Goal: Contribute content: Contribute content

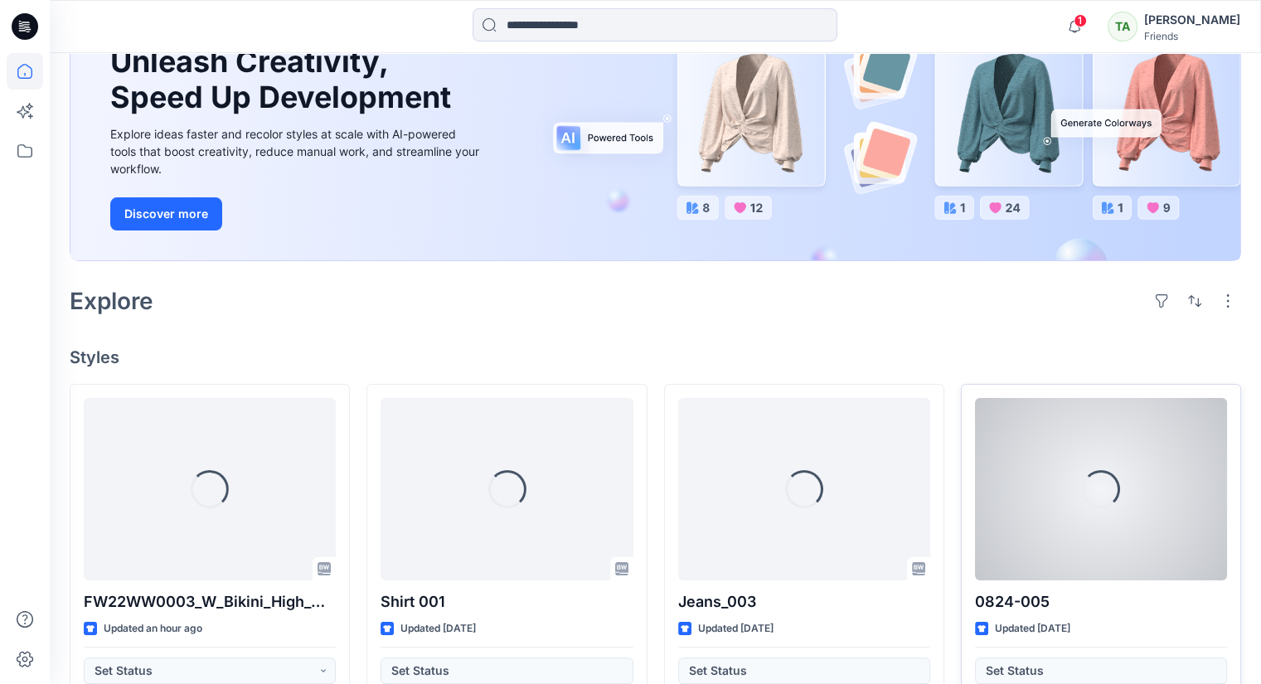
scroll to position [332, 0]
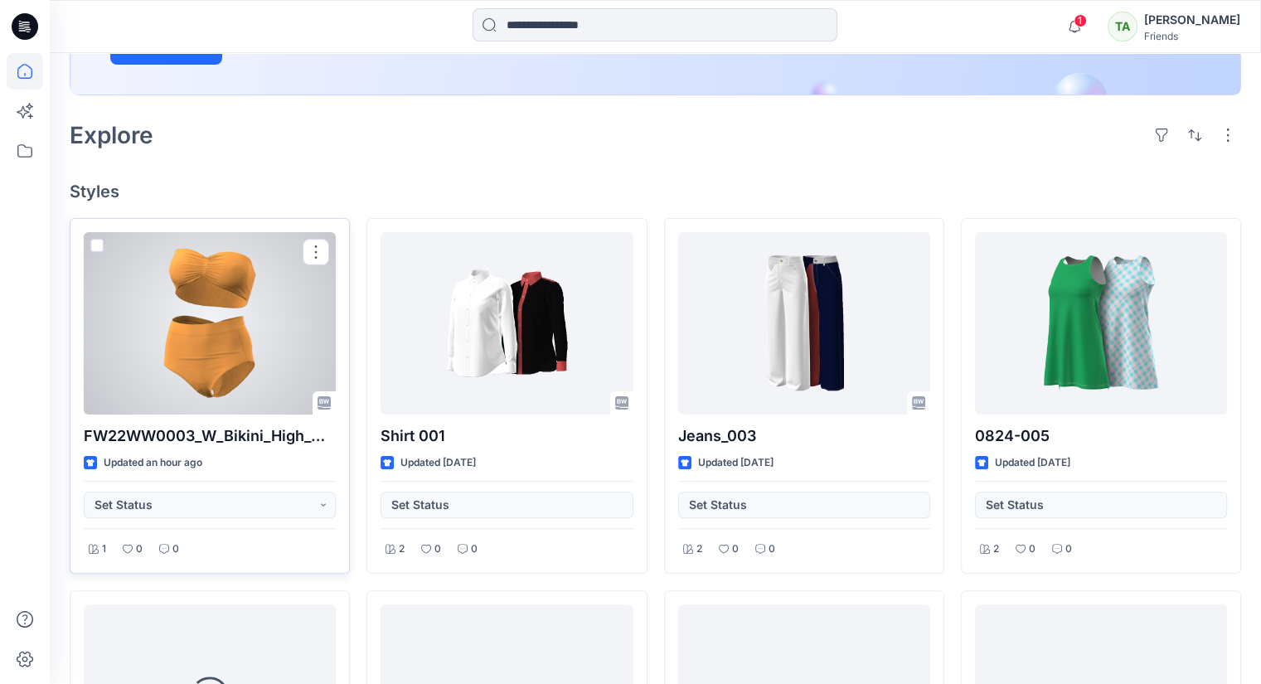
click at [273, 330] on div at bounding box center [210, 323] width 252 height 182
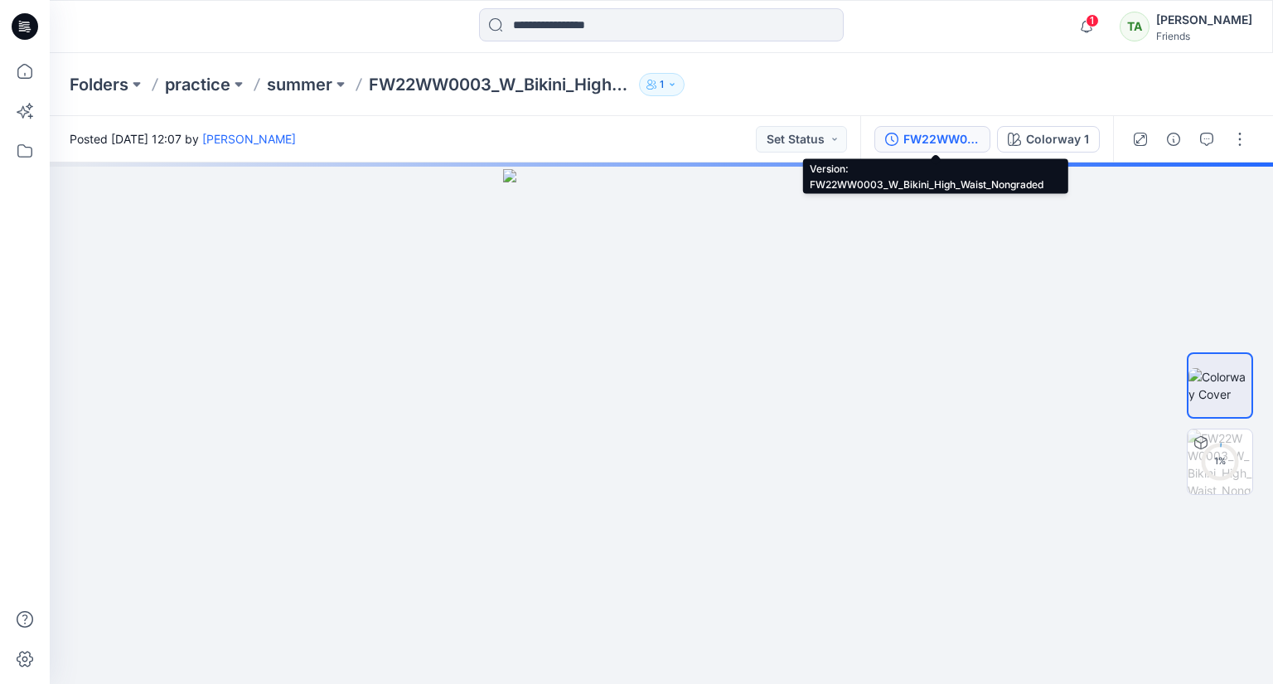
click at [934, 133] on div "FW22WW0003_W_Bikini_High_Waist_Nongraded" at bounding box center [942, 139] width 76 height 18
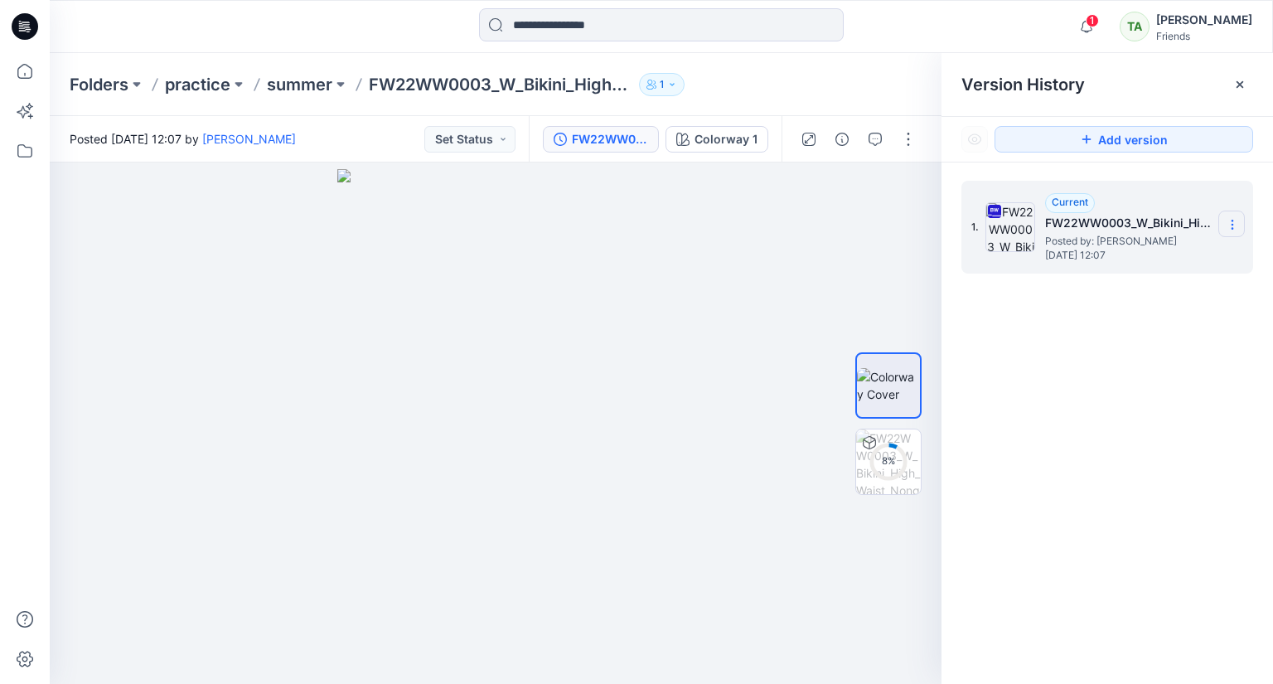
click at [1234, 219] on icon at bounding box center [1232, 224] width 13 height 13
click at [1105, 506] on div "1. Current FW22WW0003_W_Bikini_High_Waist_Nongraded Posted by: Tharindi Anuthth…" at bounding box center [1108, 434] width 332 height 545
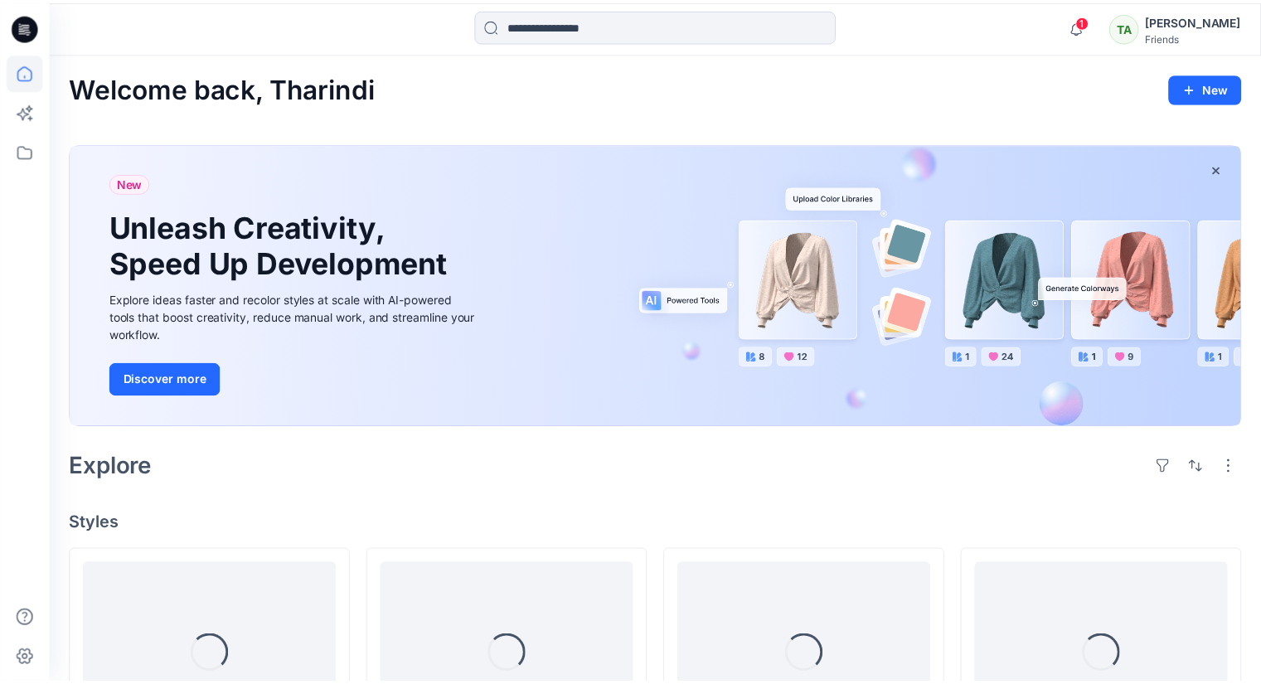
scroll to position [332, 0]
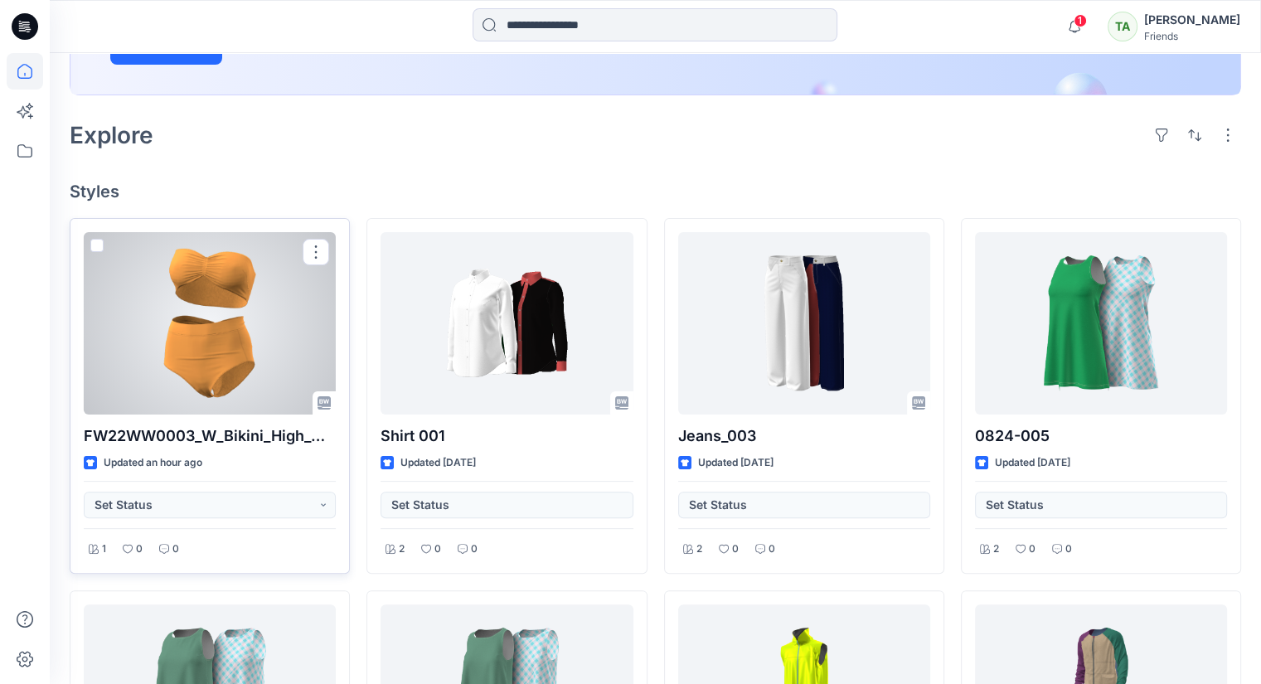
click at [94, 241] on span at bounding box center [96, 245] width 13 height 13
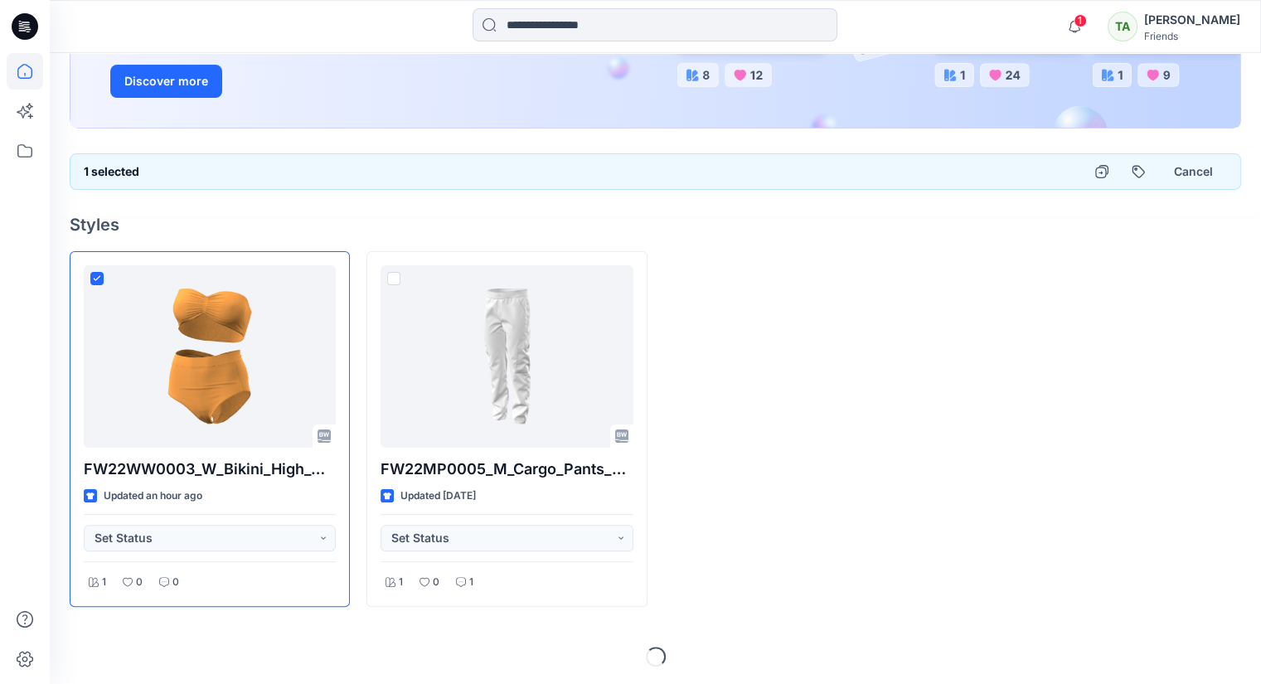
click at [948, 284] on div "FW22WW0003_W_Bikini_High_Waist_Nongraded Updated an hour ago Set Status 1 0 0 F…" at bounding box center [655, 429] width 1171 height 356
click at [1175, 165] on button "Cancel" at bounding box center [1193, 172] width 67 height 30
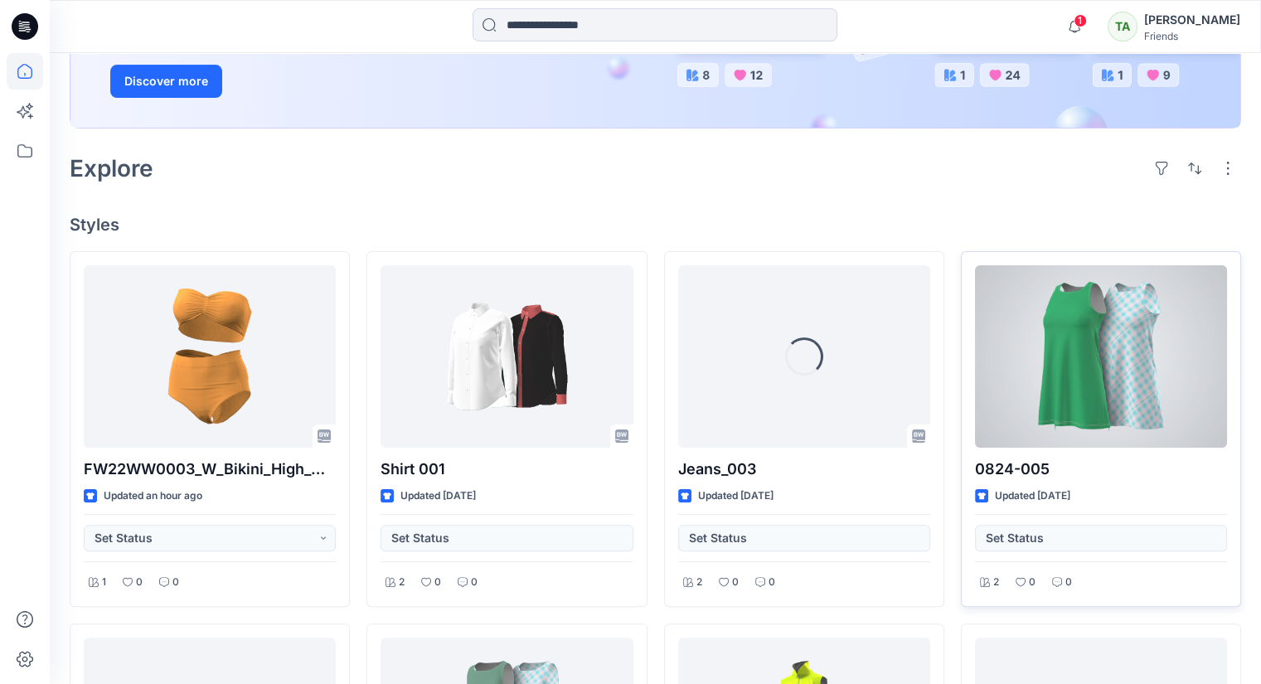
scroll to position [0, 0]
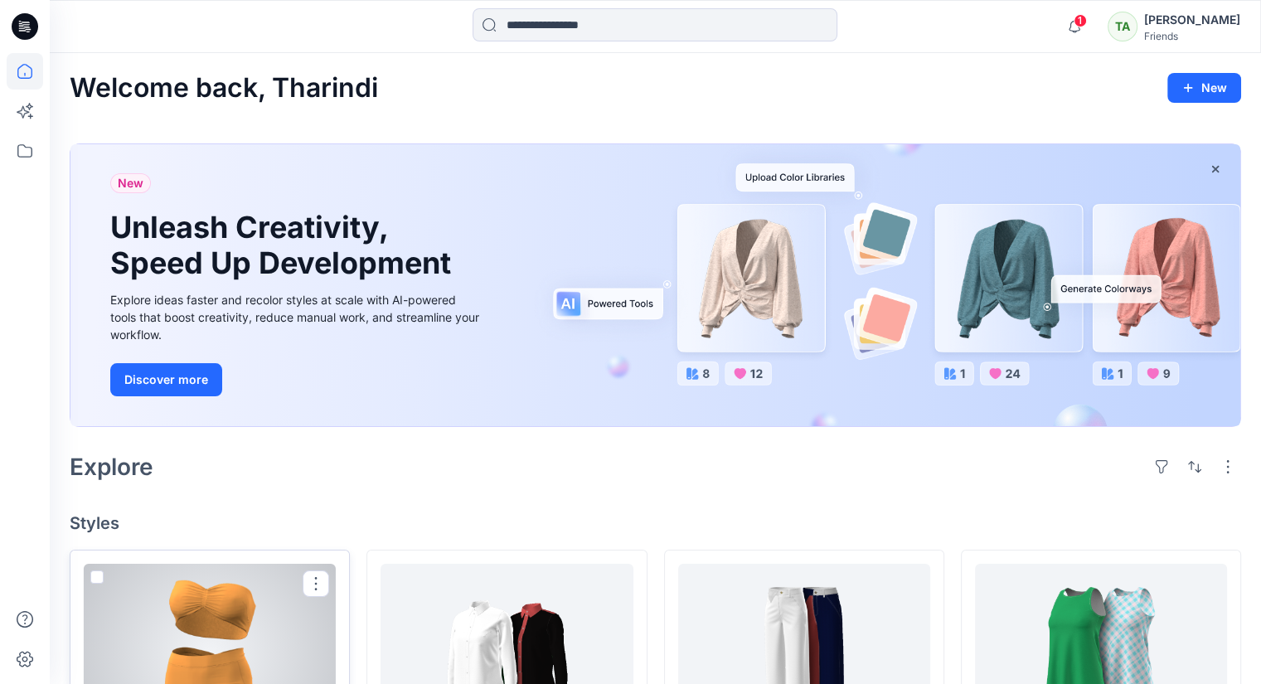
click at [94, 579] on span at bounding box center [96, 576] width 13 height 13
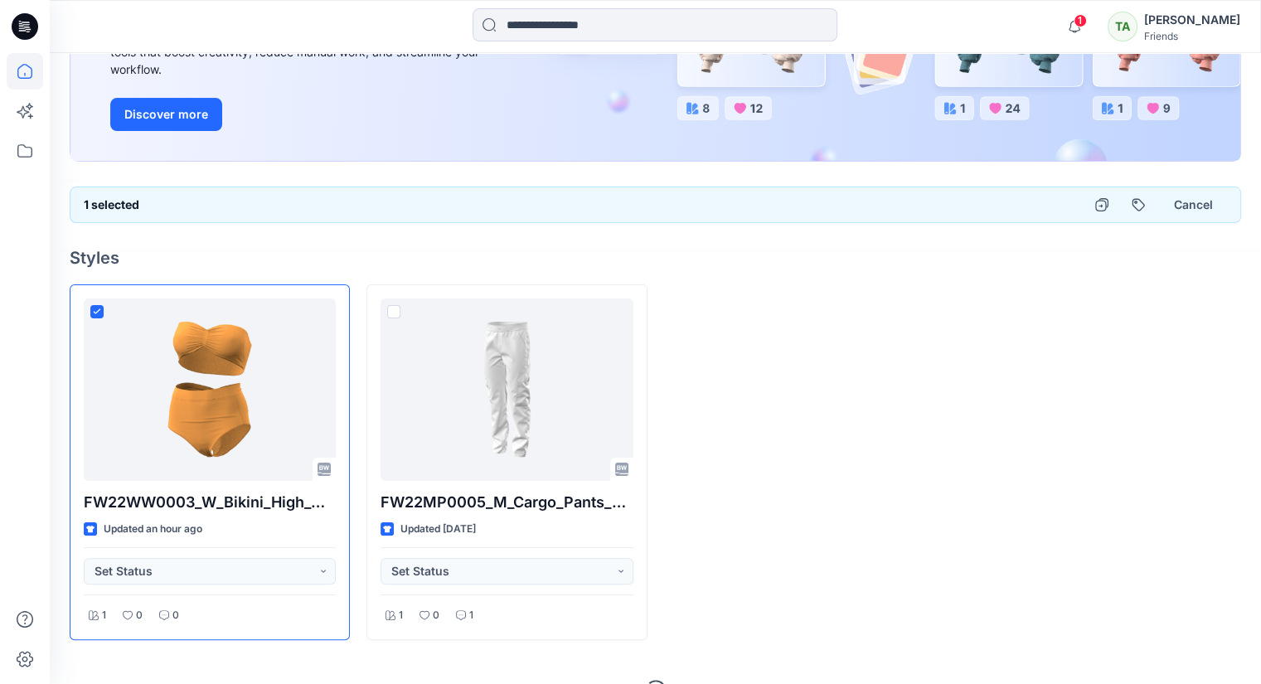
scroll to position [298, 0]
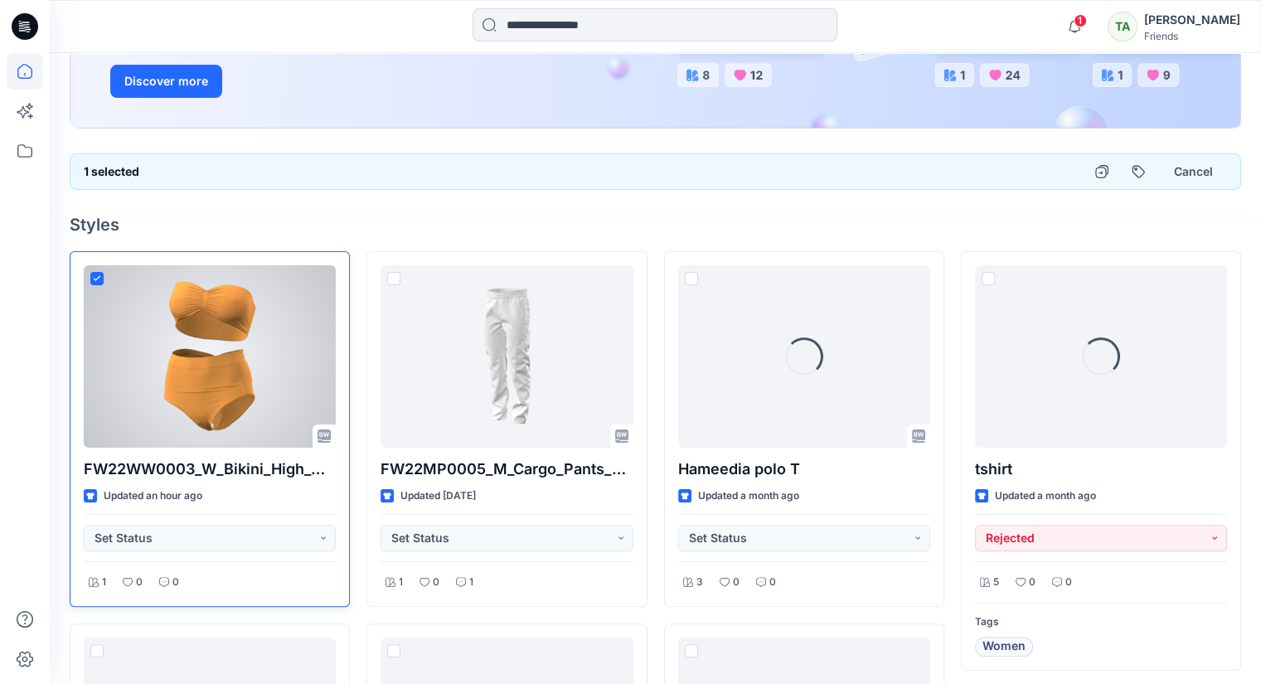
click at [94, 275] on icon at bounding box center [96, 278] width 7 height 6
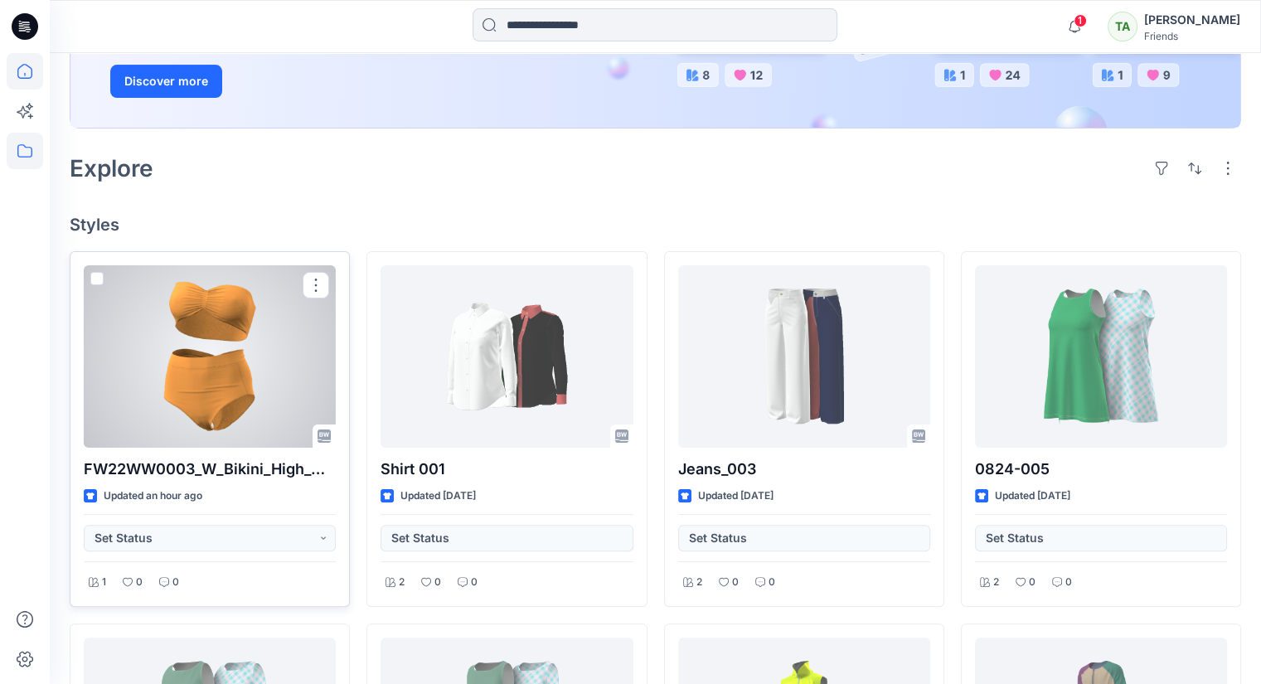
click at [26, 138] on icon at bounding box center [25, 151] width 36 height 36
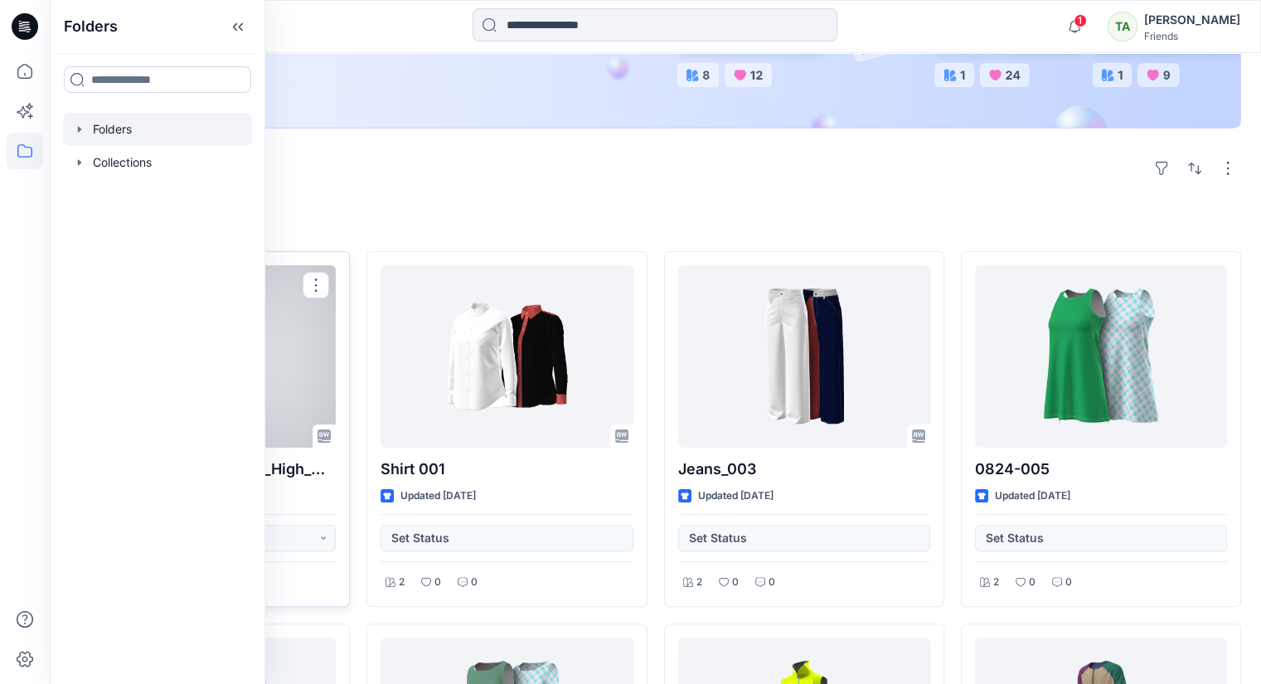
click at [150, 133] on div at bounding box center [157, 129] width 189 height 33
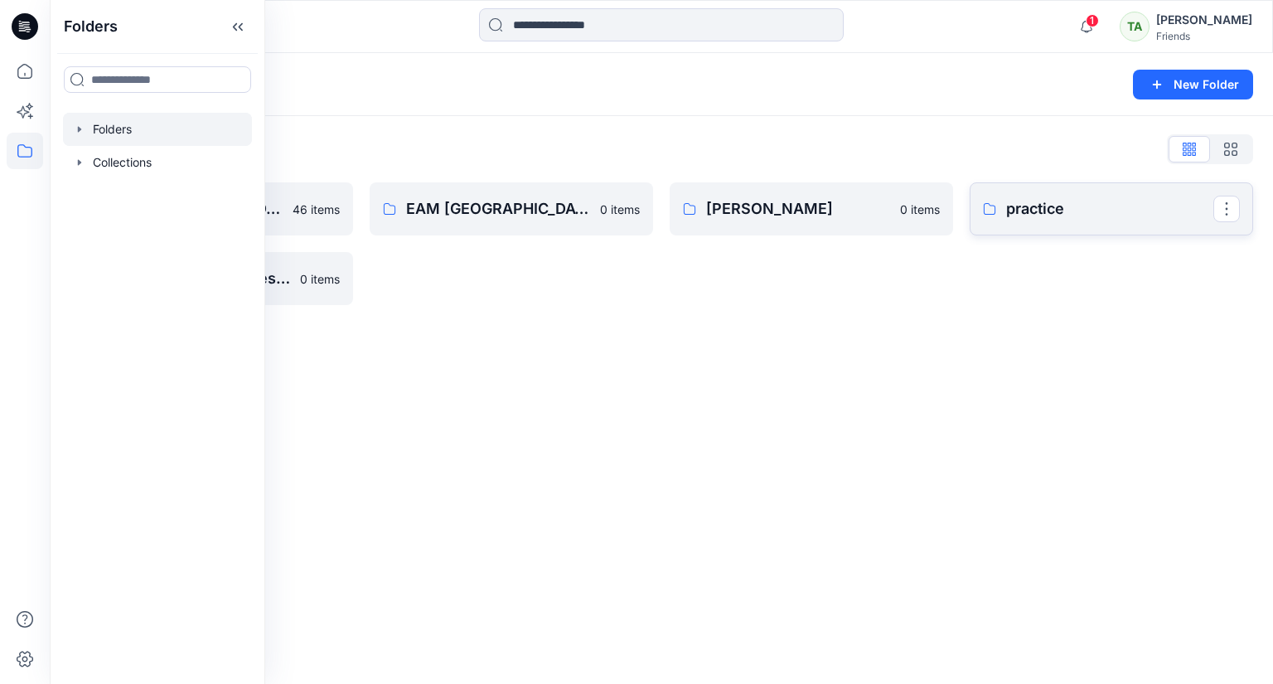
click at [1086, 210] on p "practice" at bounding box center [1109, 208] width 207 height 23
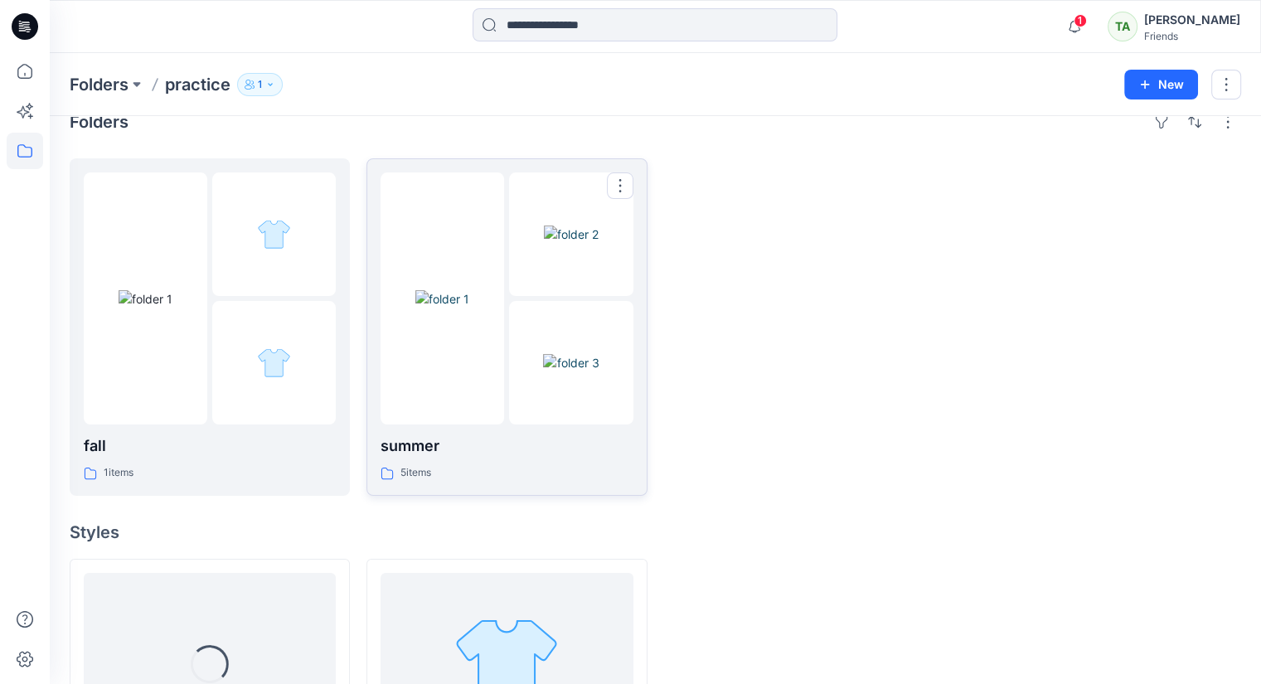
click at [519, 448] on p "summer" at bounding box center [506, 445] width 252 height 23
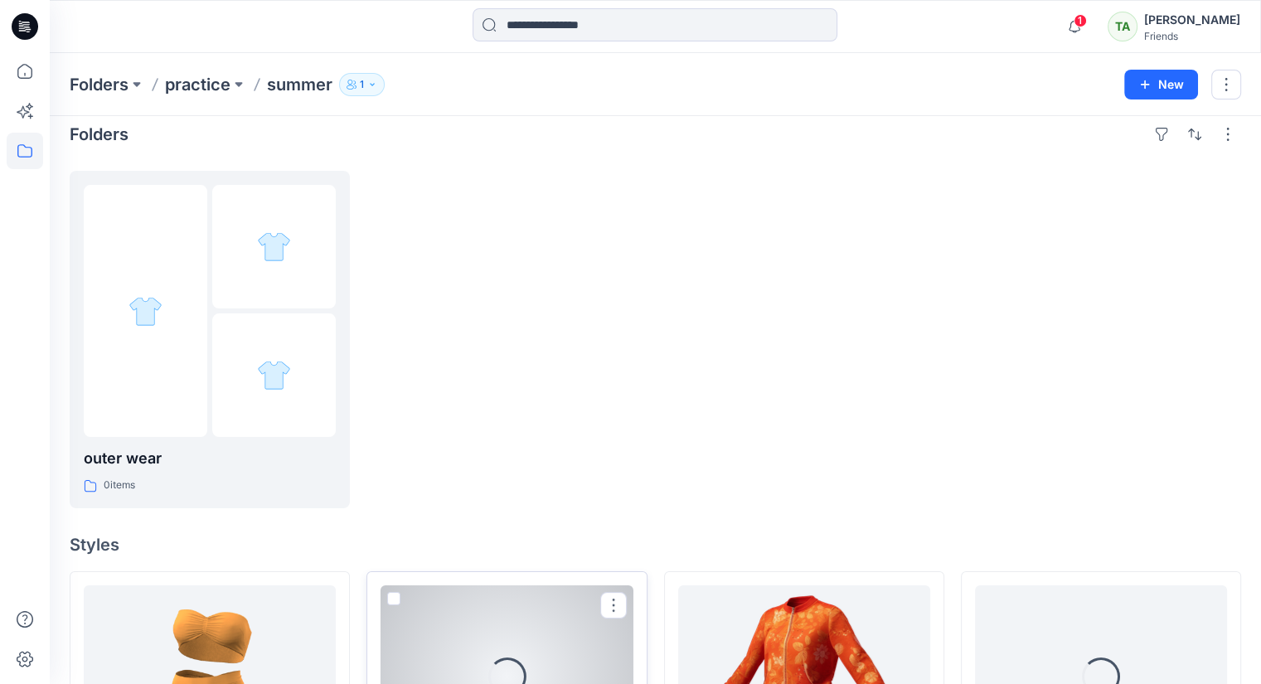
scroll to position [429, 0]
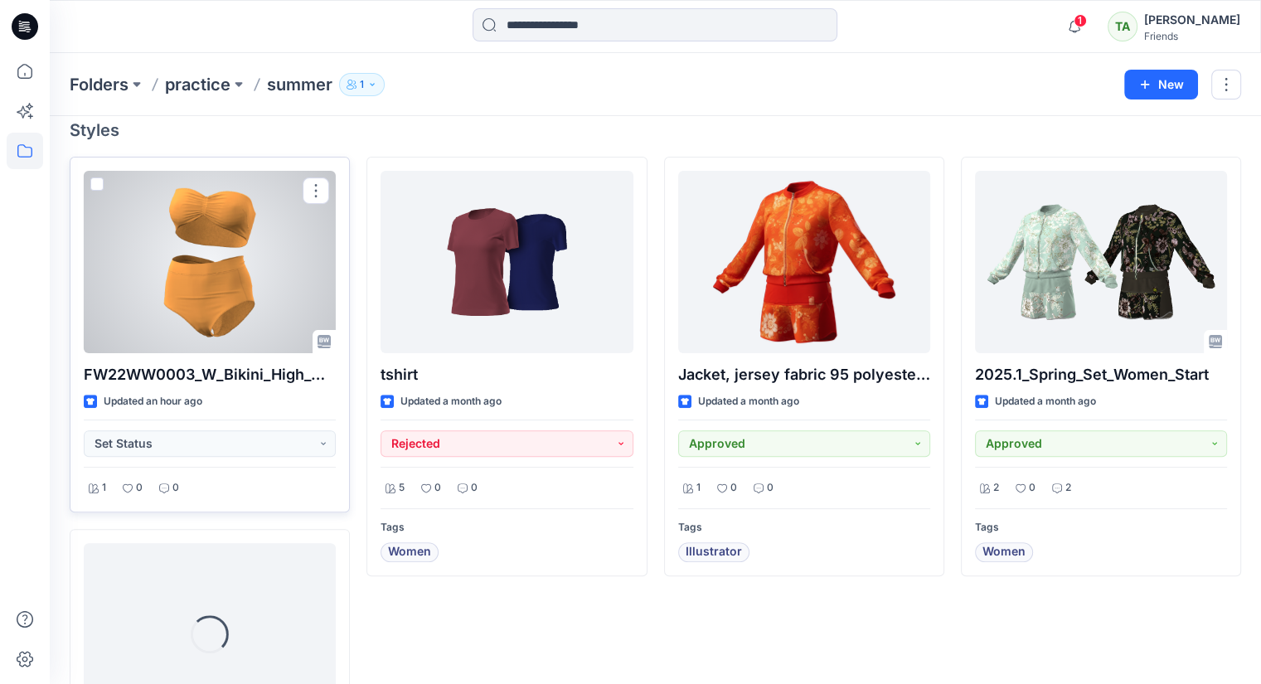
click at [99, 178] on span at bounding box center [96, 183] width 13 height 13
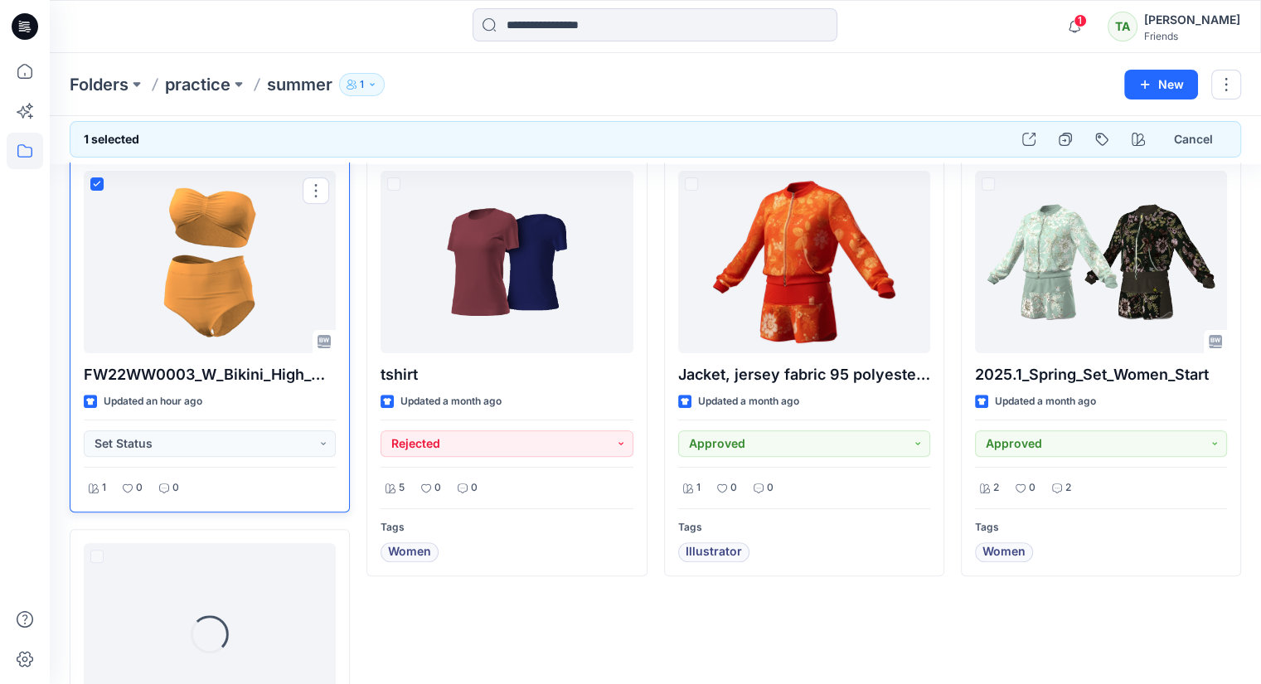
scroll to position [380, 0]
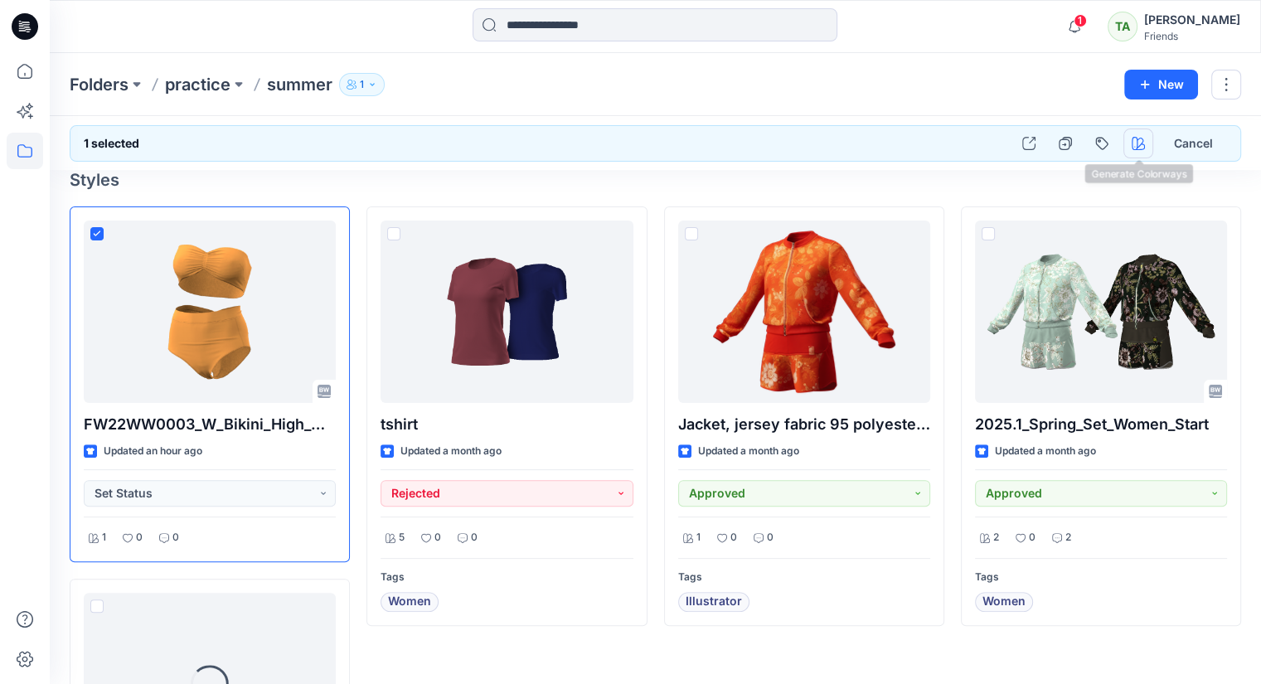
click at [1138, 144] on icon "button" at bounding box center [1137, 143] width 13 height 13
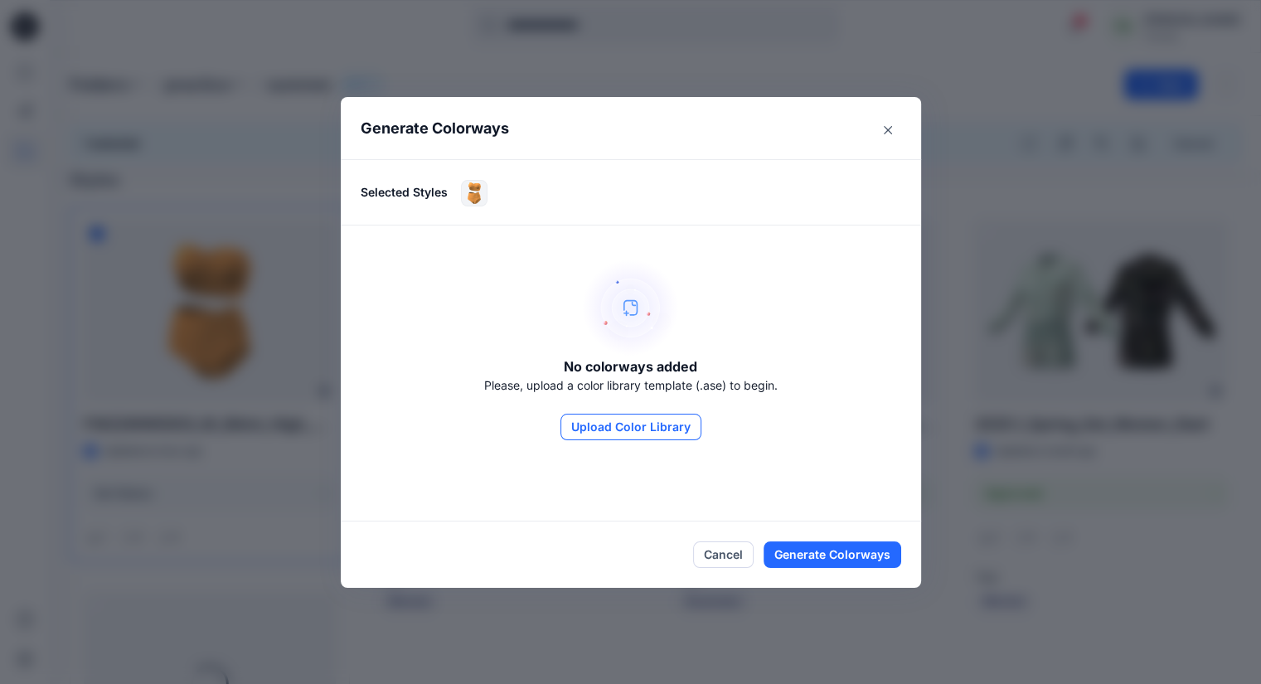
click at [643, 429] on button "Upload Color Library" at bounding box center [630, 427] width 141 height 27
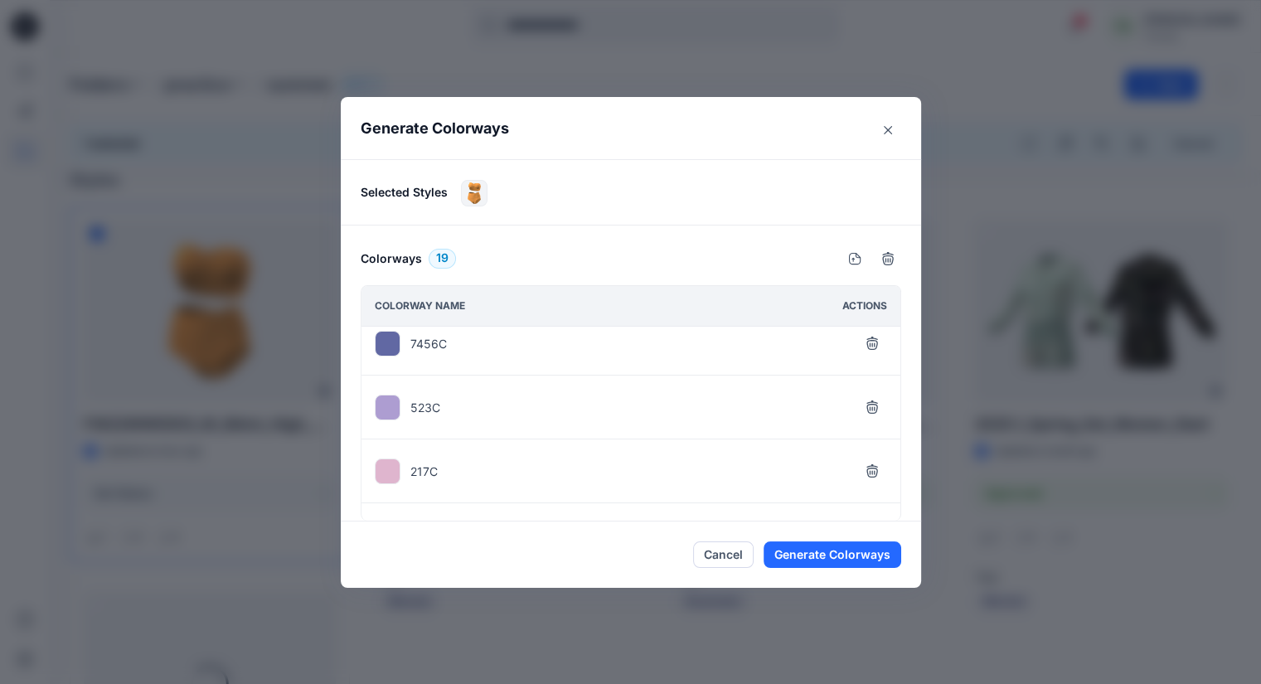
scroll to position [1009, 0]
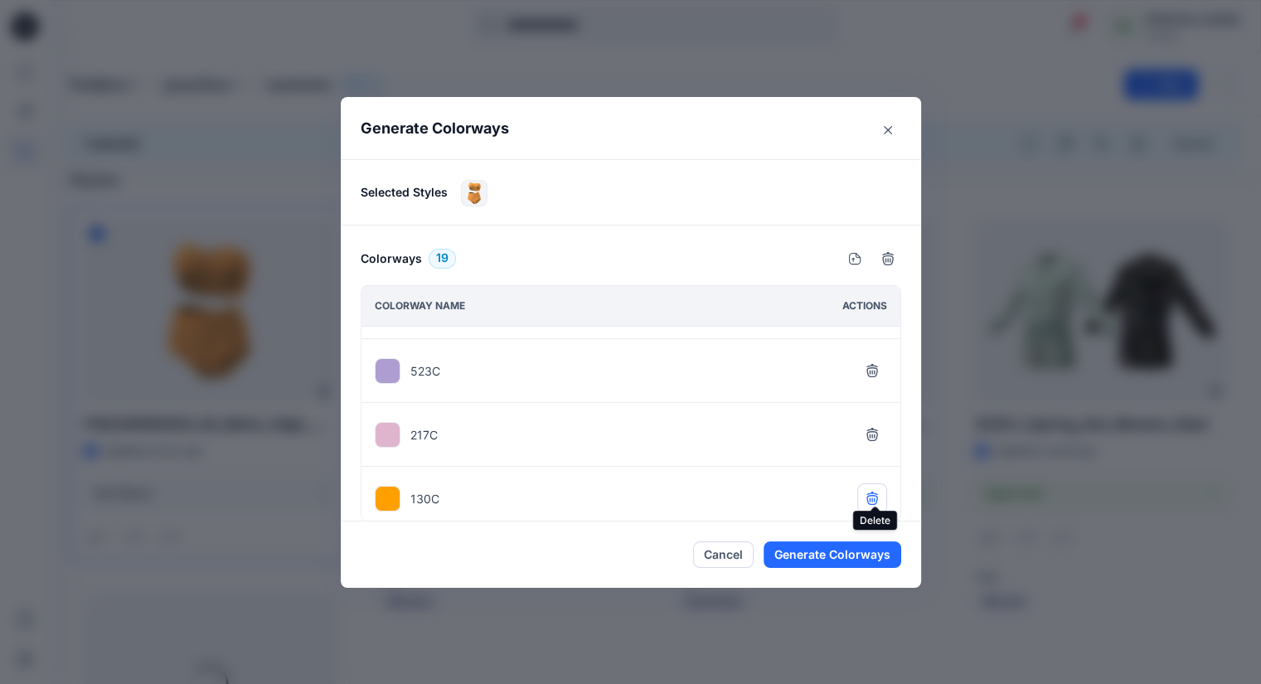
click at [870, 495] on icon "button" at bounding box center [871, 500] width 11 height 10
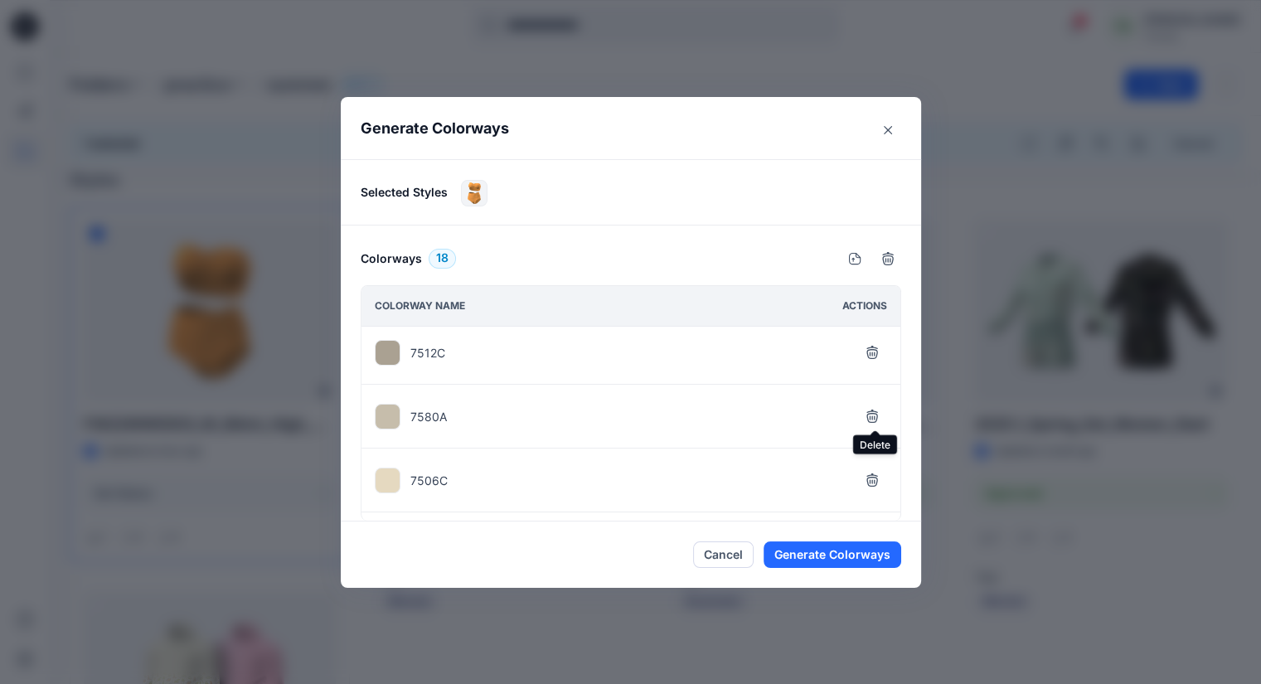
scroll to position [365, 0]
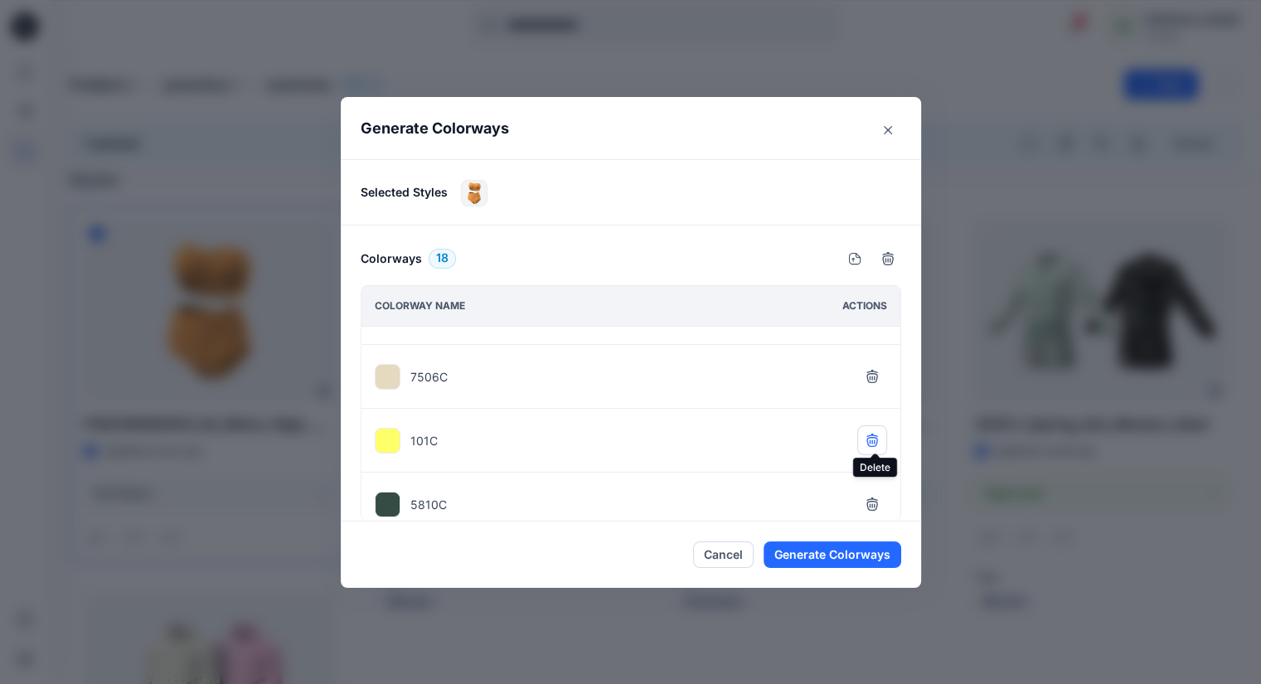
click at [870, 434] on icon "button" at bounding box center [871, 440] width 13 height 13
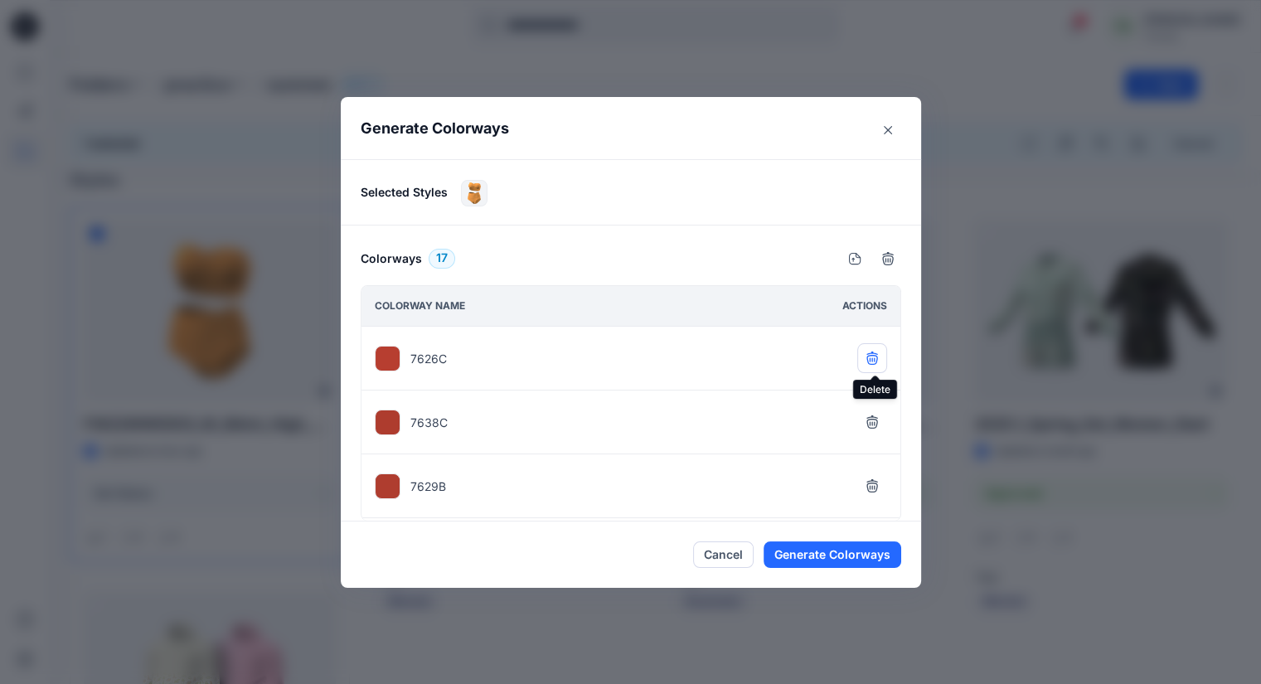
click at [873, 358] on icon "button" at bounding box center [871, 356] width 11 height 11
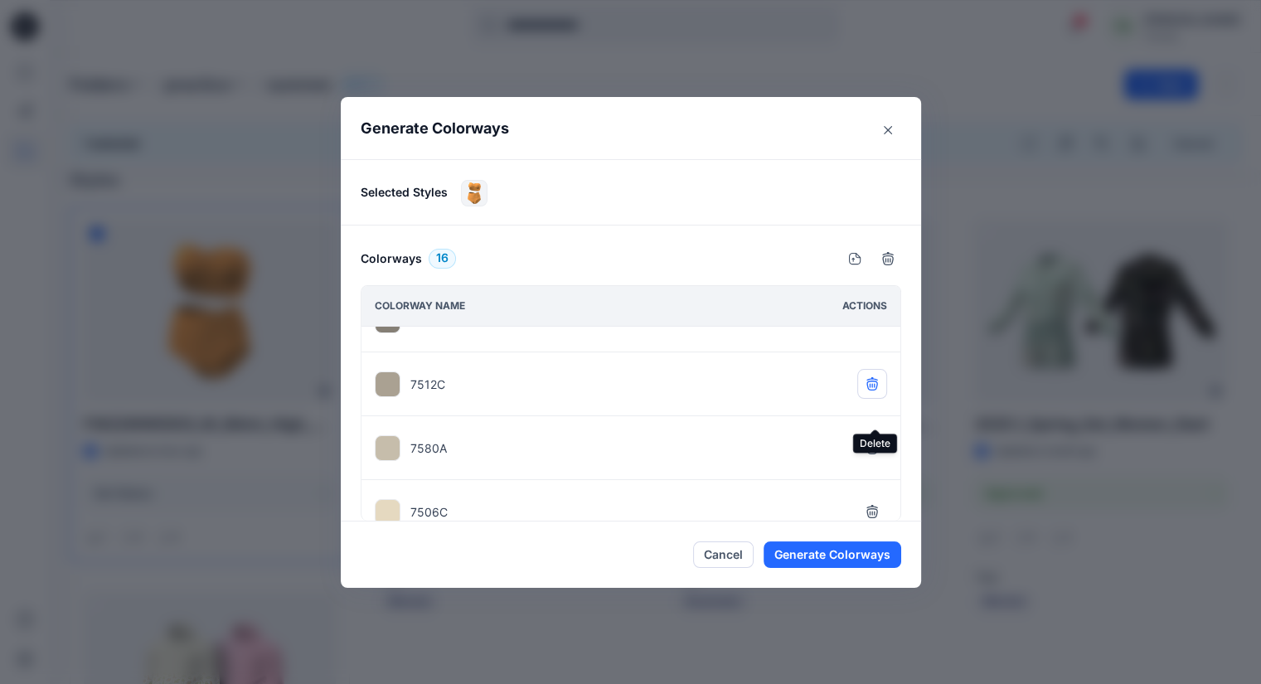
scroll to position [83, 0]
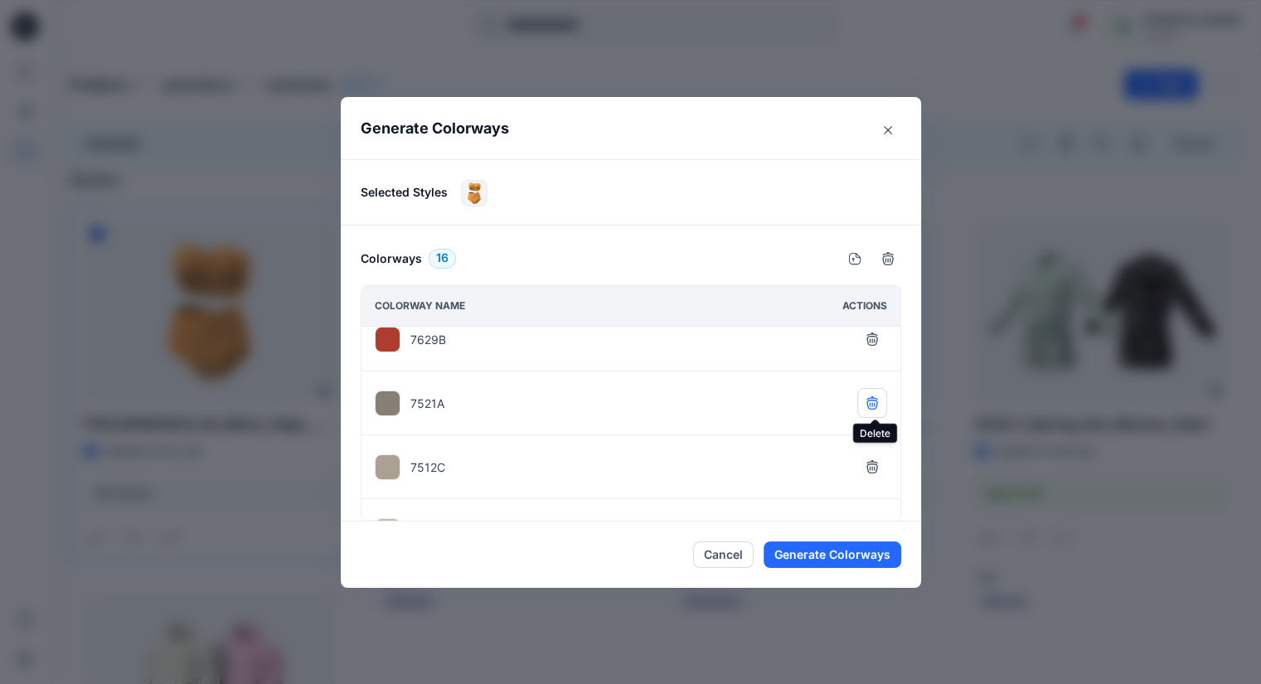
click at [874, 405] on icon "button" at bounding box center [871, 402] width 13 height 13
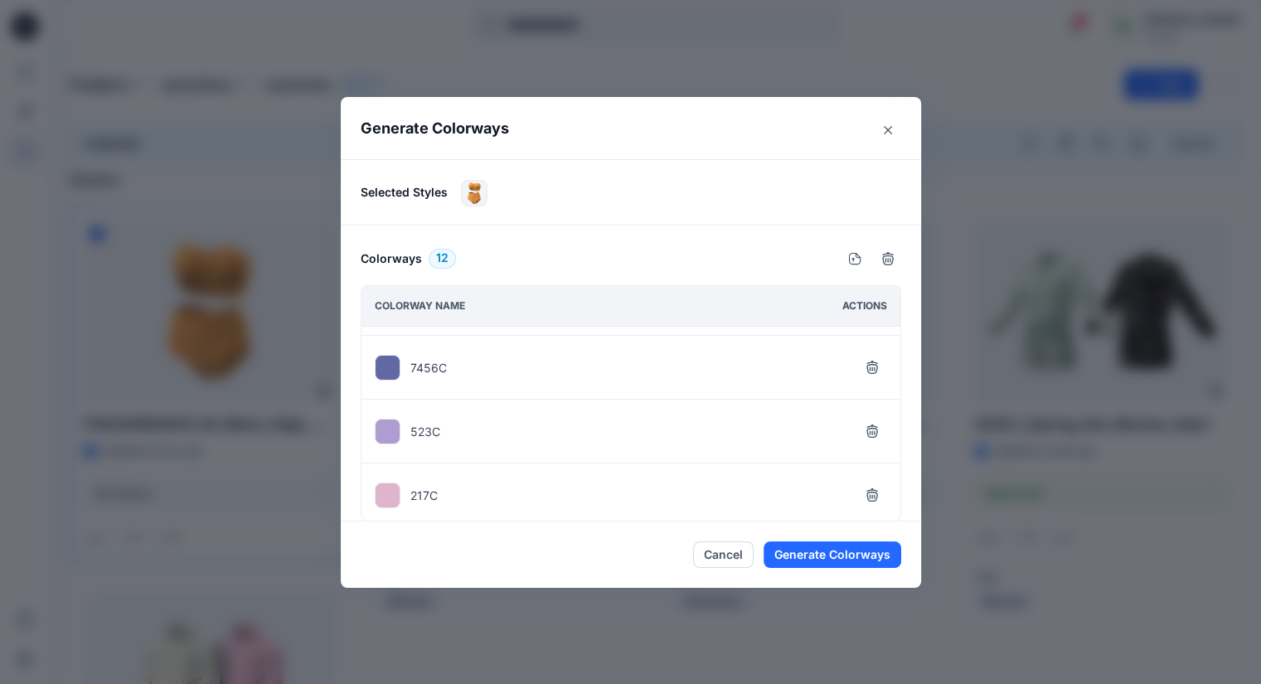
scroll to position [400, 0]
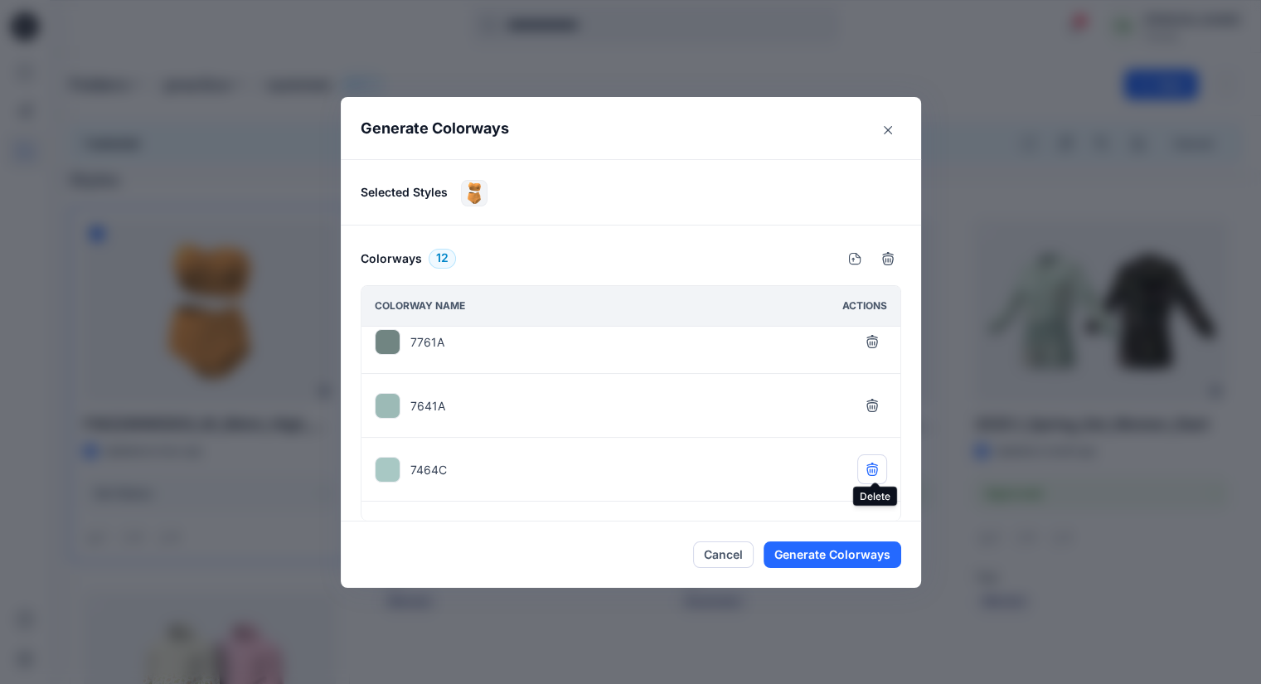
click at [879, 463] on icon "button" at bounding box center [871, 469] width 13 height 13
click at [875, 400] on icon "button" at bounding box center [871, 405] width 13 height 13
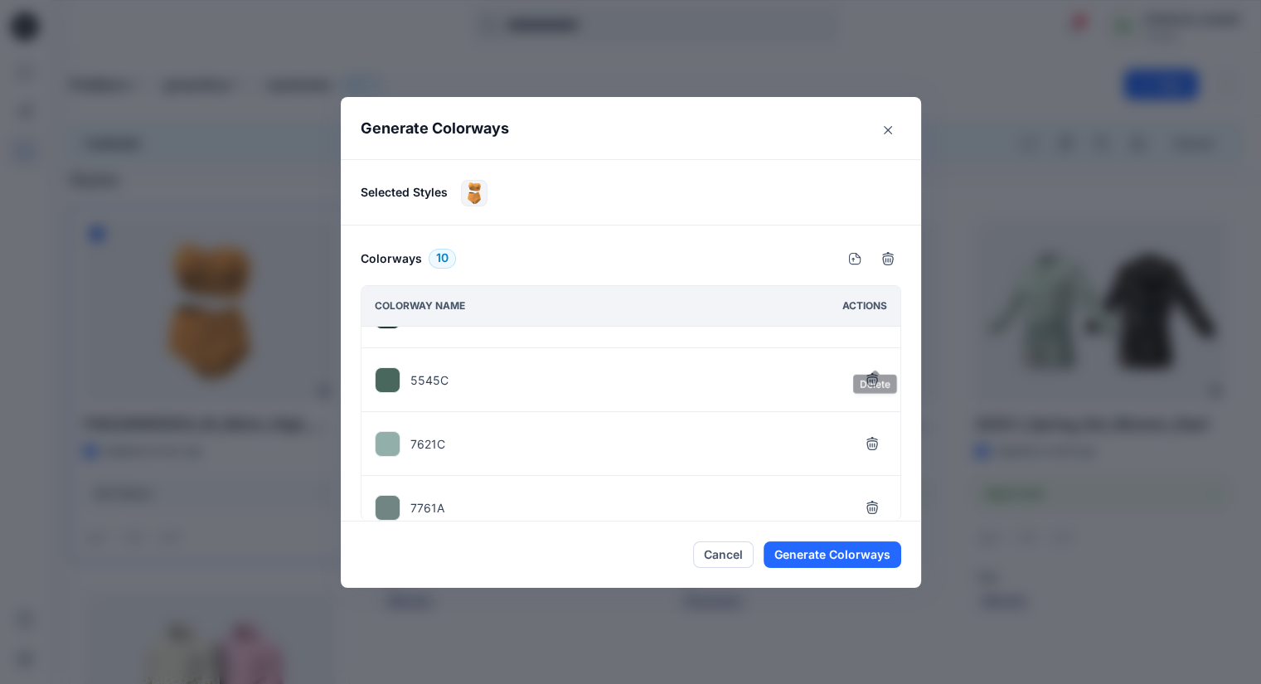
scroll to position [438, 0]
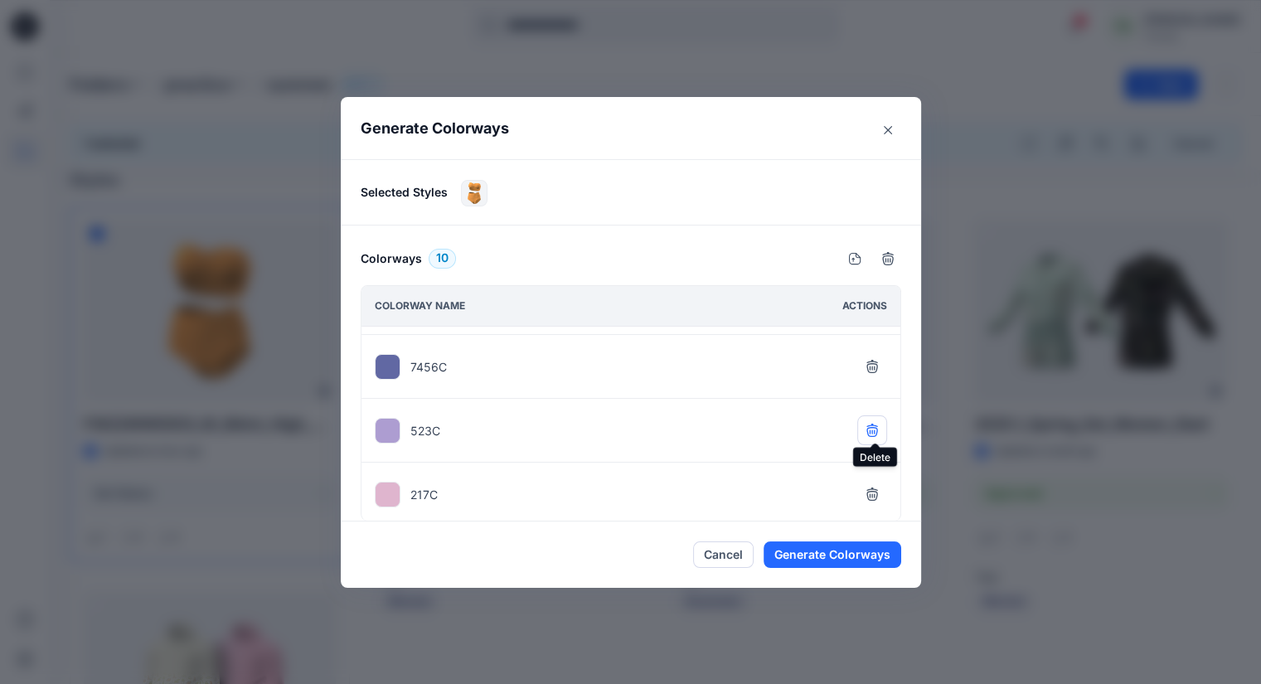
click at [870, 427] on icon "button" at bounding box center [871, 432] width 11 height 10
click at [877, 490] on icon "button" at bounding box center [871, 495] width 11 height 10
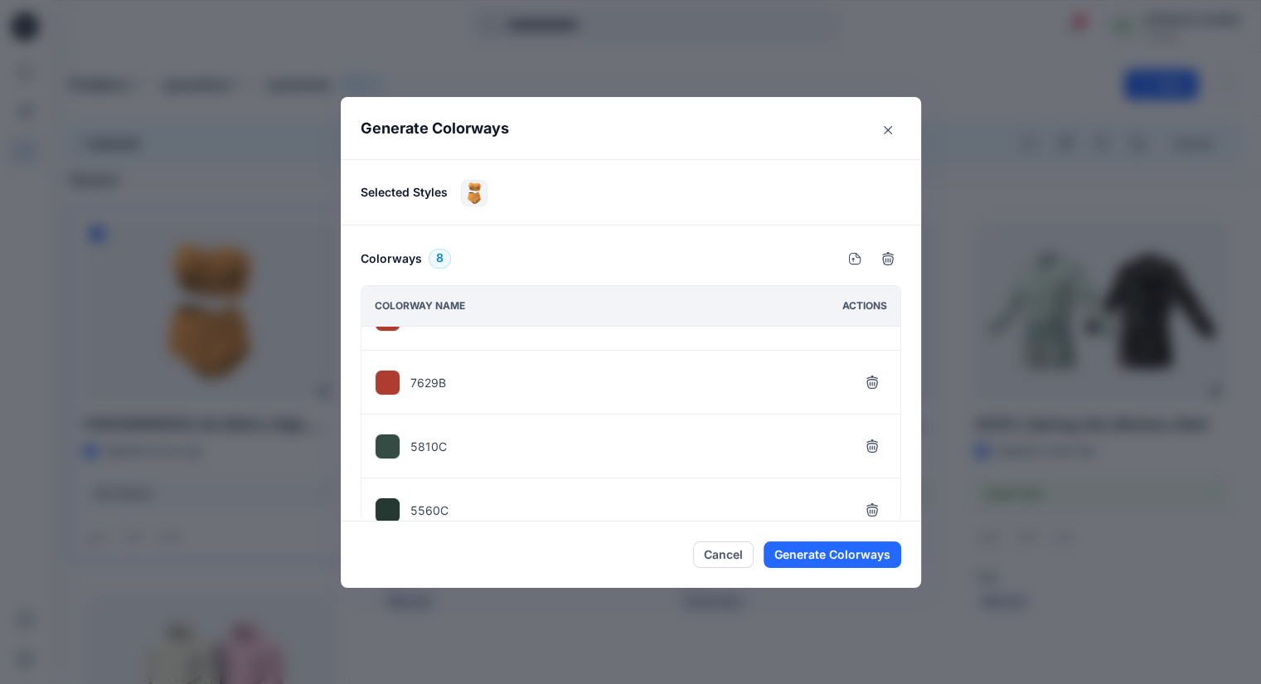
scroll to position [0, 0]
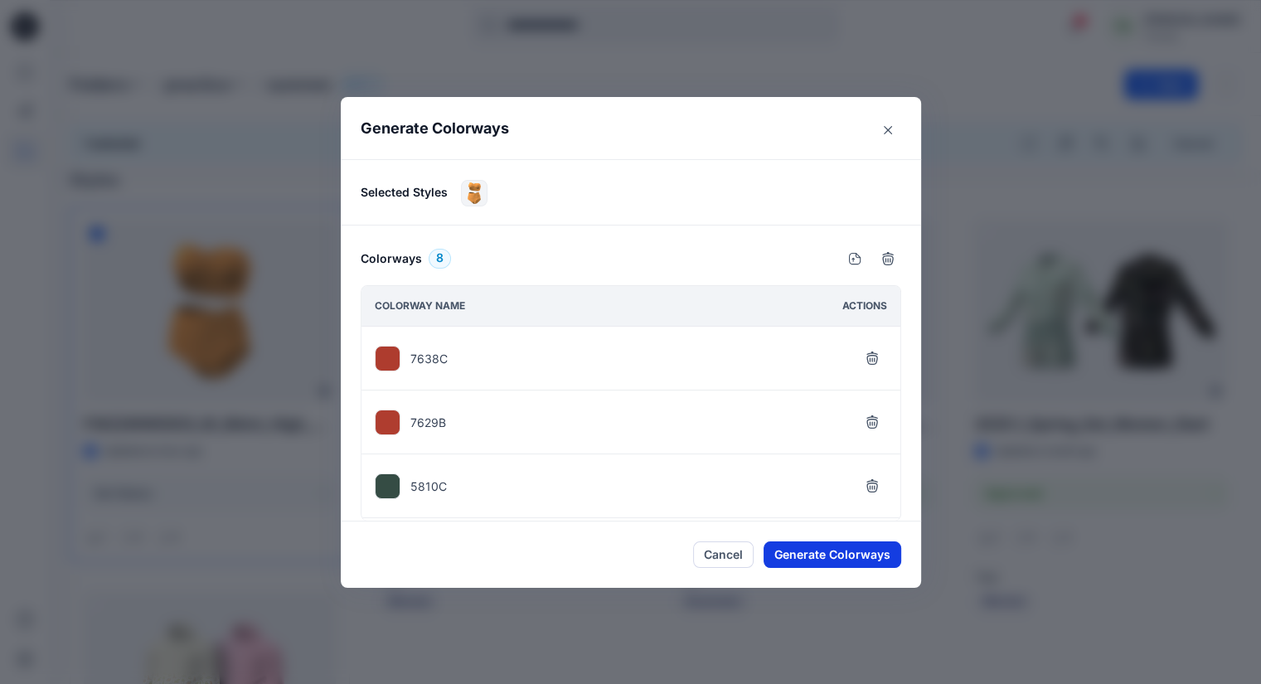
click at [852, 552] on button "Generate Colorways" at bounding box center [832, 554] width 138 height 27
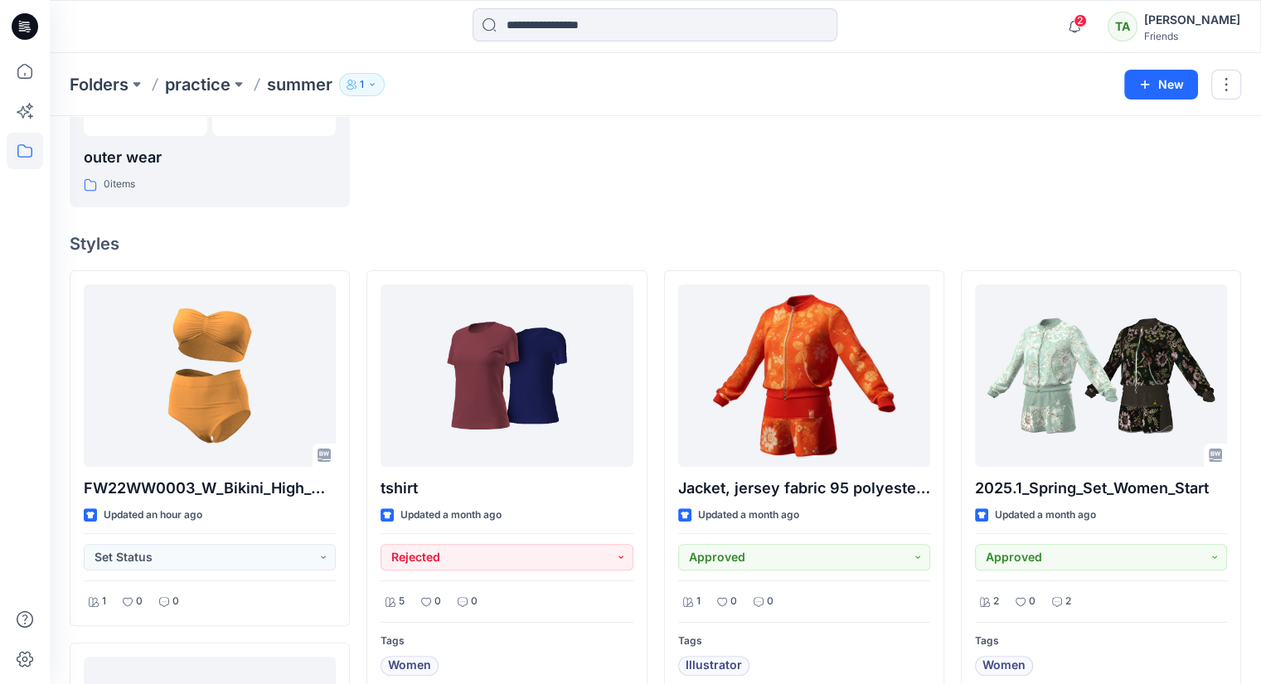
scroll to position [332, 0]
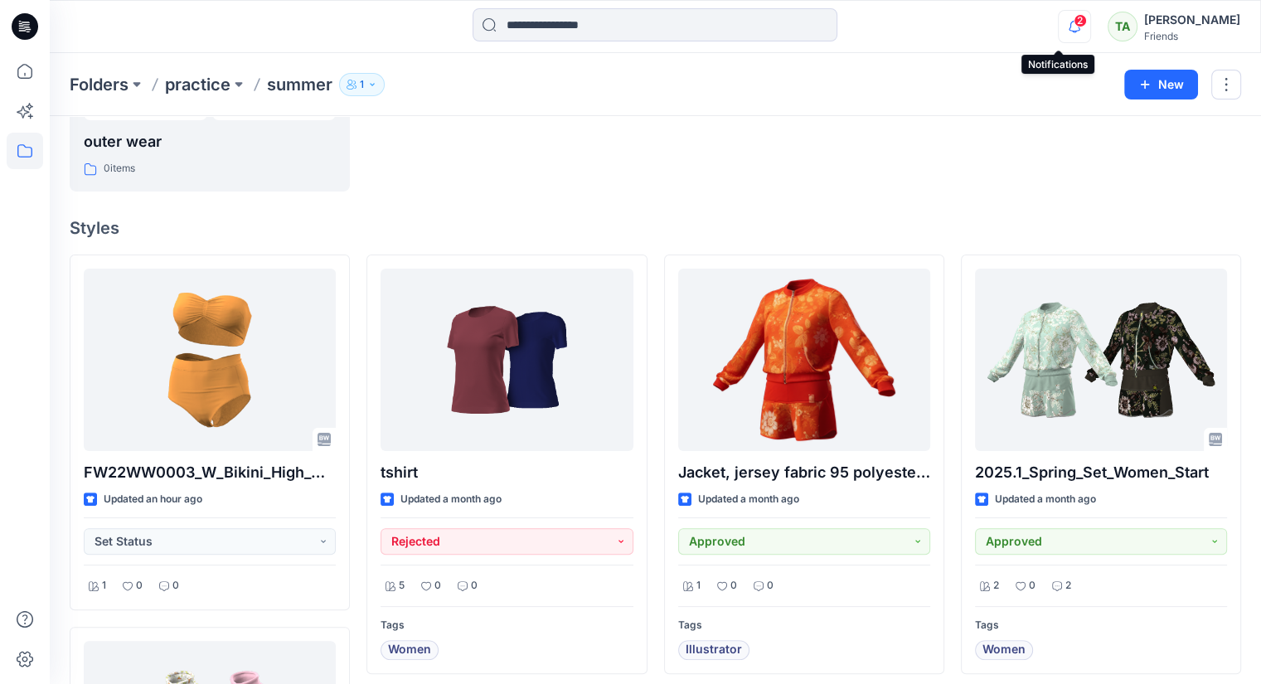
click at [1059, 22] on icon "button" at bounding box center [1074, 26] width 31 height 33
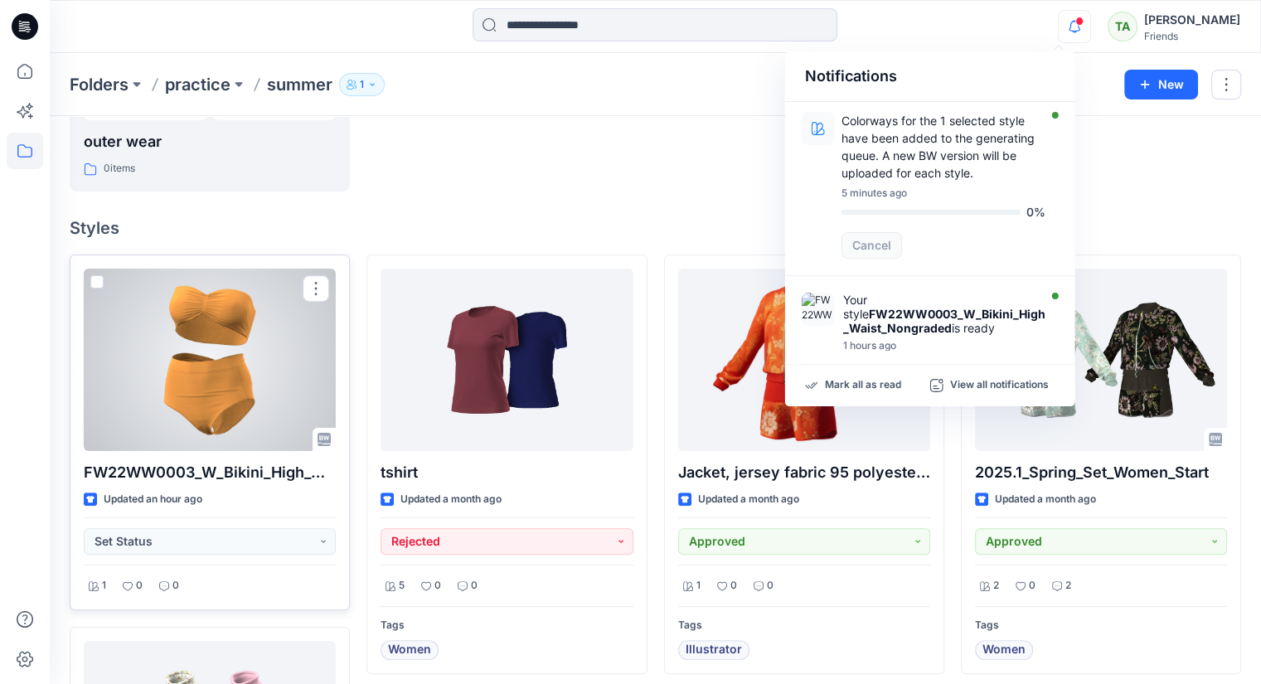
click at [259, 332] on div at bounding box center [210, 360] width 252 height 182
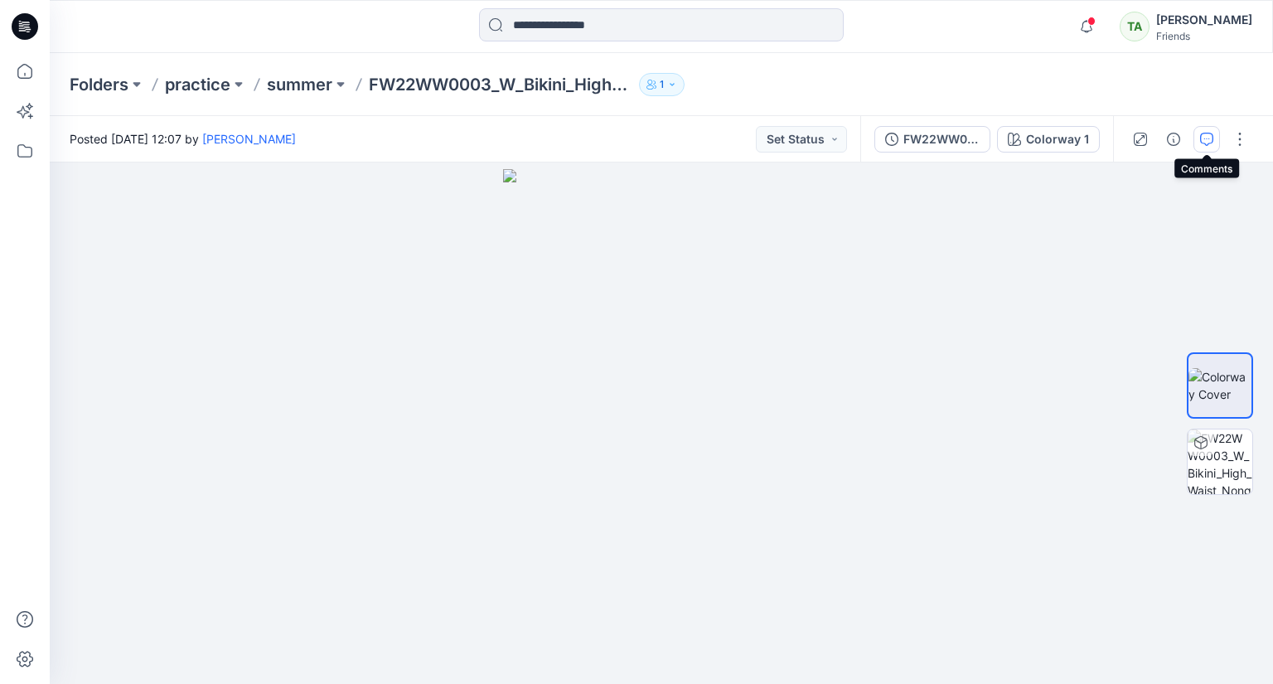
click at [1201, 138] on icon "button" at bounding box center [1206, 139] width 13 height 13
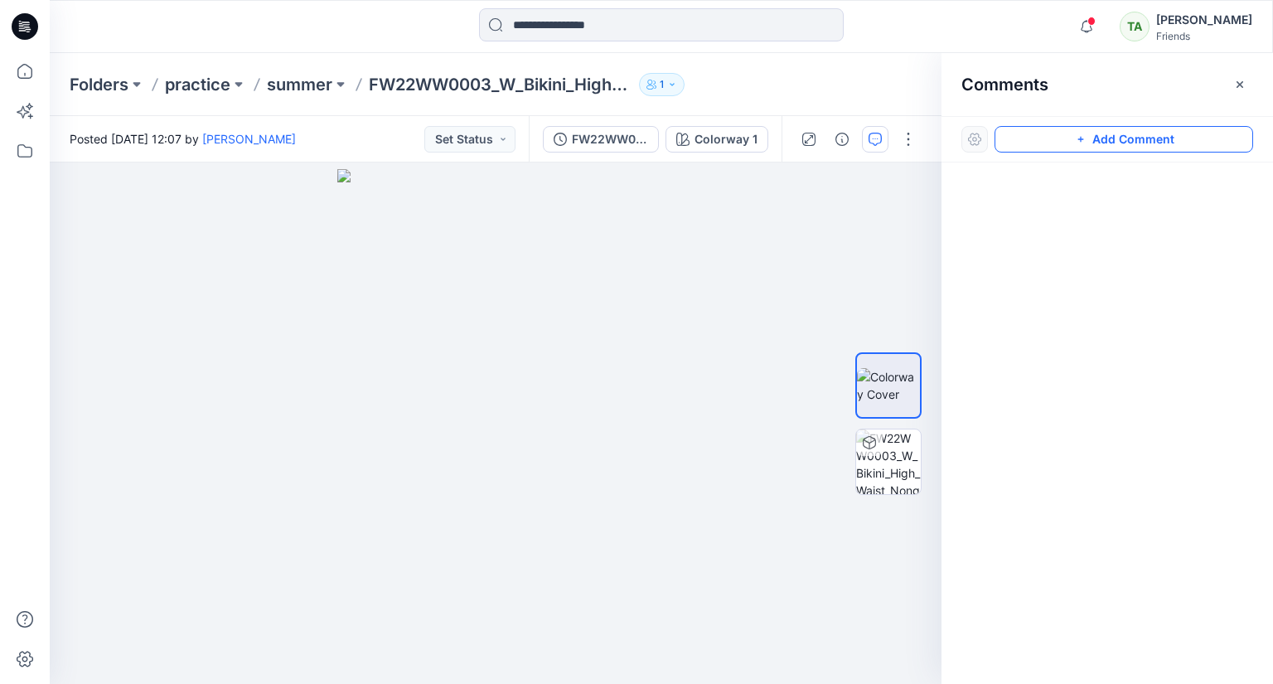
click at [1059, 138] on button "Add Comment" at bounding box center [1124, 139] width 259 height 27
click at [615, 396] on div "1" at bounding box center [496, 422] width 892 height 521
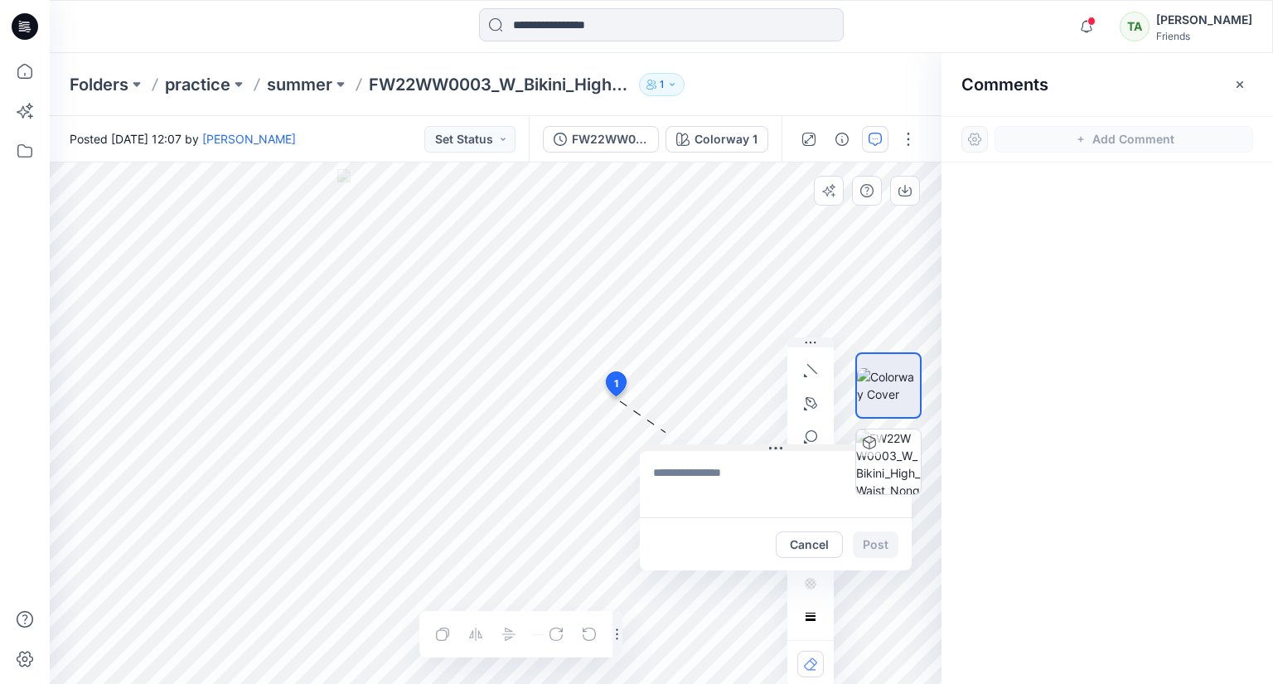
drag, startPoint x: 719, startPoint y: 407, endPoint x: 769, endPoint y: 447, distance: 63.7
click at [769, 447] on icon at bounding box center [770, 448] width 2 height 2
click at [710, 472] on textarea at bounding box center [776, 484] width 272 height 66
type textarea "**********"
click at [879, 548] on div at bounding box center [888, 423] width 66 height 318
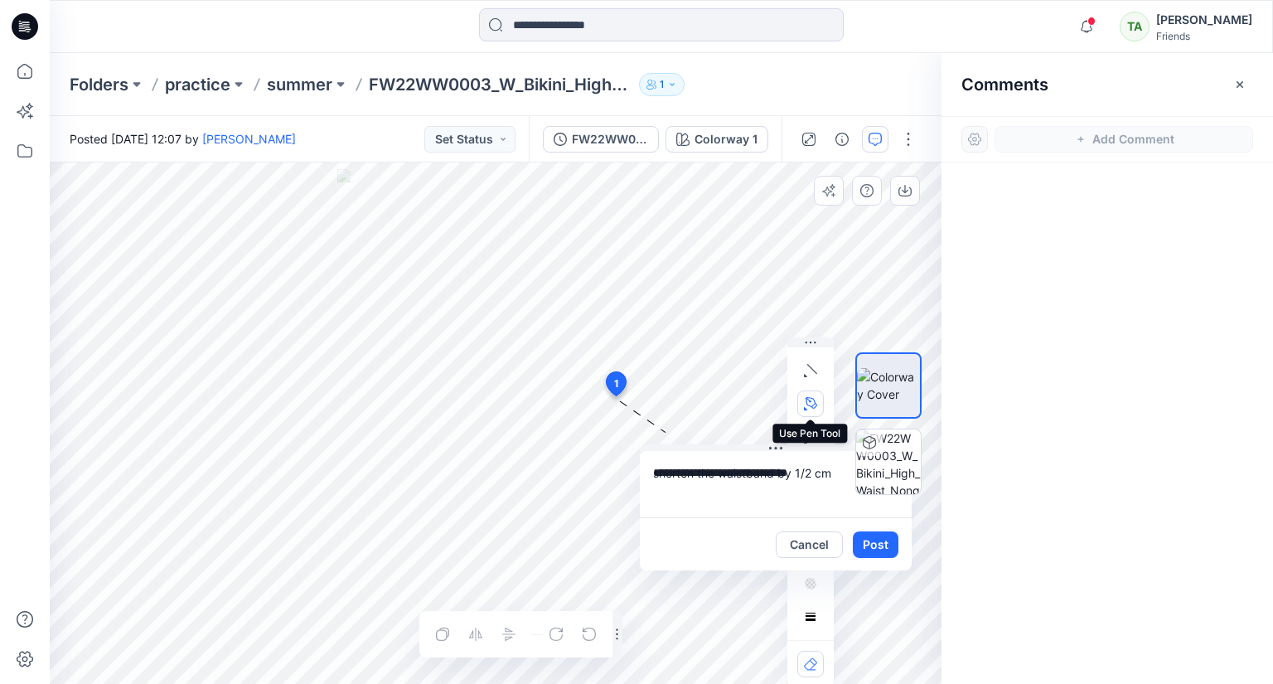
click at [808, 396] on button "button" at bounding box center [810, 403] width 27 height 27
click at [364, 429] on icon "Layer 1" at bounding box center [496, 422] width 892 height 521
drag, startPoint x: 409, startPoint y: 444, endPoint x: 434, endPoint y: 445, distance: 24.9
click at [434, 445] on icon "Layer 1" at bounding box center [496, 422] width 892 height 521
click at [472, 443] on icon "Layer 1" at bounding box center [496, 422] width 892 height 521
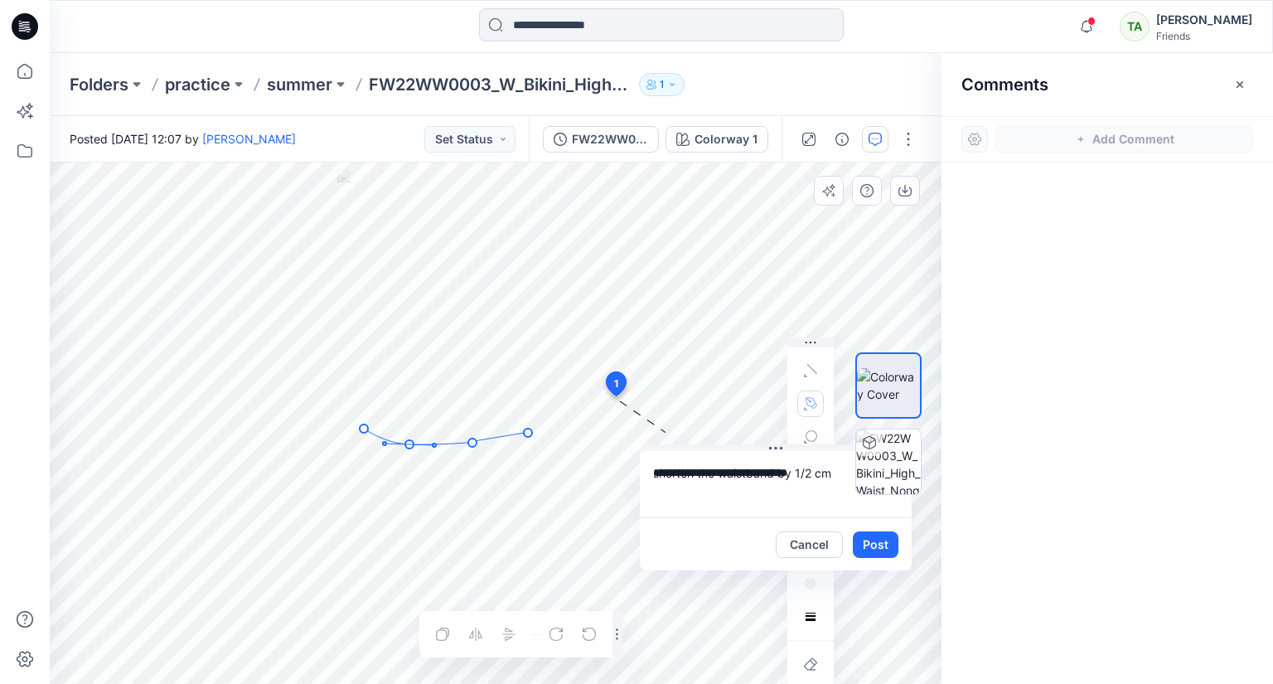
click at [528, 433] on icon "Layer 1" at bounding box center [496, 422] width 892 height 521
drag, startPoint x: 610, startPoint y: 410, endPoint x: 632, endPoint y: 397, distance: 26.0
click at [632, 397] on icon "Layer 1" at bounding box center [496, 422] width 892 height 521
drag, startPoint x: 796, startPoint y: 472, endPoint x: 838, endPoint y: 470, distance: 42.3
click at [838, 470] on div "**********" at bounding box center [496, 422] width 892 height 521
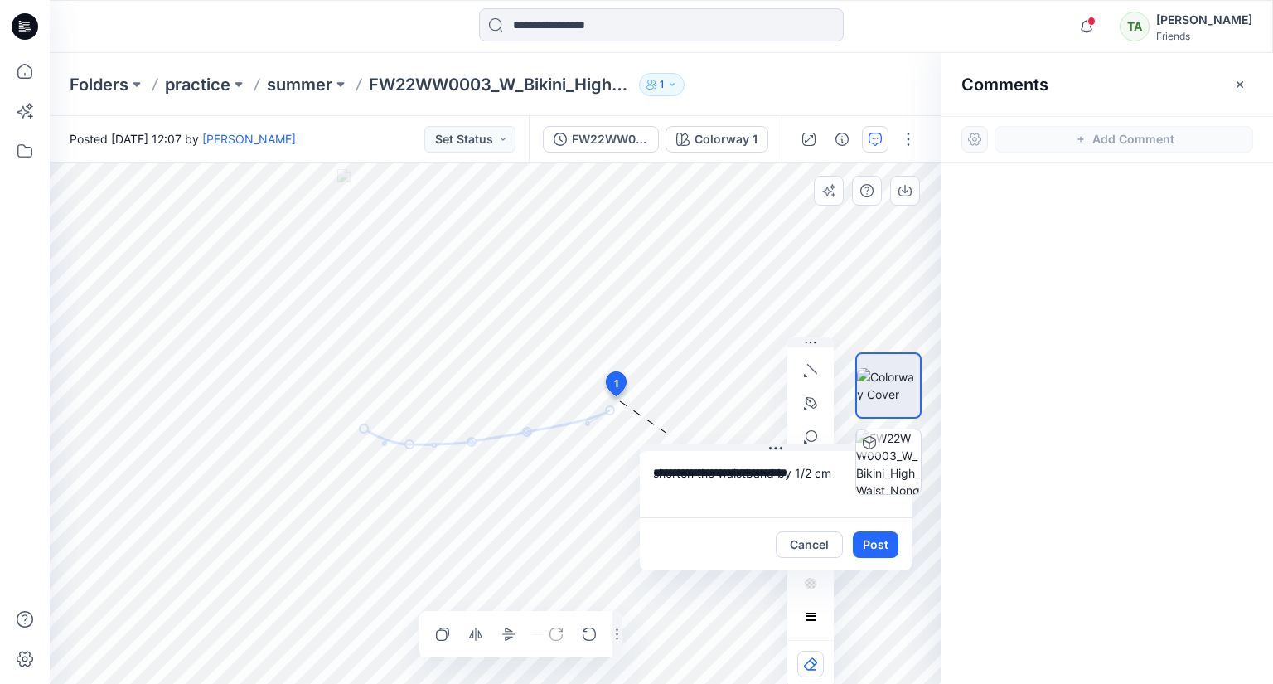
click at [743, 506] on textarea "**********" at bounding box center [776, 484] width 272 height 66
click at [885, 543] on div at bounding box center [888, 423] width 66 height 318
click at [870, 548] on div at bounding box center [888, 423] width 66 height 318
click at [872, 543] on div at bounding box center [888, 423] width 66 height 318
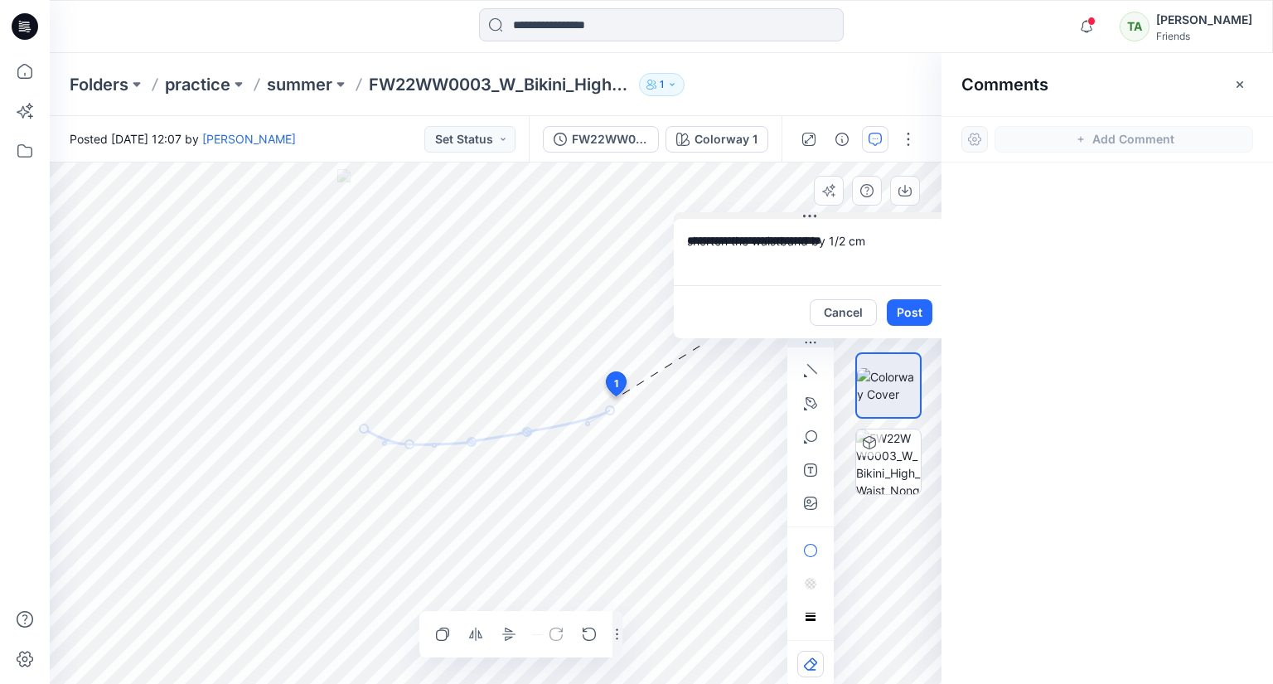
drag, startPoint x: 772, startPoint y: 448, endPoint x: 806, endPoint y: 216, distance: 234.6
click at [806, 216] on icon at bounding box center [809, 216] width 13 height 13
click at [905, 308] on div at bounding box center [888, 423] width 66 height 318
click at [899, 312] on div at bounding box center [888, 423] width 66 height 318
click at [917, 312] on div at bounding box center [888, 423] width 66 height 318
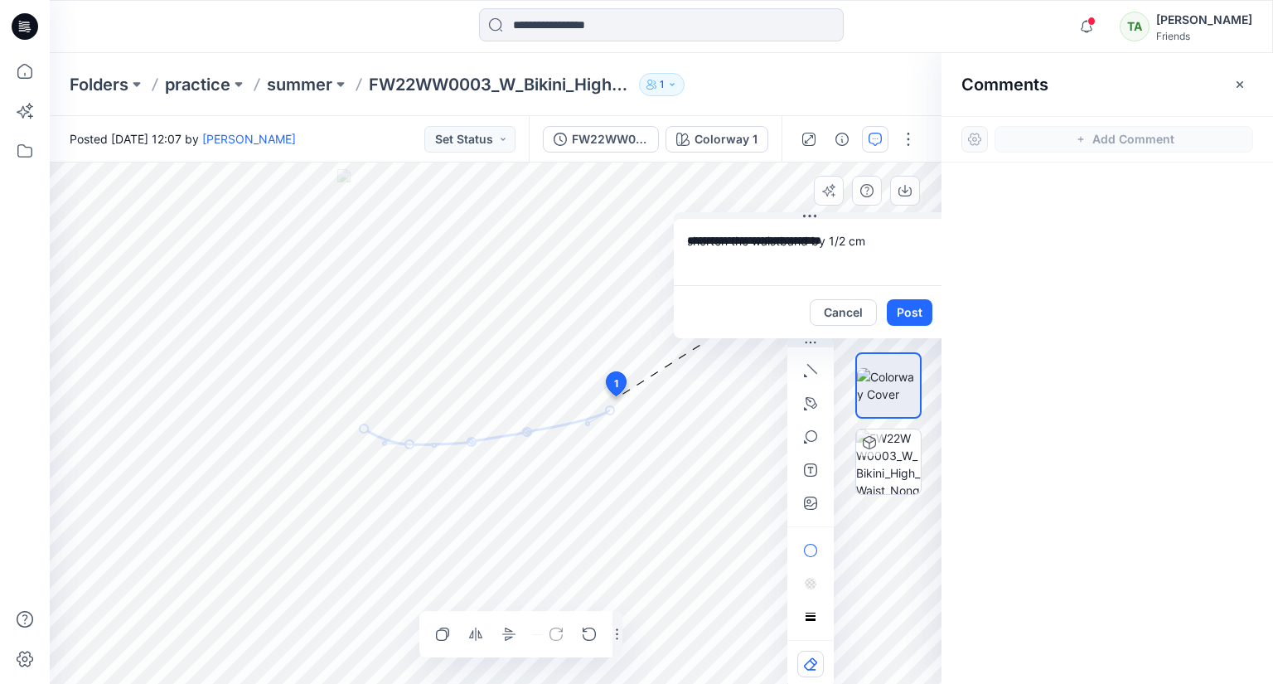
click at [901, 312] on div at bounding box center [888, 423] width 66 height 318
click at [900, 312] on div at bounding box center [888, 423] width 66 height 318
click at [855, 317] on div at bounding box center [888, 423] width 66 height 318
click at [854, 309] on div at bounding box center [889, 423] width 106 height 318
click at [1240, 75] on button "button" at bounding box center [1240, 84] width 27 height 27
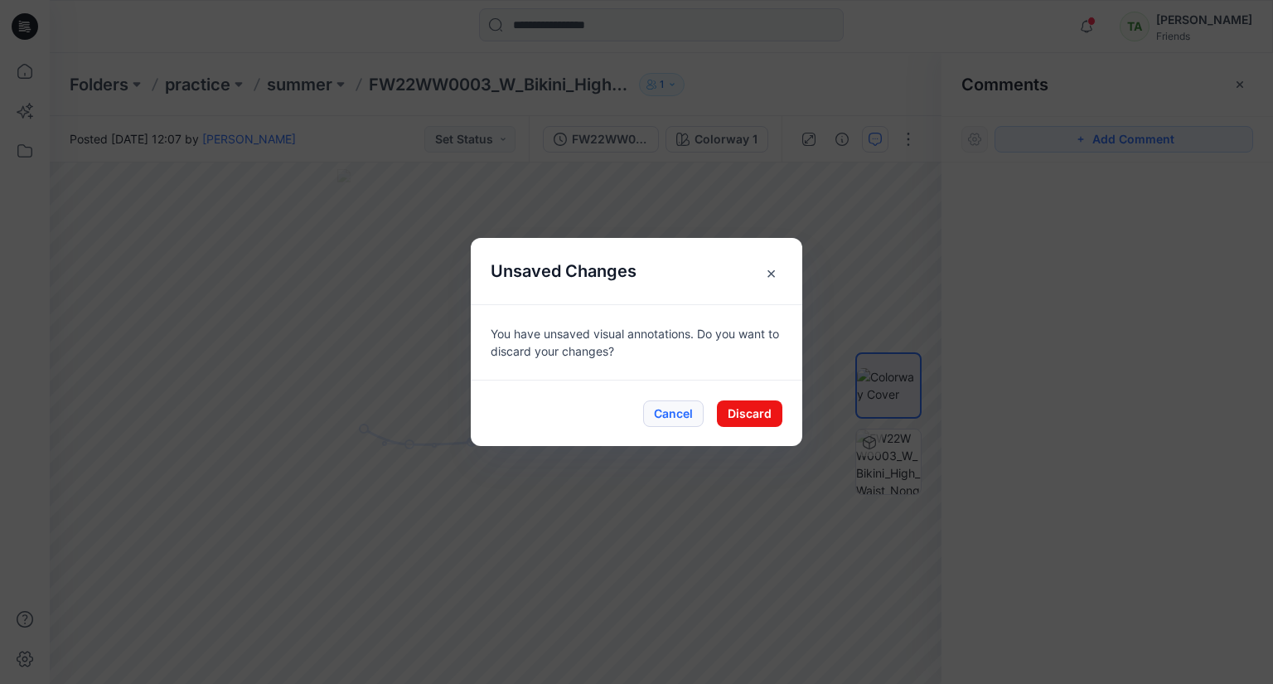
click at [689, 410] on button "Cancel" at bounding box center [673, 413] width 61 height 27
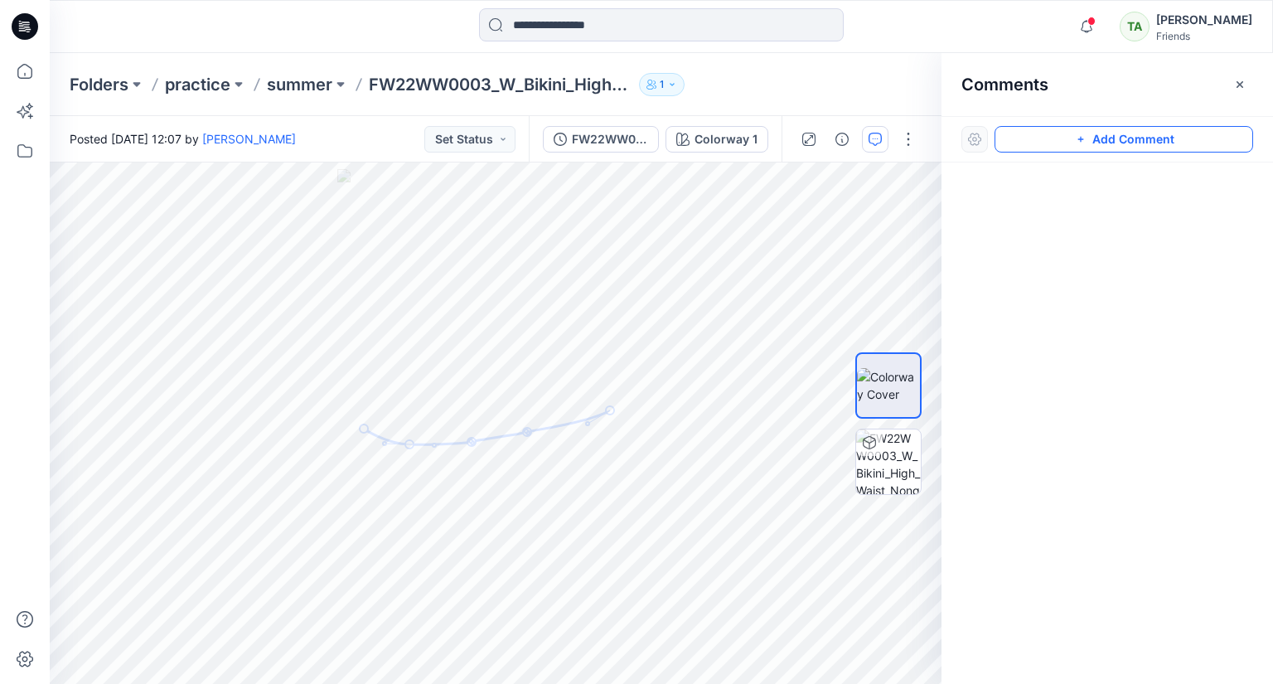
click at [1126, 131] on button "Add Comment" at bounding box center [1124, 139] width 259 height 27
click at [622, 406] on div "1" at bounding box center [496, 422] width 892 height 521
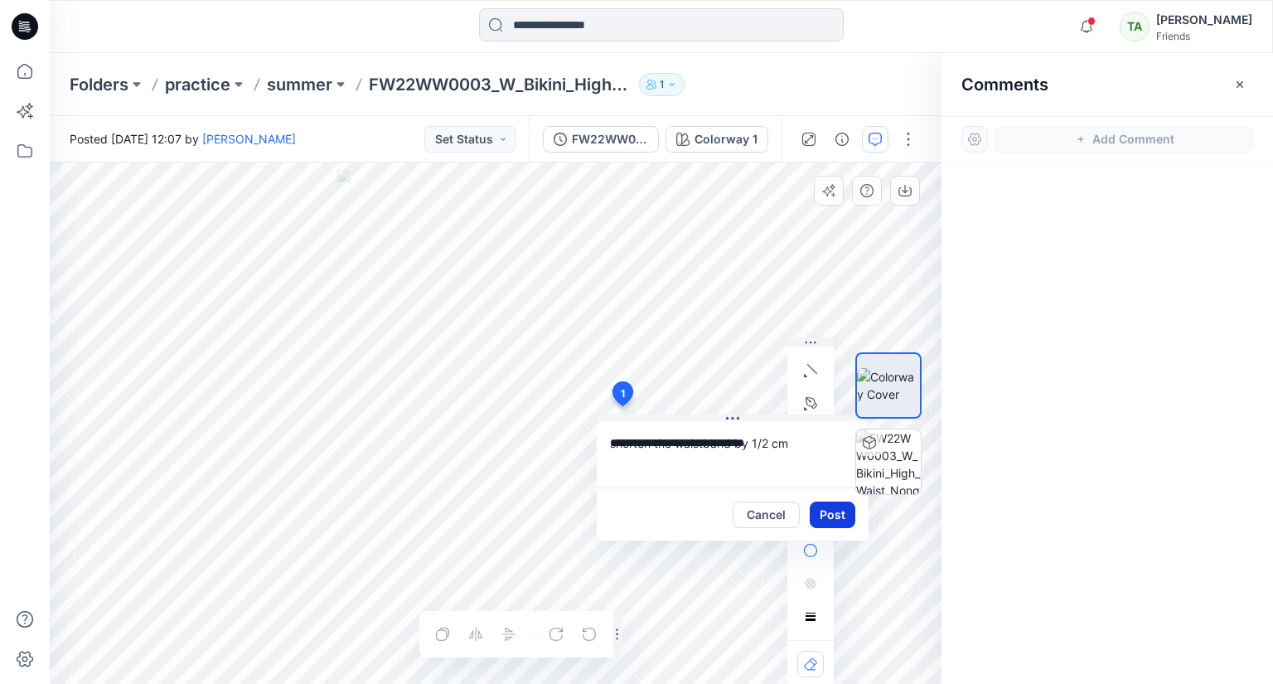
click at [827, 513] on button "Post" at bounding box center [833, 514] width 46 height 27
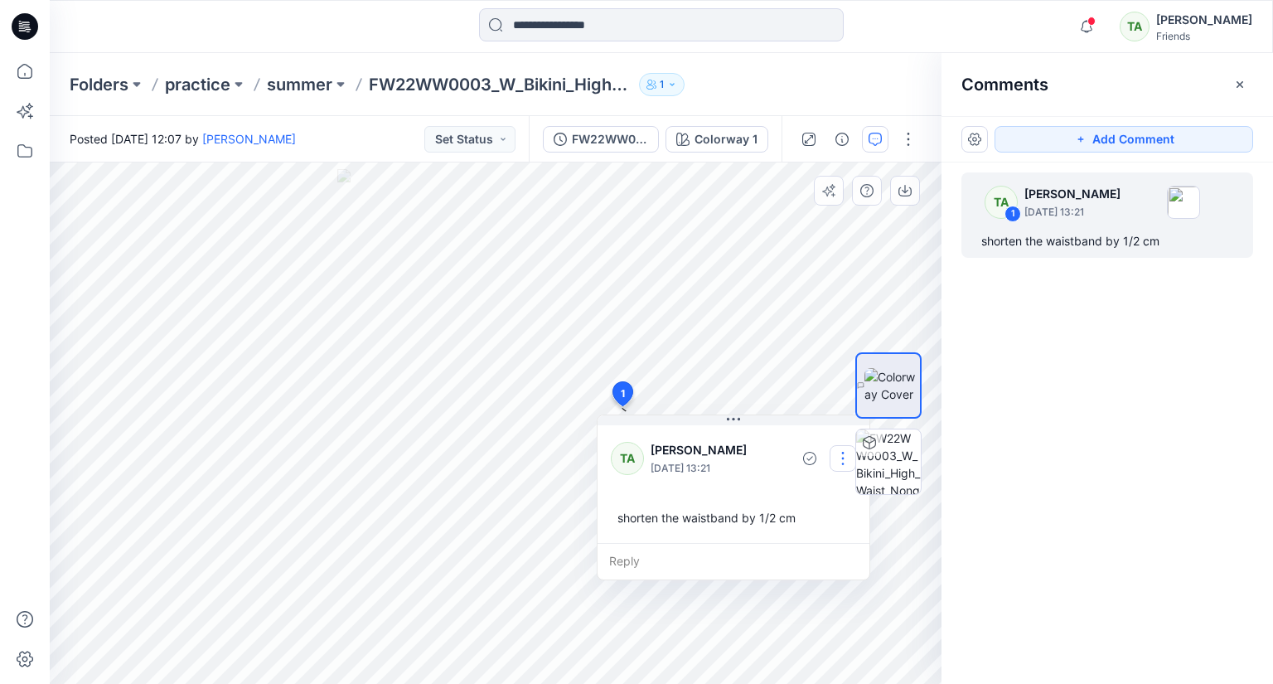
click at [834, 453] on button "button" at bounding box center [843, 458] width 27 height 27
click at [844, 499] on div at bounding box center [889, 423] width 106 height 318
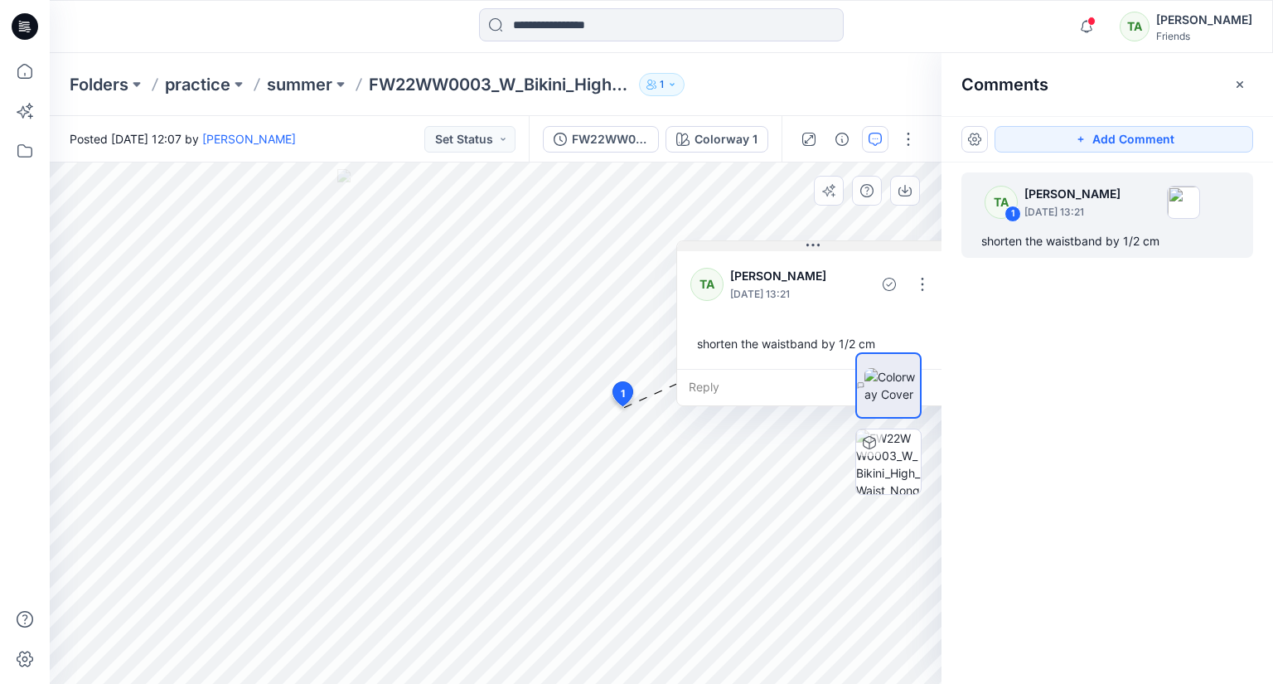
drag, startPoint x: 819, startPoint y: 400, endPoint x: 803, endPoint y: 248, distance: 153.3
click at [803, 248] on button at bounding box center [813, 246] width 272 height 10
click at [921, 279] on div at bounding box center [888, 423] width 66 height 318
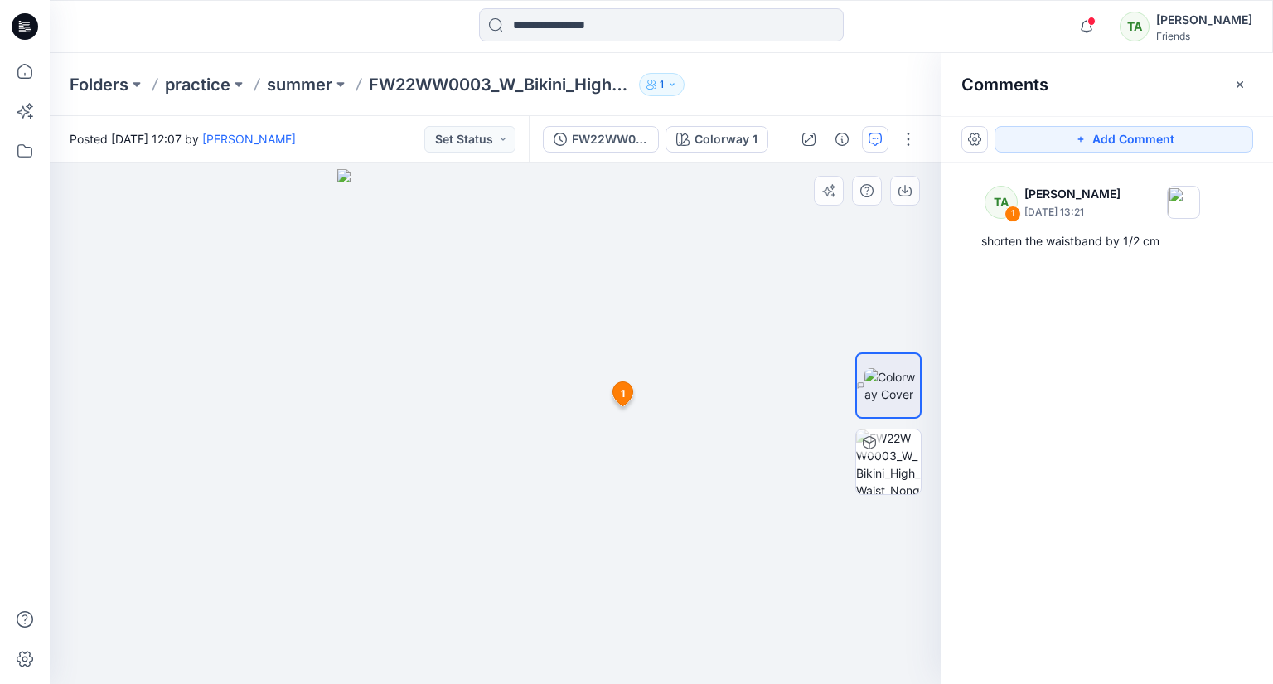
click at [617, 385] on icon at bounding box center [623, 394] width 20 height 24
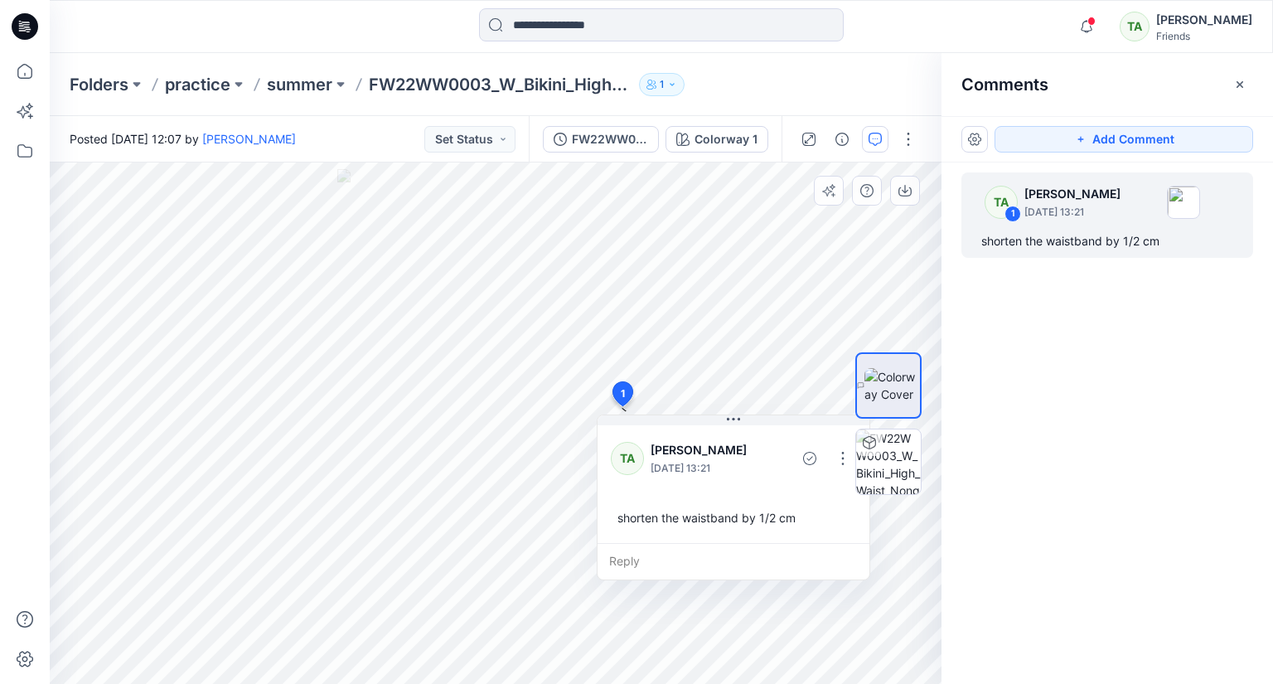
click at [842, 452] on div at bounding box center [889, 423] width 106 height 318
click at [835, 468] on button "button" at bounding box center [843, 458] width 27 height 27
click at [841, 495] on div at bounding box center [889, 423] width 106 height 318
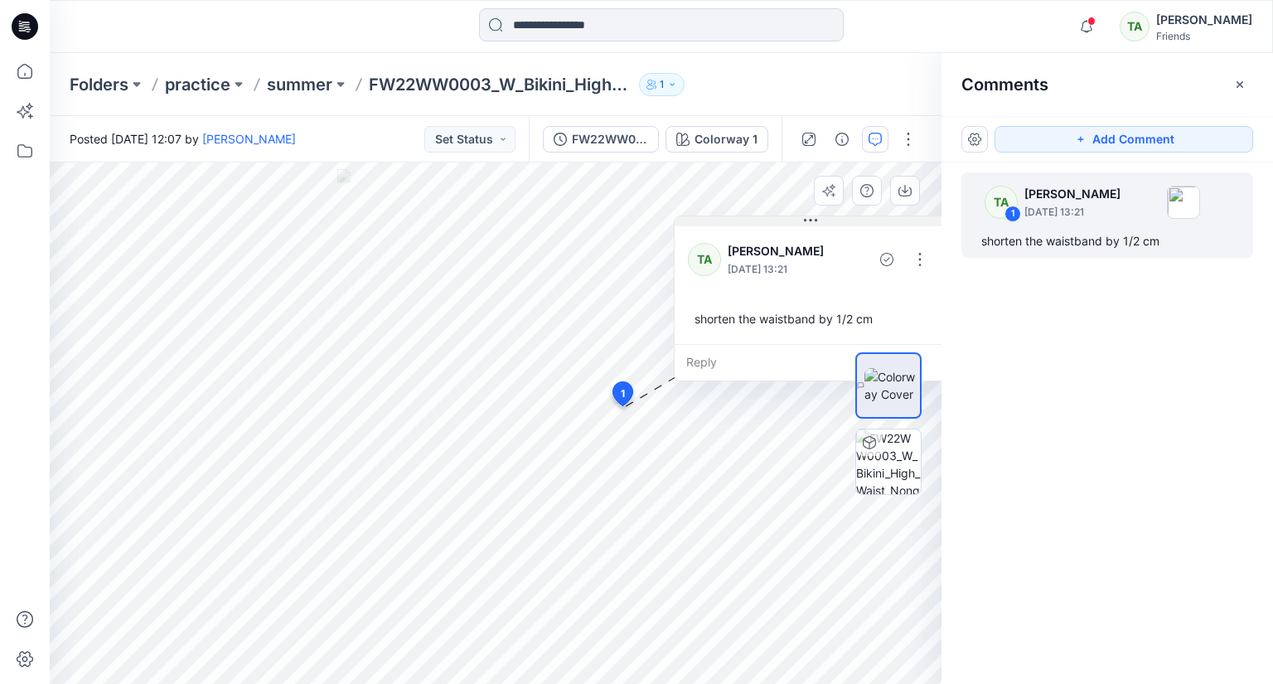
drag, startPoint x: 732, startPoint y: 419, endPoint x: 809, endPoint y: 220, distance: 213.4
click at [810, 220] on icon at bounding box center [811, 220] width 2 height 2
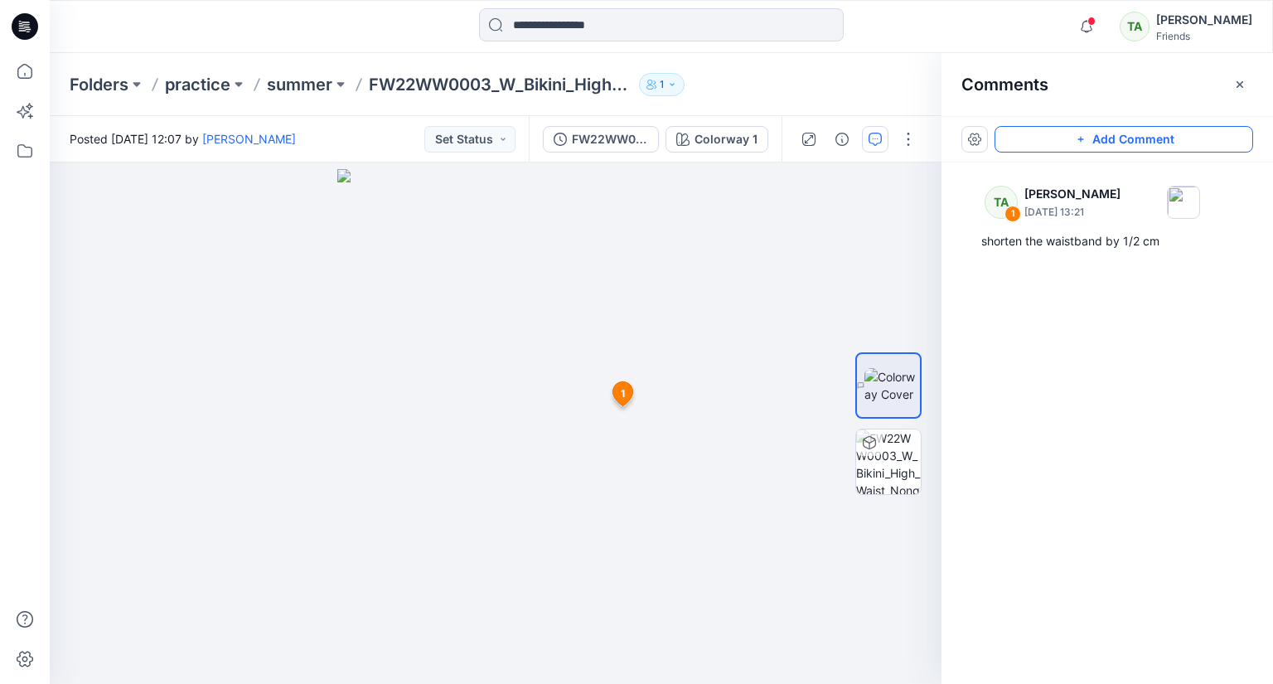
click at [1130, 136] on button "Add Comment" at bounding box center [1124, 139] width 259 height 27
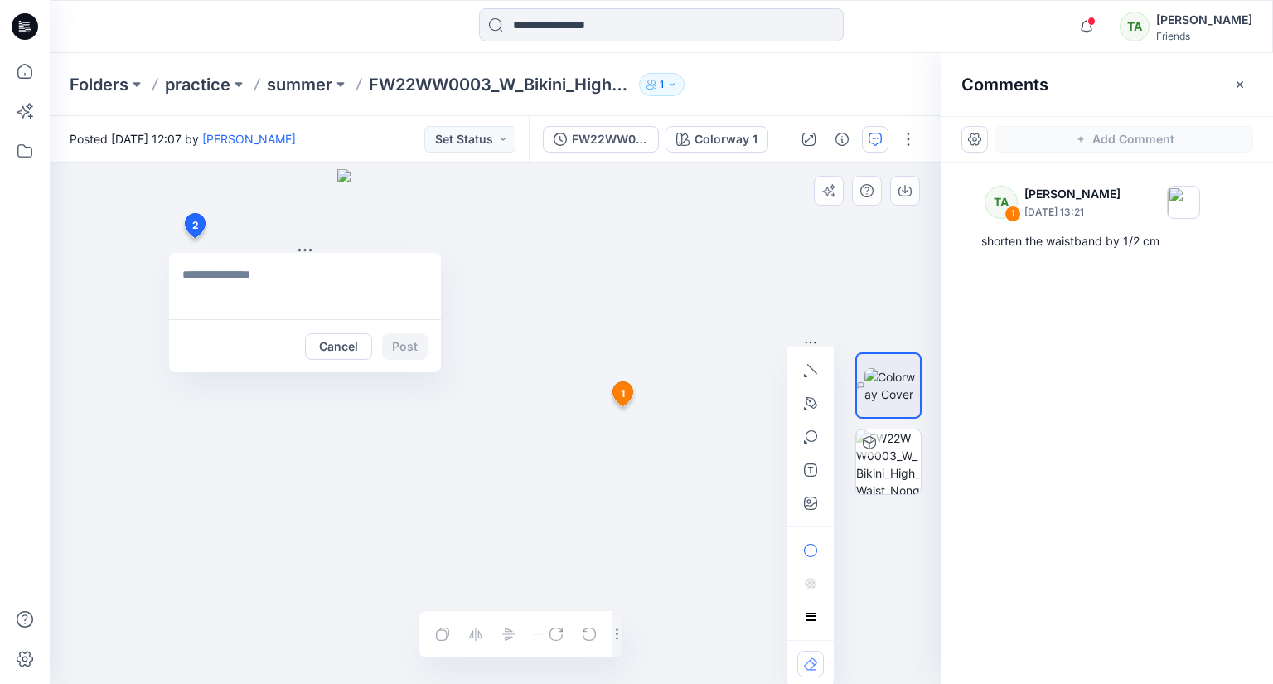
click at [194, 238] on div "2 Cancel Post 1 TA Tharindi Anuththara September 04, 2025 13:21 shorten the wai…" at bounding box center [496, 422] width 892 height 521
type textarea "*"
type textarea "**********"
click at [411, 353] on button "Post" at bounding box center [405, 346] width 46 height 27
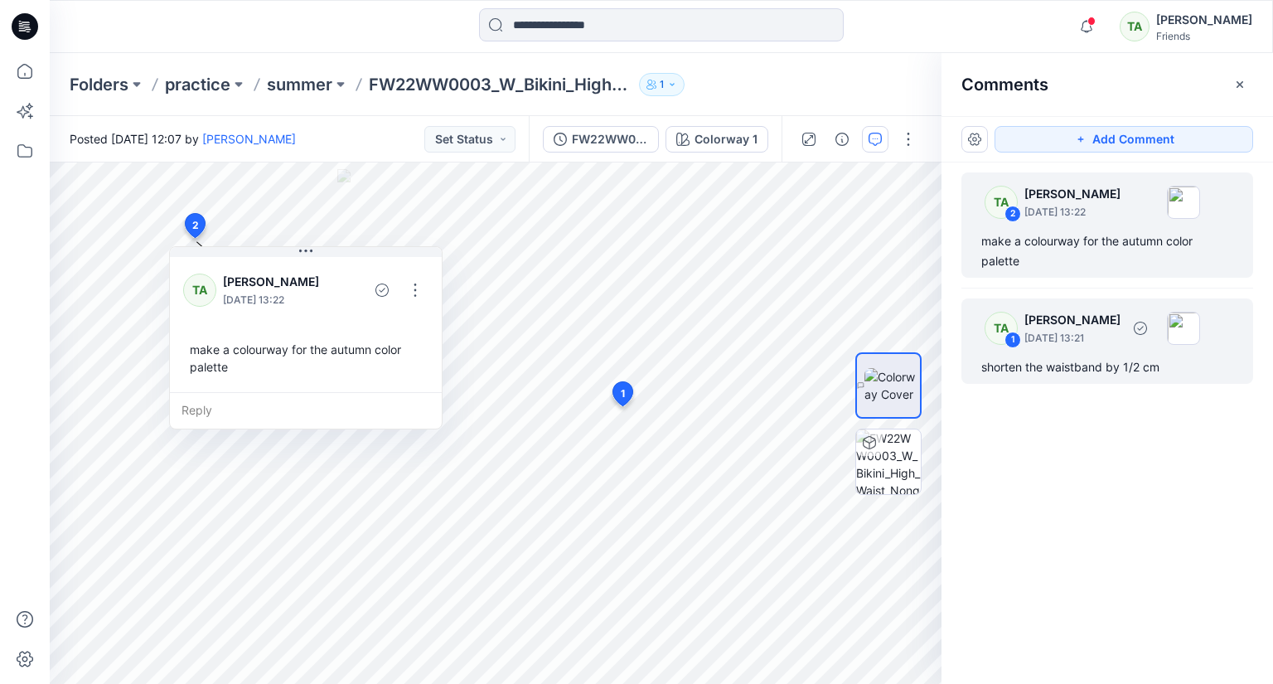
click at [1101, 359] on div "shorten the waistband by 1/2 cm" at bounding box center [1107, 367] width 252 height 20
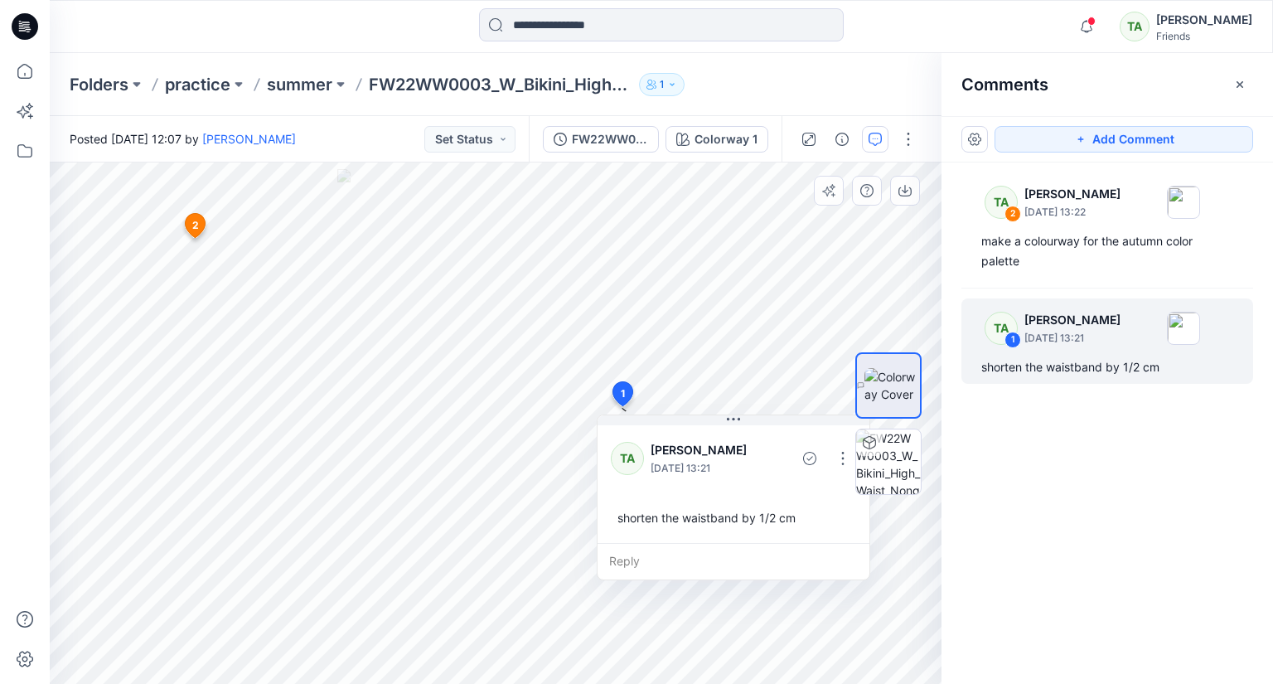
click at [836, 456] on div at bounding box center [889, 423] width 106 height 318
click at [837, 460] on div at bounding box center [889, 423] width 106 height 318
click at [835, 458] on button "button" at bounding box center [843, 458] width 27 height 27
click at [838, 491] on div at bounding box center [889, 423] width 106 height 318
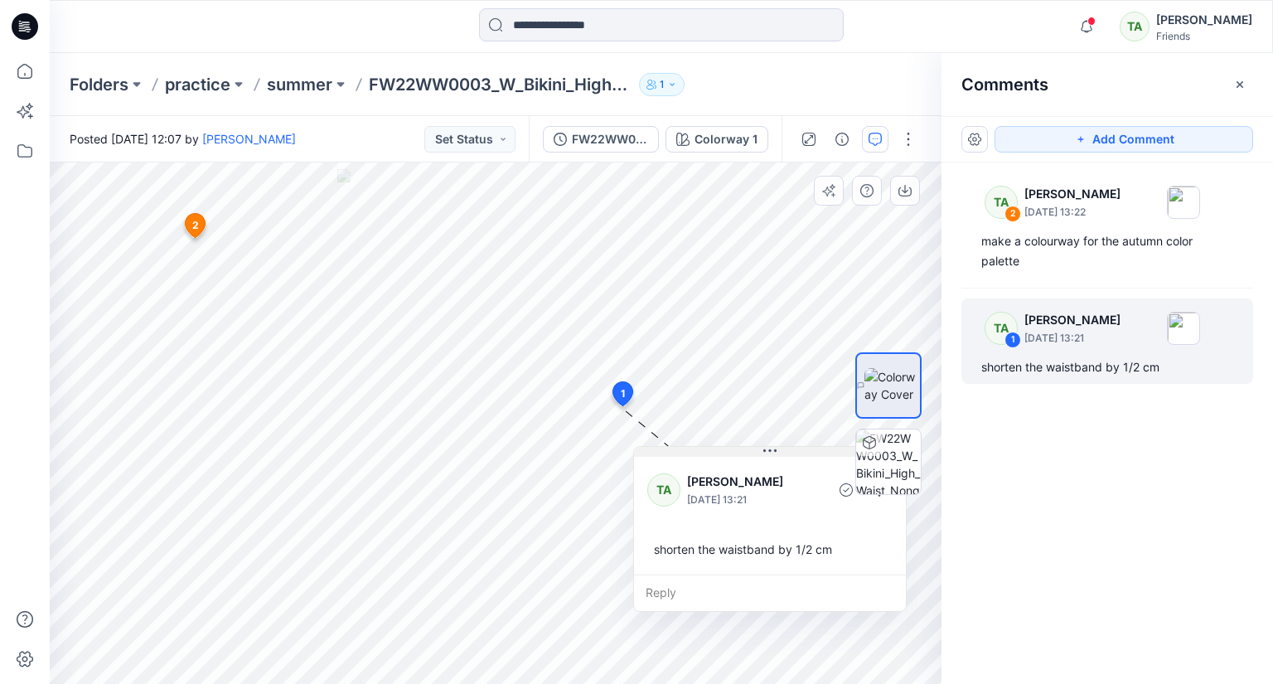
drag, startPoint x: 729, startPoint y: 422, endPoint x: 769, endPoint y: 455, distance: 52.4
click at [769, 455] on icon at bounding box center [769, 450] width 13 height 13
click at [665, 584] on div "Reply" at bounding box center [774, 594] width 272 height 36
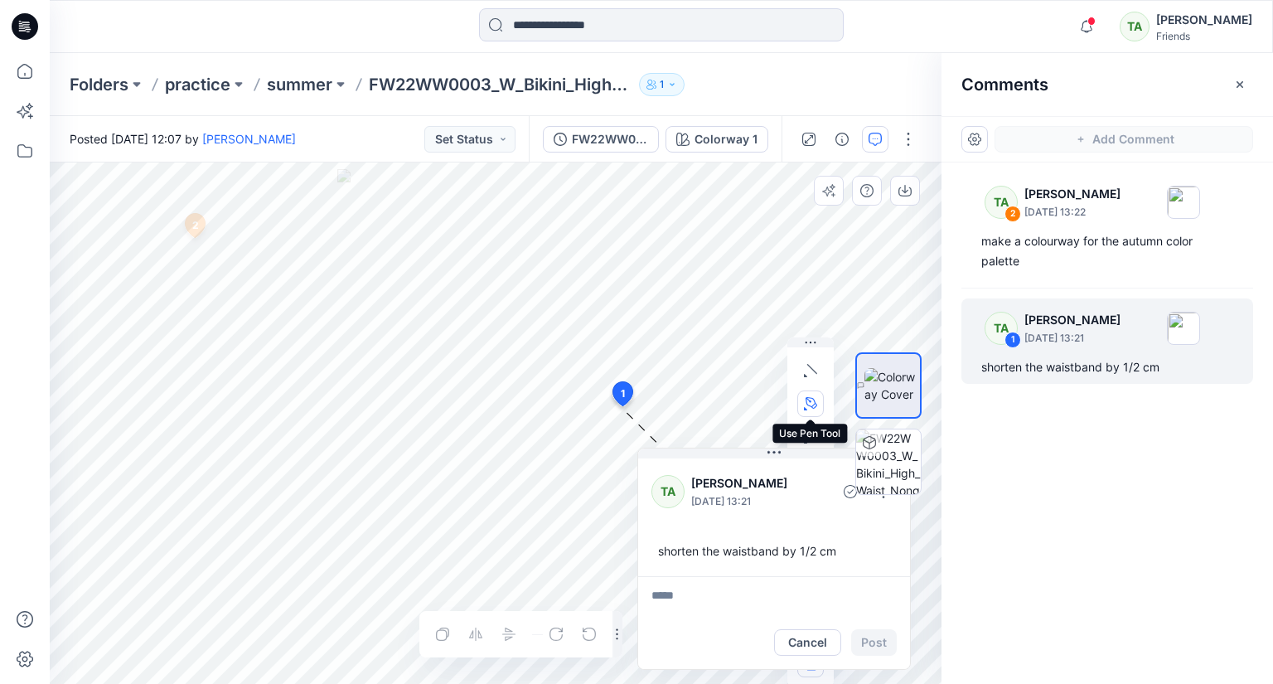
click at [816, 397] on icon "button" at bounding box center [810, 403] width 13 height 13
click at [365, 423] on icon "Layer 1" at bounding box center [496, 422] width 892 height 521
drag, startPoint x: 403, startPoint y: 443, endPoint x: 432, endPoint y: 448, distance: 29.3
click at [432, 448] on icon "Layer 1" at bounding box center [496, 422] width 892 height 521
click at [454, 447] on icon "Layer 1" at bounding box center [496, 422] width 892 height 521
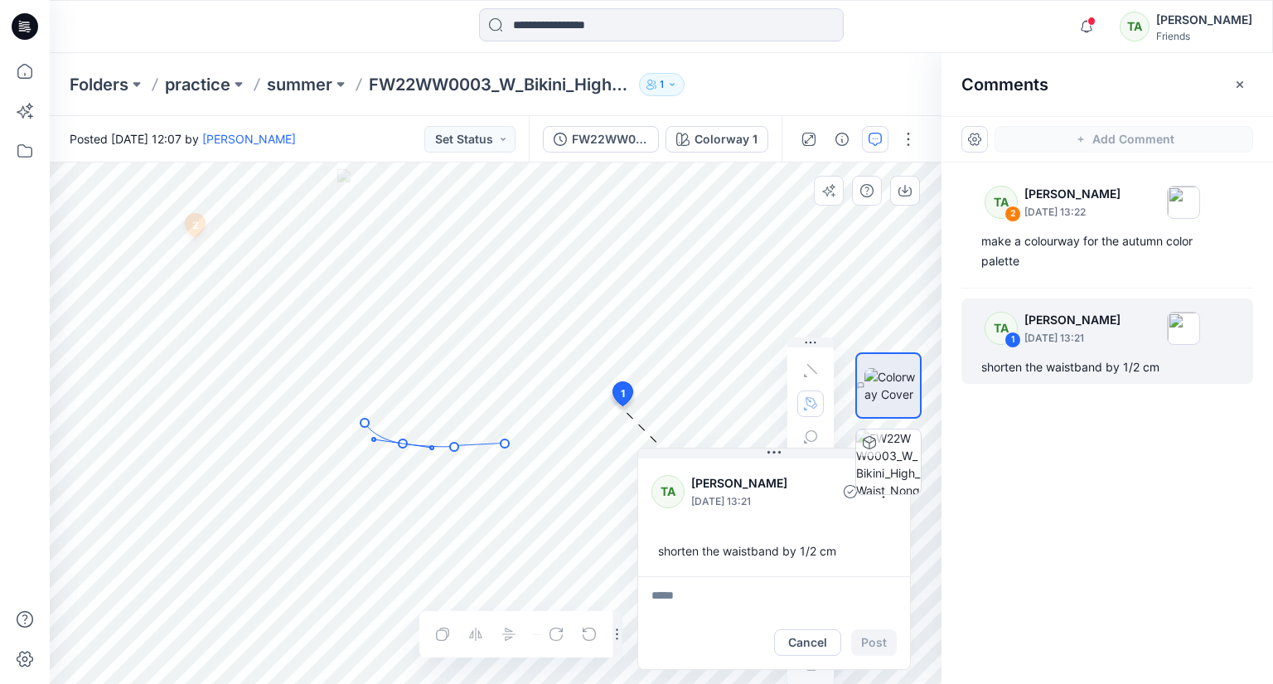
click at [505, 443] on icon "Layer 1" at bounding box center [496, 422] width 892 height 521
drag, startPoint x: 550, startPoint y: 436, endPoint x: 584, endPoint y: 433, distance: 35.0
click at [550, 436] on icon "Layer 1" at bounding box center [496, 422] width 892 height 521
click at [595, 424] on icon "Layer 1" at bounding box center [496, 422] width 892 height 521
click at [613, 414] on icon "Layer 1" at bounding box center [496, 422] width 892 height 521
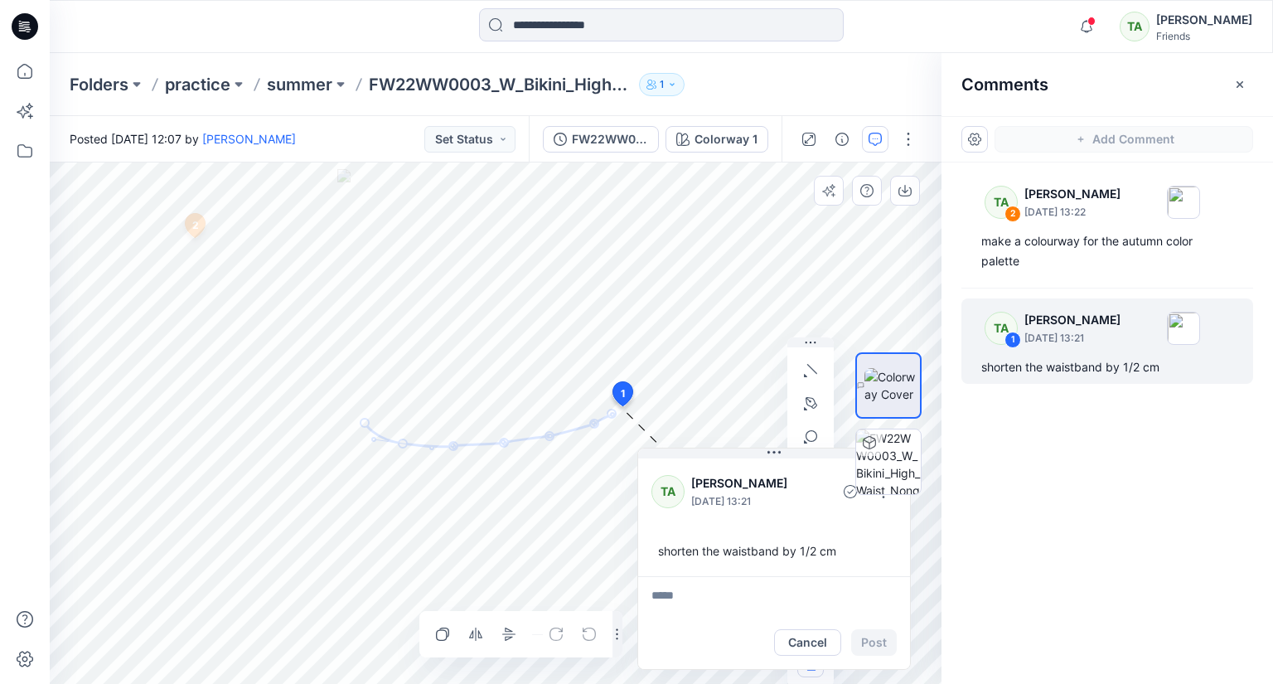
click at [700, 606] on textarea at bounding box center [774, 596] width 272 height 40
type textarea "******"
click at [874, 642] on button "Post" at bounding box center [874, 642] width 46 height 27
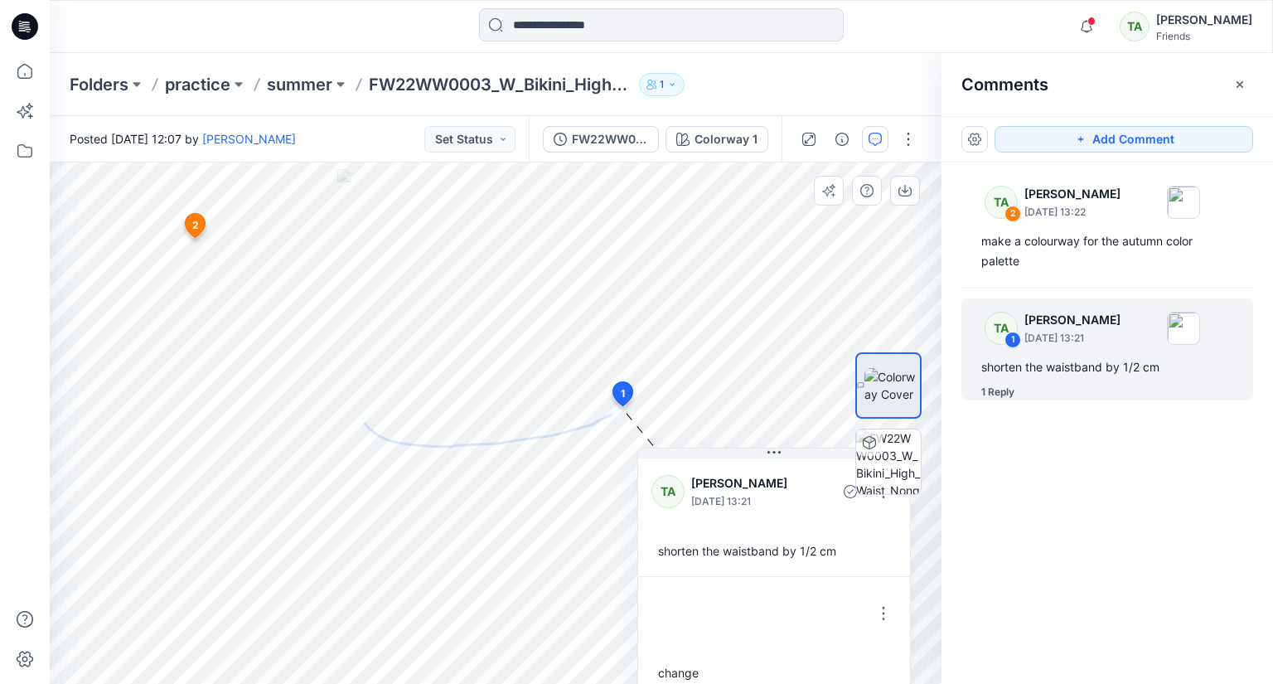
scroll to position [13, 0]
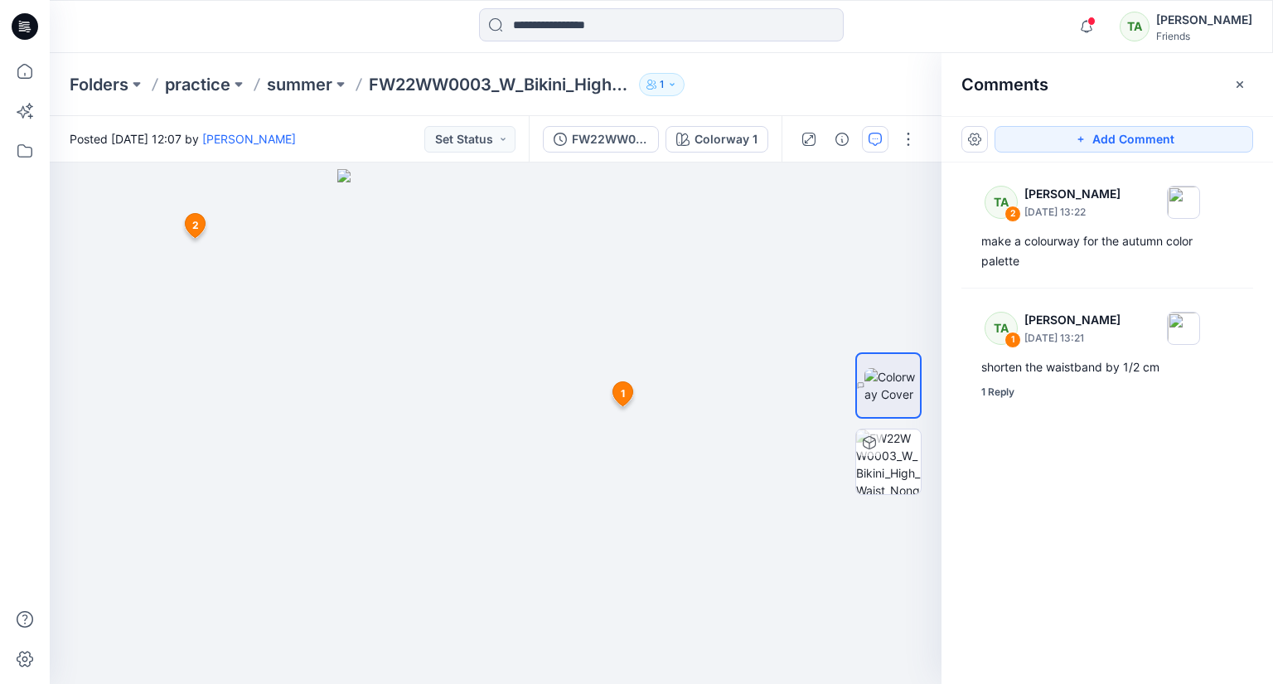
click at [627, 390] on icon at bounding box center [623, 394] width 20 height 24
click at [189, 225] on icon at bounding box center [196, 226] width 20 height 24
click at [1233, 82] on icon "button" at bounding box center [1239, 84] width 13 height 13
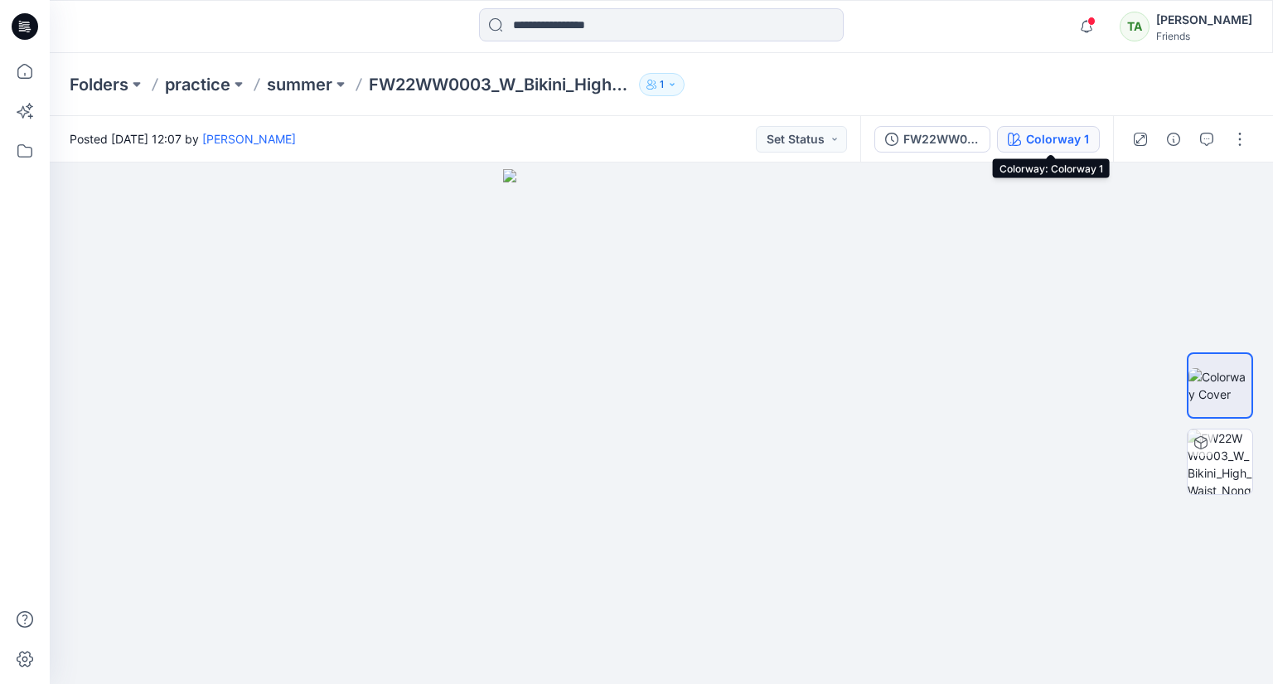
click at [1068, 133] on div "Colorway 1" at bounding box center [1057, 139] width 63 height 18
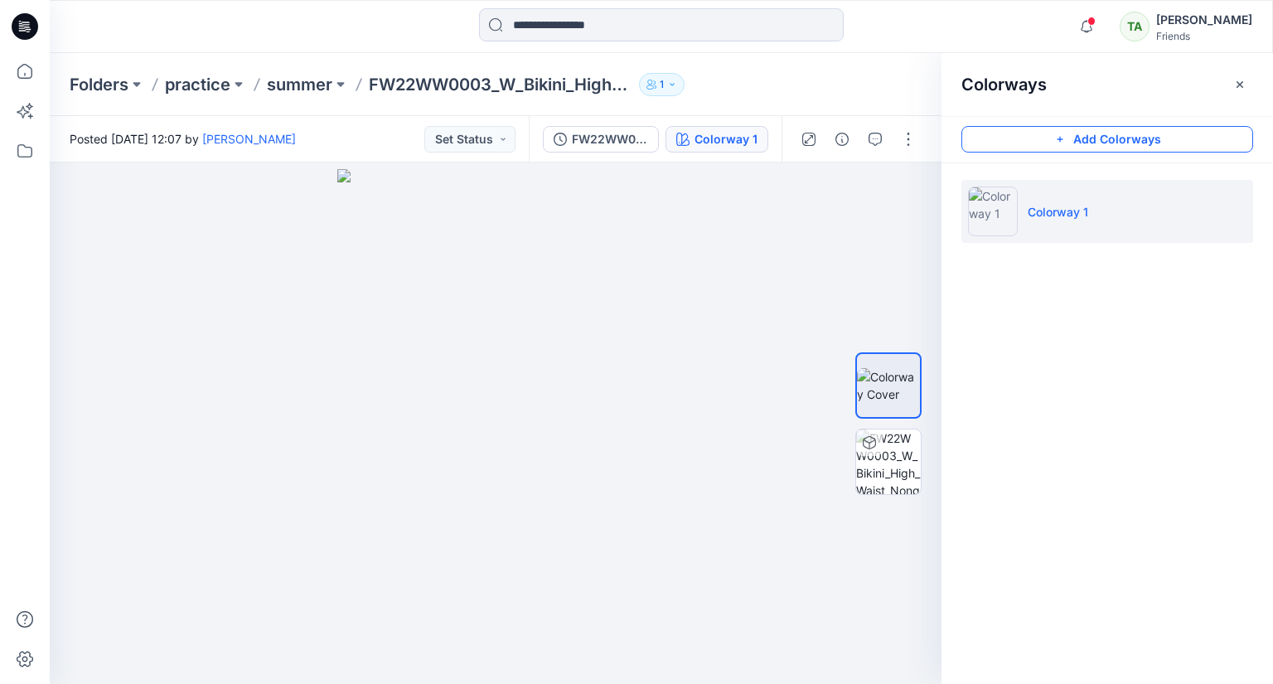
click at [1084, 142] on button "Add Colorways" at bounding box center [1108, 139] width 292 height 27
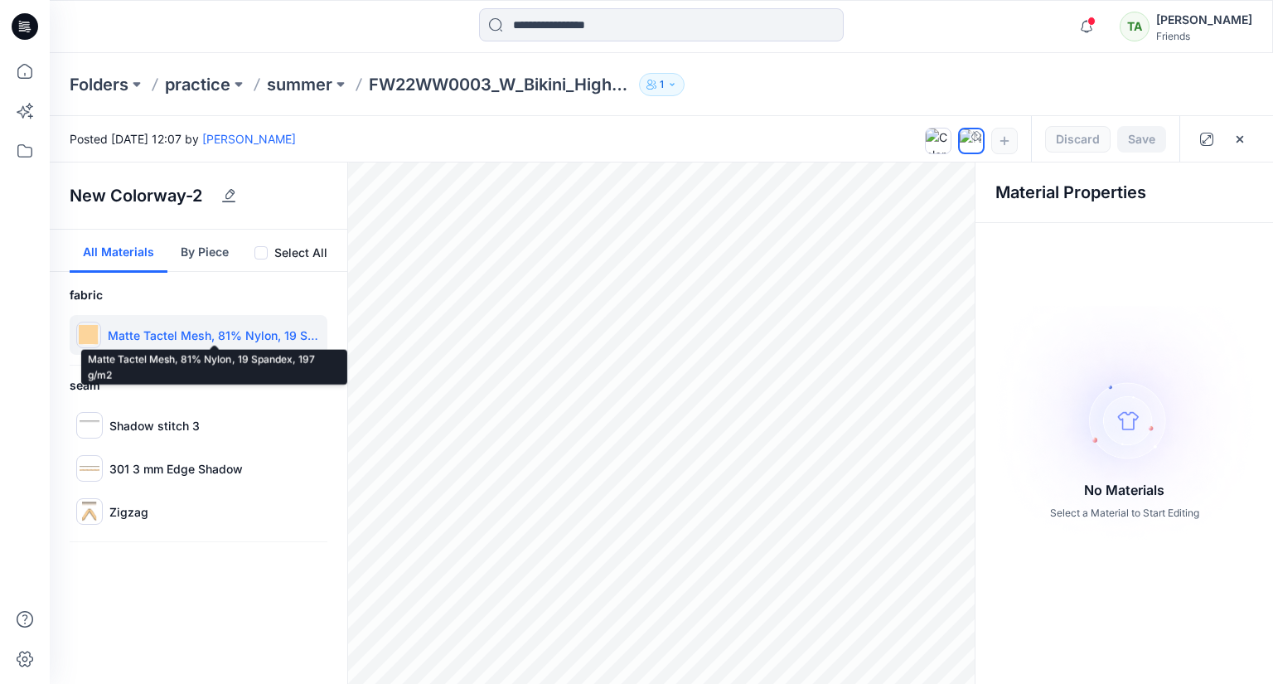
click at [194, 332] on p "Matte Tactel Mesh, 81% Nylon, 19 Spandex, 197 g/m2" at bounding box center [214, 335] width 213 height 17
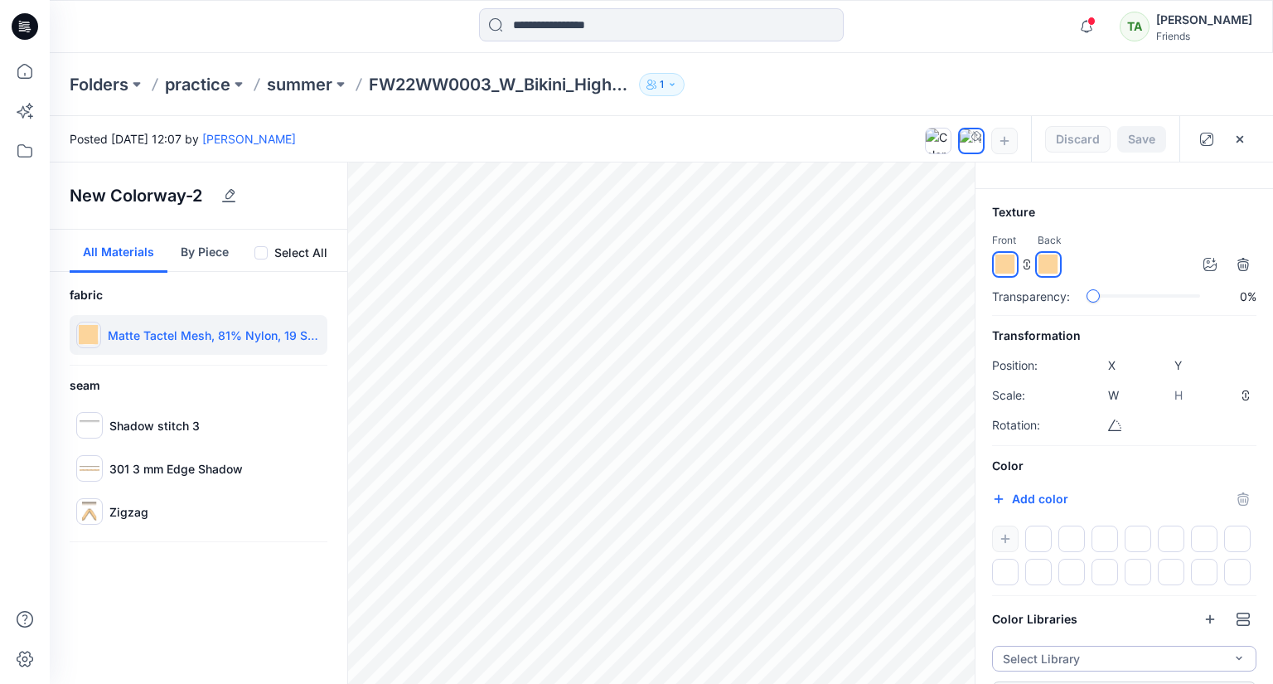
scroll to position [71, 0]
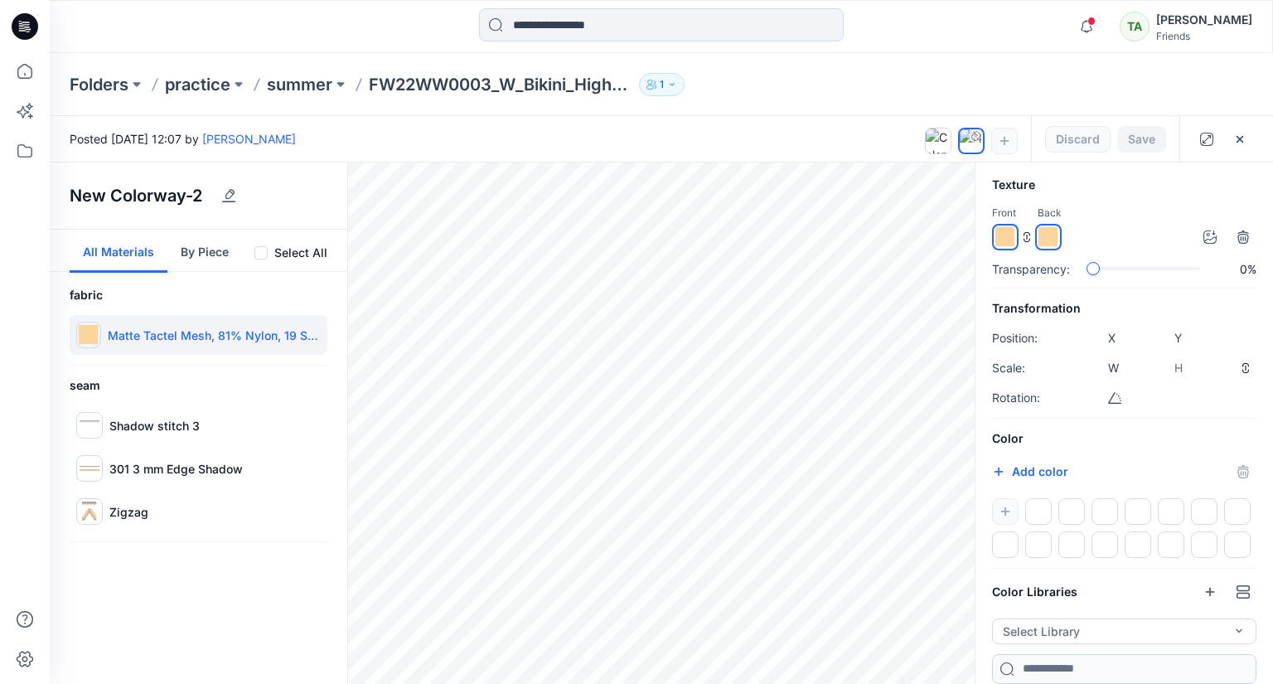
click at [1007, 466] on input "*******" at bounding box center [1017, 473] width 20 height 17
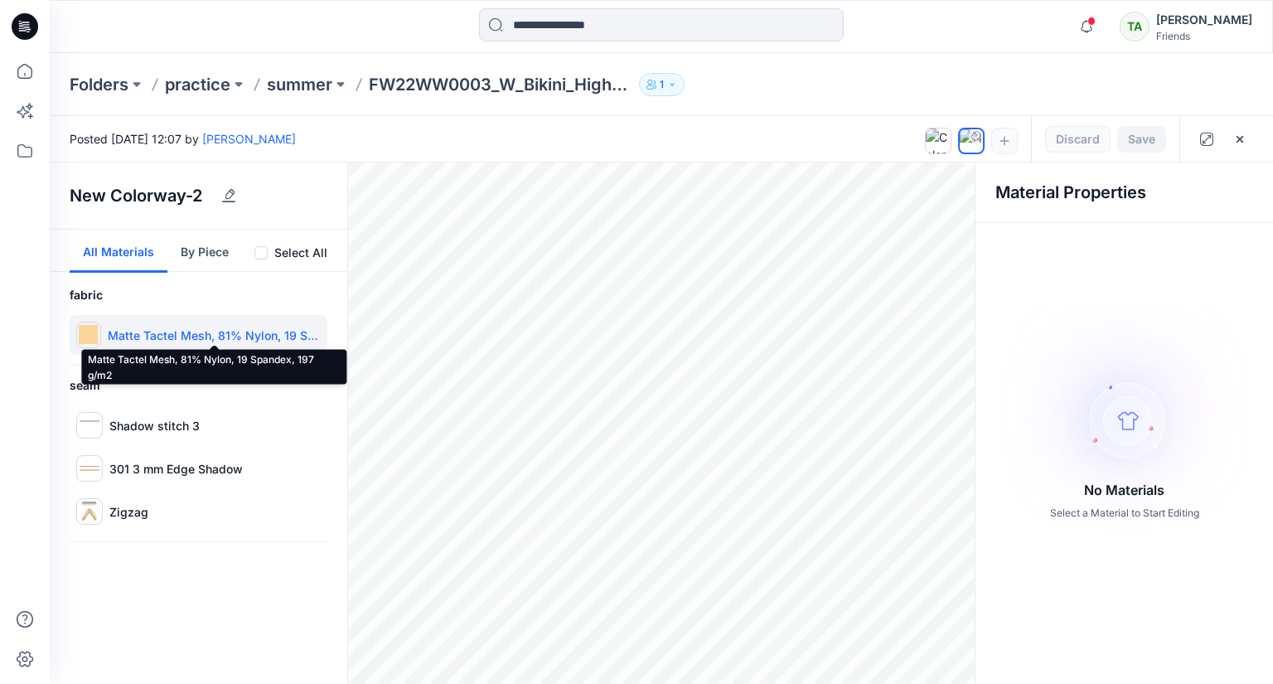
click at [167, 341] on p "Matte Tactel Mesh, 81% Nylon, 19 Spandex, 197 g/m2" at bounding box center [214, 335] width 213 height 17
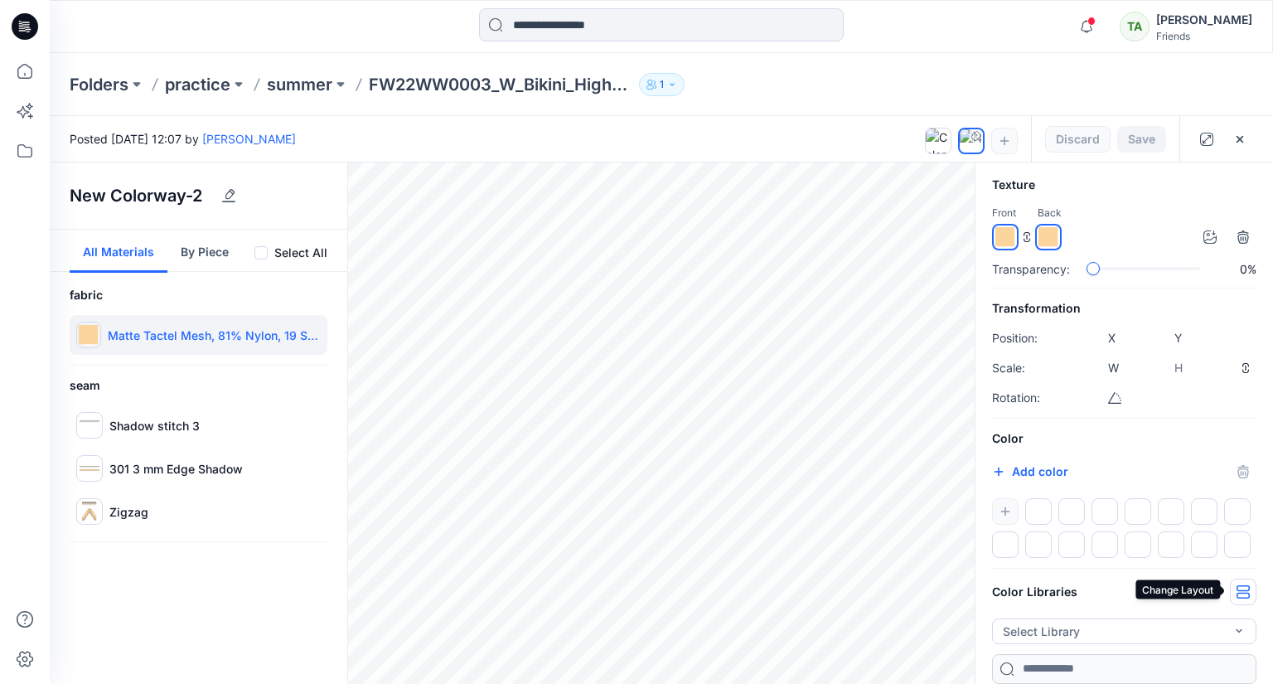
click at [1233, 590] on button "button" at bounding box center [1243, 592] width 27 height 27
click at [1210, 589] on icon "button" at bounding box center [1210, 591] width 13 height 13
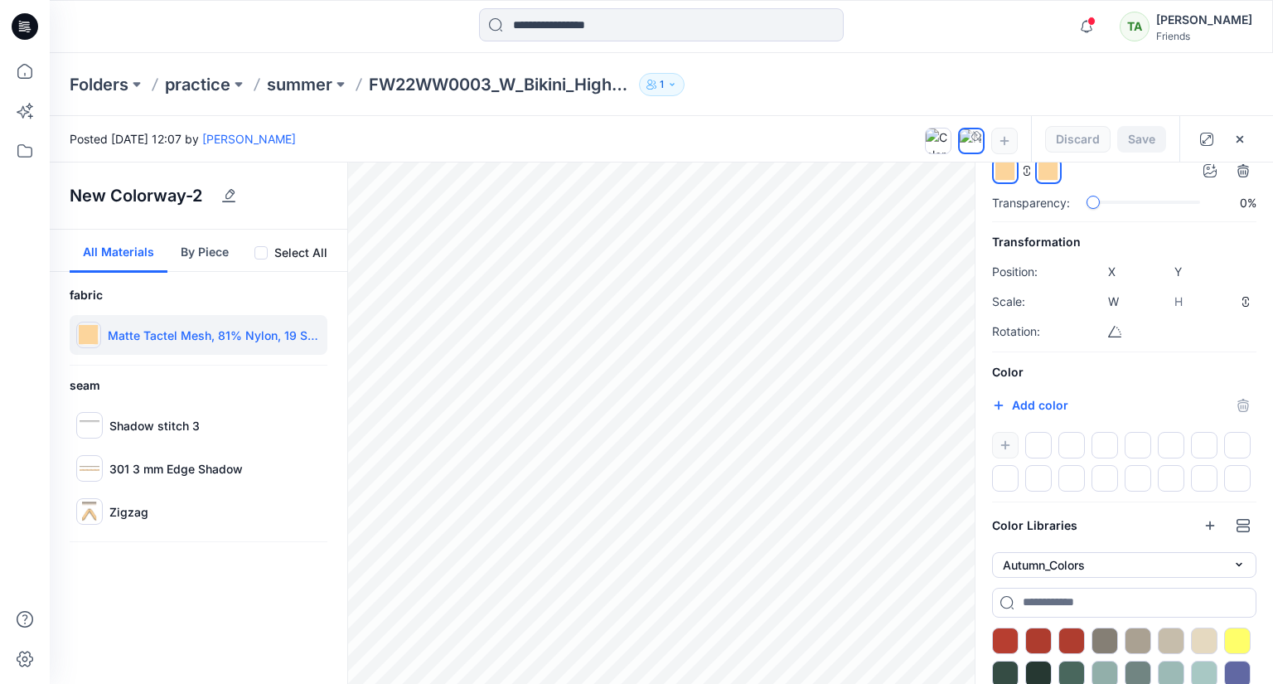
scroll to position [187, 0]
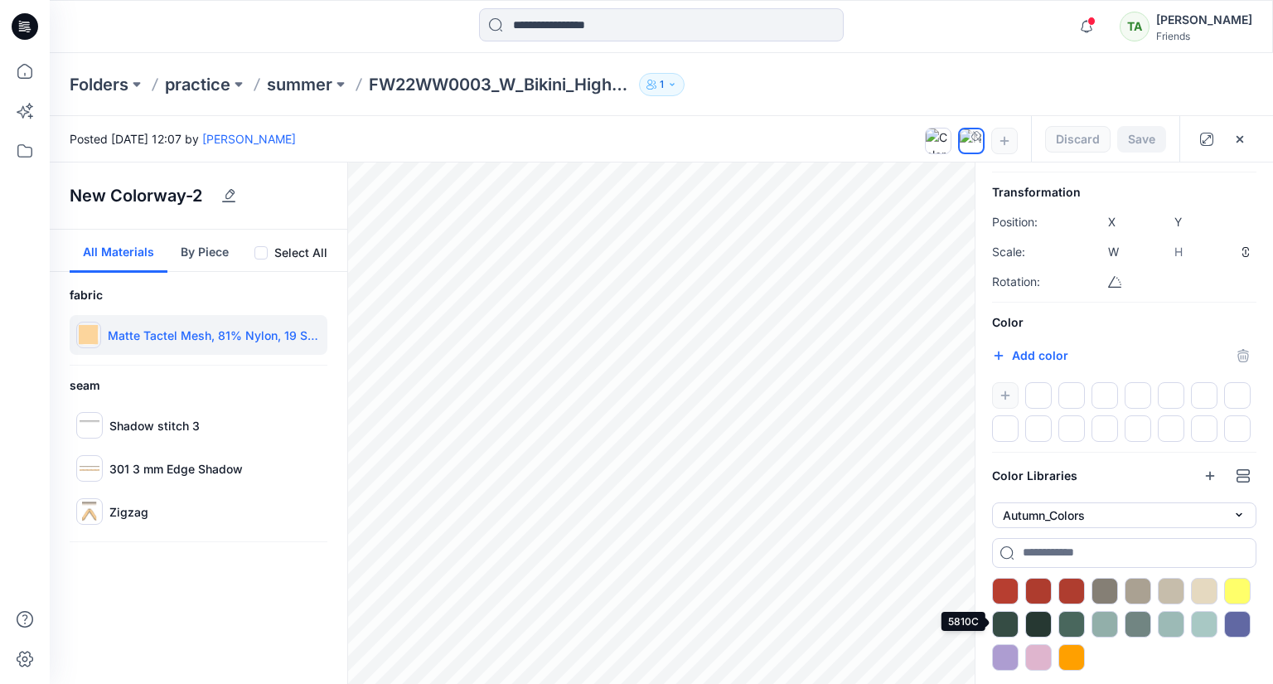
click at [1011, 623] on div at bounding box center [1005, 624] width 27 height 27
click at [1104, 625] on div at bounding box center [1105, 624] width 27 height 27
click at [213, 588] on div "New Colorway-2 All Materials By Piece Select All fabric Matte Tactel Mesh, 81% …" at bounding box center [199, 422] width 298 height 521
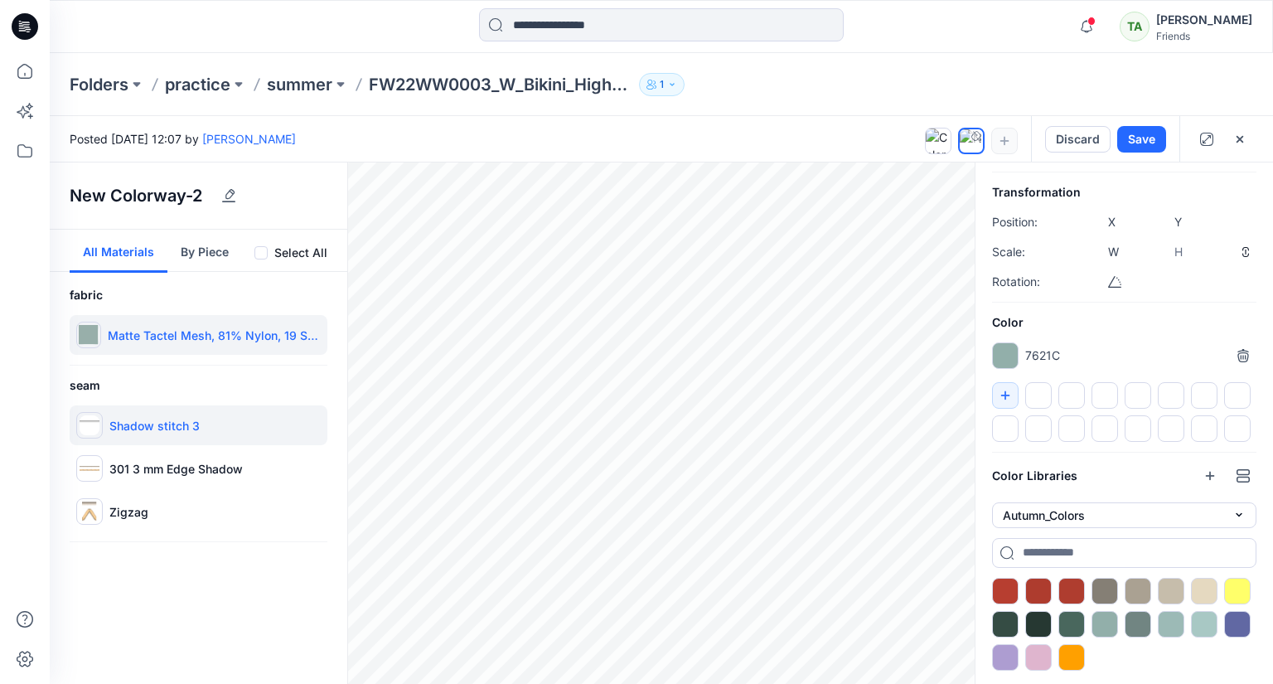
click at [105, 429] on div "Shadow stitch 3" at bounding box center [199, 425] width 258 height 40
type input "****"
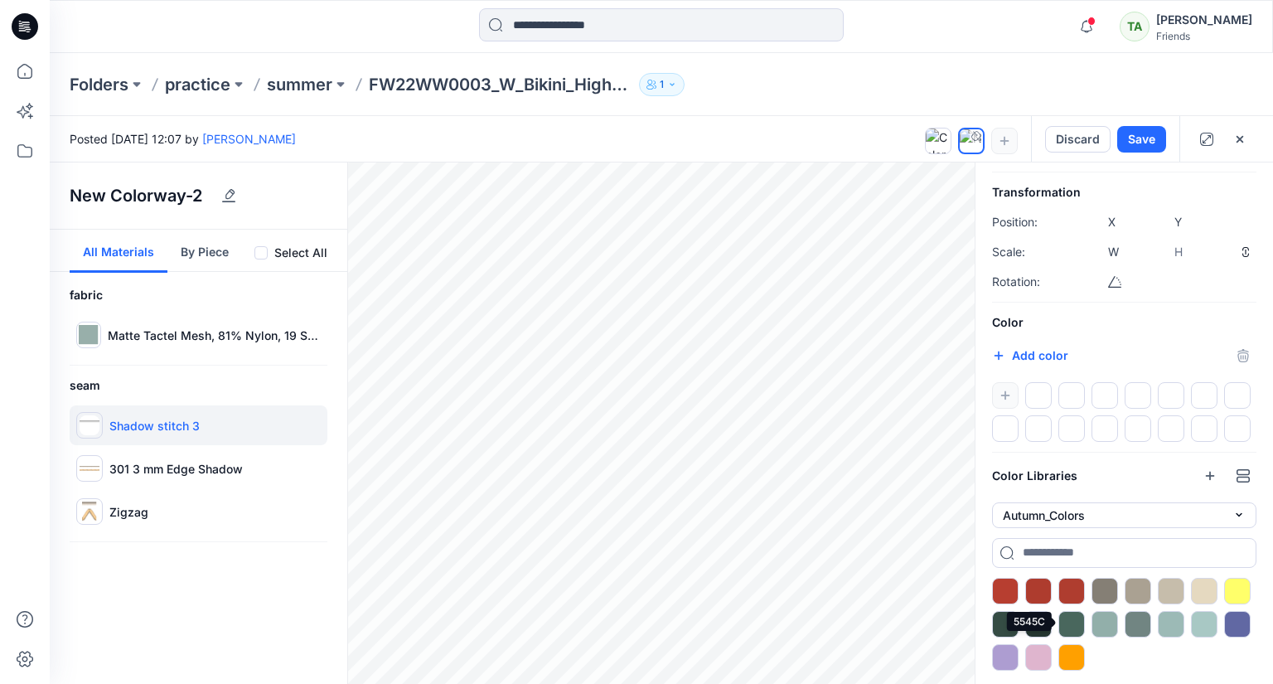
click at [1079, 617] on div at bounding box center [1072, 624] width 27 height 27
click at [1101, 623] on div at bounding box center [1105, 624] width 27 height 27
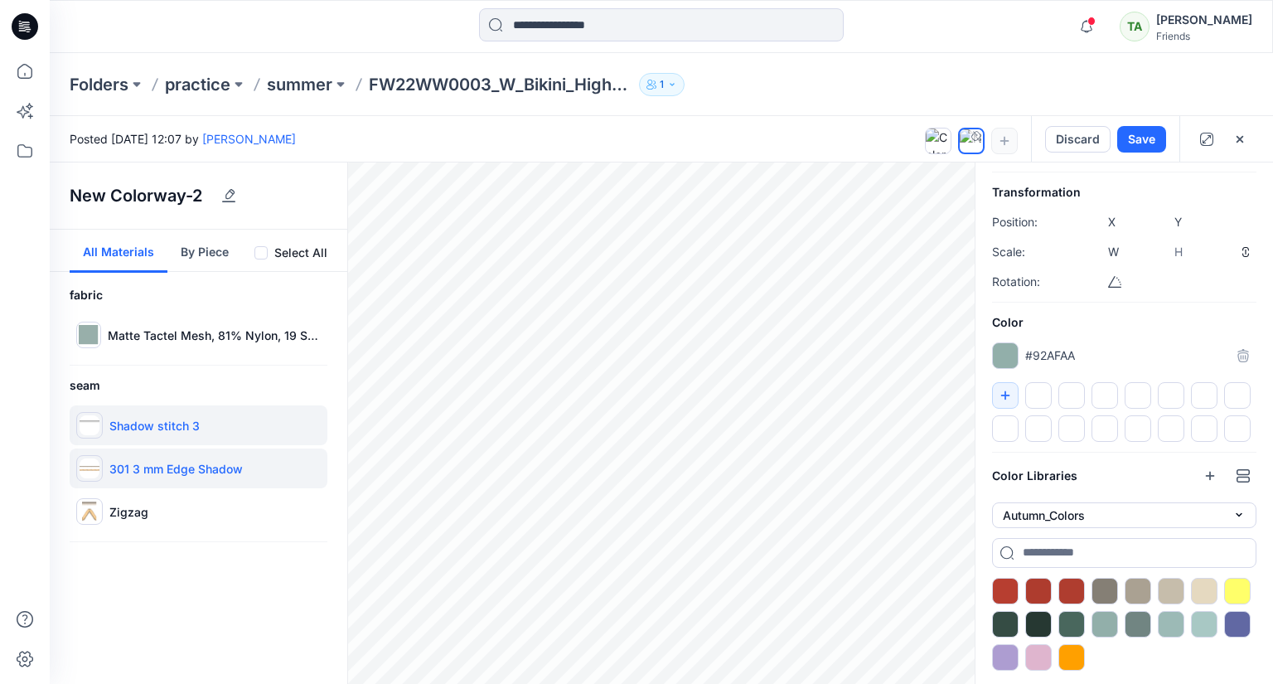
click at [213, 468] on p "301 3 mm Edge Shadow" at bounding box center [175, 468] width 133 height 17
type input "****"
type input "*****"
click at [1106, 623] on div at bounding box center [1105, 624] width 27 height 27
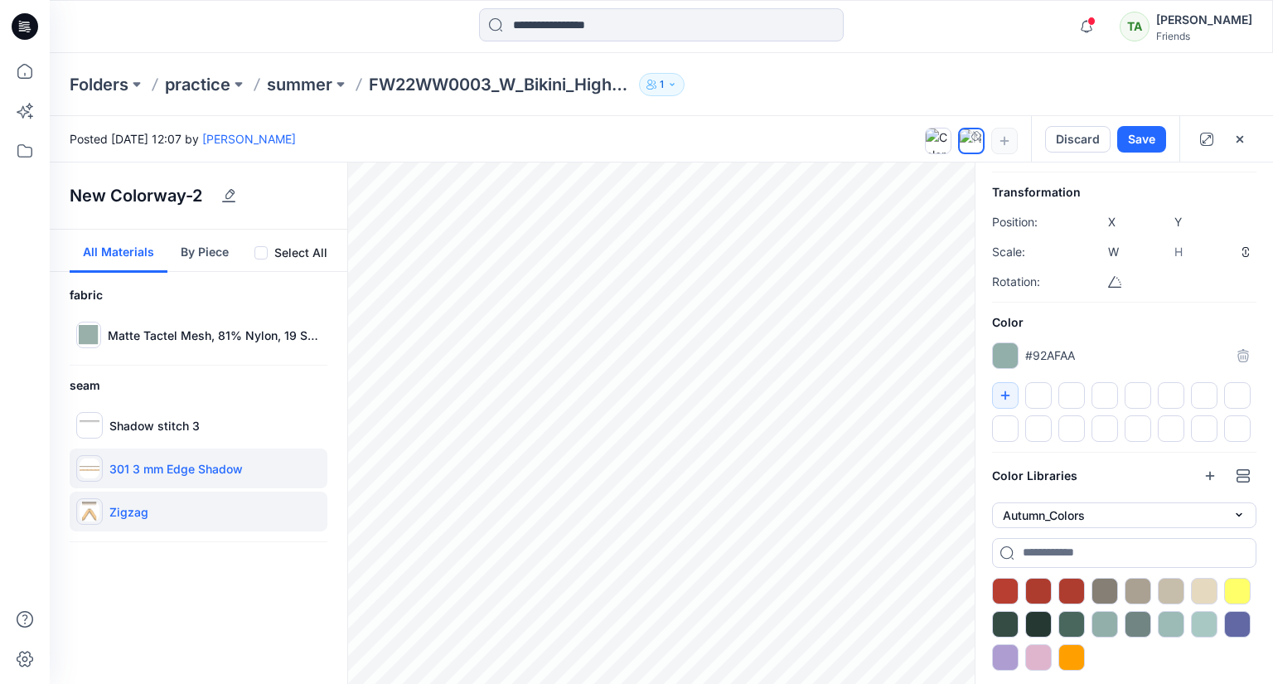
click at [193, 516] on div "Zigzag" at bounding box center [199, 512] width 258 height 40
type input "*****"
click at [1106, 623] on div at bounding box center [1105, 624] width 27 height 27
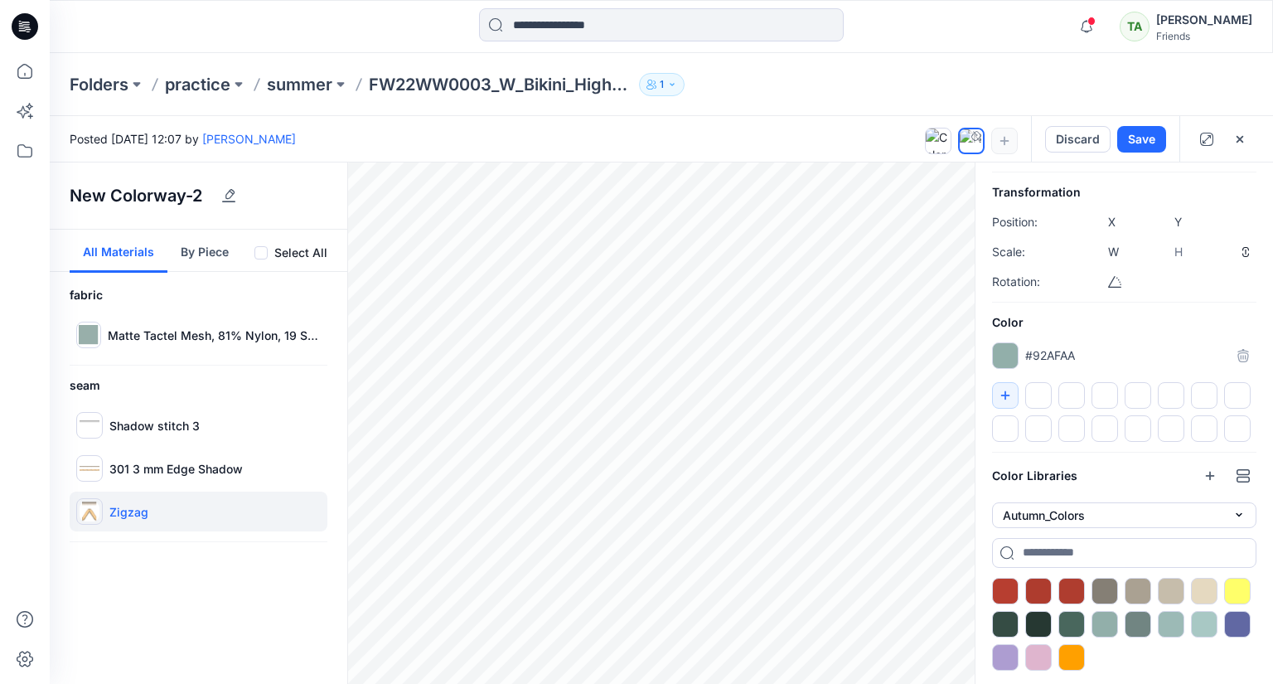
click at [152, 509] on div "Zigzag" at bounding box center [199, 512] width 258 height 40
click at [251, 595] on div "New Colorway-2 All Materials By Piece Select All fabric Matte Tactel Mesh, 81% …" at bounding box center [199, 422] width 298 height 521
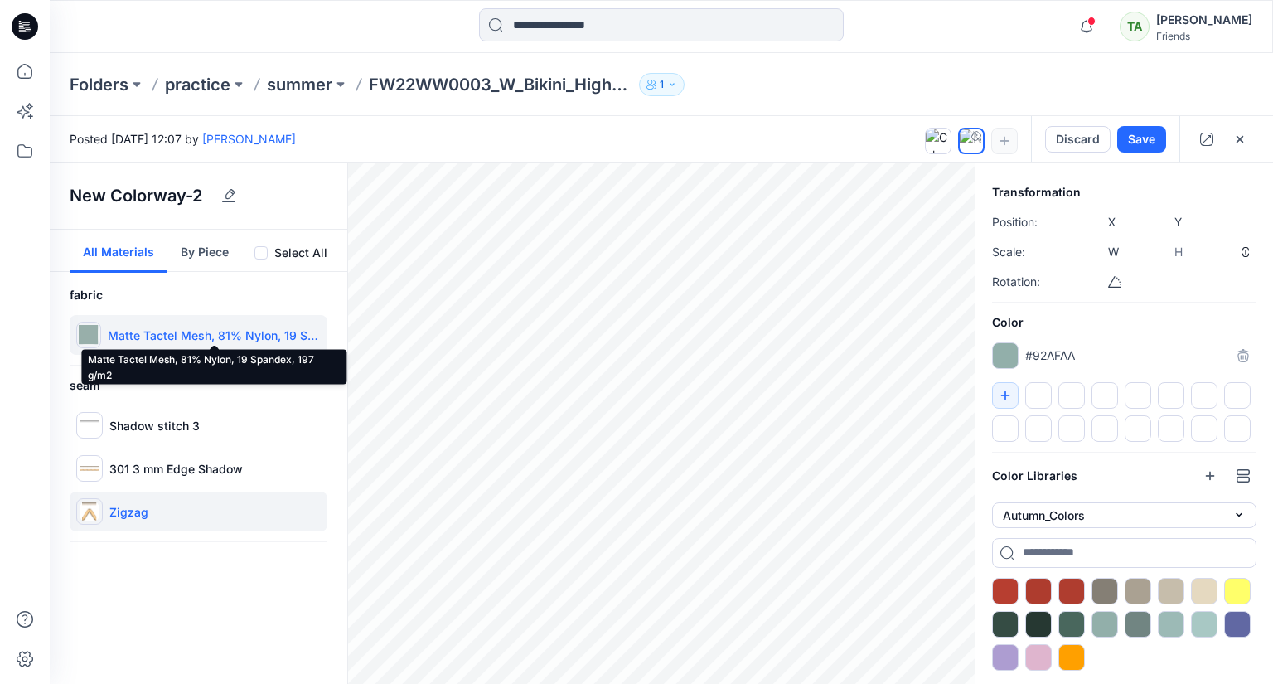
click at [170, 327] on p "Matte Tactel Mesh, 81% Nylon, 19 Spandex, 197 g/m2" at bounding box center [214, 335] width 213 height 17
type input "****"
type input "*****"
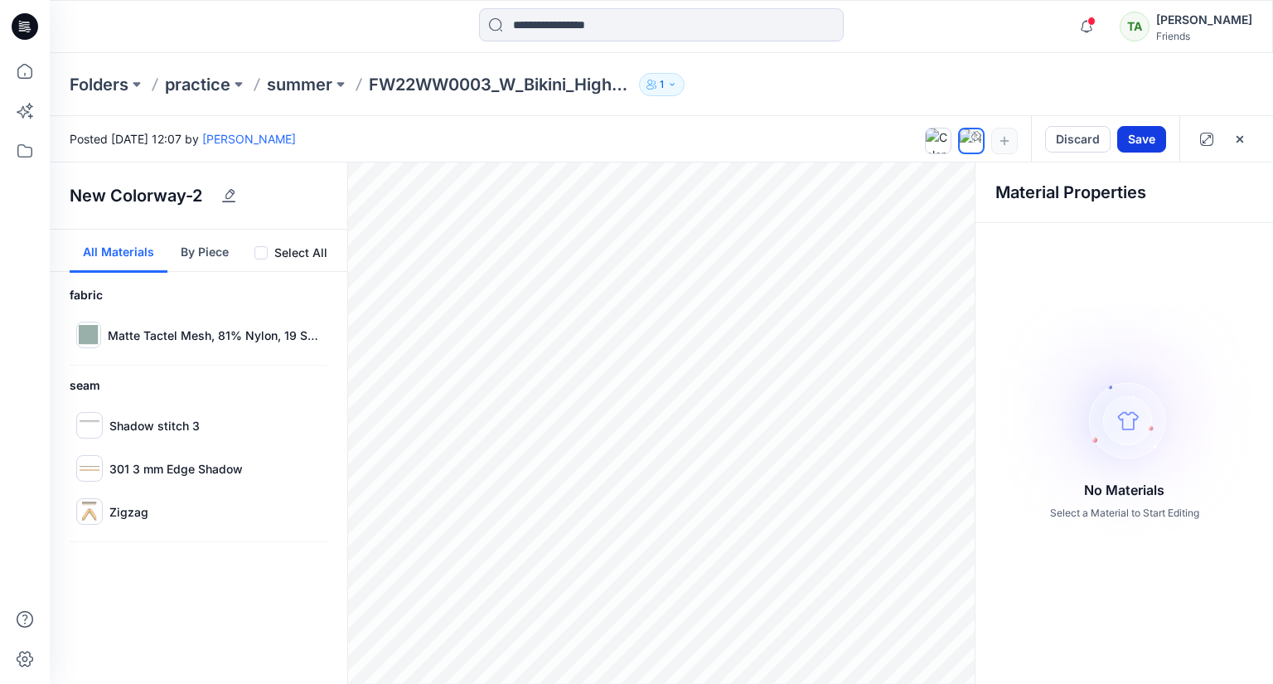
click at [1146, 138] on button "Save" at bounding box center [1141, 139] width 49 height 27
click at [1237, 137] on icon "button" at bounding box center [1239, 139] width 13 height 13
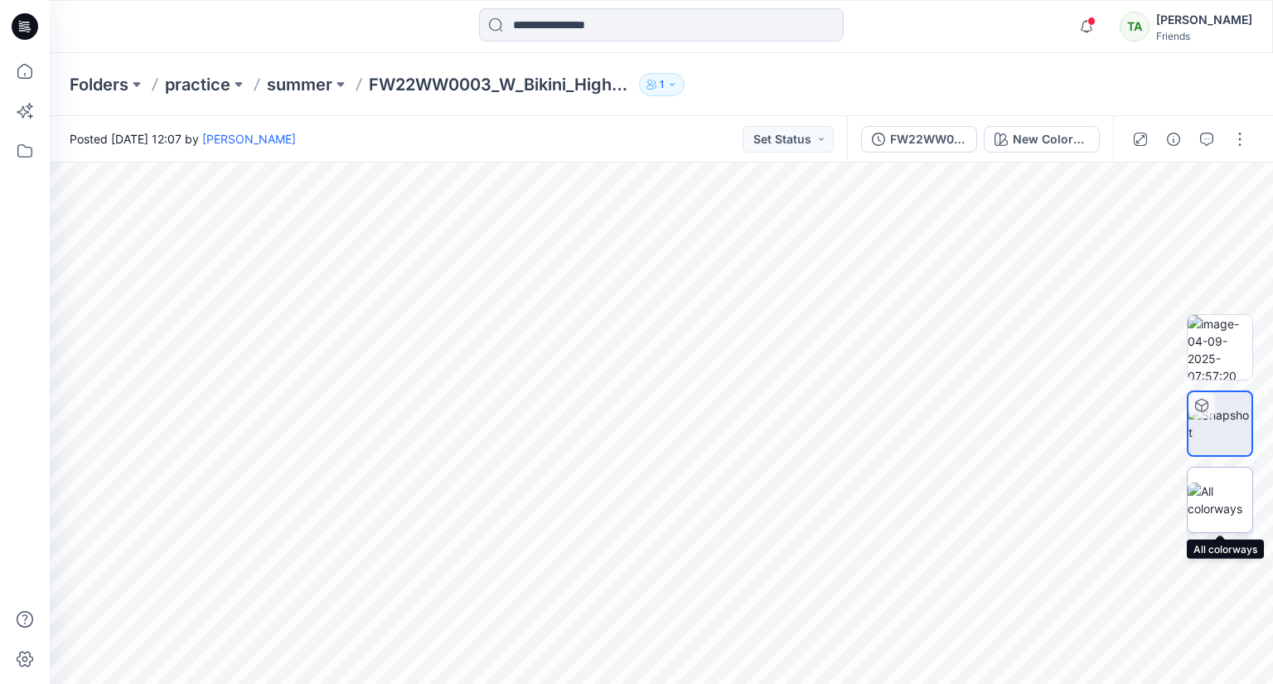
click at [1230, 491] on img at bounding box center [1220, 499] width 65 height 35
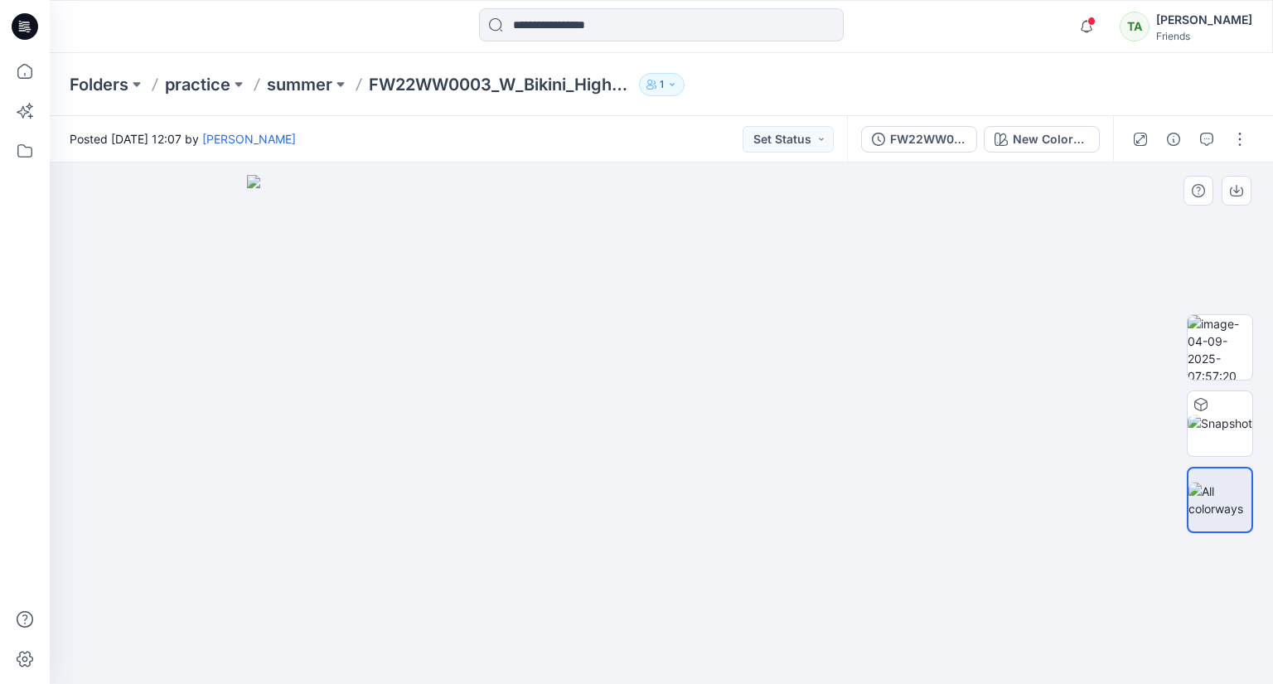
drag, startPoint x: 966, startPoint y: 389, endPoint x: 908, endPoint y: 385, distance: 58.9
click at [908, 385] on img at bounding box center [661, 430] width 829 height 510
click at [1228, 333] on img at bounding box center [1220, 347] width 65 height 65
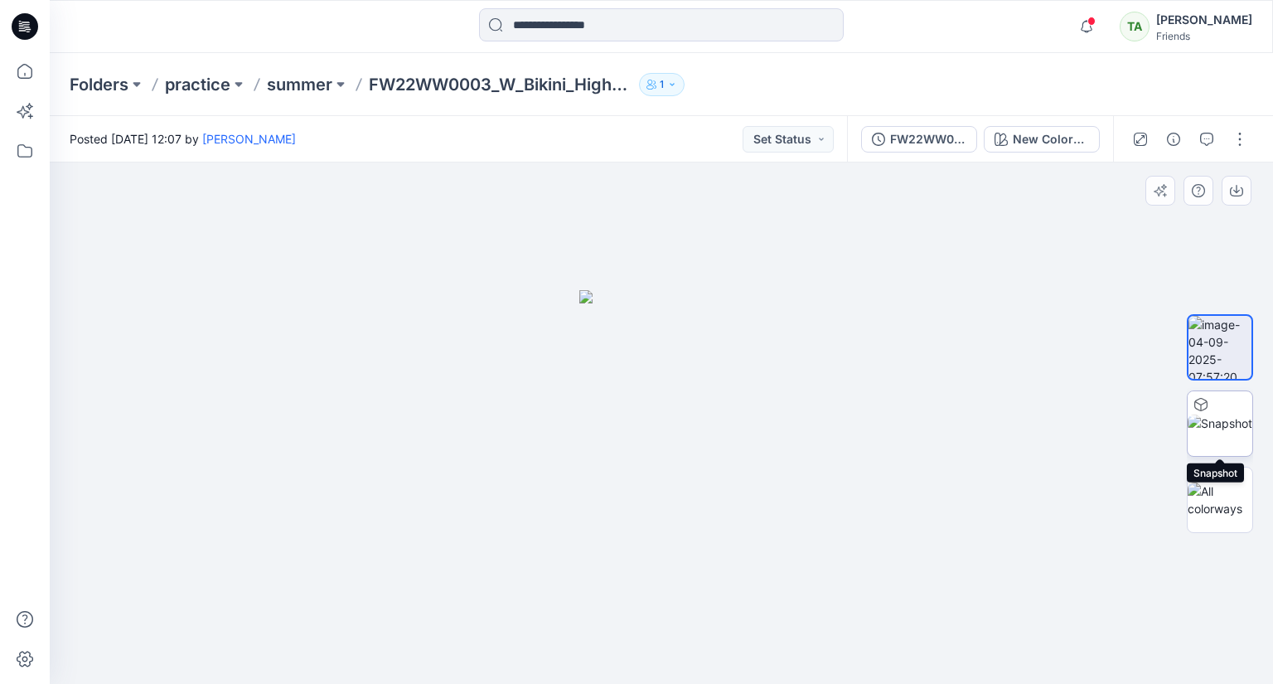
click at [1214, 417] on img at bounding box center [1220, 422] width 65 height 17
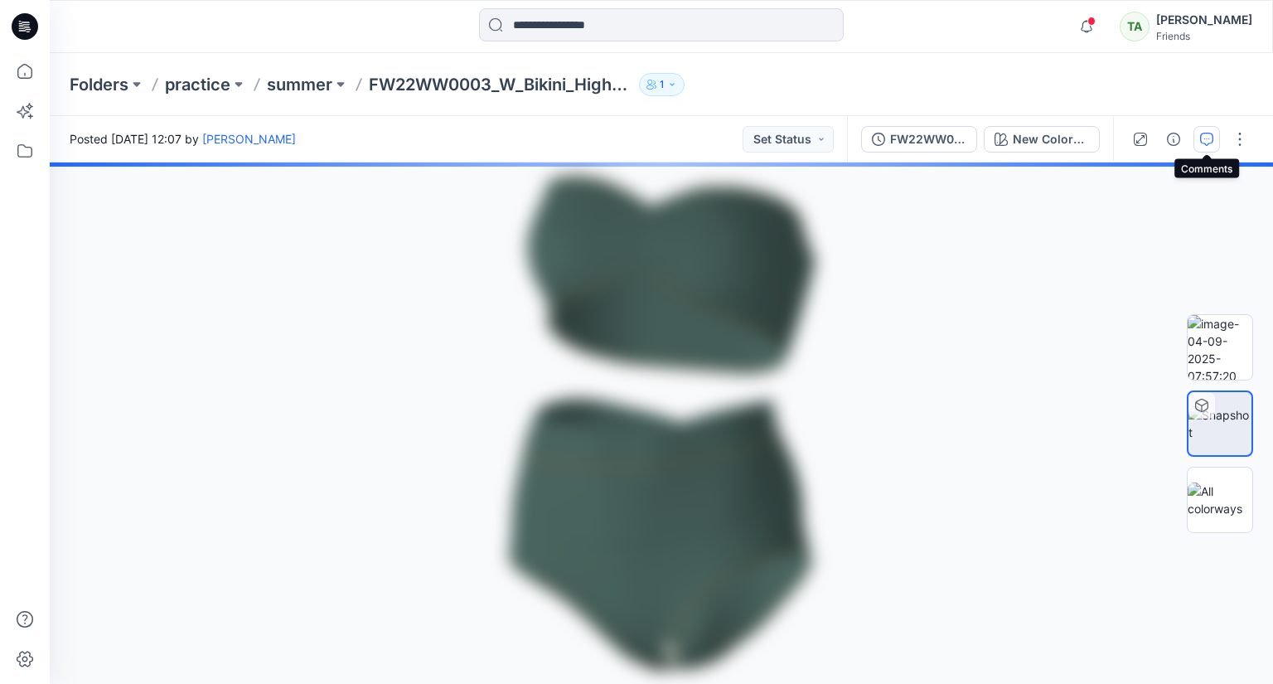
click at [1211, 133] on icon "button" at bounding box center [1206, 139] width 13 height 13
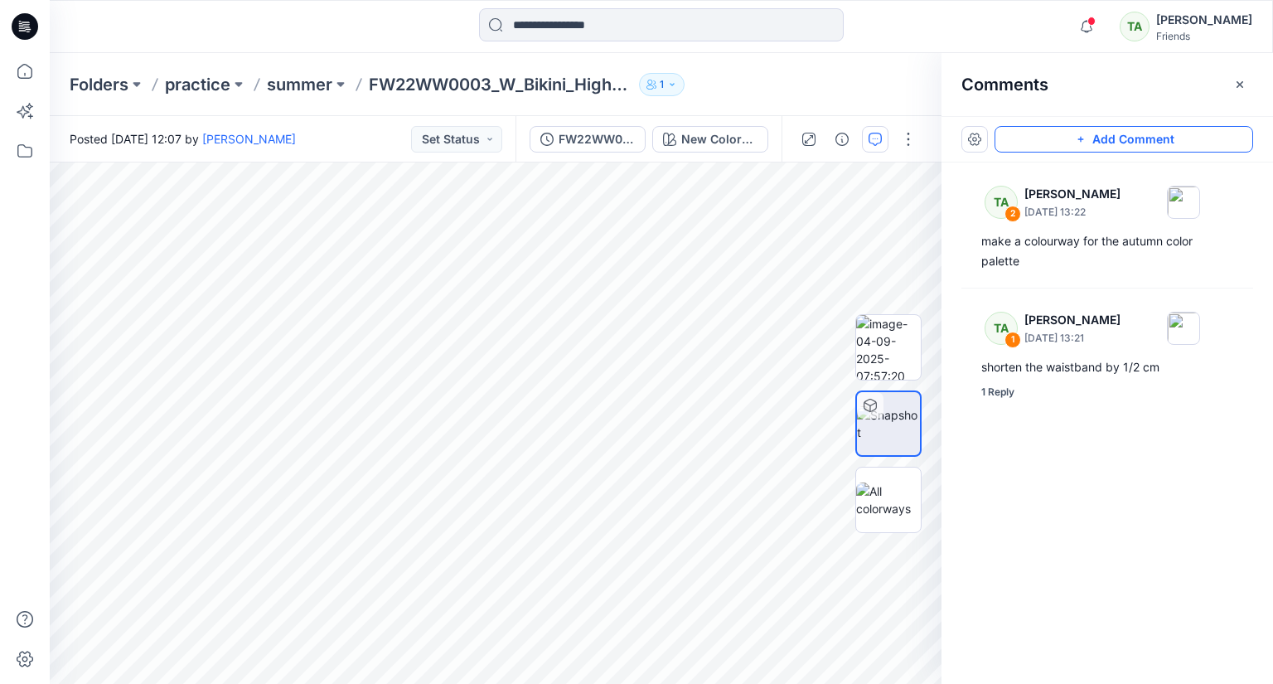
click at [1086, 134] on icon "button" at bounding box center [1080, 139] width 13 height 13
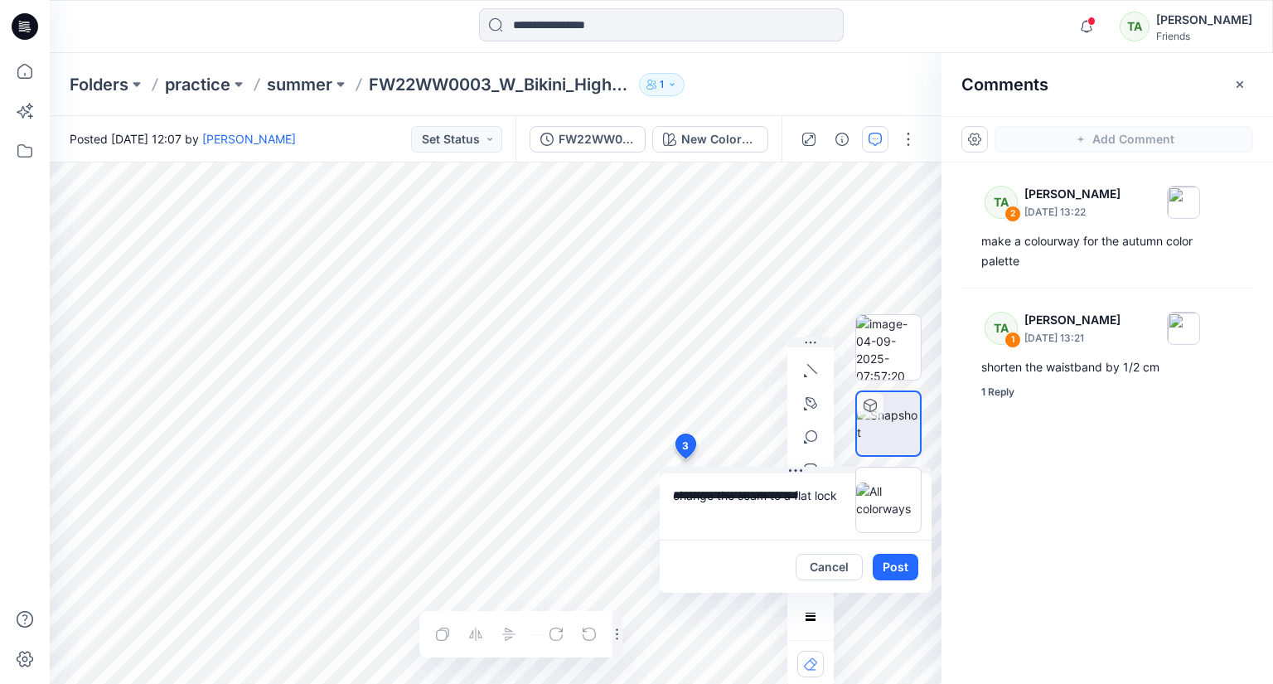
click at [816, 496] on textarea "**********" at bounding box center [796, 506] width 272 height 66
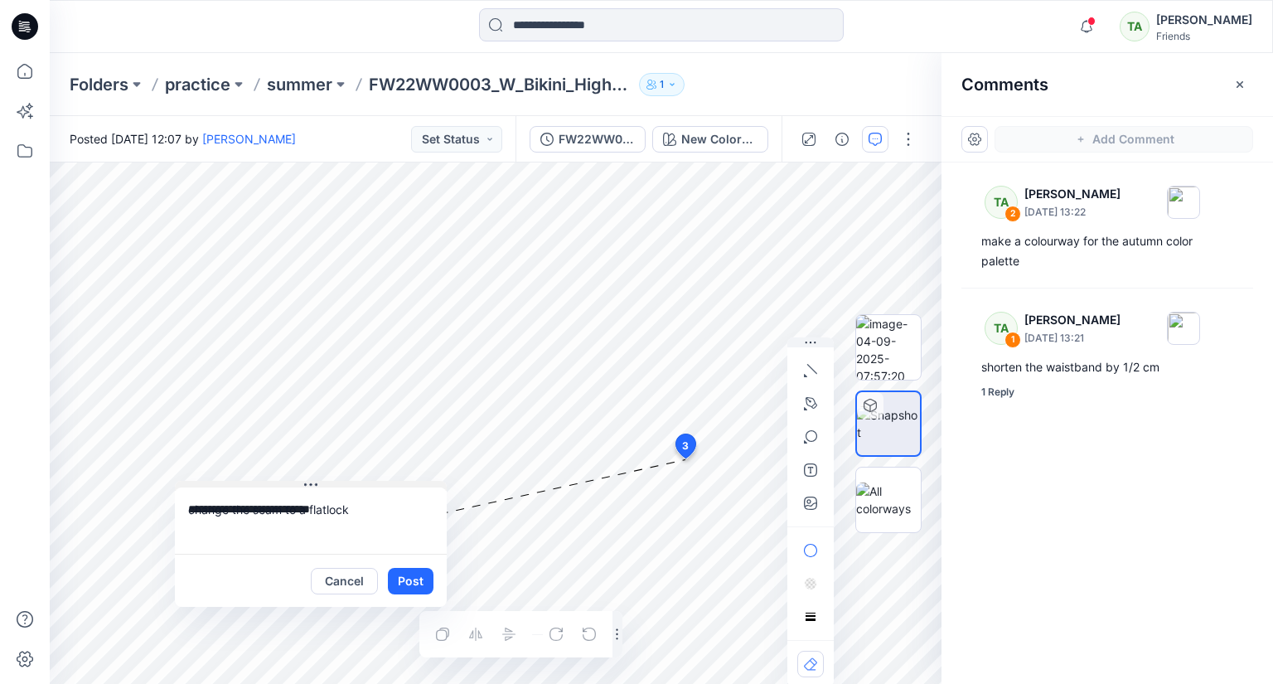
drag, startPoint x: 793, startPoint y: 468, endPoint x: 308, endPoint y: 482, distance: 485.1
click at [308, 482] on icon at bounding box center [310, 484] width 13 height 13
click at [155, 496] on div "**********" at bounding box center [496, 422] width 892 height 521
type textarea "**********"
click at [408, 581] on button "Post" at bounding box center [411, 581] width 46 height 27
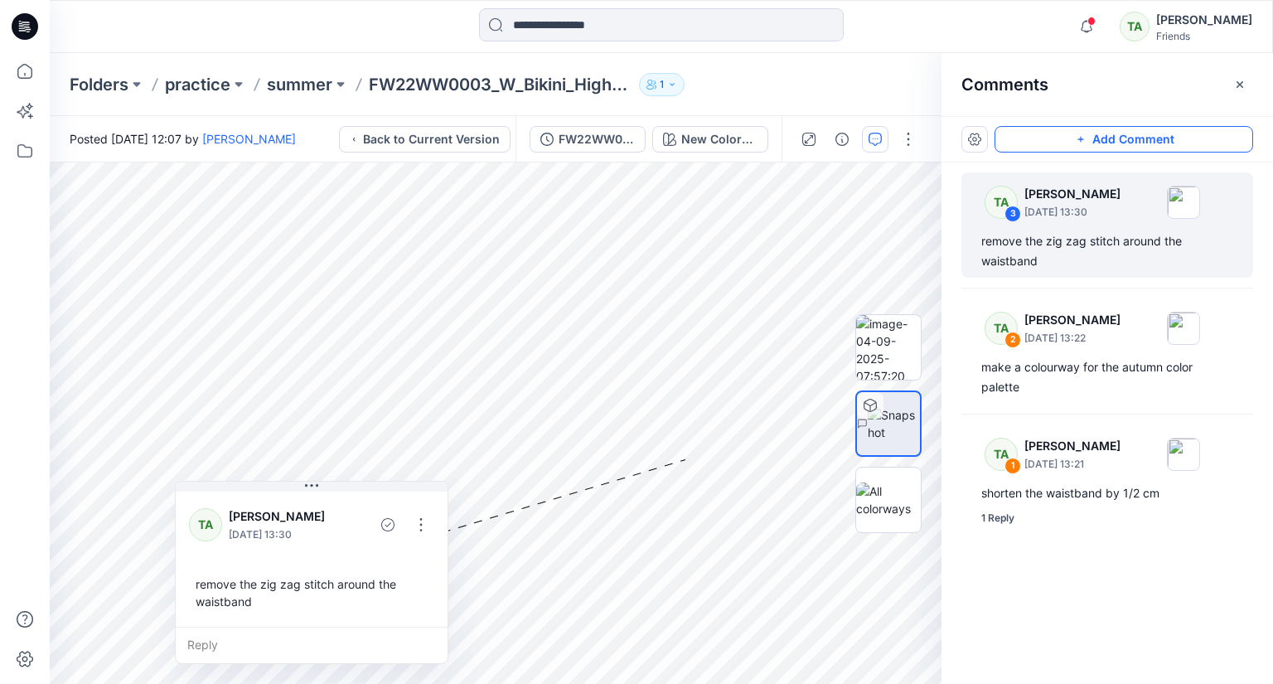
click at [1139, 626] on div "Add Comment TA 3 Tharindi Anuththara September 04, 2025 13:30 remove the zig za…" at bounding box center [1108, 400] width 332 height 568
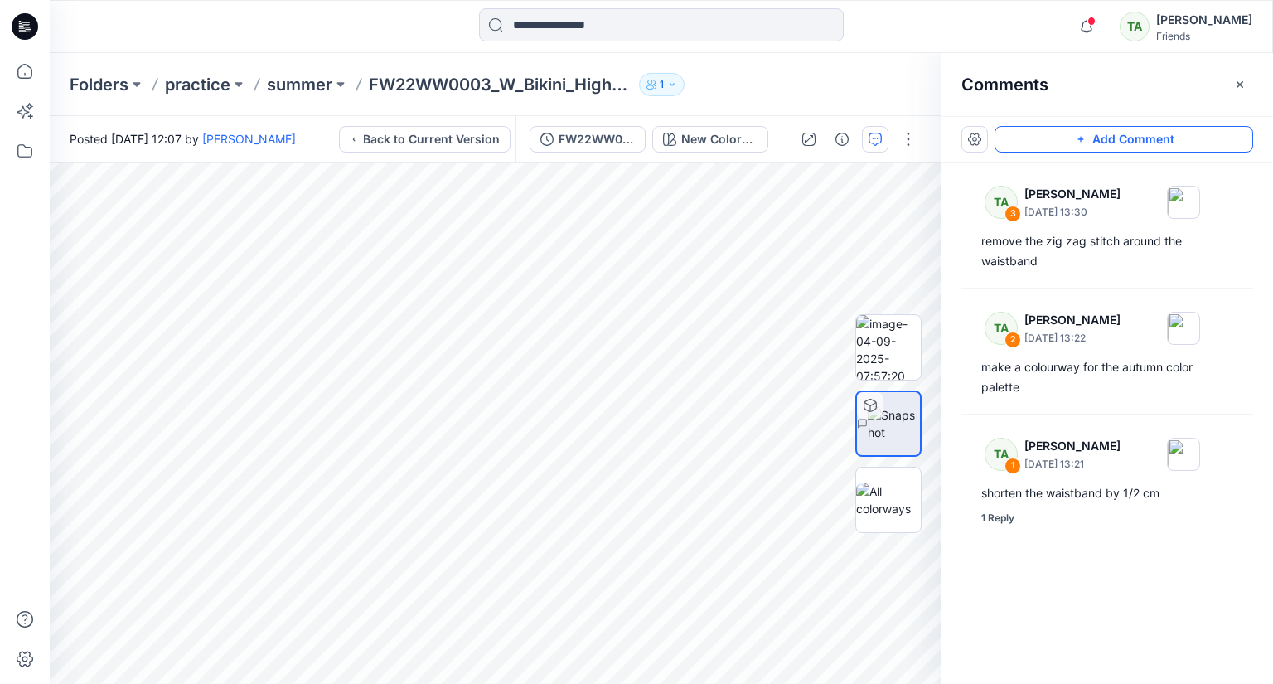
click at [1156, 612] on div "TA 3 Tharindi Anuththara September 04, 2025 13:30 remove the zig zag stitch aro…" at bounding box center [1108, 392] width 332 height 460
click at [1236, 78] on icon "button" at bounding box center [1239, 84] width 13 height 13
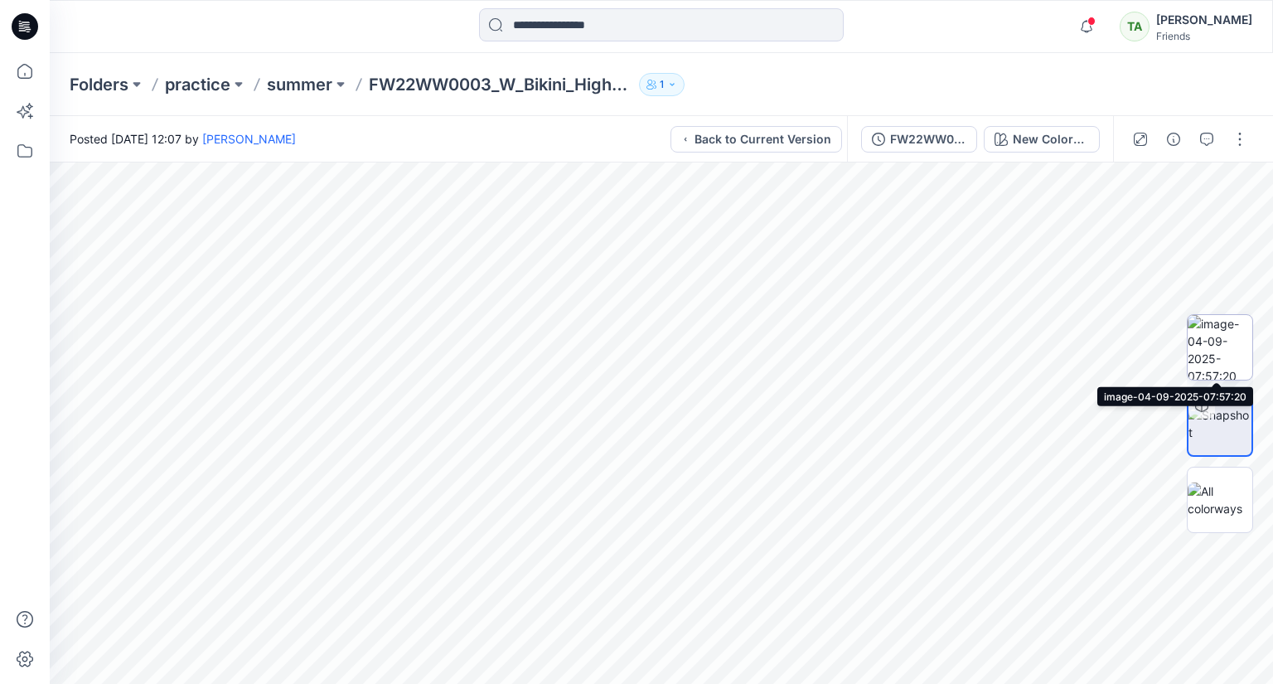
click at [1230, 363] on img at bounding box center [1220, 347] width 65 height 65
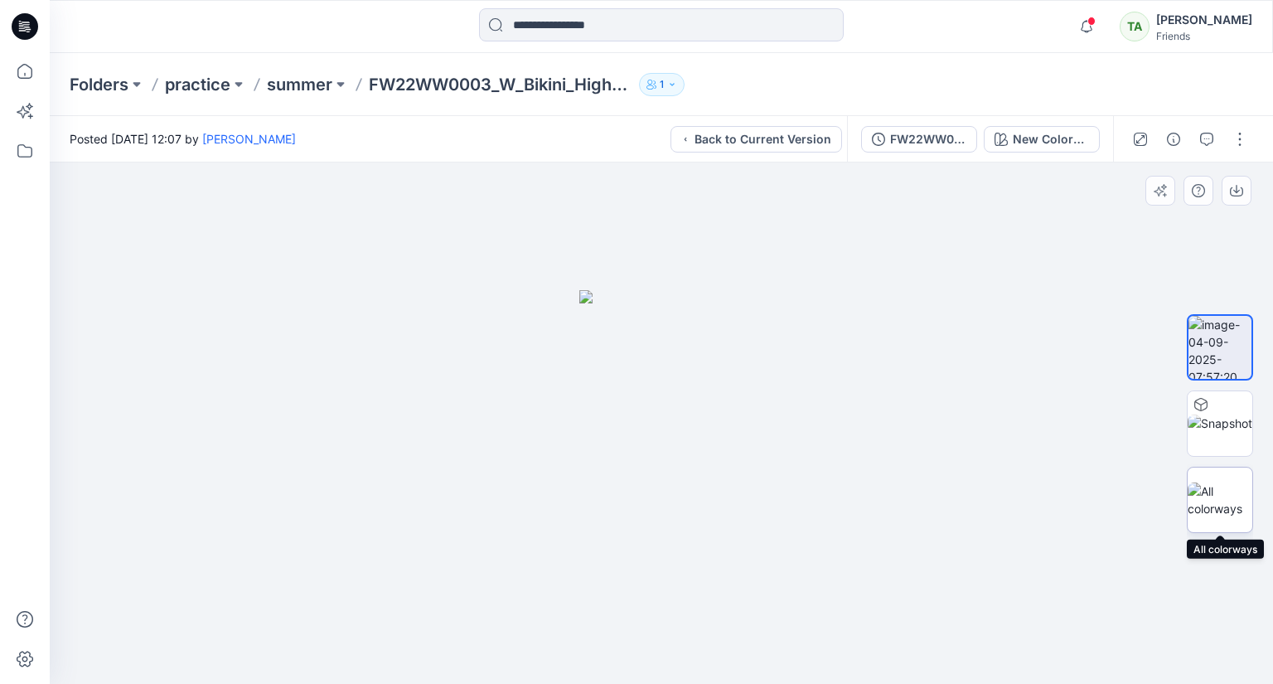
click at [1224, 507] on img at bounding box center [1220, 499] width 65 height 35
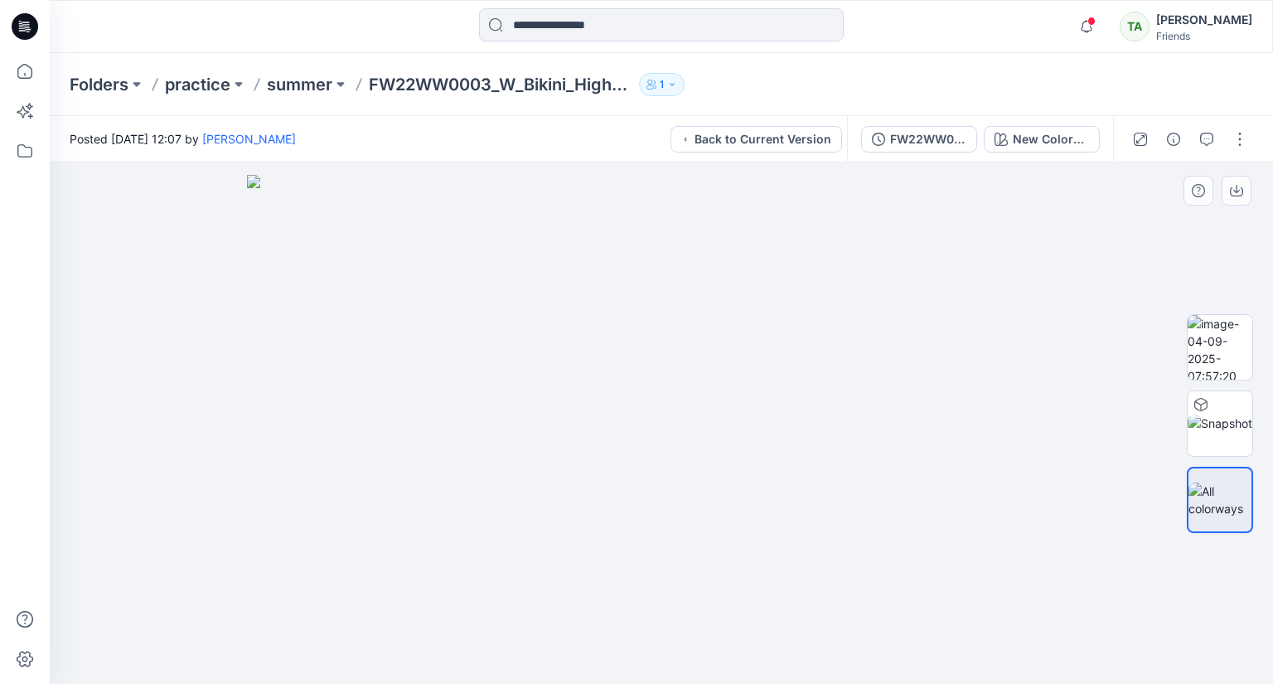
drag, startPoint x: 617, startPoint y: 281, endPoint x: 267, endPoint y: 248, distance: 351.4
click at [748, 135] on button "Back to Current Version" at bounding box center [757, 139] width 172 height 27
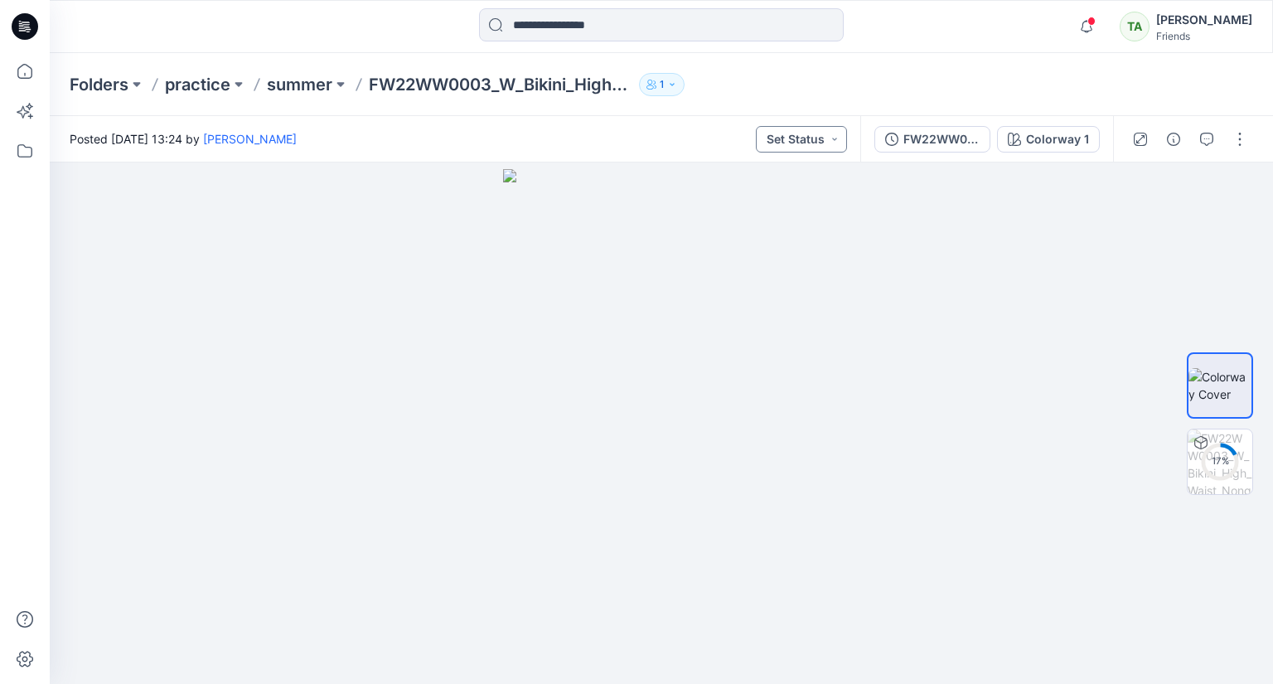
click at [827, 138] on button "Set Status" at bounding box center [801, 139] width 91 height 27
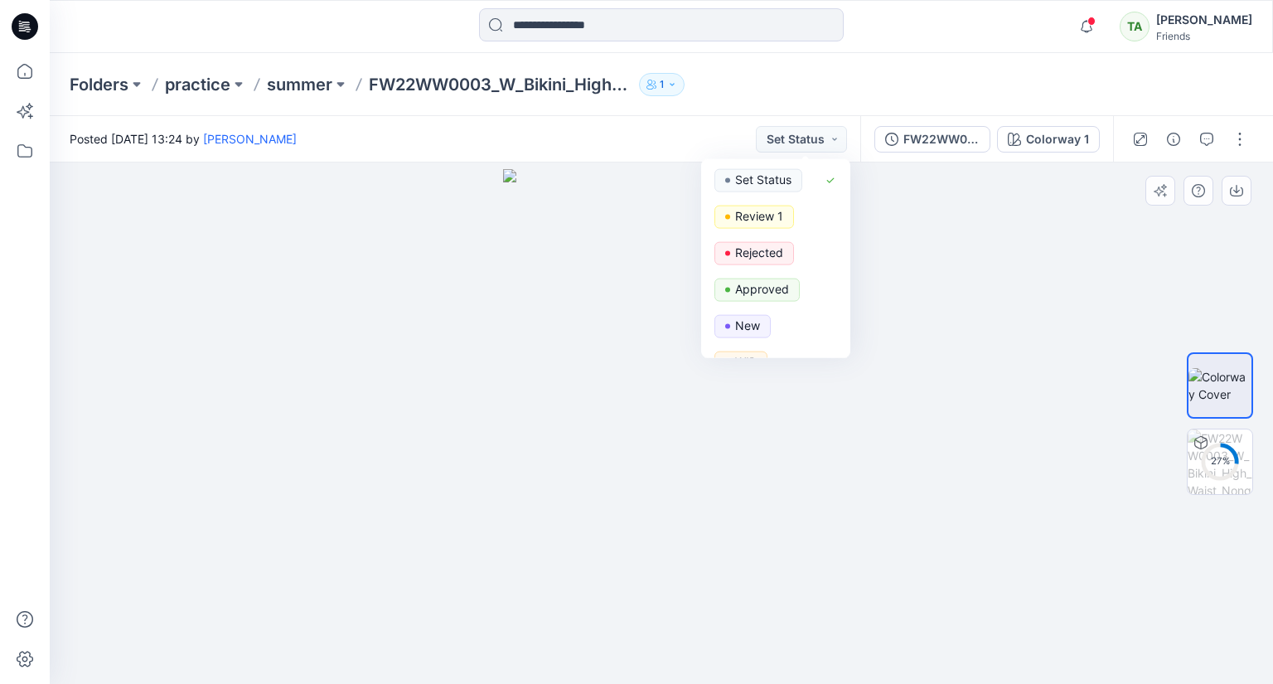
click at [1053, 458] on div at bounding box center [661, 422] width 1223 height 521
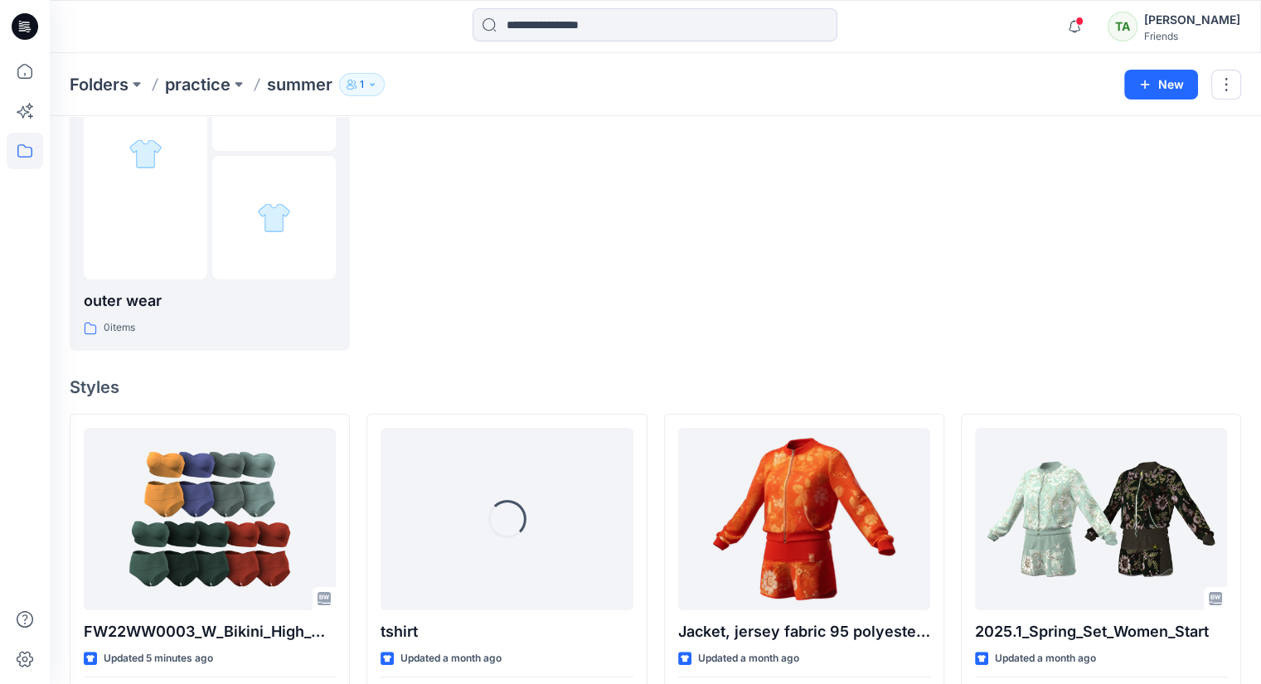
scroll to position [264, 0]
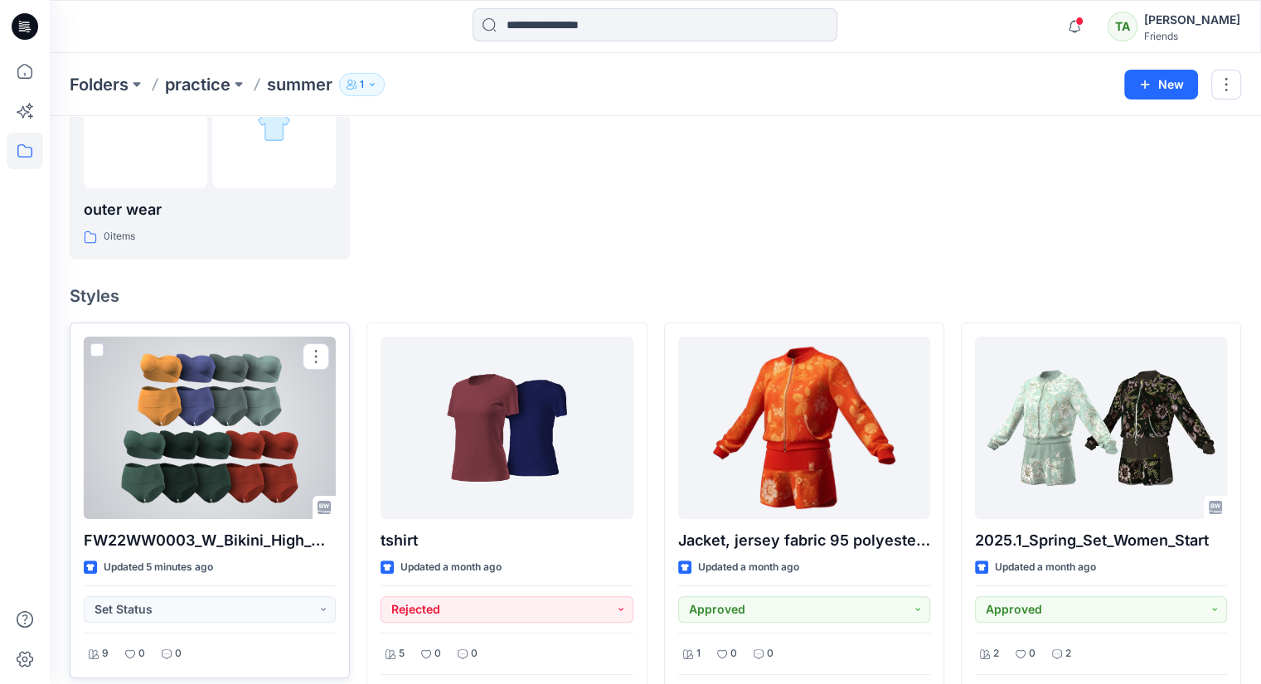
click at [175, 438] on div at bounding box center [210, 428] width 252 height 182
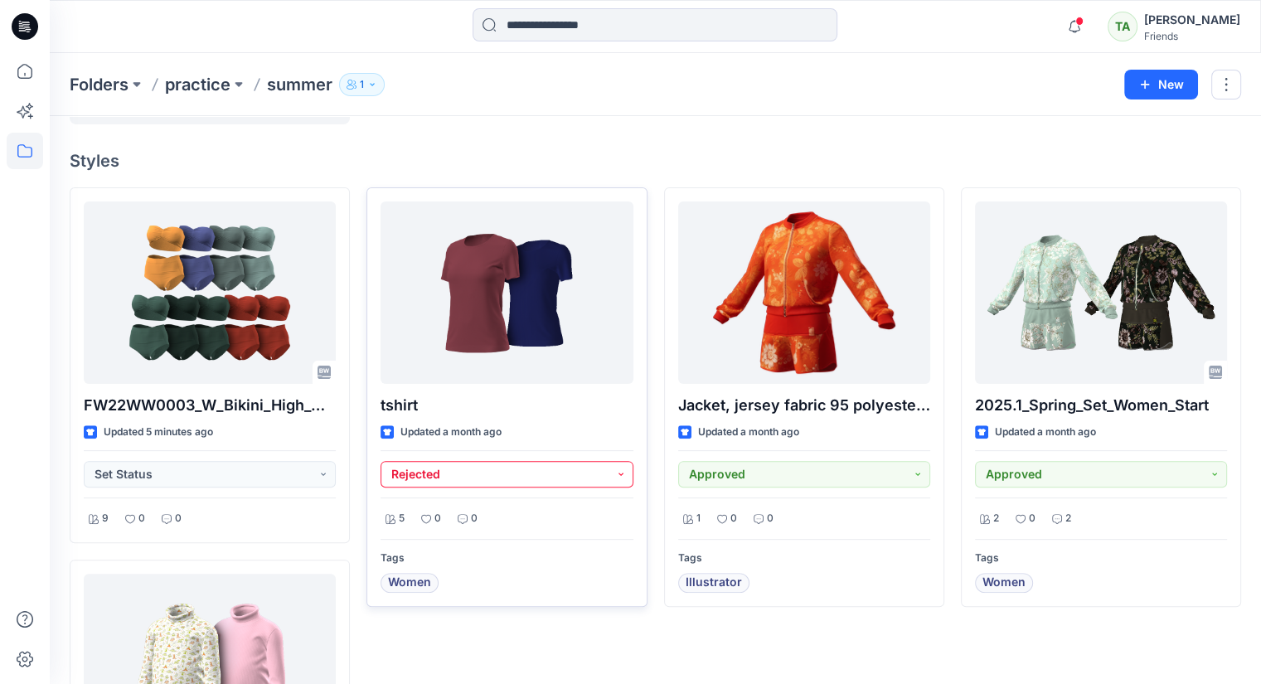
scroll to position [414, 0]
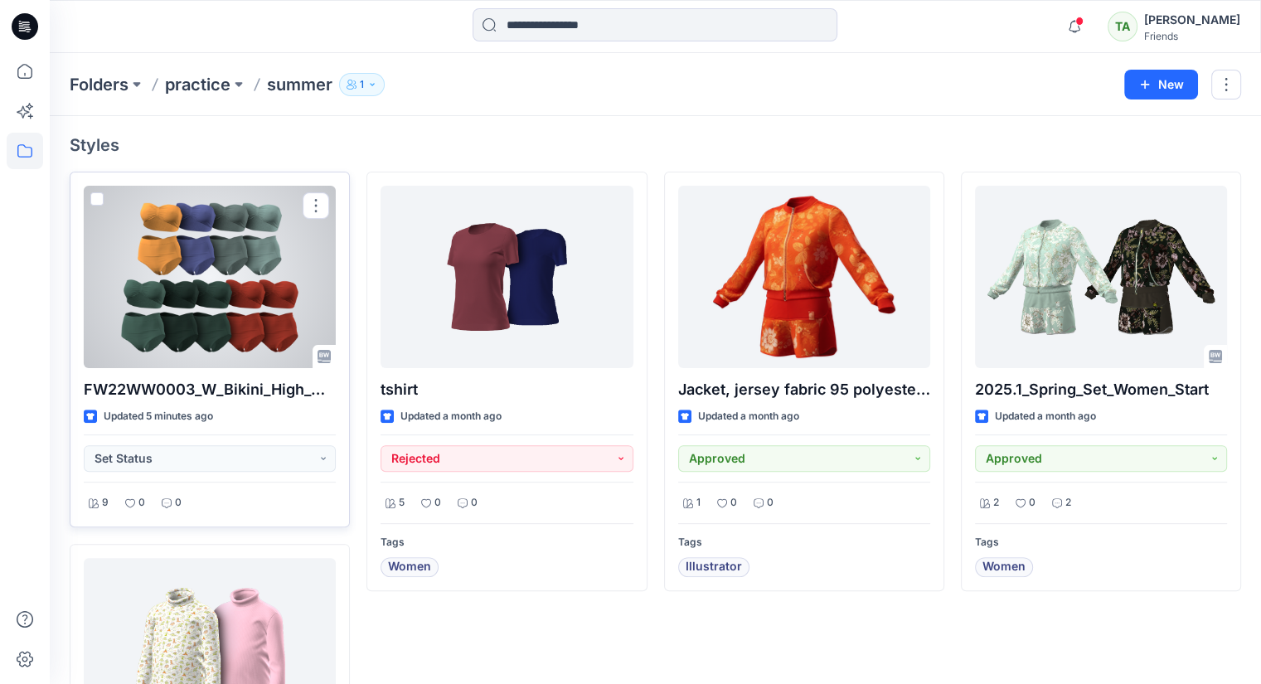
click at [227, 266] on div at bounding box center [210, 277] width 252 height 182
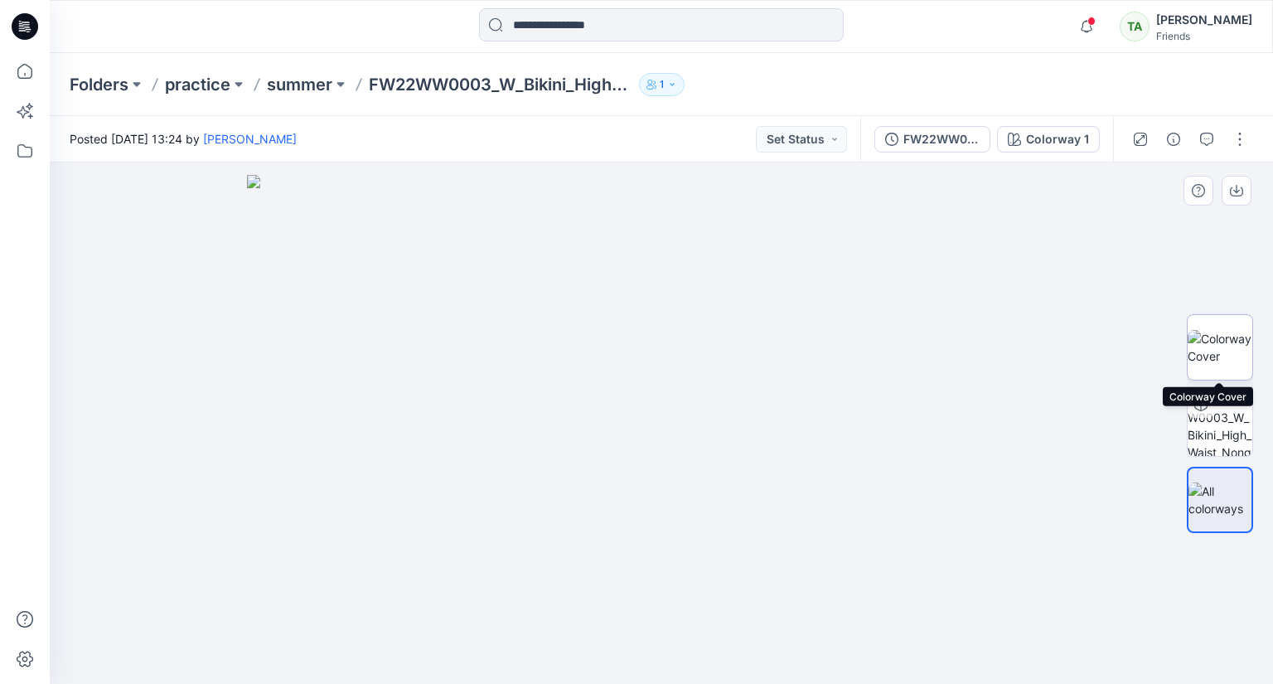
click at [1222, 347] on img at bounding box center [1220, 347] width 65 height 35
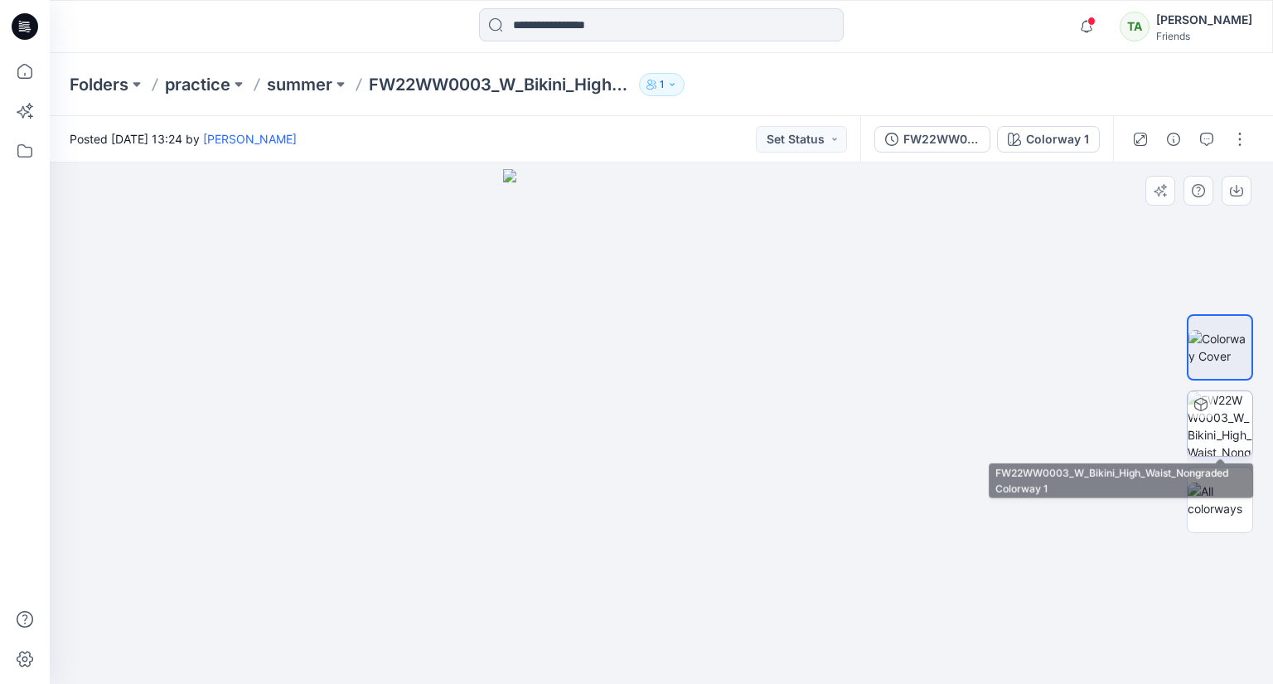
click at [1231, 414] on img at bounding box center [1220, 423] width 65 height 65
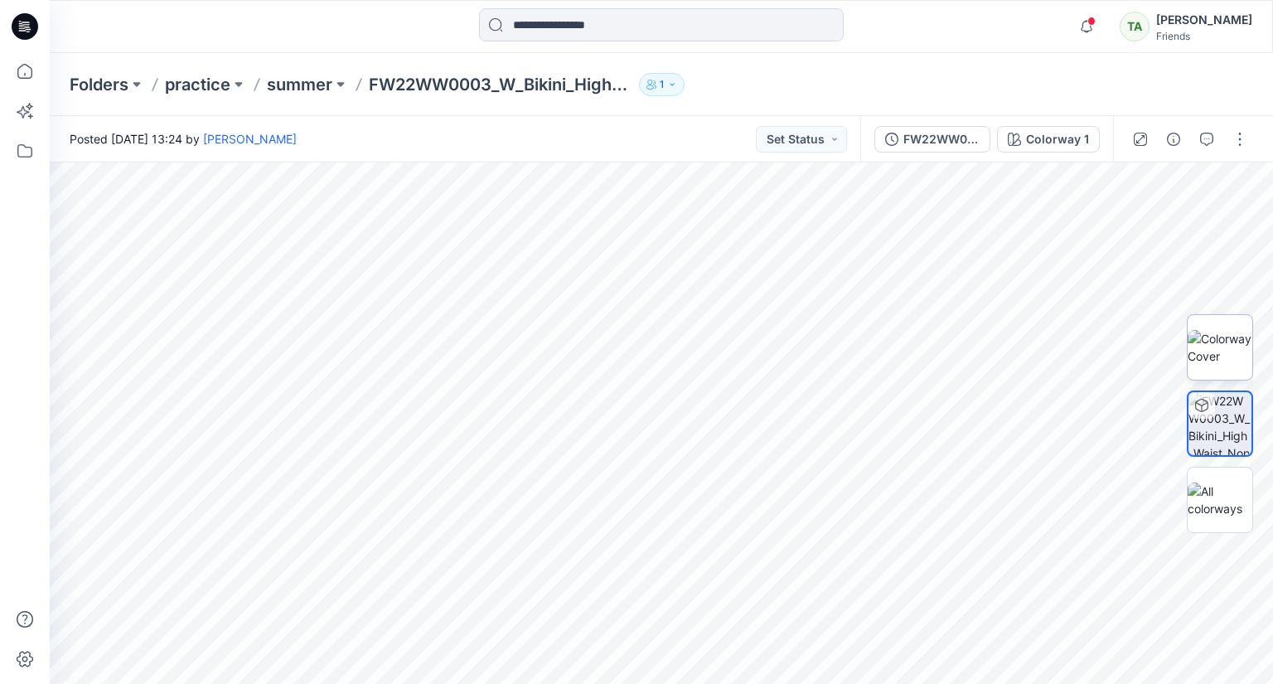
drag, startPoint x: 1247, startPoint y: 264, endPoint x: 1217, endPoint y: 332, distance: 73.5
click at [1217, 332] on img at bounding box center [1220, 347] width 65 height 35
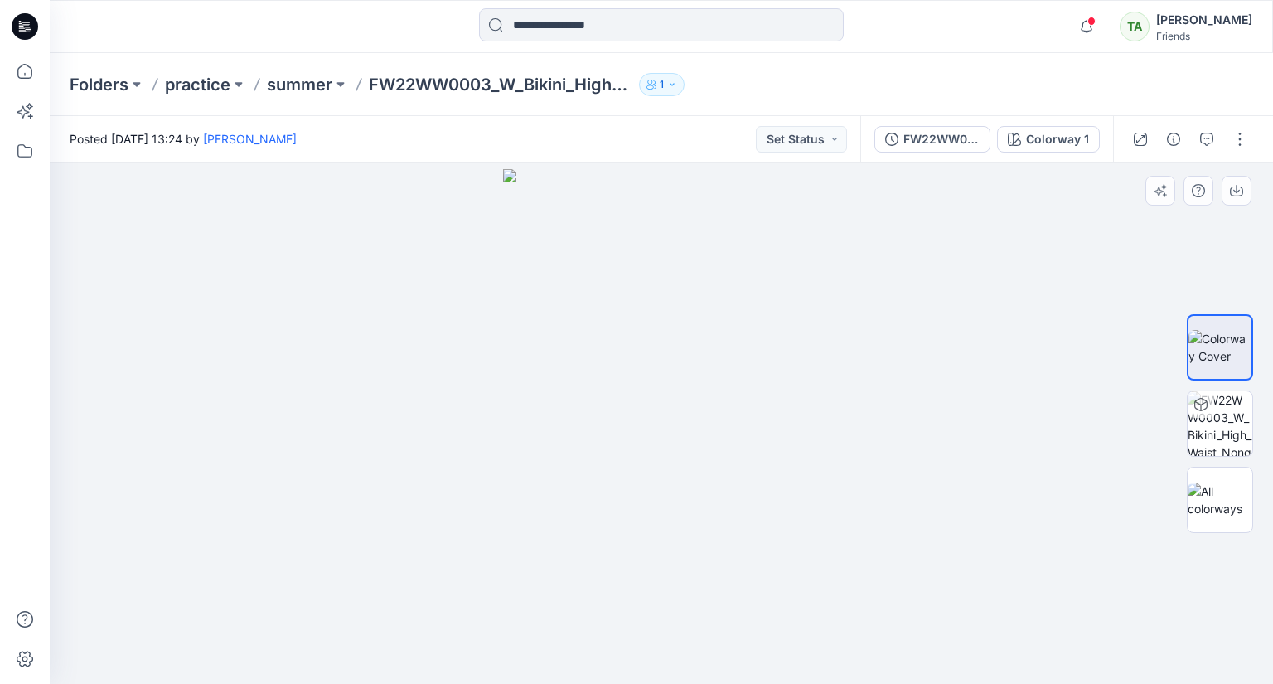
drag, startPoint x: 931, startPoint y: 385, endPoint x: 763, endPoint y: 390, distance: 168.3
click at [763, 390] on div at bounding box center [661, 422] width 1223 height 521
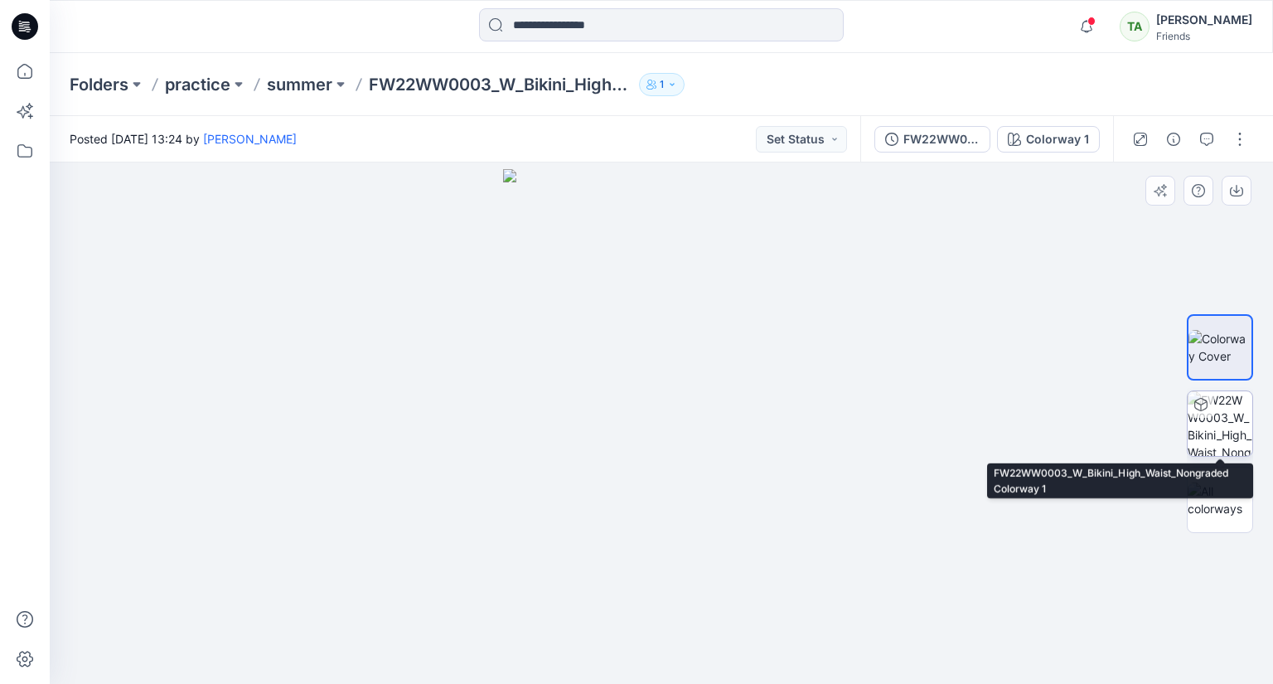
click at [1207, 403] on div at bounding box center [1201, 404] width 27 height 27
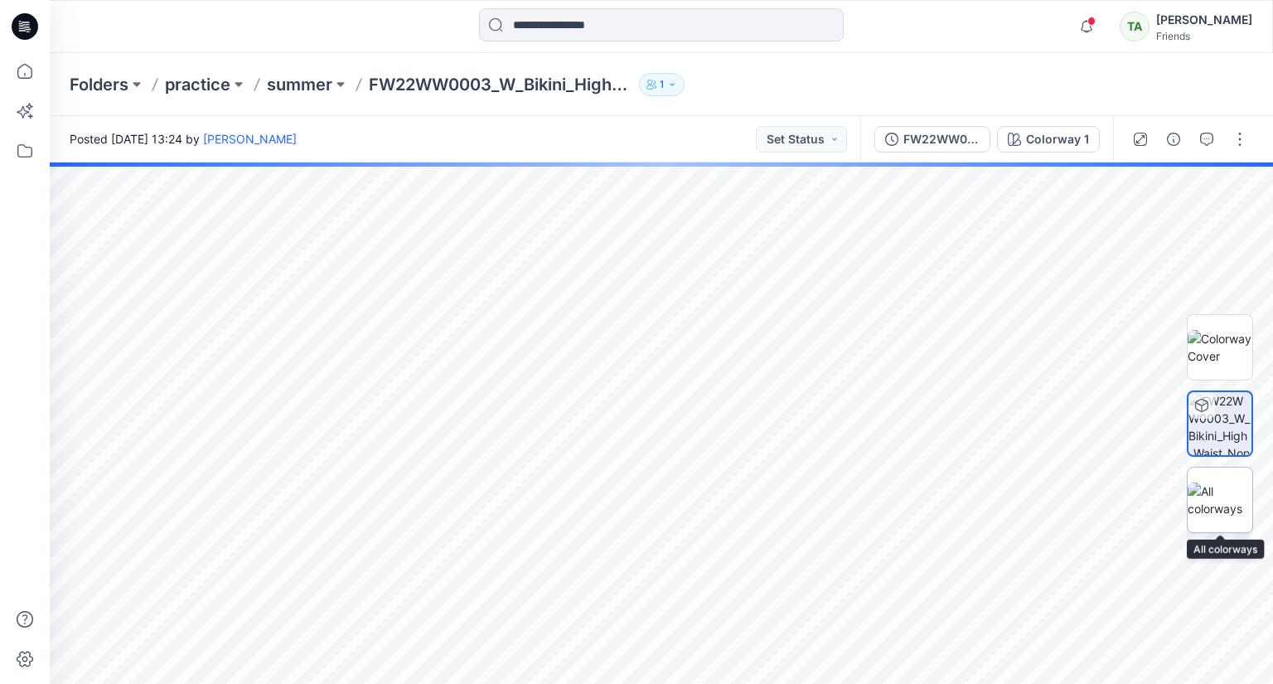
click at [1218, 497] on img at bounding box center [1220, 499] width 65 height 35
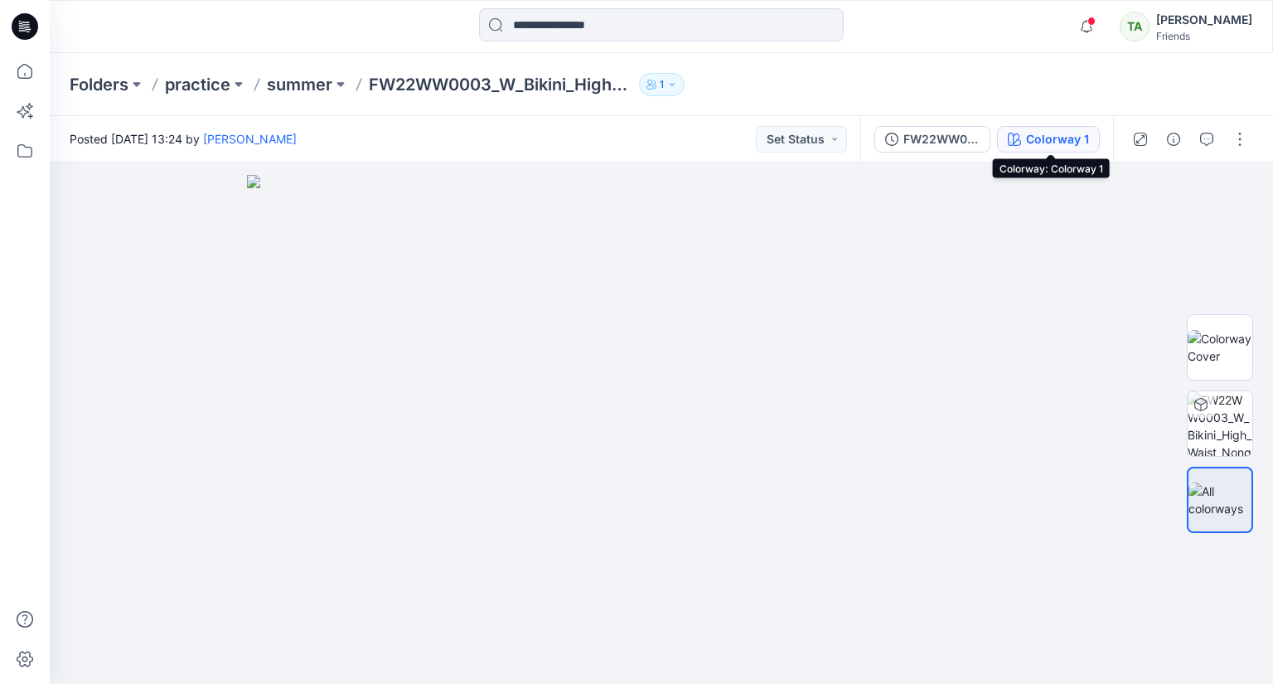
click at [1083, 141] on div "Colorway 1" at bounding box center [1057, 139] width 63 height 18
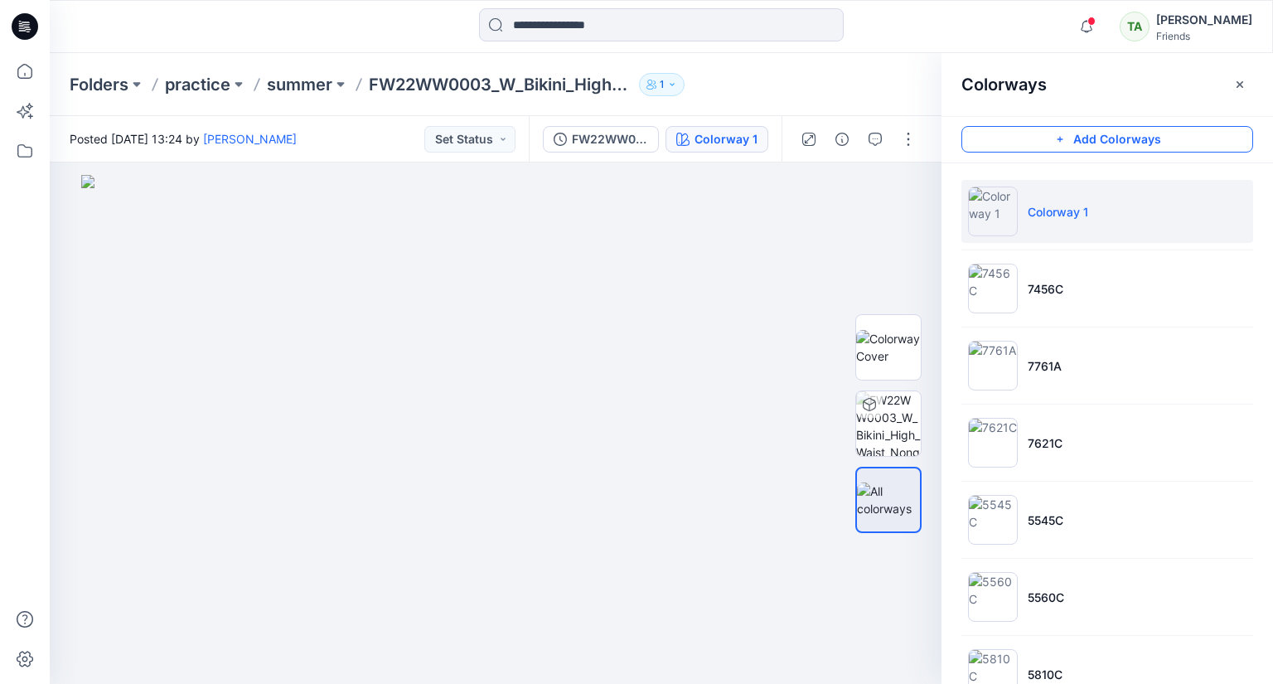
click at [1050, 144] on button "Add Colorways" at bounding box center [1108, 139] width 292 height 27
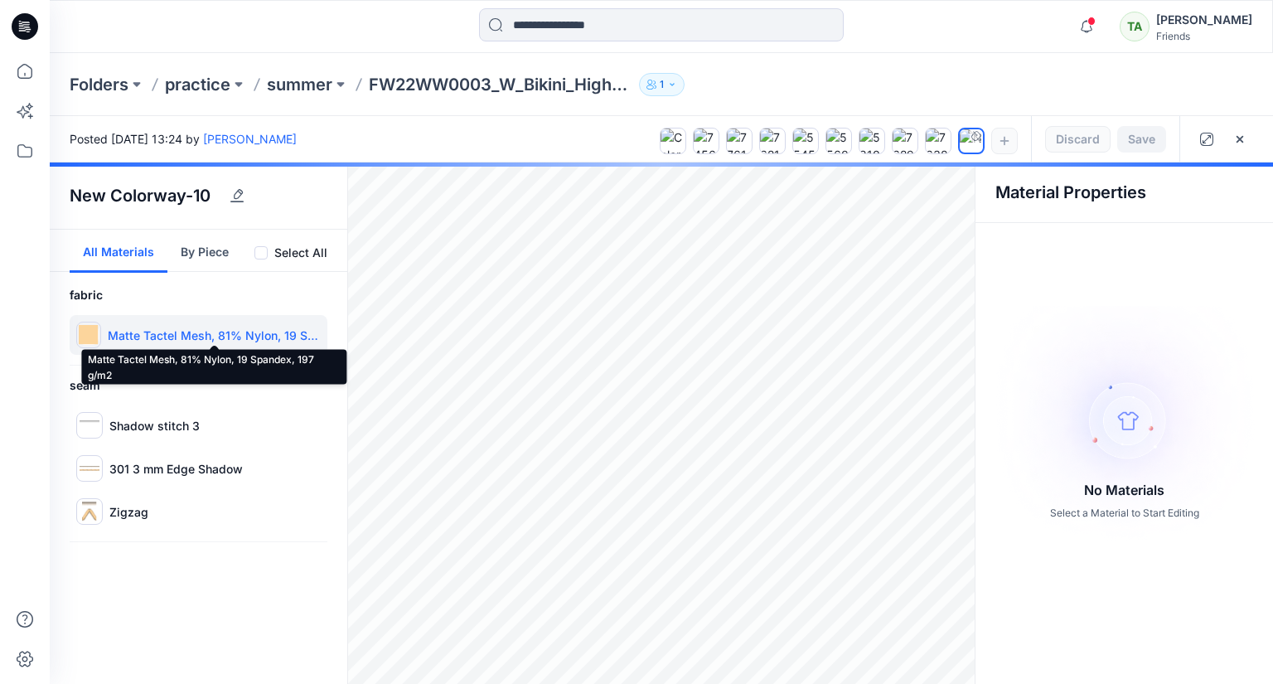
click at [119, 327] on p "Matte Tactel Mesh, 81% Nylon, 19 Spandex, 197 g/m2" at bounding box center [214, 335] width 213 height 17
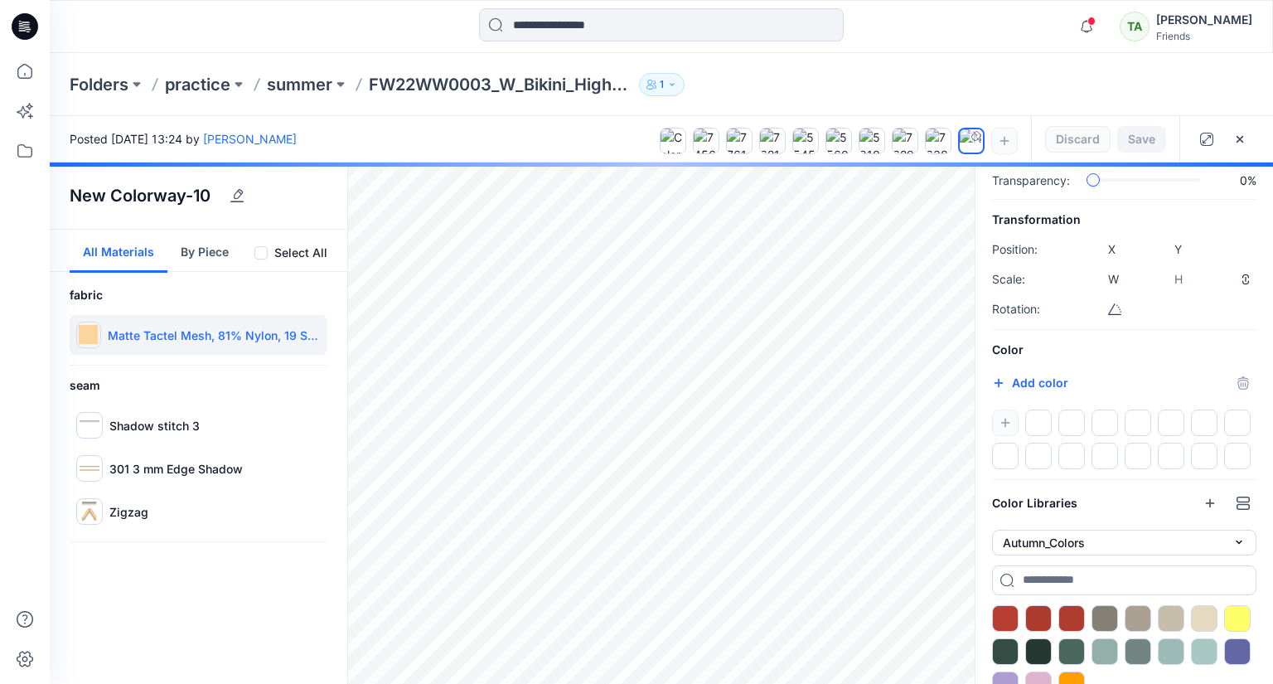
scroll to position [187, 0]
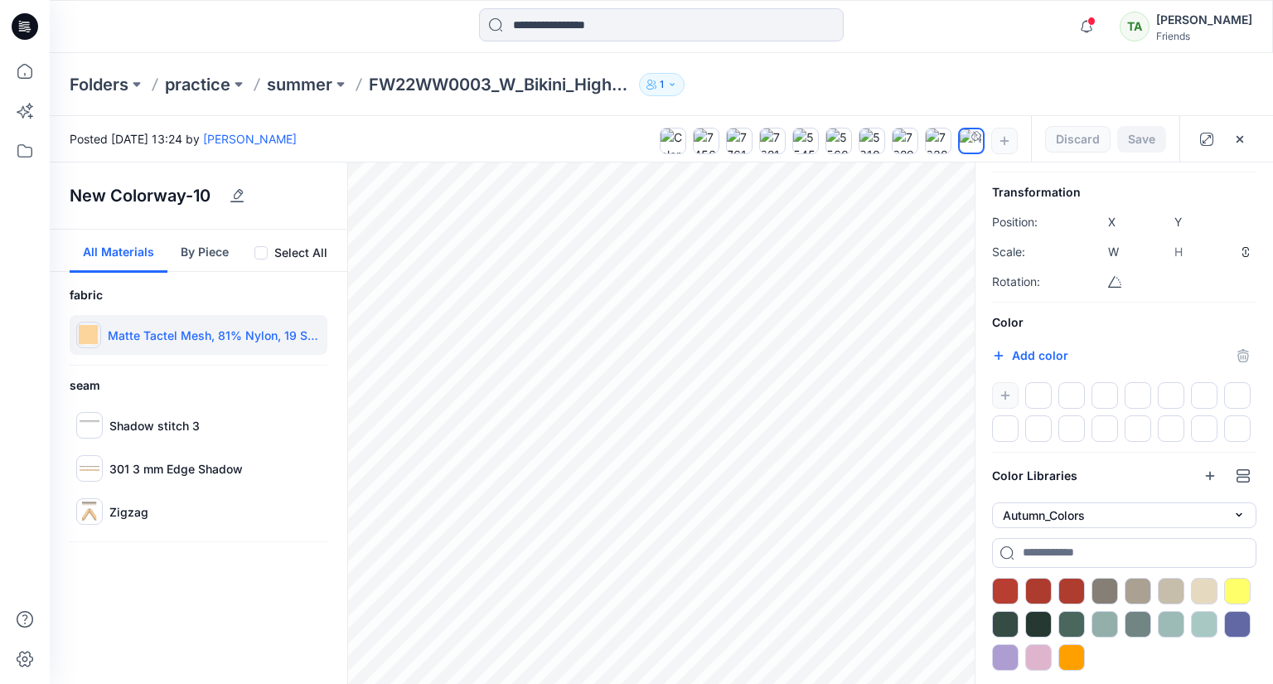
click at [1003, 137] on div at bounding box center [839, 137] width 358 height 43
click at [1043, 652] on div at bounding box center [1038, 657] width 27 height 27
click at [1247, 138] on button "button" at bounding box center [1240, 139] width 27 height 27
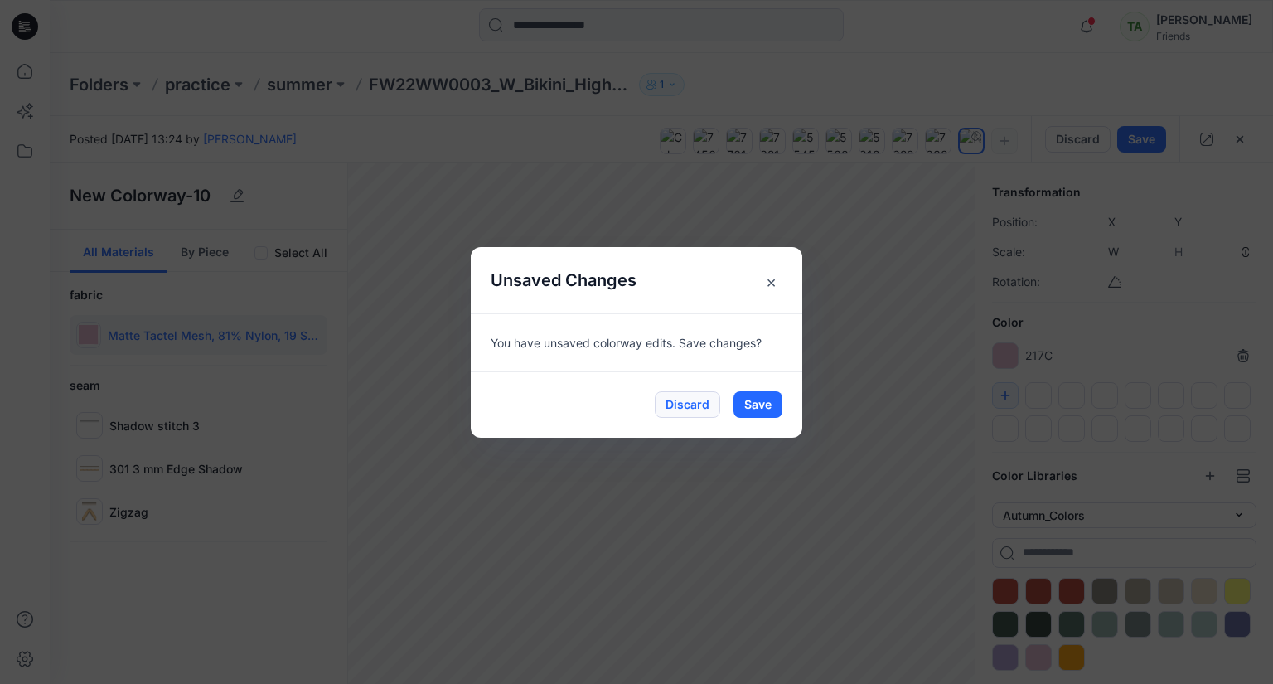
click at [704, 405] on button "Discard" at bounding box center [687, 404] width 65 height 27
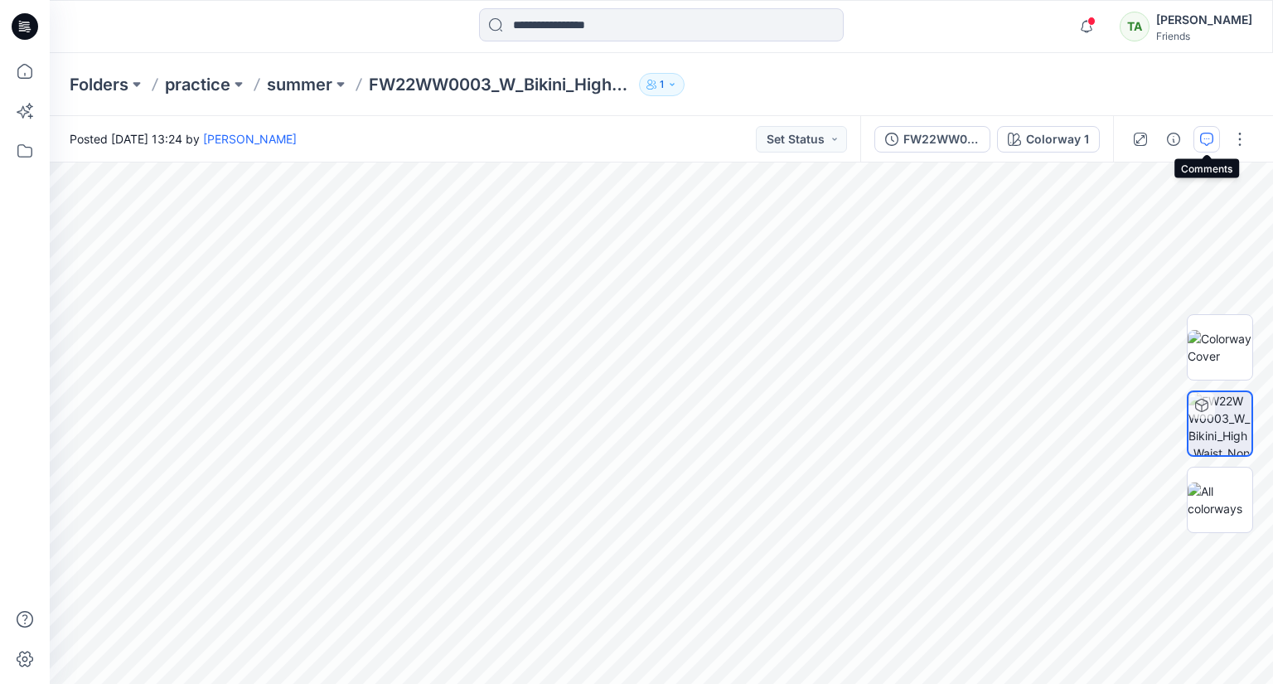
click at [1209, 136] on icon "button" at bounding box center [1206, 139] width 13 height 13
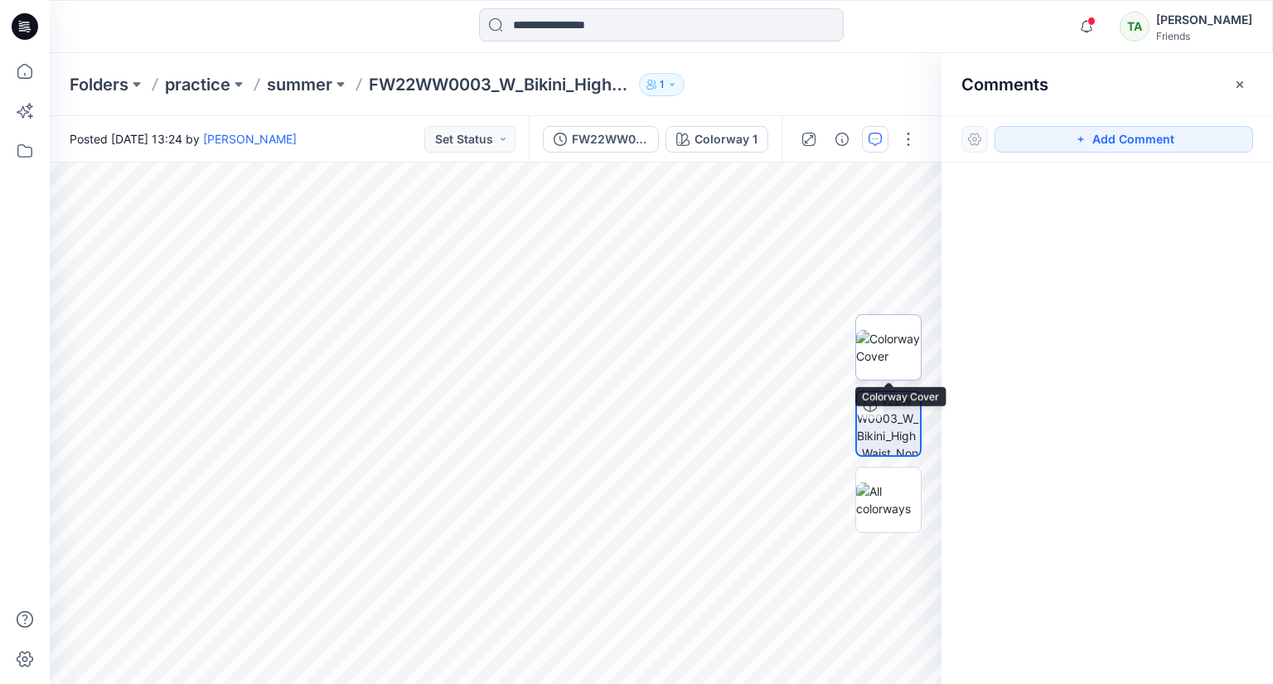
click at [889, 346] on img at bounding box center [888, 347] width 65 height 35
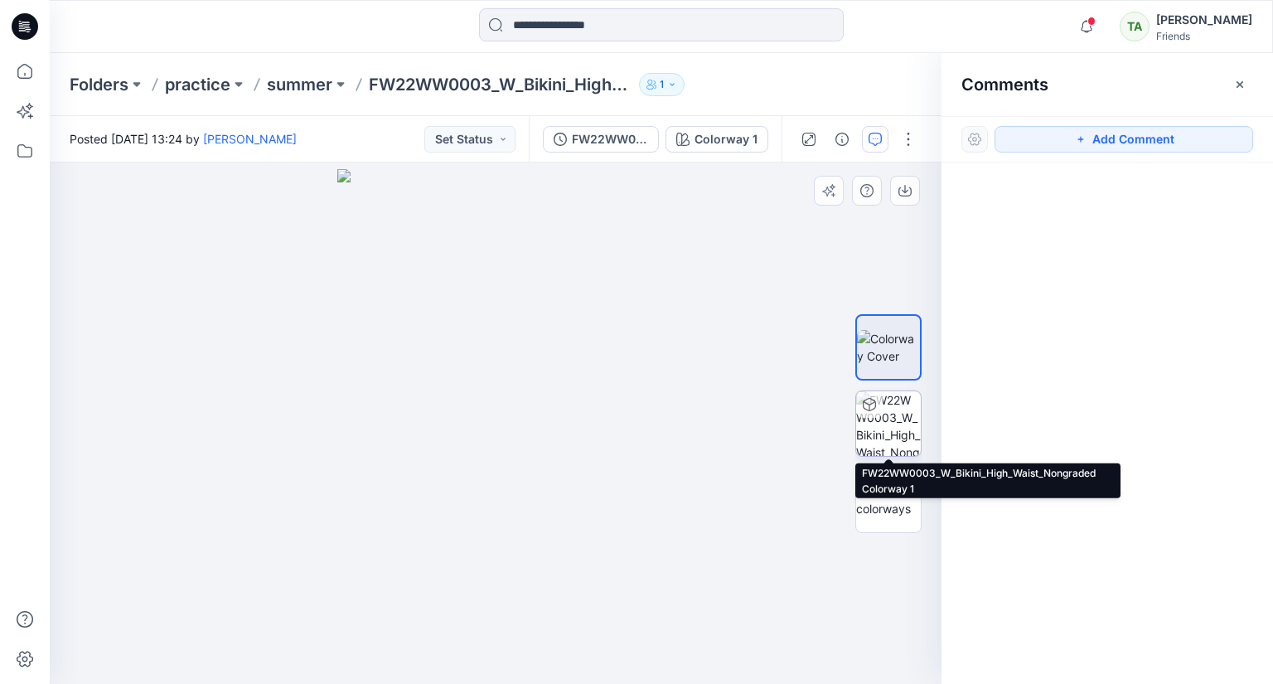
click at [893, 419] on img at bounding box center [888, 423] width 65 height 65
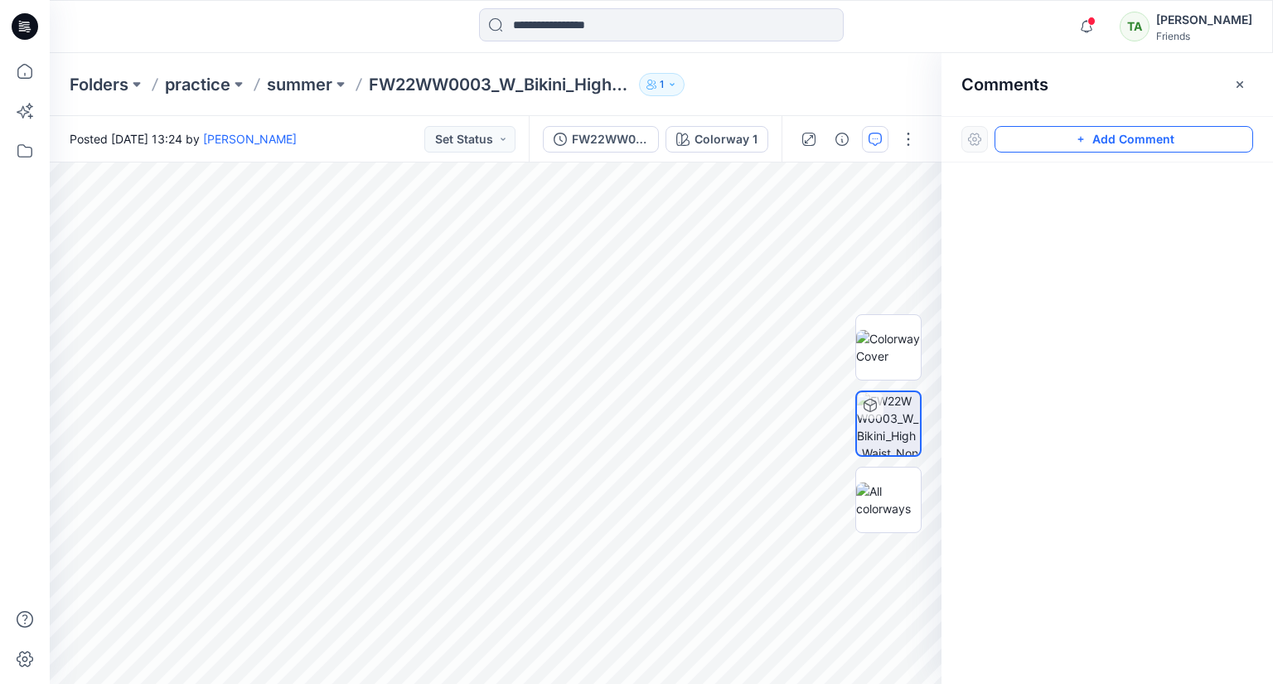
click at [1112, 141] on button "Add Comment" at bounding box center [1124, 139] width 259 height 27
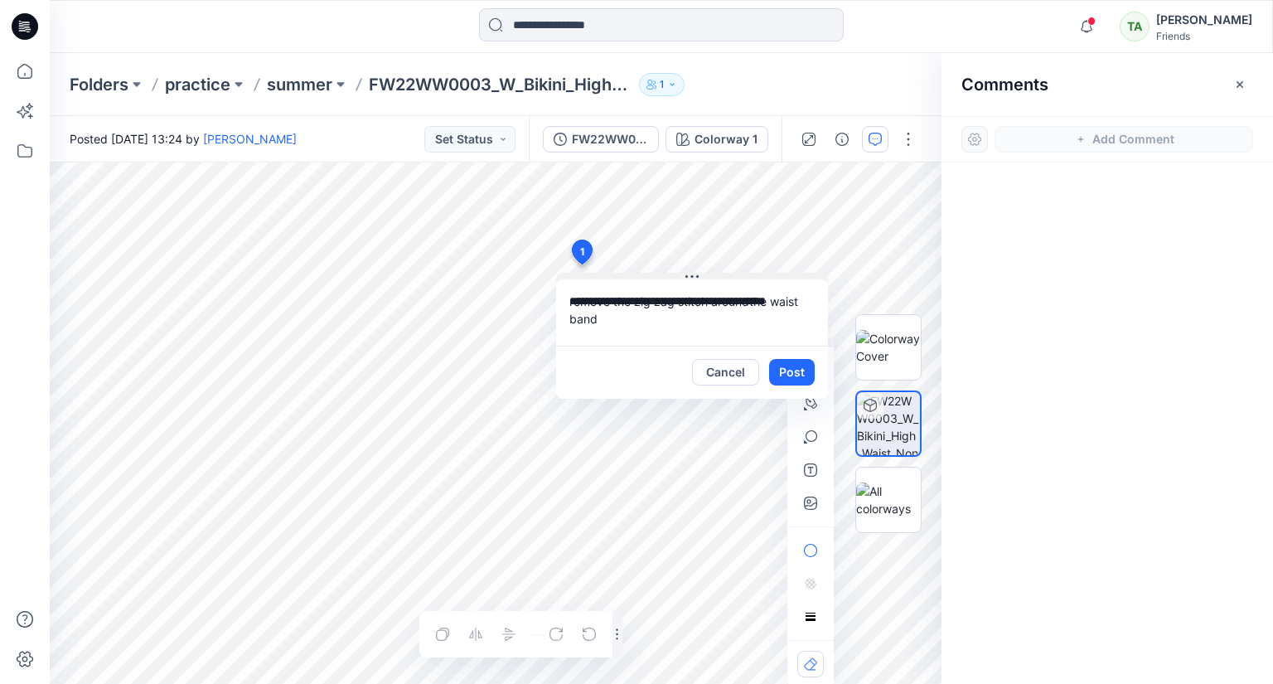
type textarea "**********"
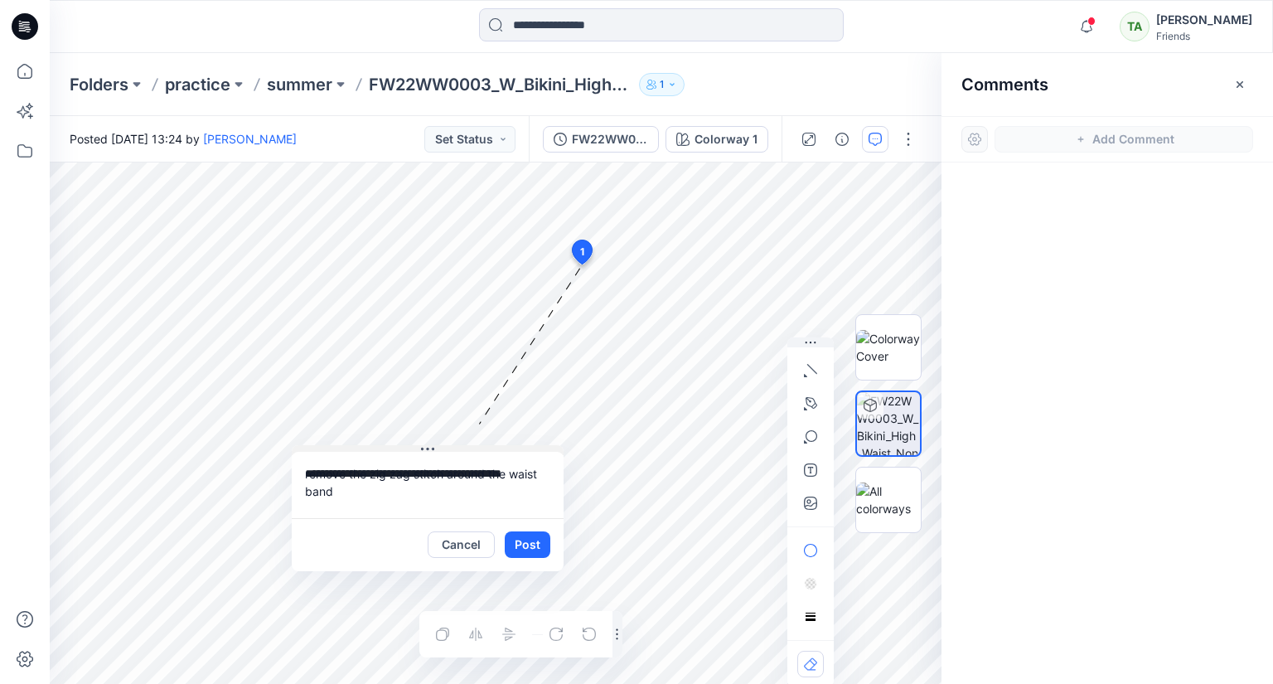
drag, startPoint x: 684, startPoint y: 276, endPoint x: 419, endPoint y: 448, distance: 315.7
click at [419, 448] on button at bounding box center [428, 450] width 272 height 10
click at [807, 371] on icon "button" at bounding box center [810, 370] width 13 height 13
click at [728, 369] on button "button" at bounding box center [721, 366] width 27 height 27
click at [810, 407] on icon "button" at bounding box center [810, 403] width 13 height 13
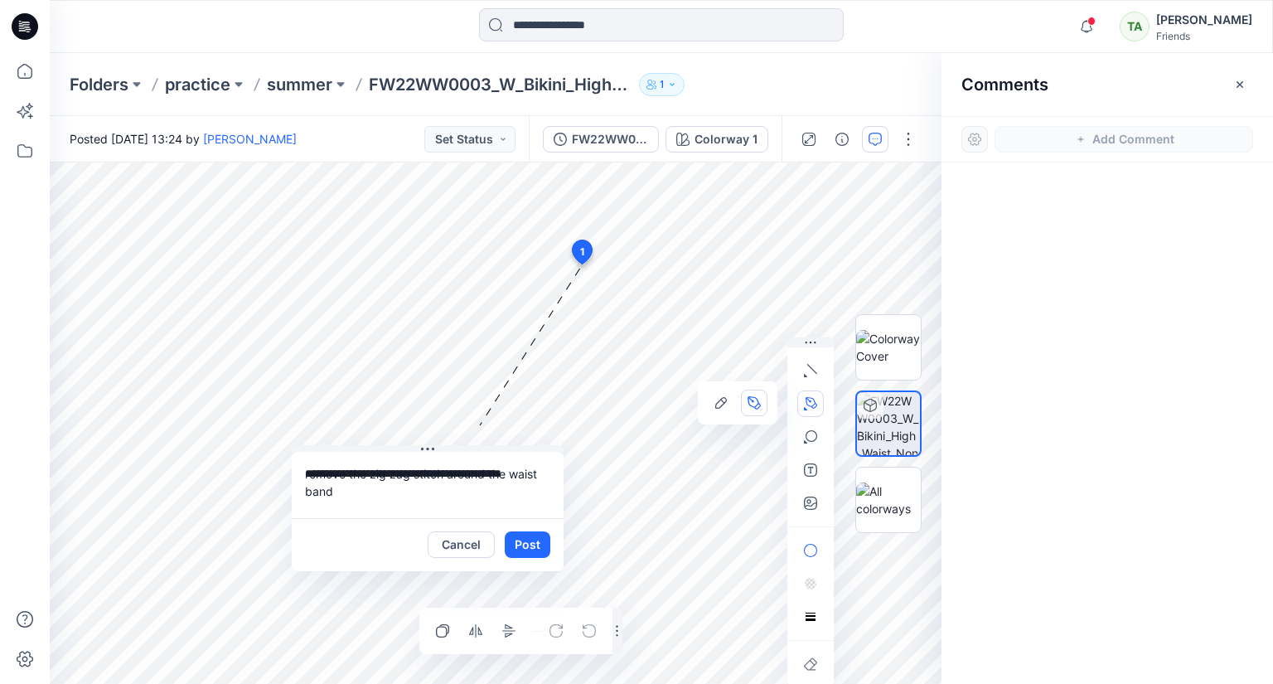
drag, startPoint x: 337, startPoint y: 264, endPoint x: 375, endPoint y: 276, distance: 39.3
click at [342, 266] on icon "Layer 1" at bounding box center [496, 422] width 892 height 521
drag, startPoint x: 457, startPoint y: 281, endPoint x: 526, endPoint y: 281, distance: 68.8
click at [458, 281] on icon "Layer 1" at bounding box center [496, 422] width 892 height 521
drag, startPoint x: 561, startPoint y: 280, endPoint x: 608, endPoint y: 279, distance: 46.4
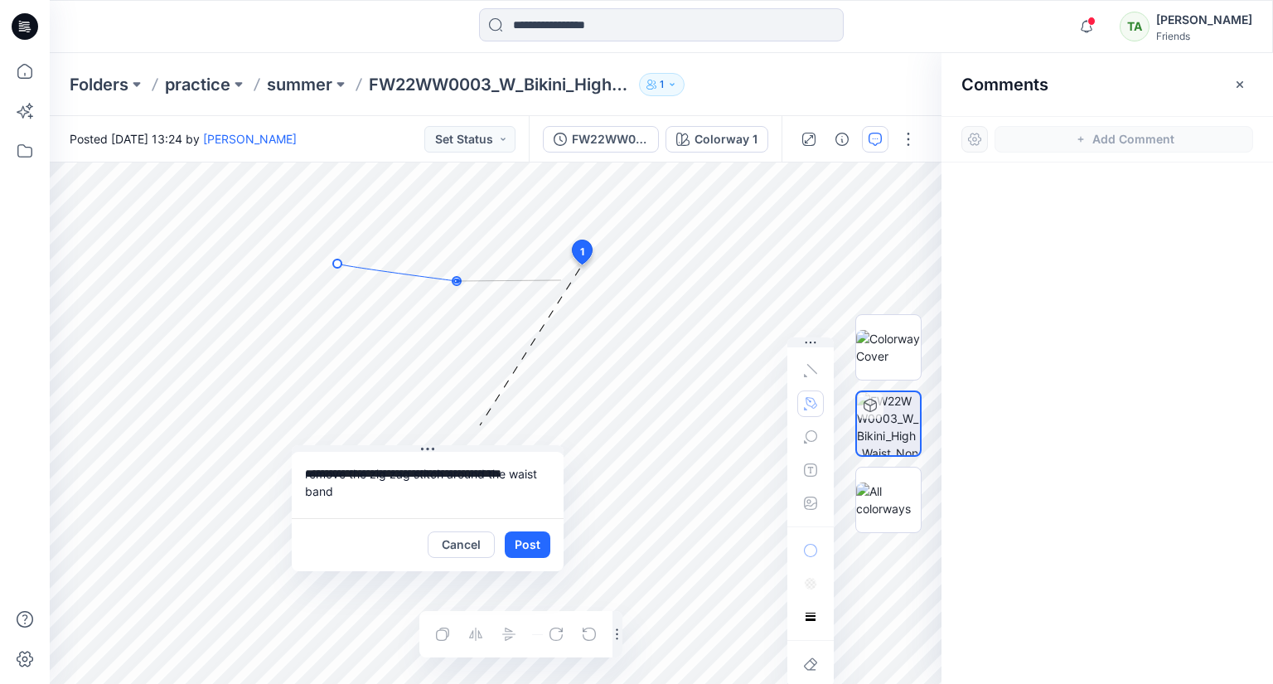
click at [562, 280] on icon "Layer 1" at bounding box center [496, 422] width 892 height 521
click at [636, 276] on icon "Layer 1" at bounding box center [496, 422] width 892 height 521
click at [463, 544] on button "Cancel" at bounding box center [461, 544] width 67 height 27
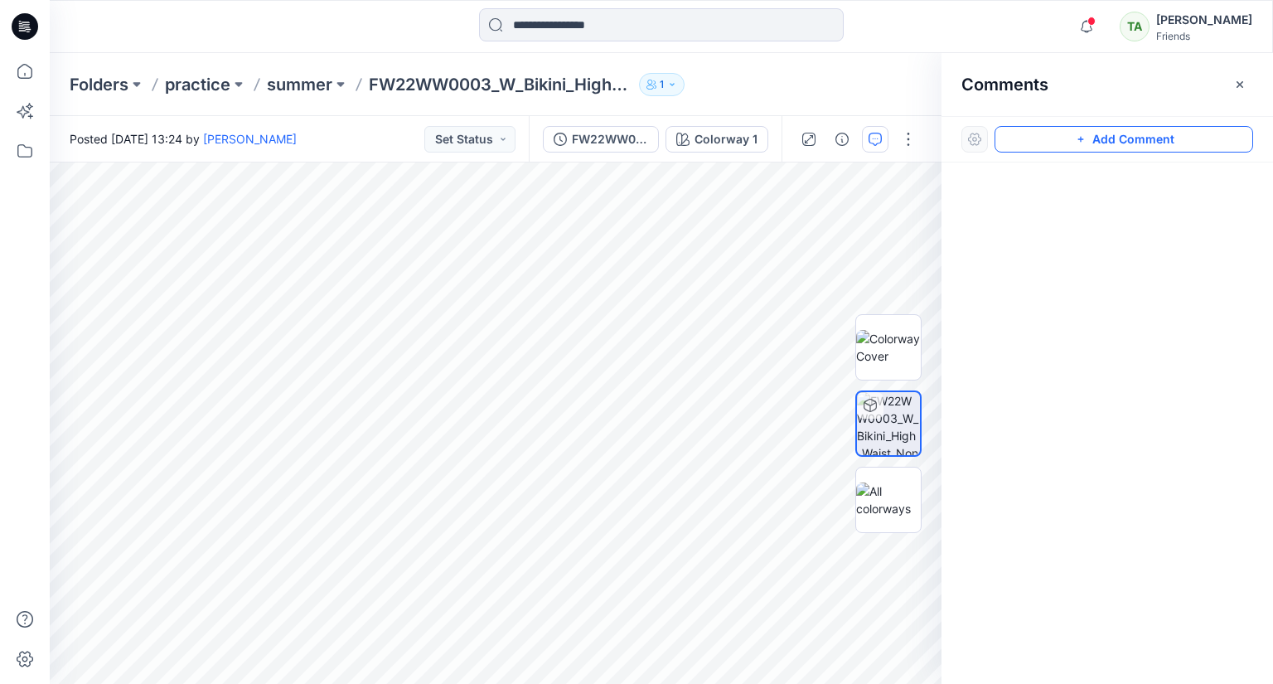
click at [1119, 137] on button "Add Comment" at bounding box center [1124, 139] width 259 height 27
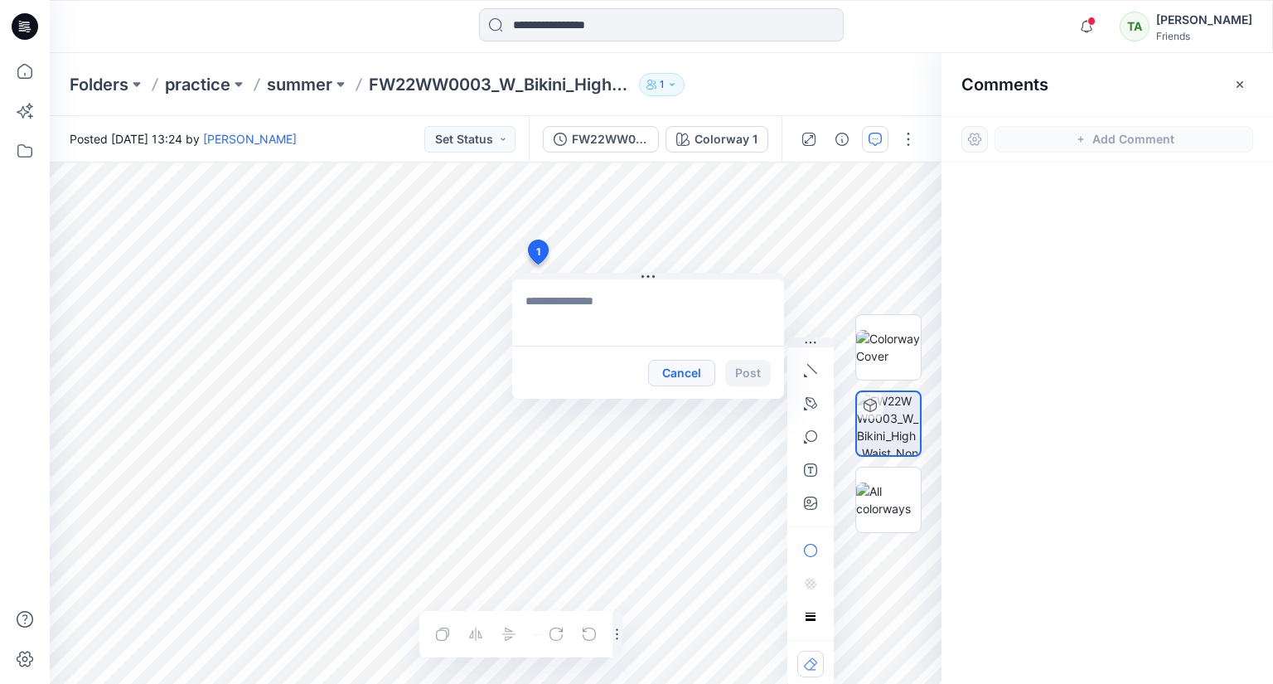
click at [674, 371] on button "Cancel" at bounding box center [681, 373] width 67 height 27
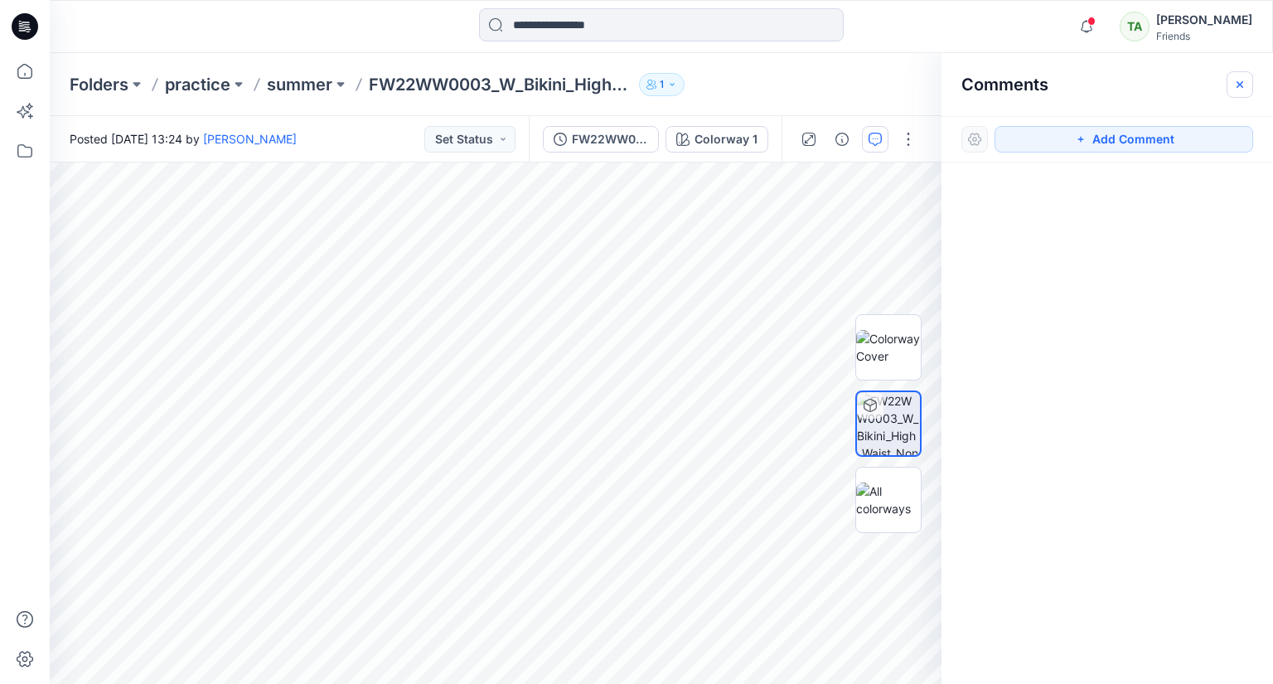
click at [1244, 82] on icon "button" at bounding box center [1239, 84] width 13 height 13
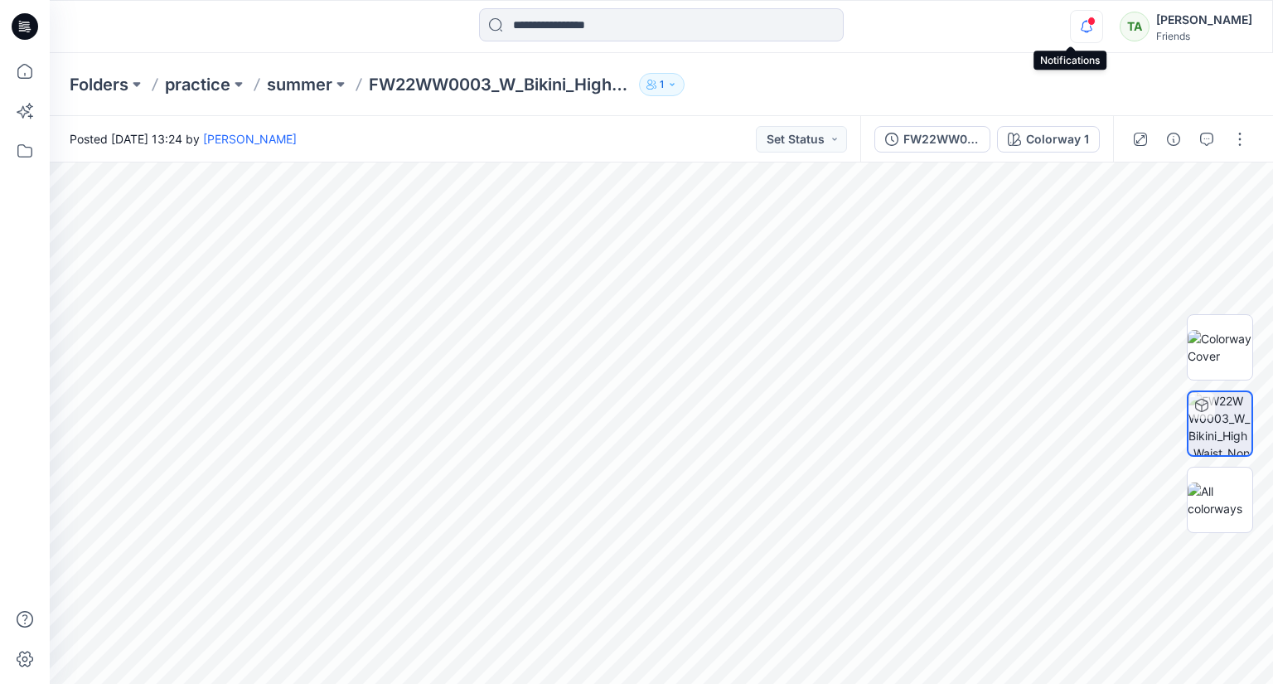
click at [1071, 30] on icon "button" at bounding box center [1086, 26] width 31 height 33
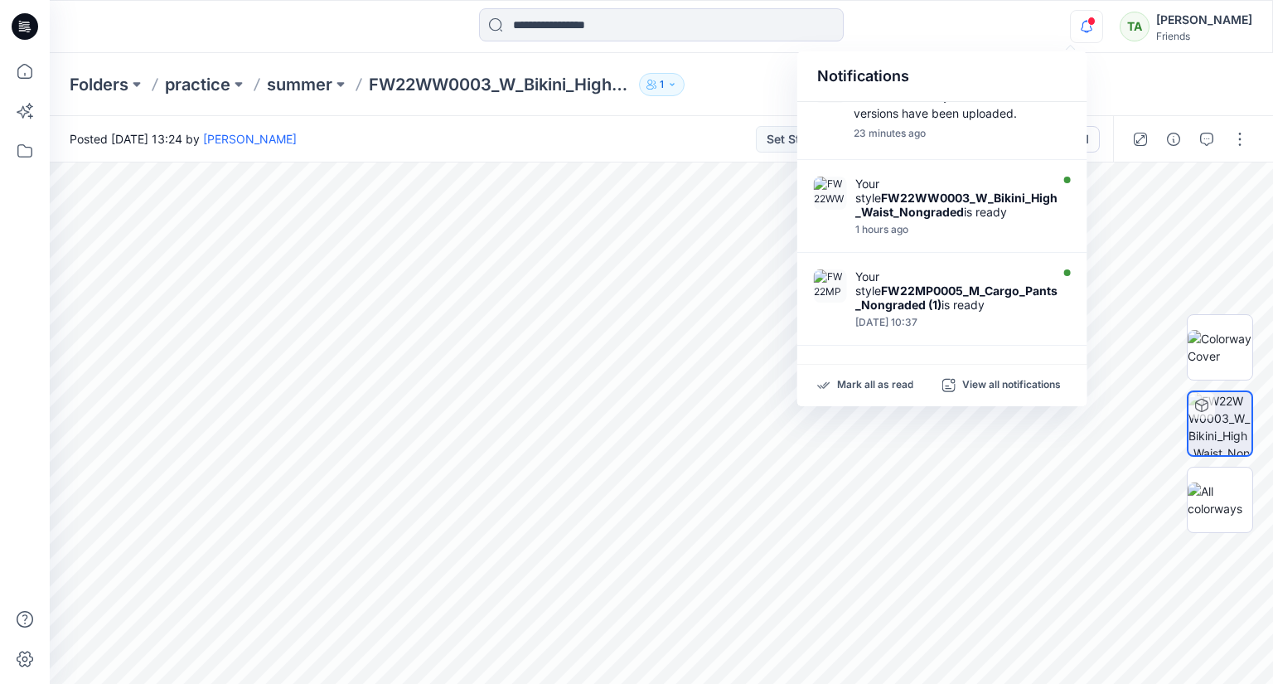
scroll to position [0, 0]
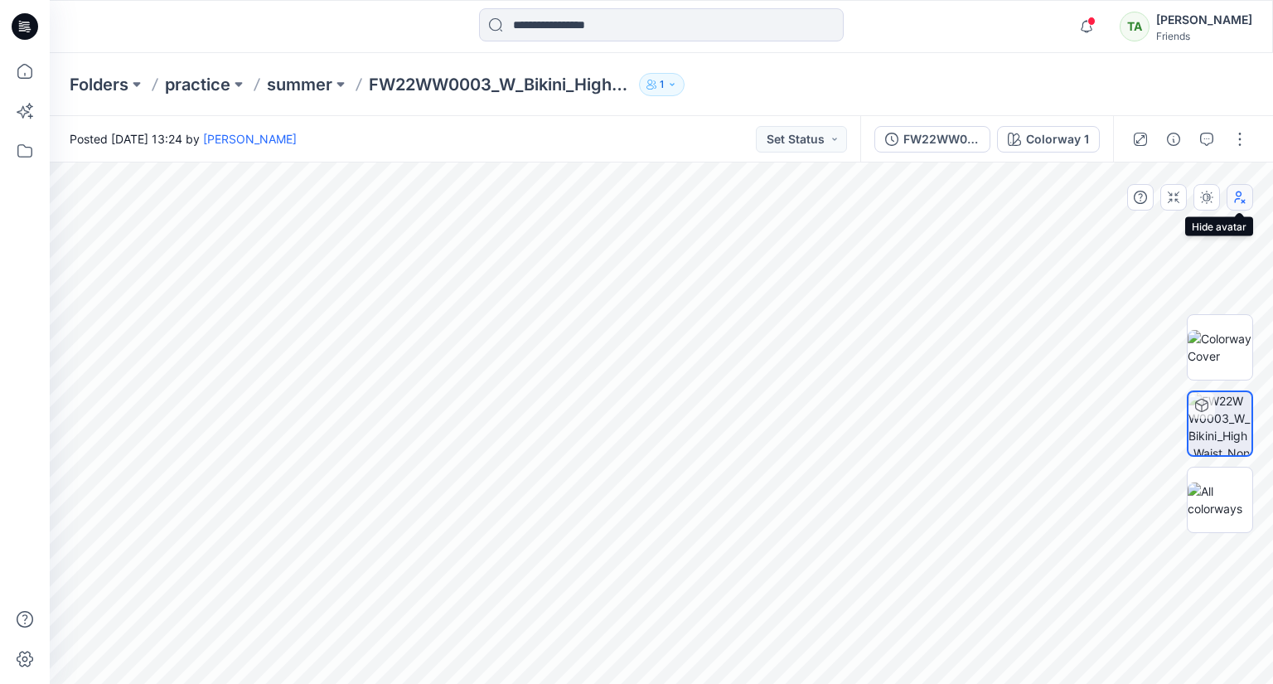
click at [1245, 201] on icon "button" at bounding box center [1239, 197] width 13 height 13
click at [1238, 196] on icon "button" at bounding box center [1239, 197] width 13 height 13
click at [1242, 138] on button "button" at bounding box center [1240, 139] width 27 height 27
click at [1238, 332] on img at bounding box center [1220, 347] width 65 height 35
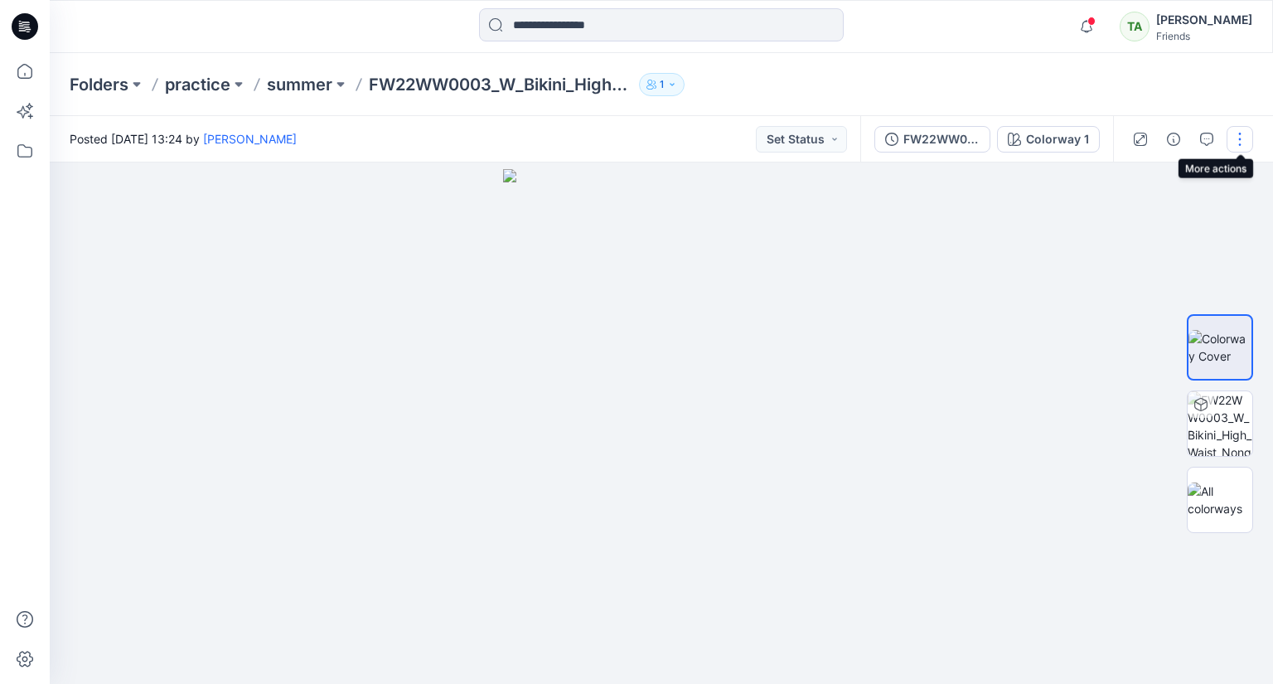
click at [1240, 138] on button "button" at bounding box center [1240, 139] width 27 height 27
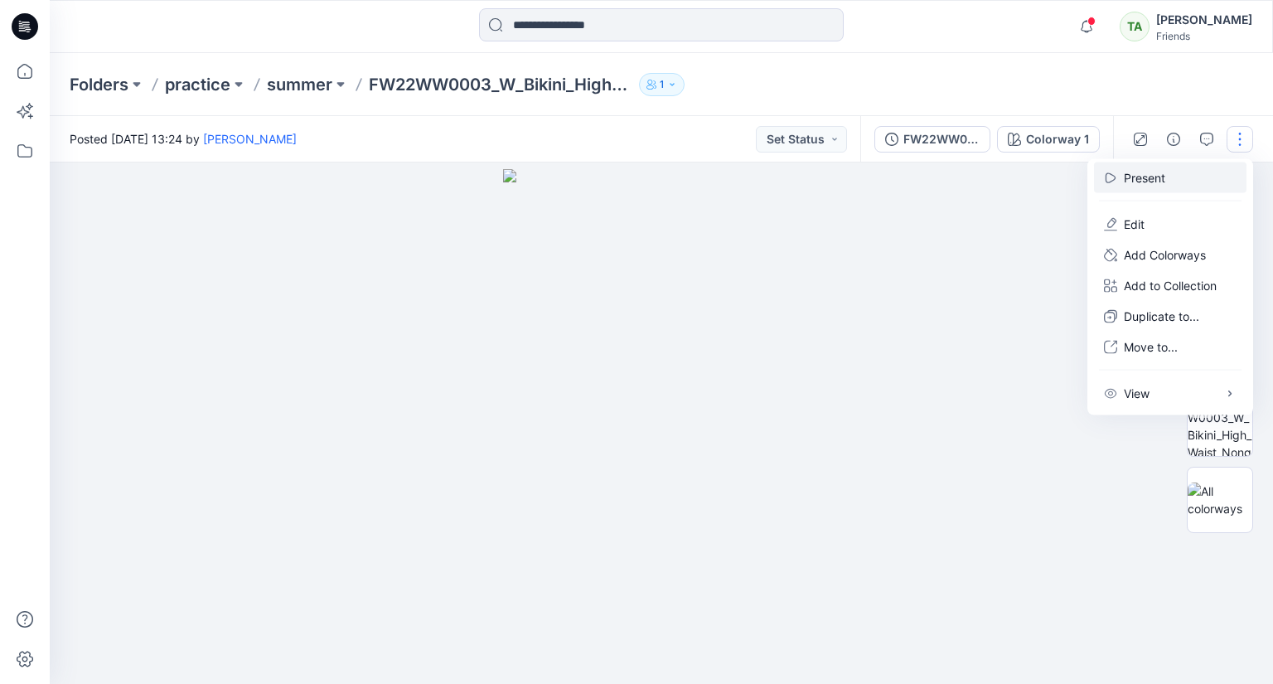
click at [1187, 170] on button "Present" at bounding box center [1170, 177] width 153 height 31
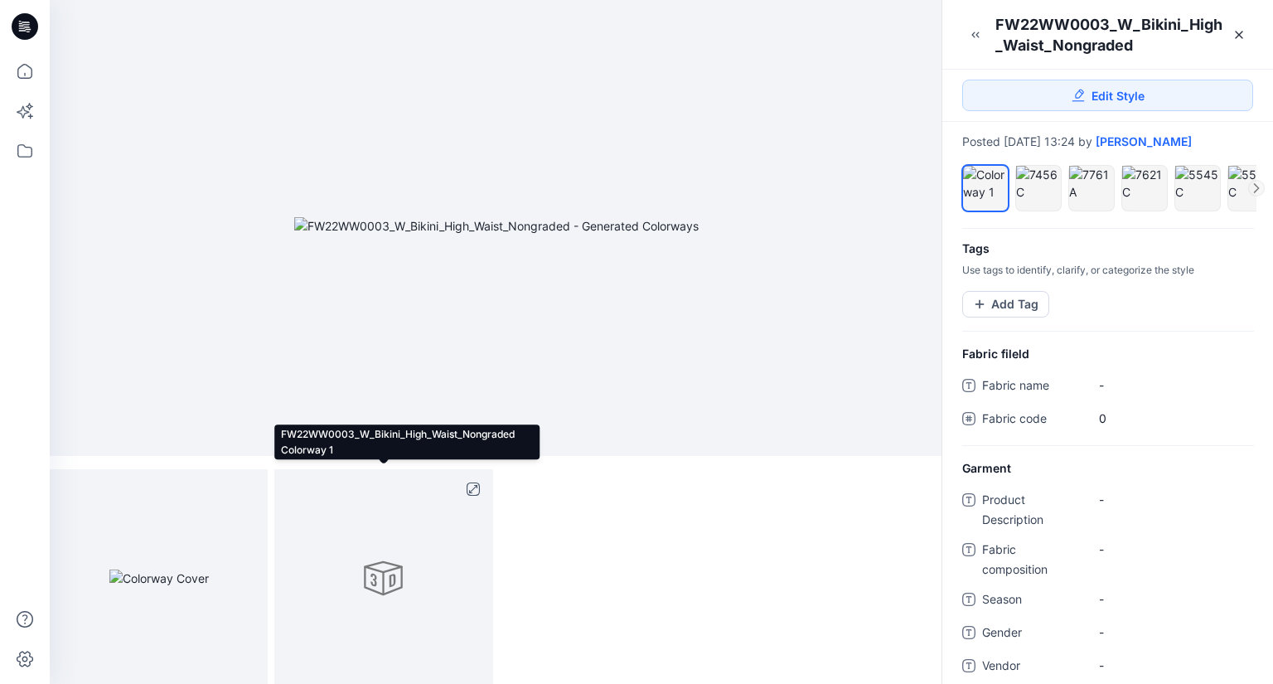
scroll to position [7, 0]
click at [390, 593] on div at bounding box center [383, 575] width 218 height 218
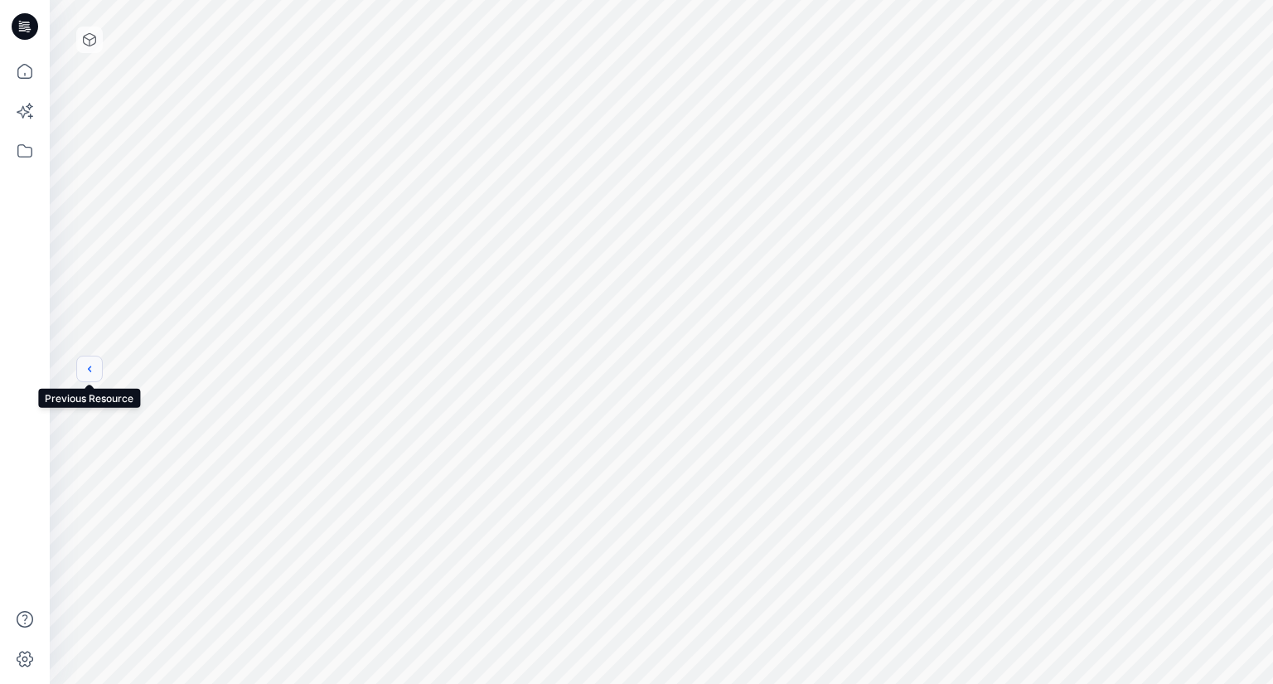
click at [98, 374] on button "previous" at bounding box center [89, 369] width 27 height 27
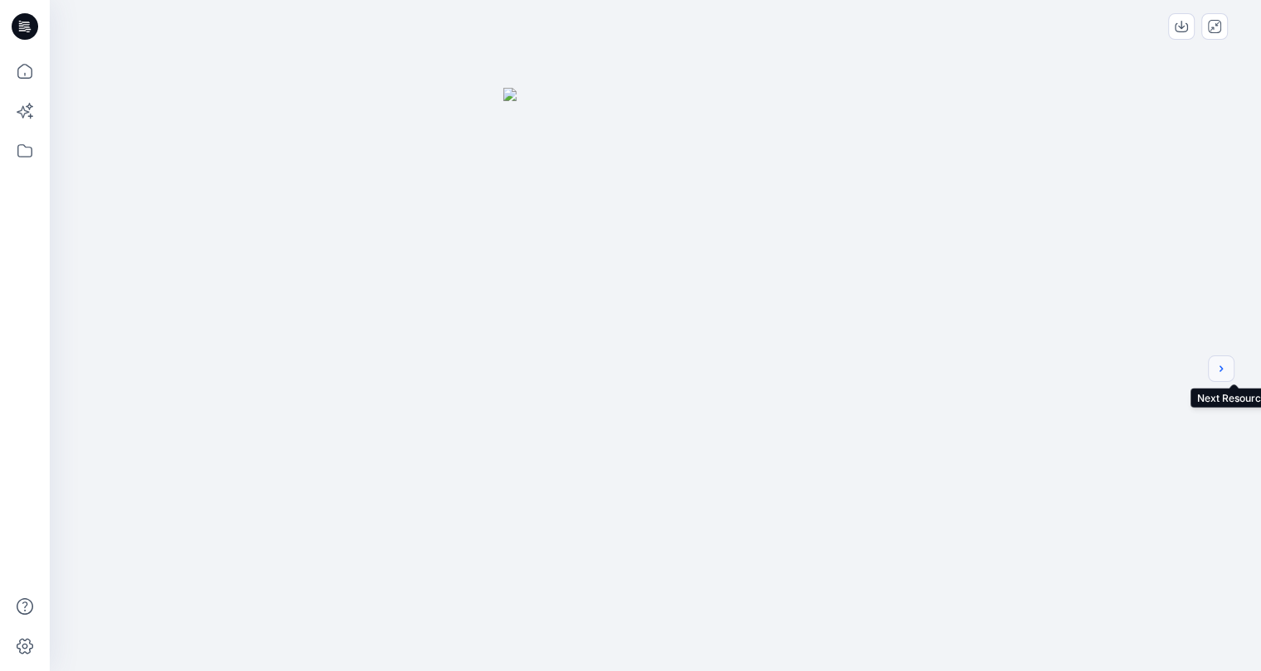
click at [1230, 356] on button "next" at bounding box center [1221, 369] width 27 height 27
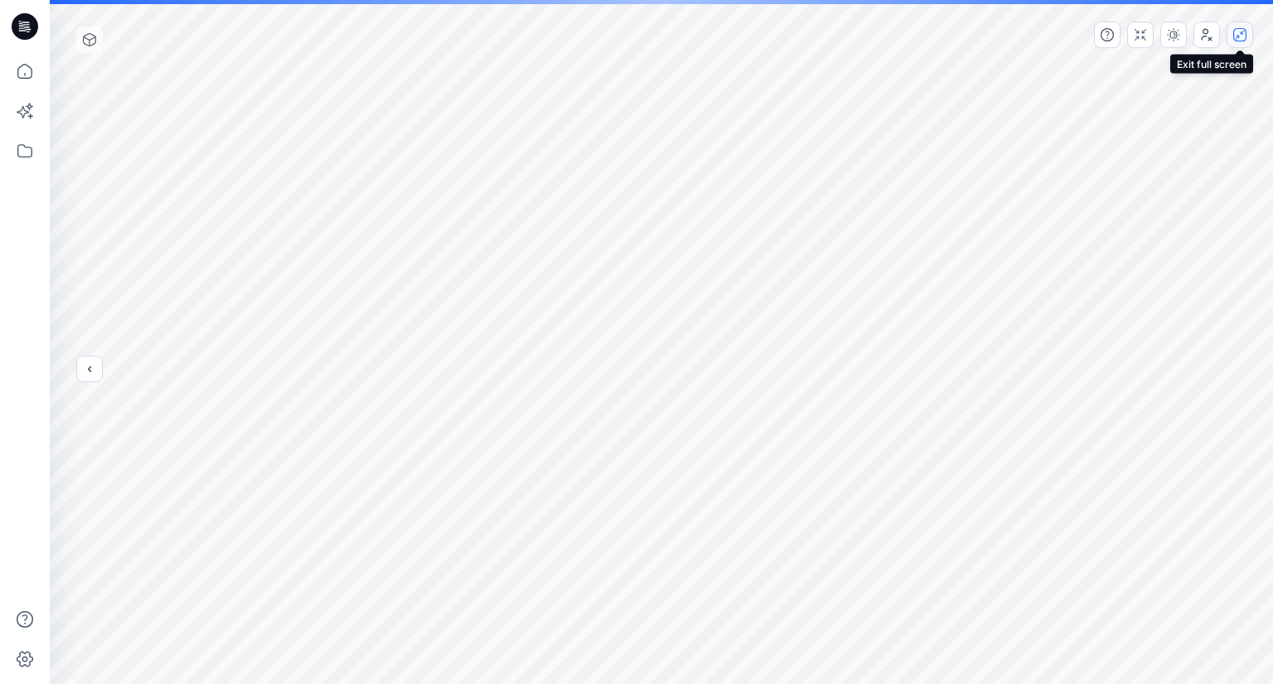
click at [1242, 36] on icon "button" at bounding box center [1239, 34] width 13 height 13
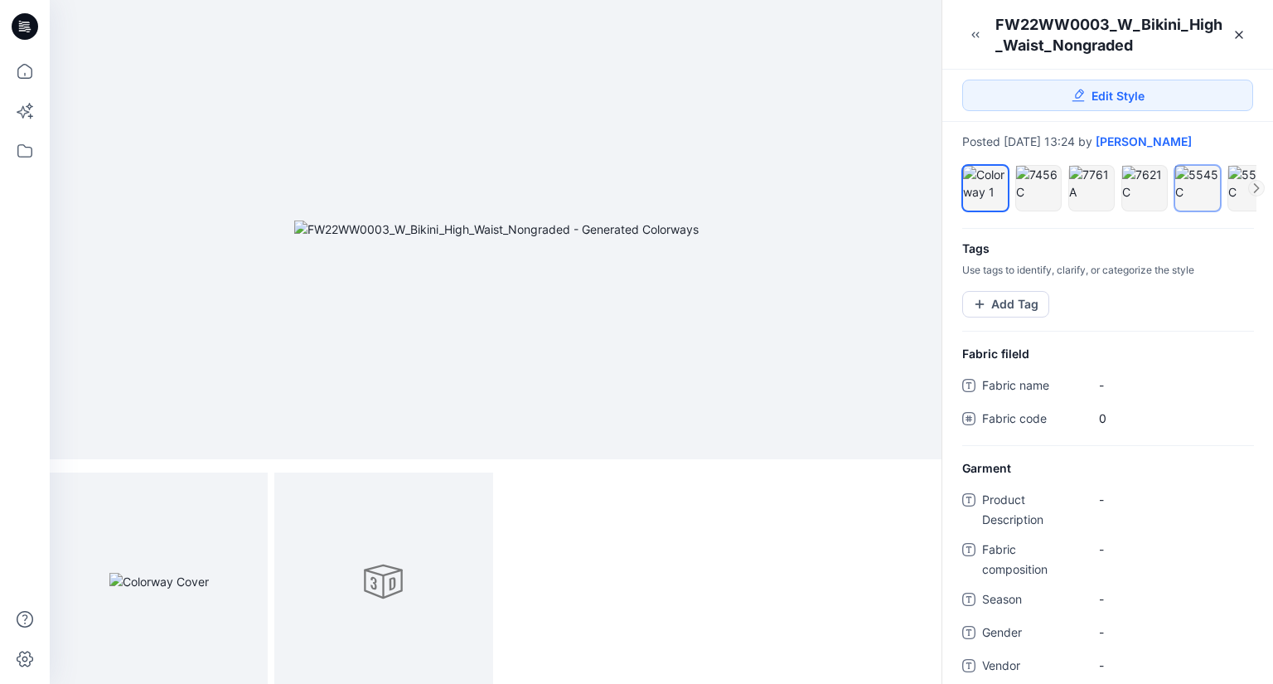
scroll to position [0, 106]
click at [957, 193] on div at bounding box center [959, 188] width 17 height 17
click at [1258, 193] on icon at bounding box center [1257, 188] width 10 height 10
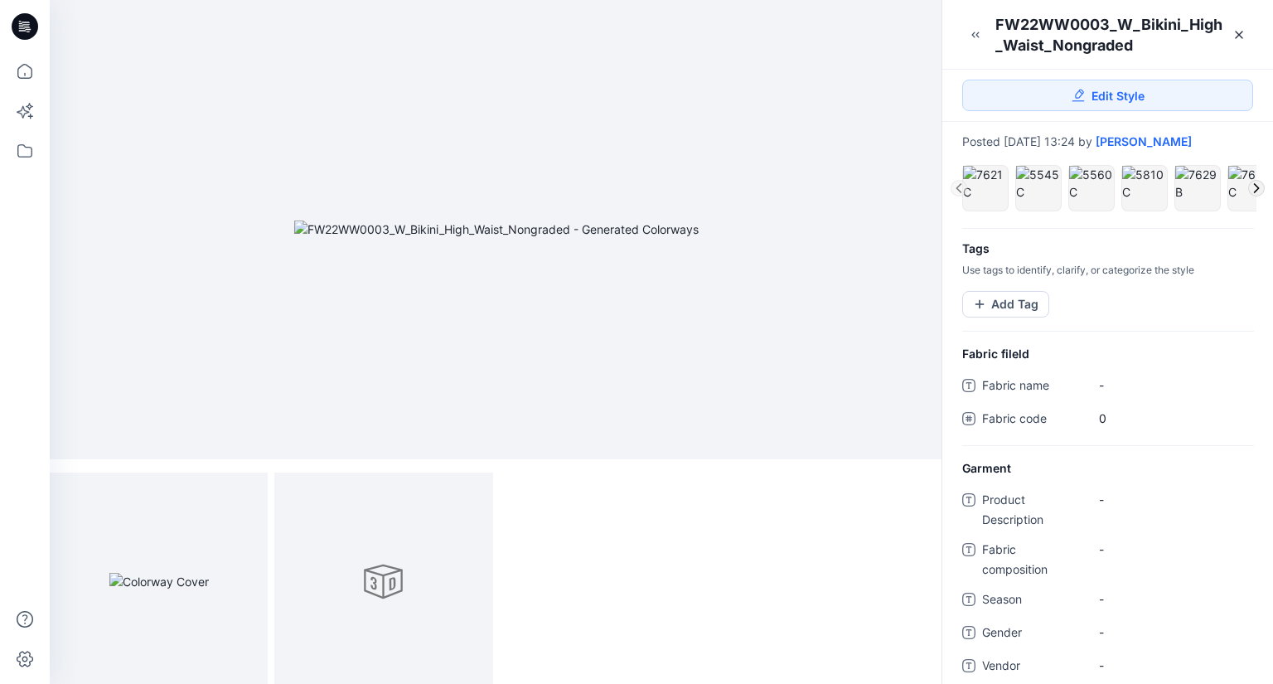
click at [1258, 193] on icon at bounding box center [1257, 188] width 10 height 10
click at [954, 193] on icon at bounding box center [959, 188] width 10 height 10
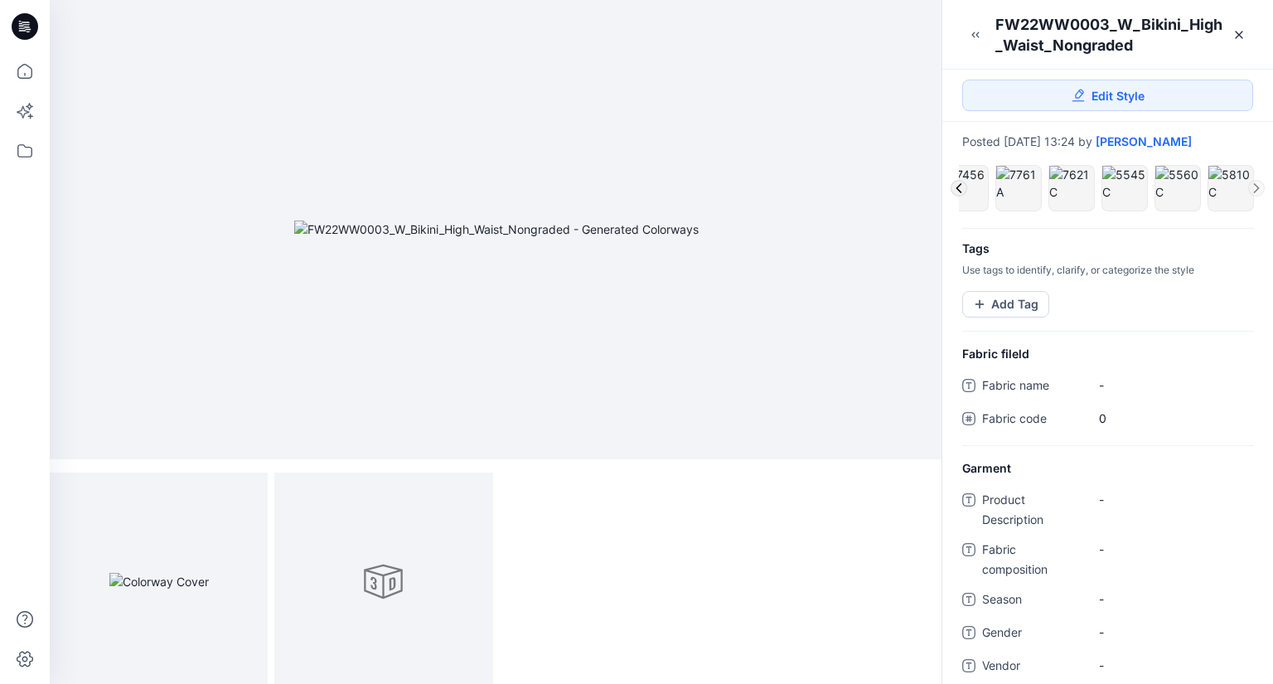
click at [954, 193] on icon at bounding box center [959, 188] width 10 height 10
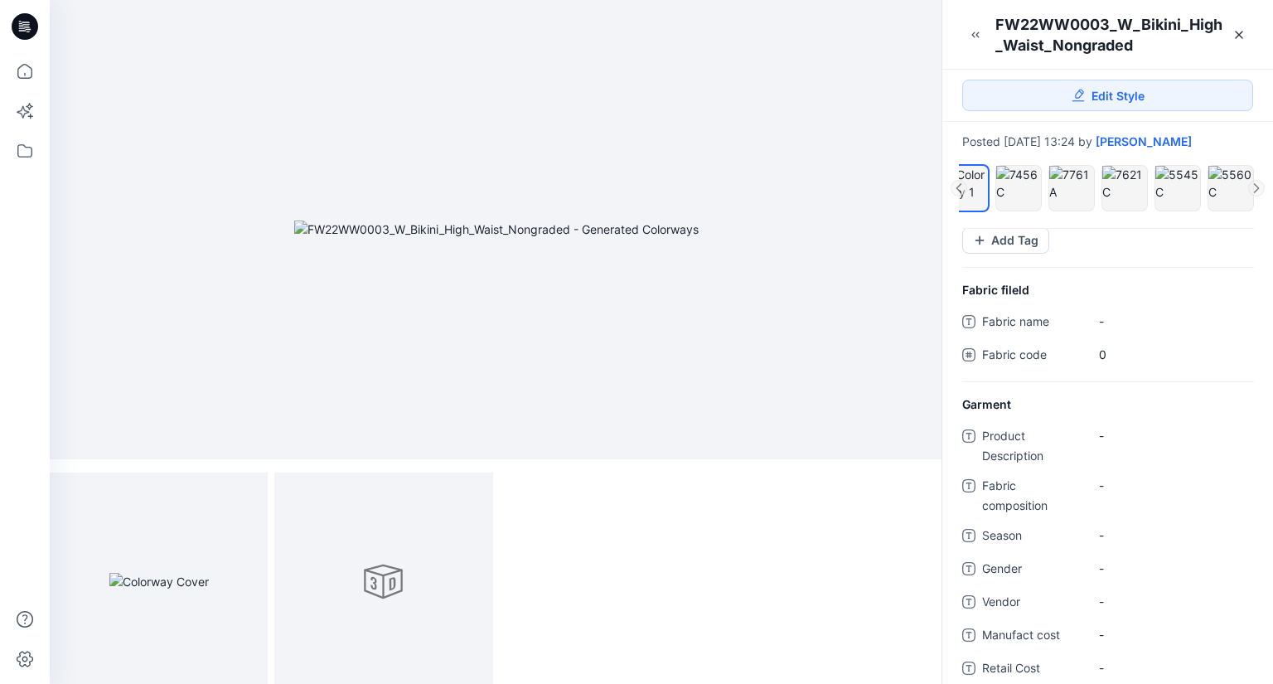
scroll to position [0, 0]
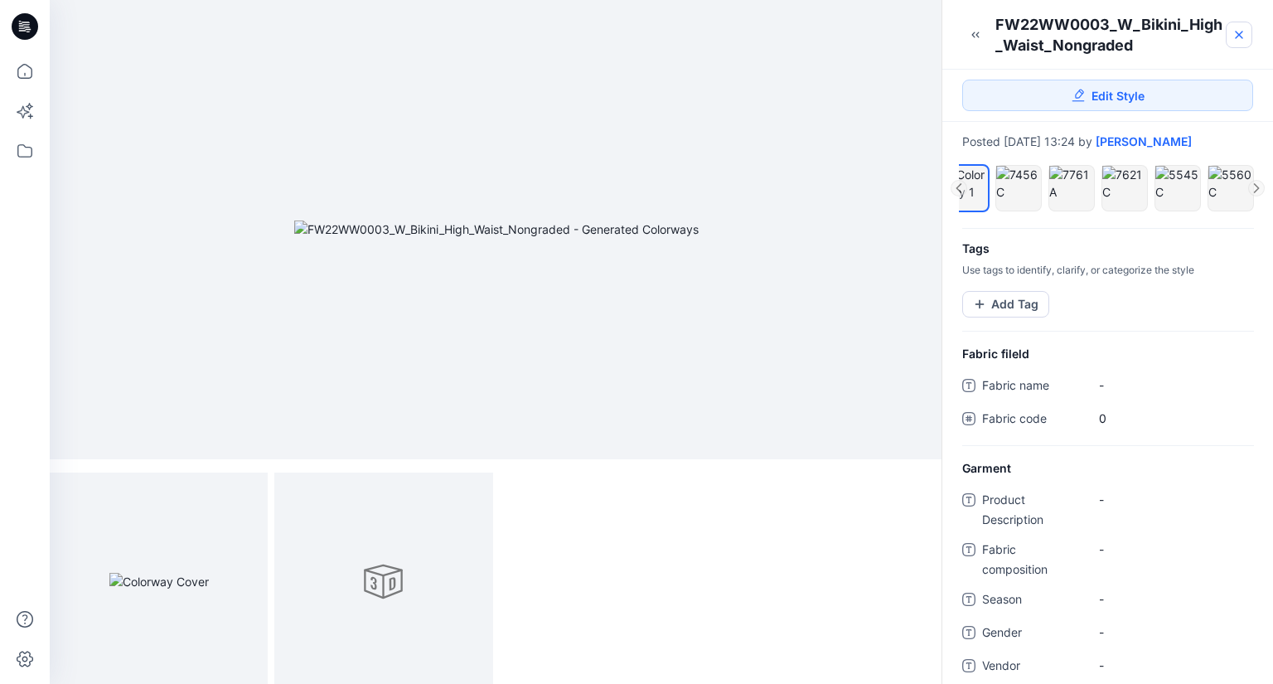
click at [1233, 34] on icon at bounding box center [1239, 34] width 13 height 13
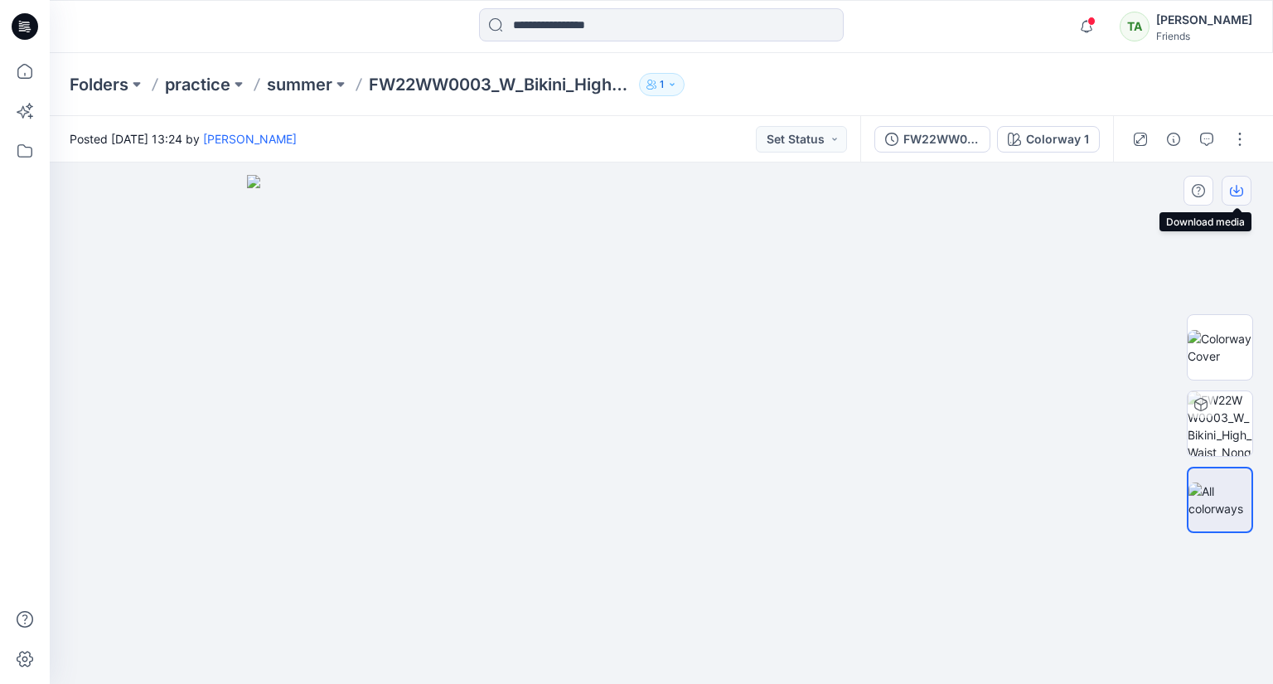
click at [1240, 190] on icon "button" at bounding box center [1236, 190] width 13 height 13
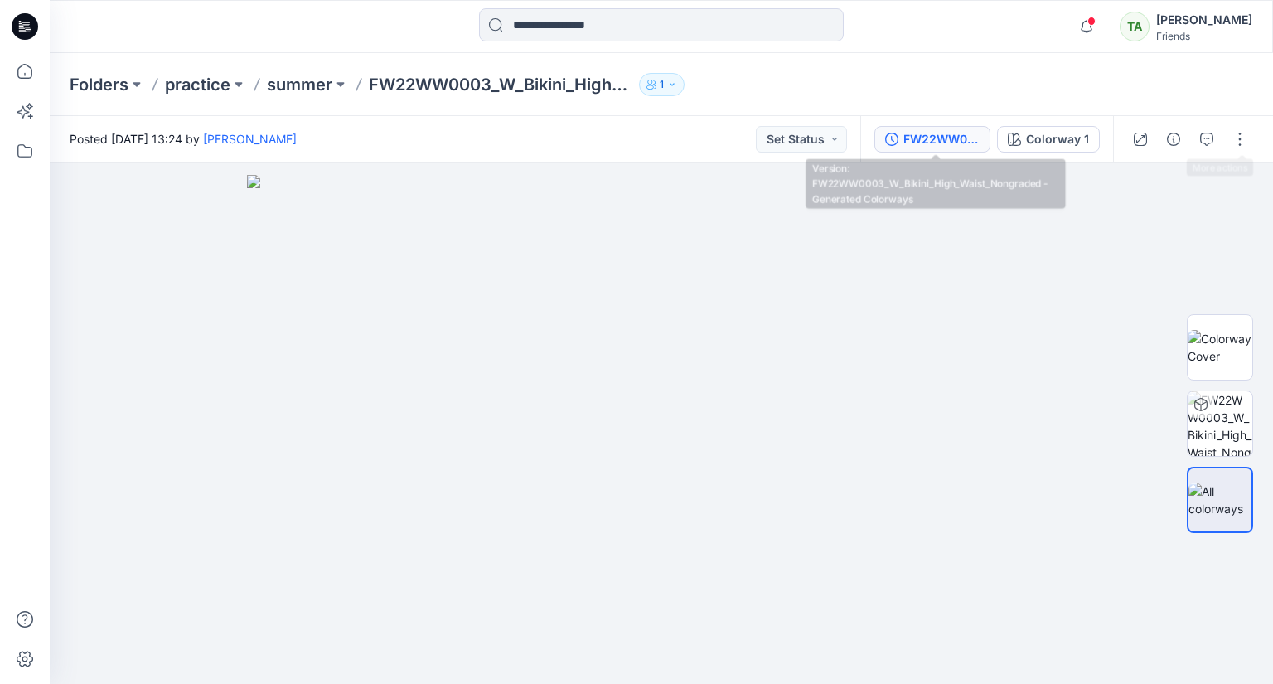
click at [962, 139] on div "FW22WW0003_W_Bikini_High_Waist_Nongraded - Generated Colorways" at bounding box center [942, 139] width 76 height 18
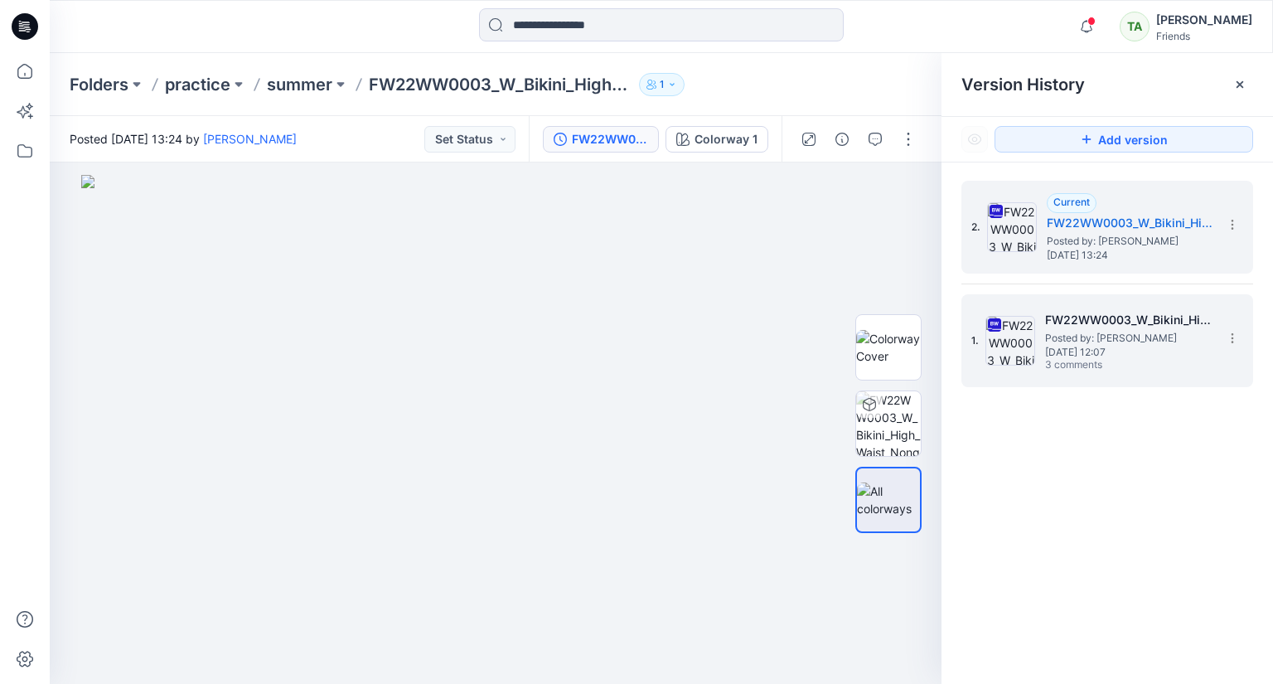
click at [1131, 337] on span "Posted by: [PERSON_NAME]" at bounding box center [1128, 338] width 166 height 17
click at [1119, 249] on span "Thursday, September 04, 2025 13:24" at bounding box center [1130, 255] width 166 height 12
click at [1111, 356] on span "Thursday, September 04, 2025 12:07" at bounding box center [1128, 352] width 166 height 12
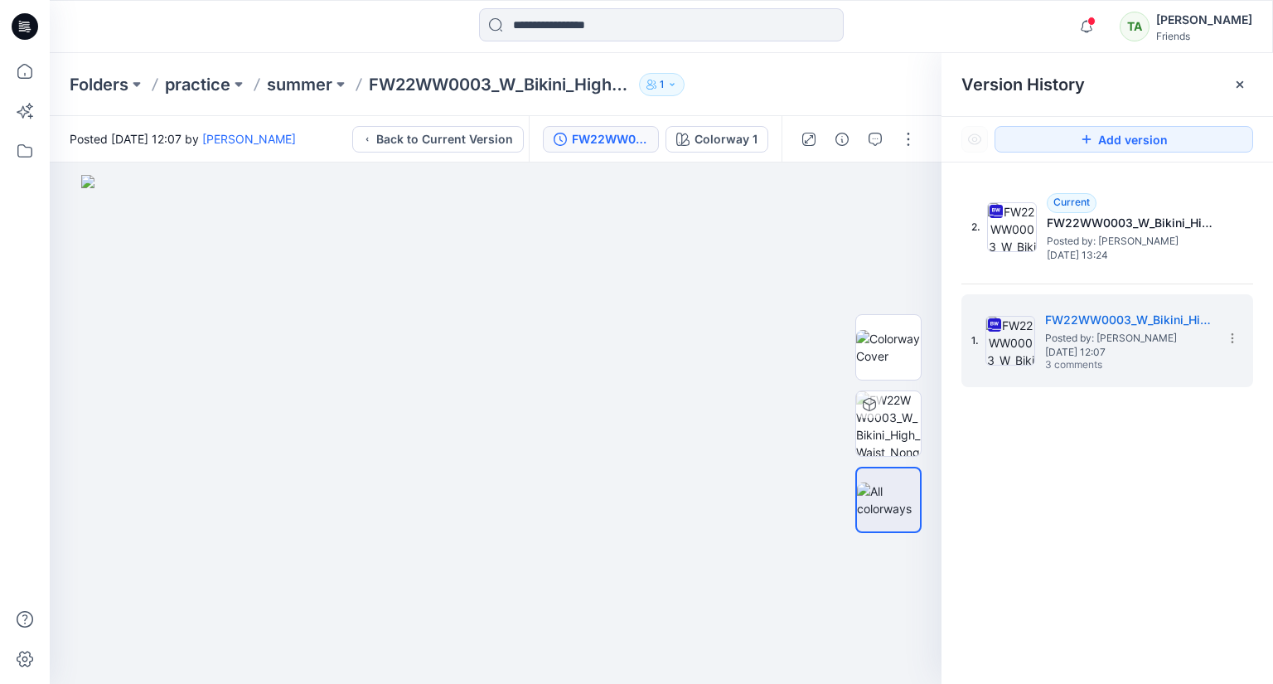
click at [1161, 554] on div "2. Current FW22WW0003_W_Bikini_High_Waist_Nongraded - Generated Colorways Poste…" at bounding box center [1108, 434] width 332 height 545
click at [1226, 341] on icon at bounding box center [1232, 338] width 13 height 13
drag, startPoint x: 1121, startPoint y: 573, endPoint x: 926, endPoint y: 626, distance: 201.9
click at [1121, 574] on div "2. Current FW22WW0003_W_Bikini_High_Waist_Nongraded - Generated Colorways Poste…" at bounding box center [1108, 434] width 332 height 545
click at [1242, 80] on icon at bounding box center [1239, 84] width 13 height 13
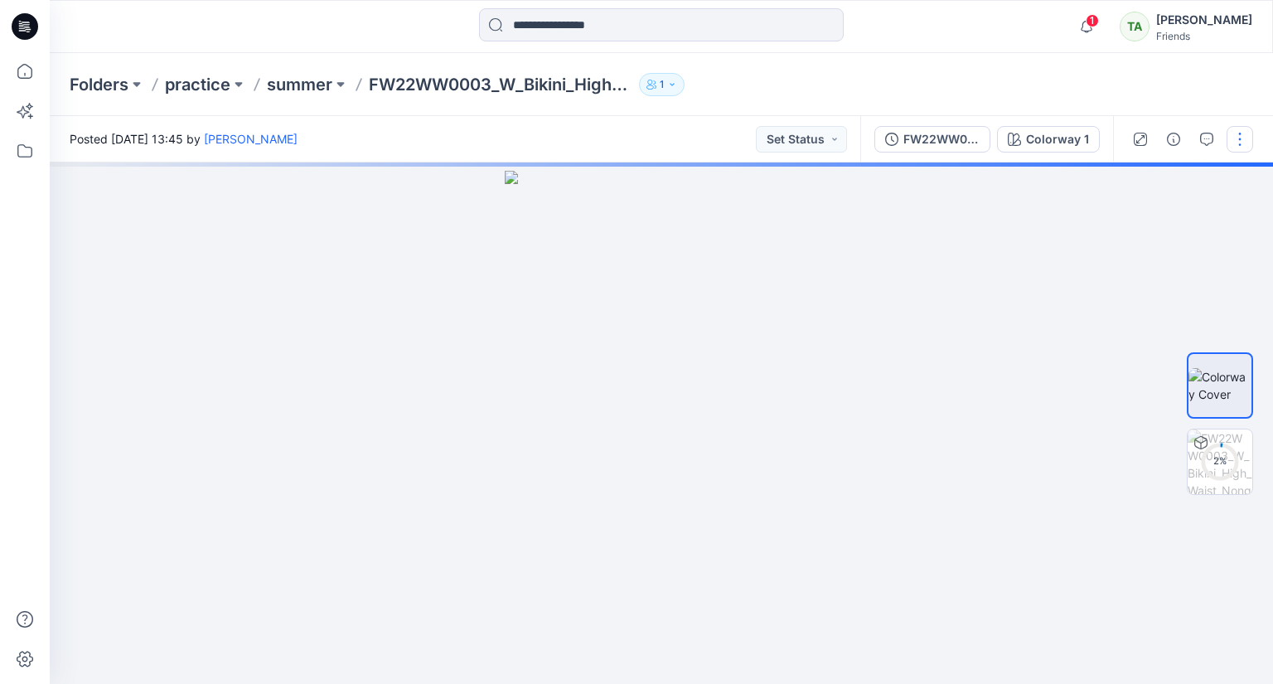
click at [1235, 141] on button "button" at bounding box center [1240, 139] width 27 height 27
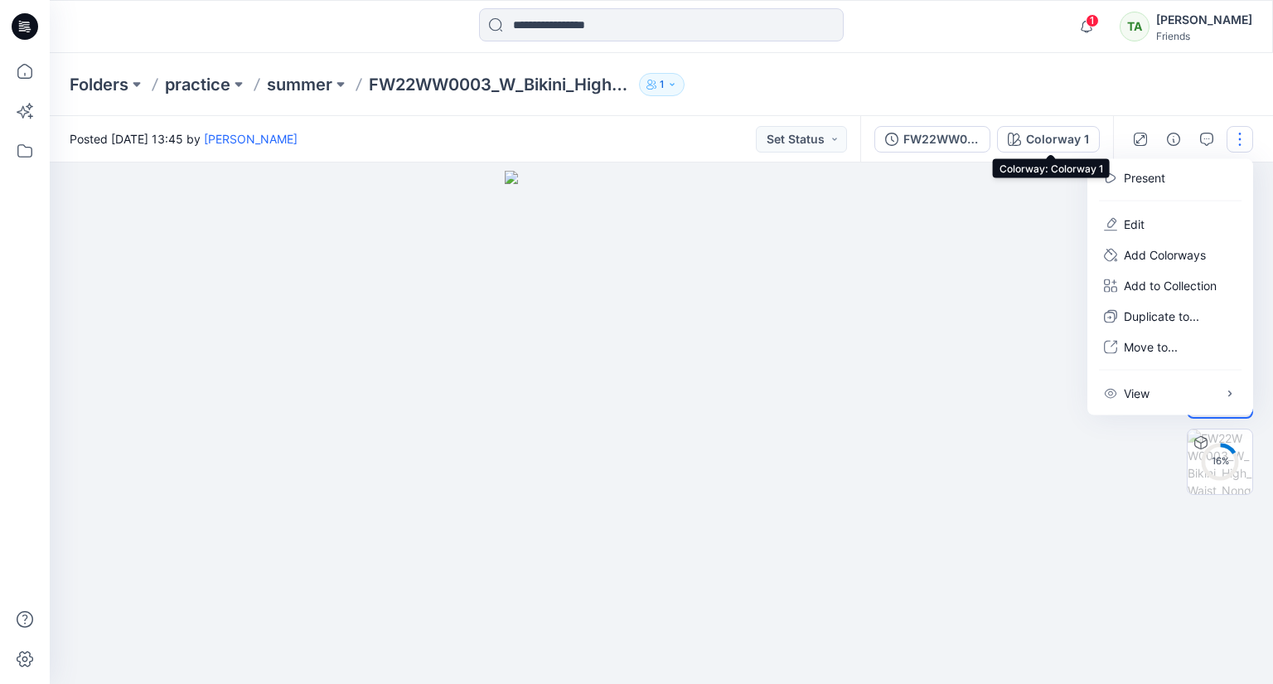
drag, startPoint x: 1068, startPoint y: 130, endPoint x: 1055, endPoint y: 132, distance: 13.4
click at [1068, 130] on div "Colorway 1" at bounding box center [1057, 139] width 63 height 18
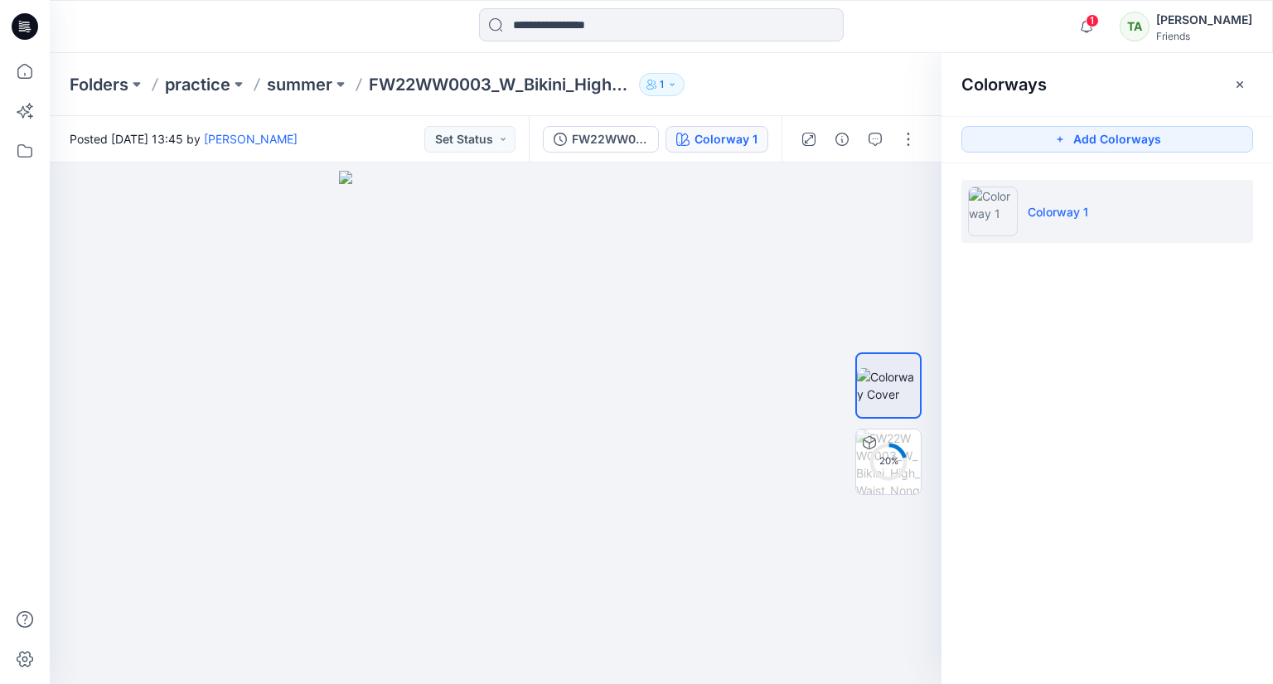
drag, startPoint x: 1242, startPoint y: 81, endPoint x: 1088, endPoint y: 103, distance: 154.9
click at [1241, 82] on icon "button" at bounding box center [1239, 84] width 13 height 13
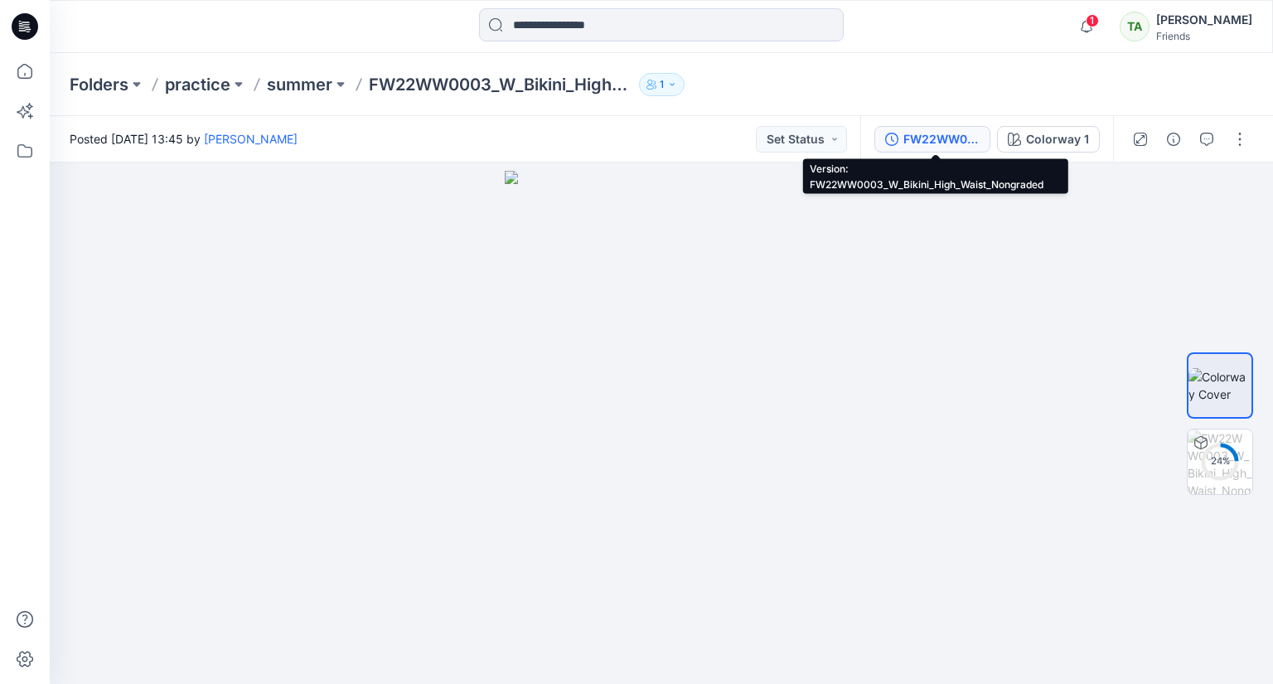
click at [961, 137] on div "FW22WW0003_W_Bikini_High_Waist_Nongraded" at bounding box center [942, 139] width 76 height 18
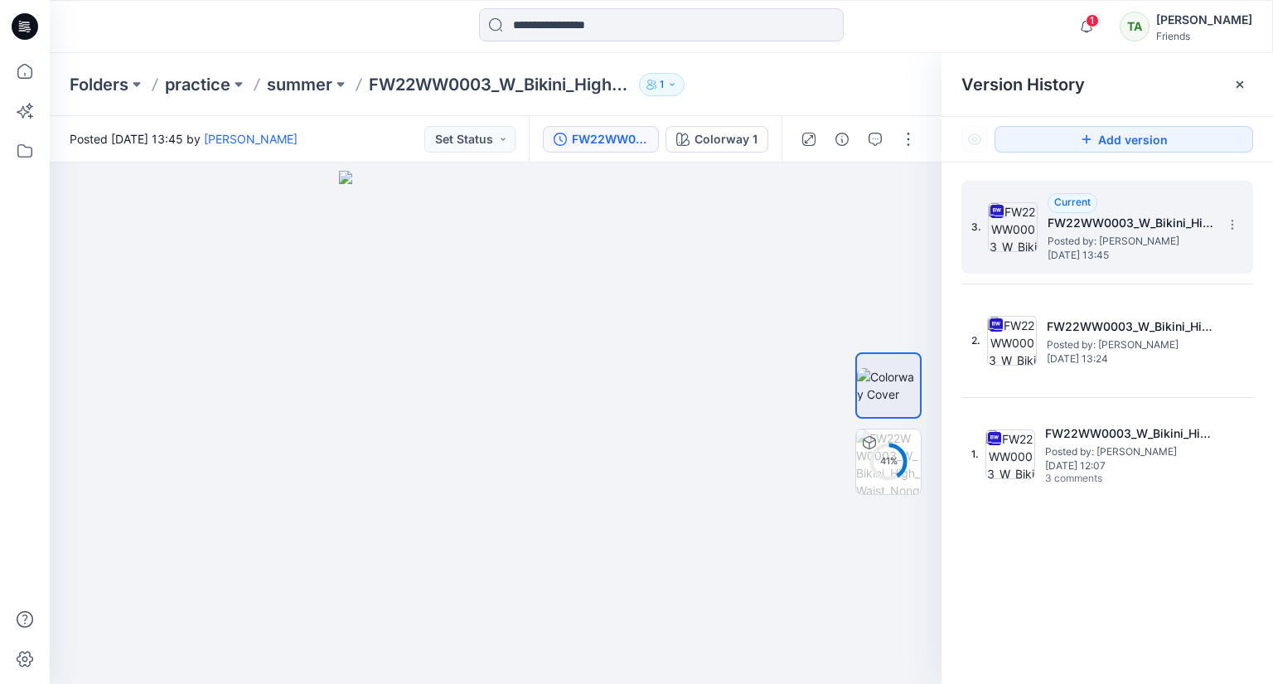
click at [1088, 233] on span "Posted by: [PERSON_NAME]" at bounding box center [1131, 241] width 166 height 17
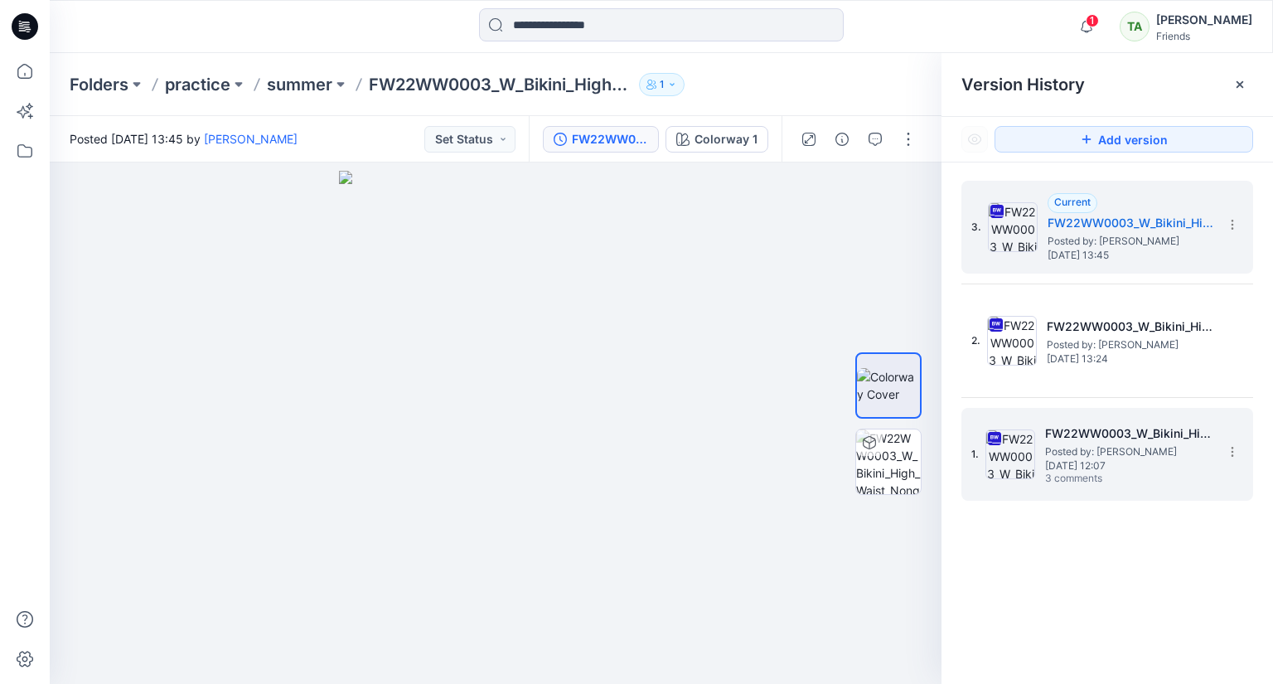
click at [1126, 468] on span "Thursday, September 04, 2025 12:07" at bounding box center [1128, 466] width 166 height 12
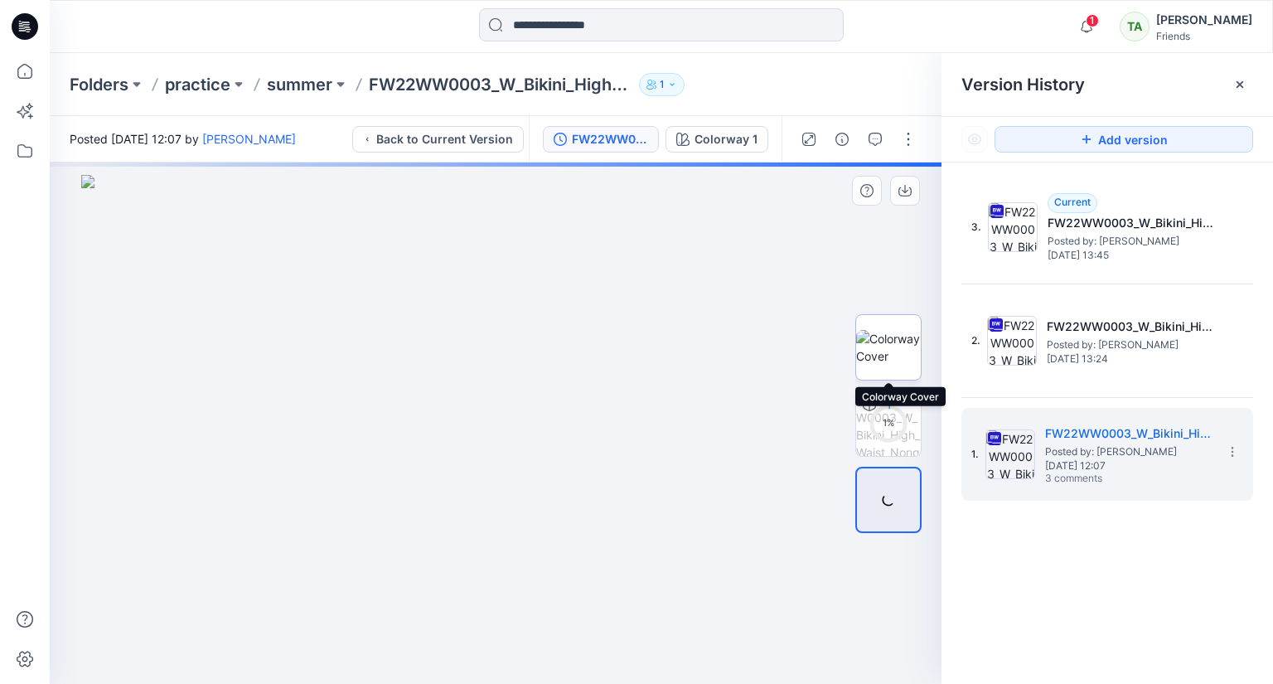
click at [884, 346] on img at bounding box center [888, 347] width 65 height 35
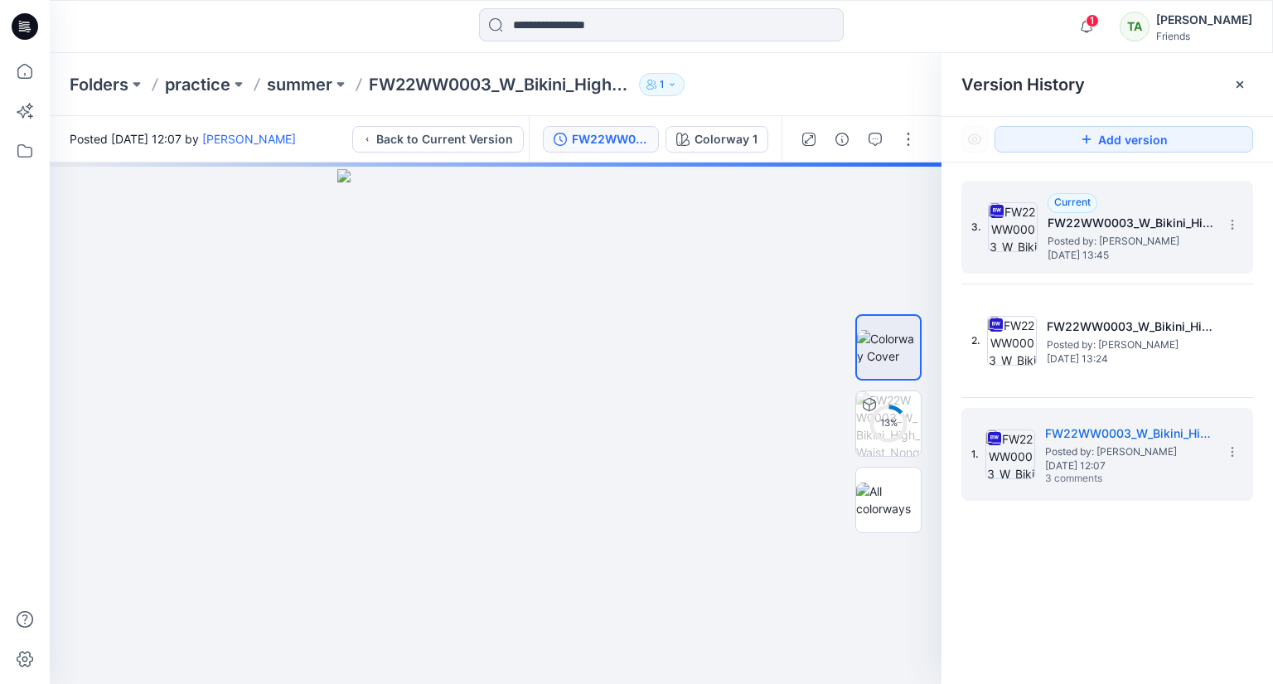
click at [1049, 241] on span "Posted by: [PERSON_NAME]" at bounding box center [1131, 241] width 166 height 17
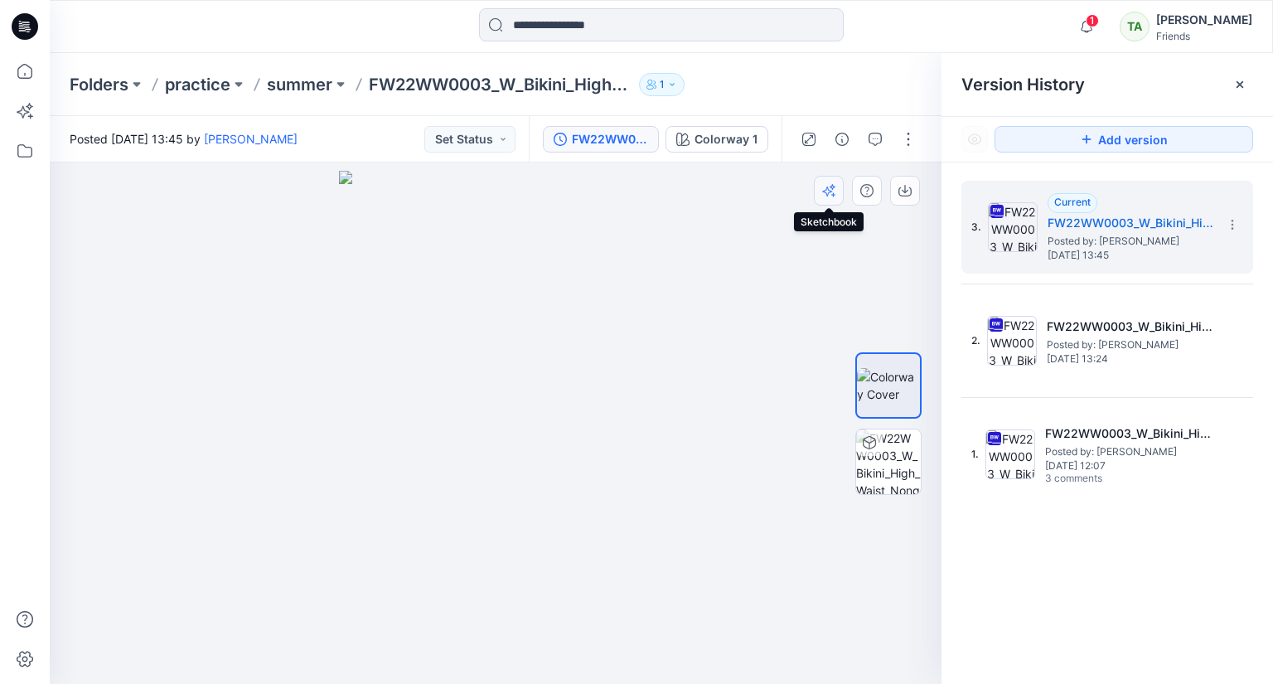
click at [821, 190] on button "button" at bounding box center [829, 191] width 30 height 30
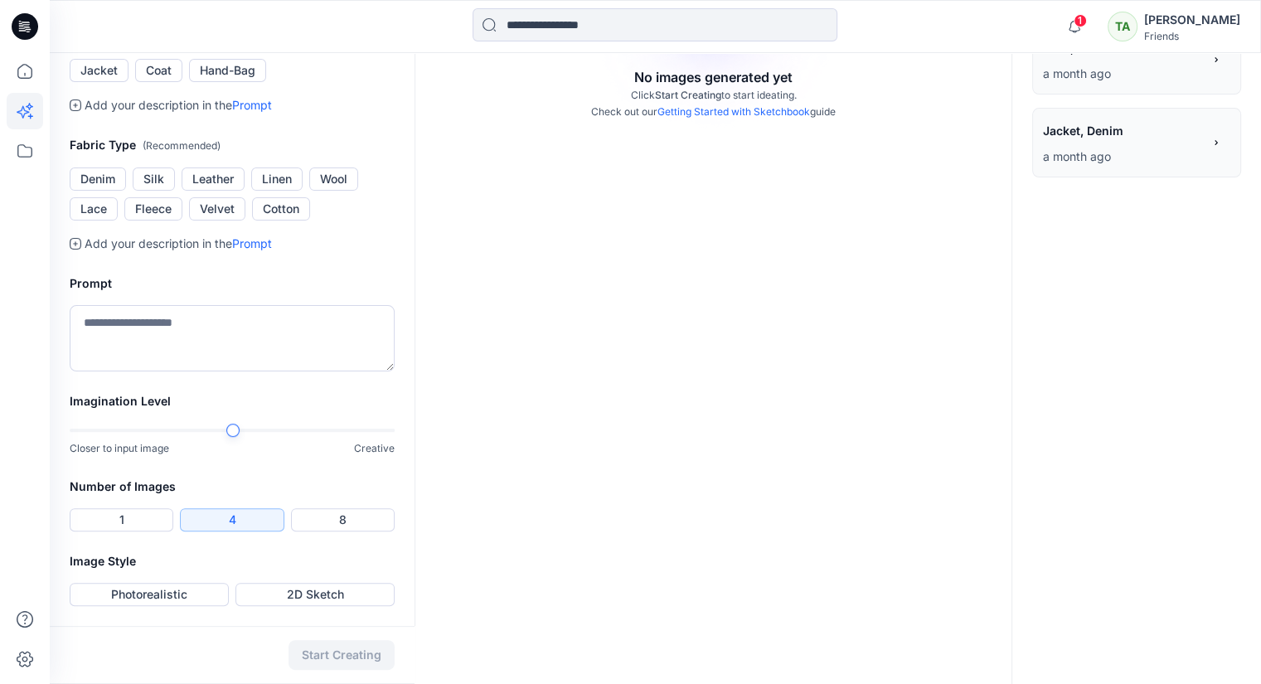
scroll to position [414, 0]
click at [298, 220] on button "Cotton" at bounding box center [281, 208] width 58 height 23
click at [177, 328] on textarea at bounding box center [232, 338] width 325 height 66
click at [405, 437] on div "Imagination Level Closer to input image Creative" at bounding box center [232, 433] width 365 height 85
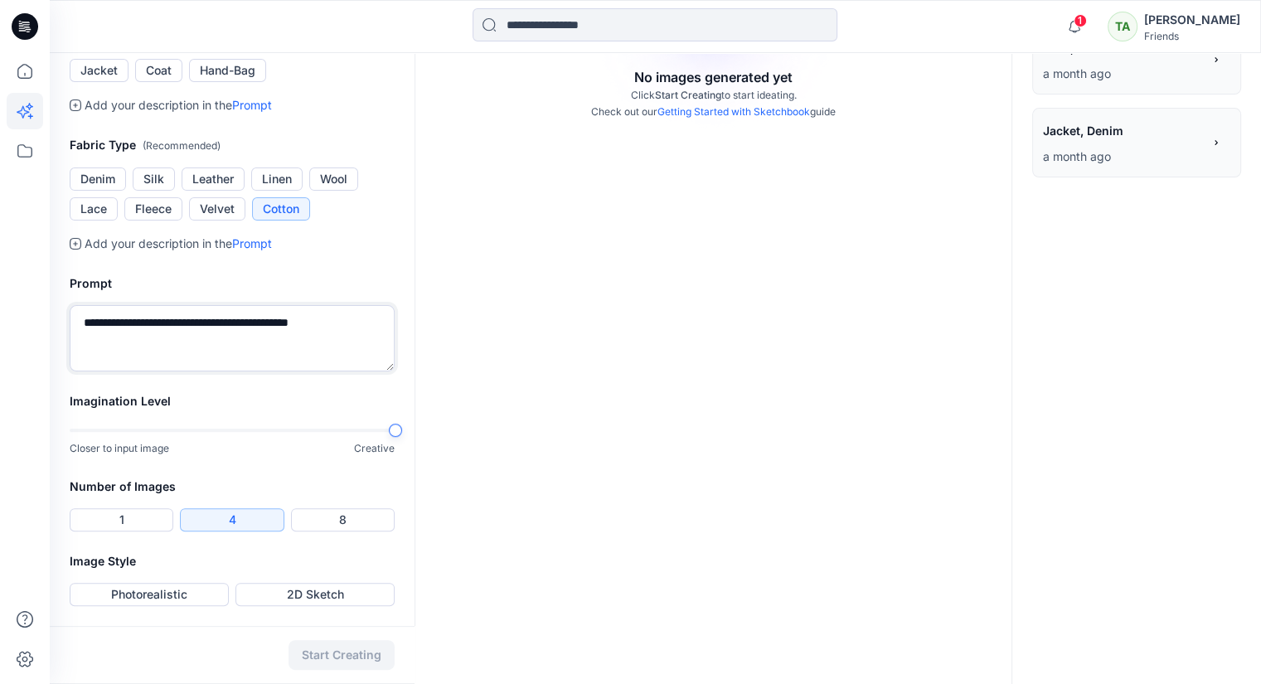
scroll to position [589, 0]
type textarea "**********"
click at [162, 594] on button "Photorealistic" at bounding box center [149, 594] width 159 height 23
click at [317, 657] on button "Start Creating" at bounding box center [341, 655] width 106 height 30
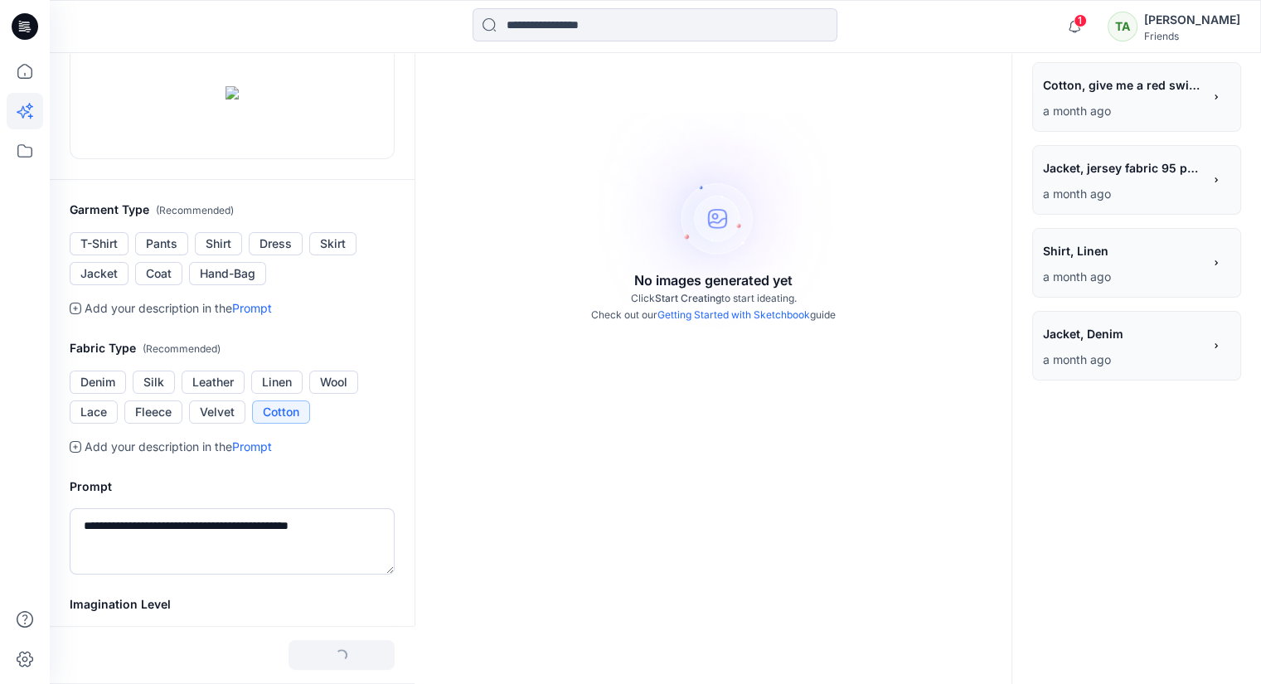
scroll to position [8, 0]
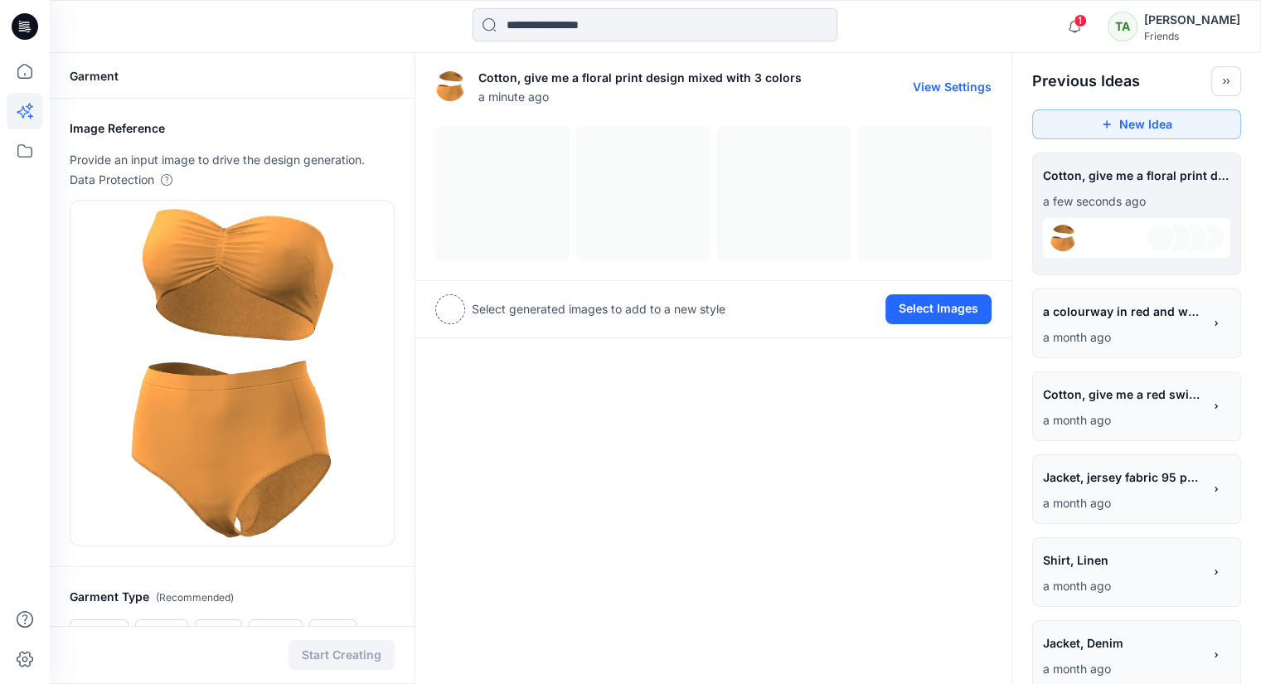
click at [472, 184] on div at bounding box center [713, 193] width 556 height 134
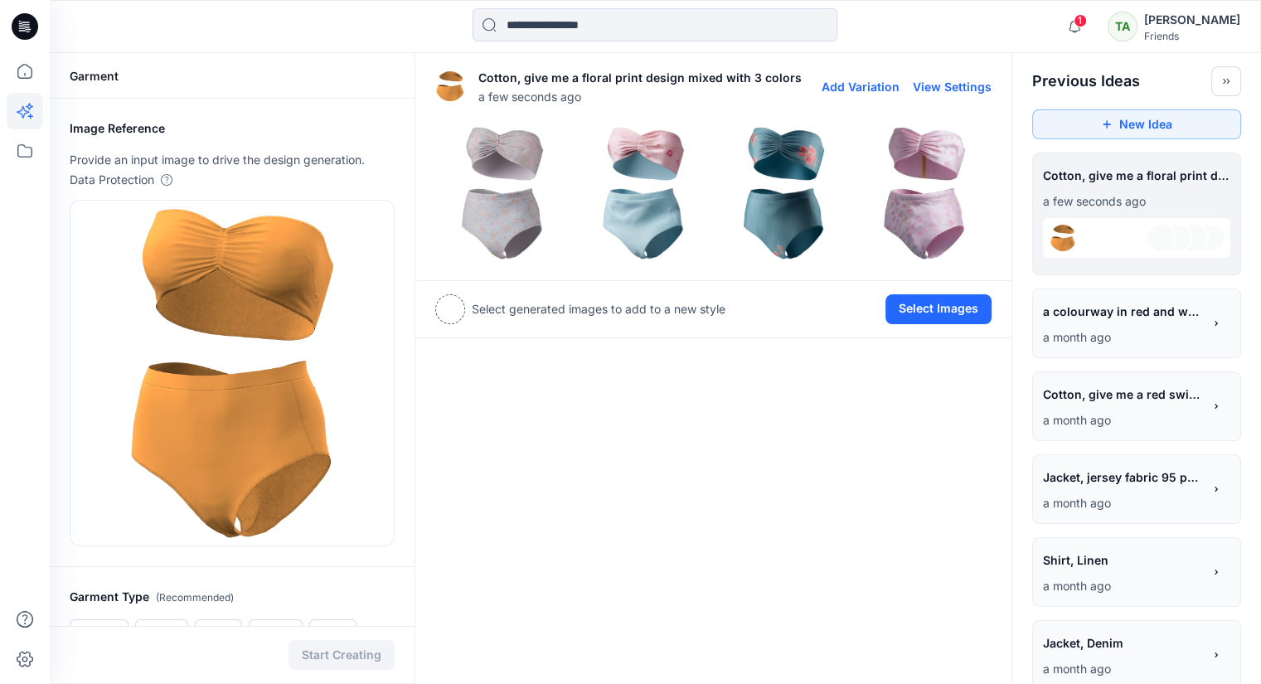
click at [503, 199] on img at bounding box center [502, 193] width 133 height 133
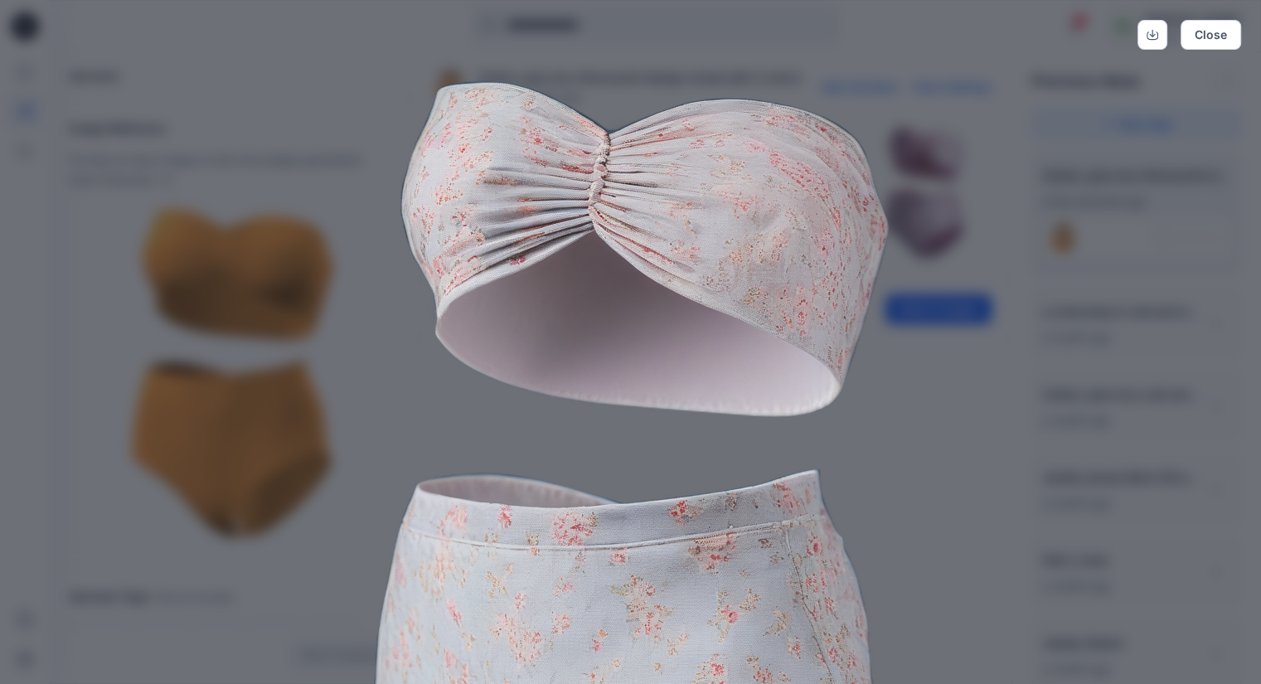
click at [1213, 394] on div "Close" at bounding box center [630, 342] width 1261 height 684
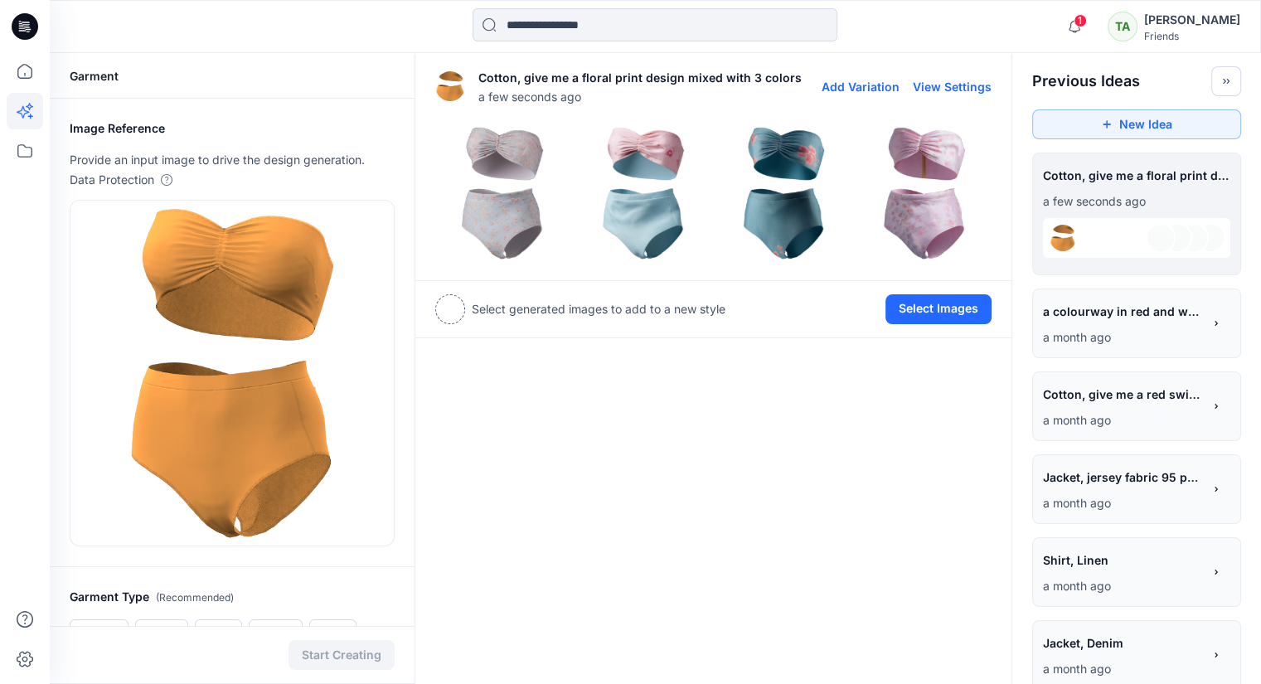
click at [649, 188] on img at bounding box center [643, 193] width 133 height 133
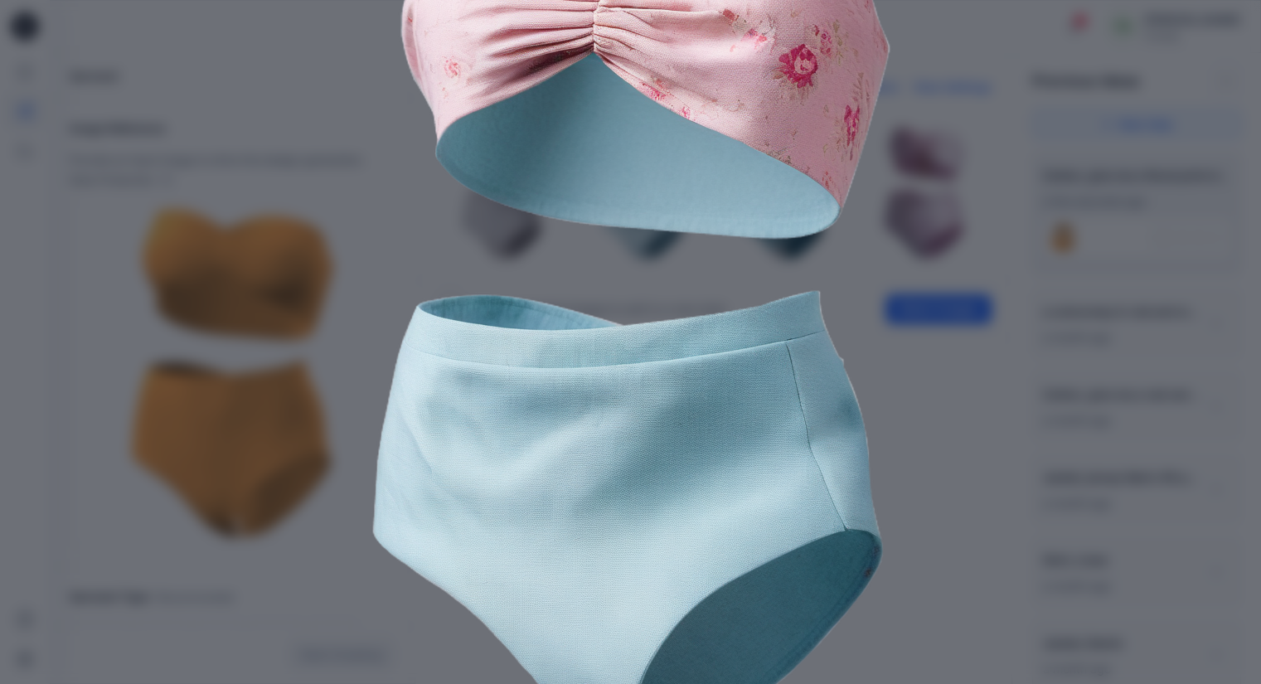
scroll to position [247, 0]
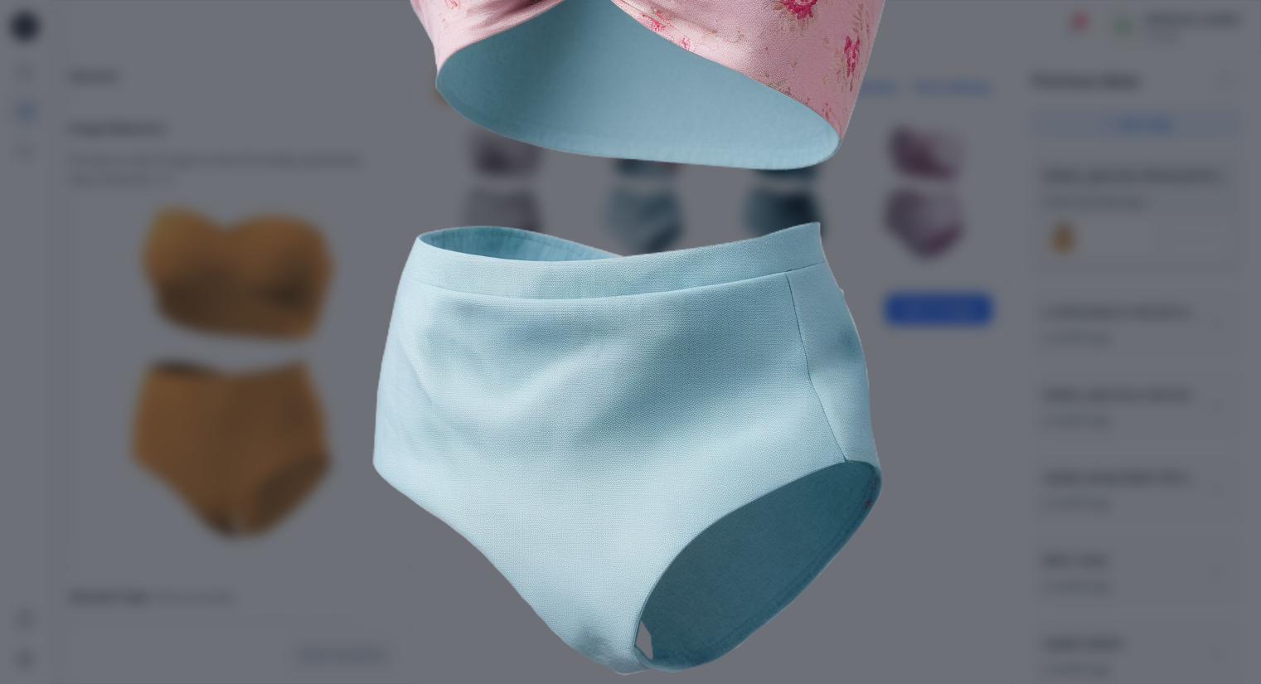
click at [1151, 295] on div "Close" at bounding box center [630, 342] width 1261 height 684
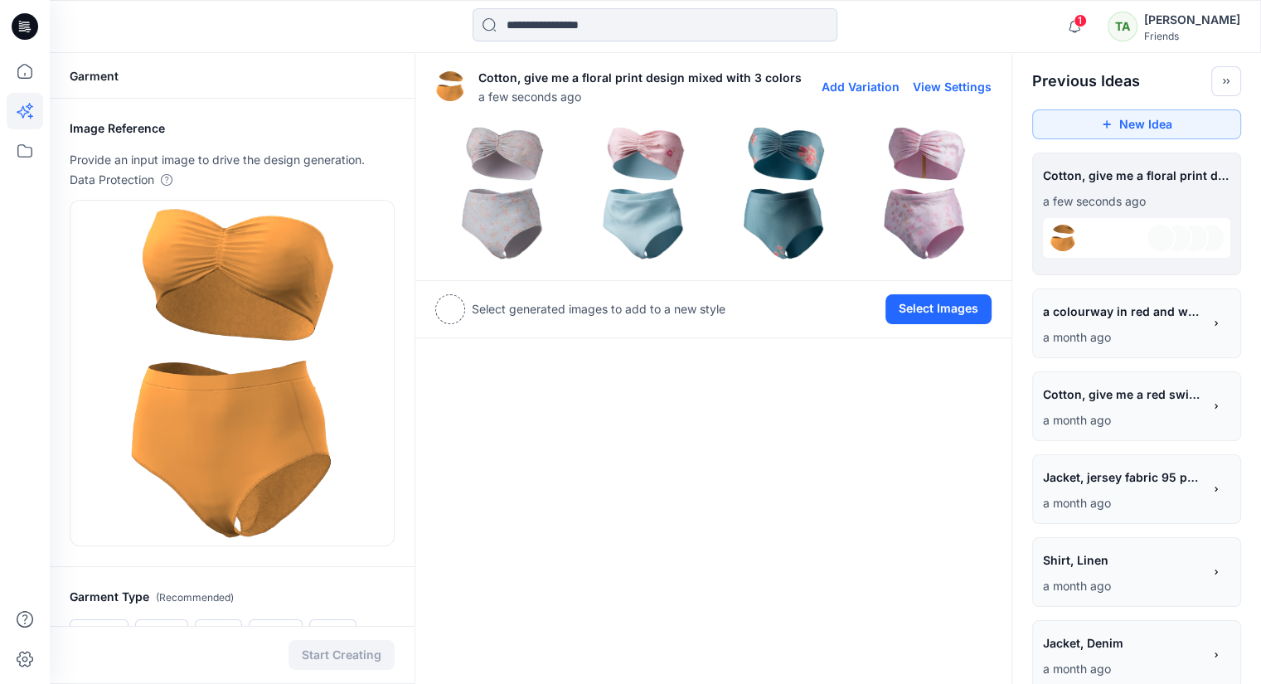
click at [786, 193] on img at bounding box center [784, 193] width 133 height 133
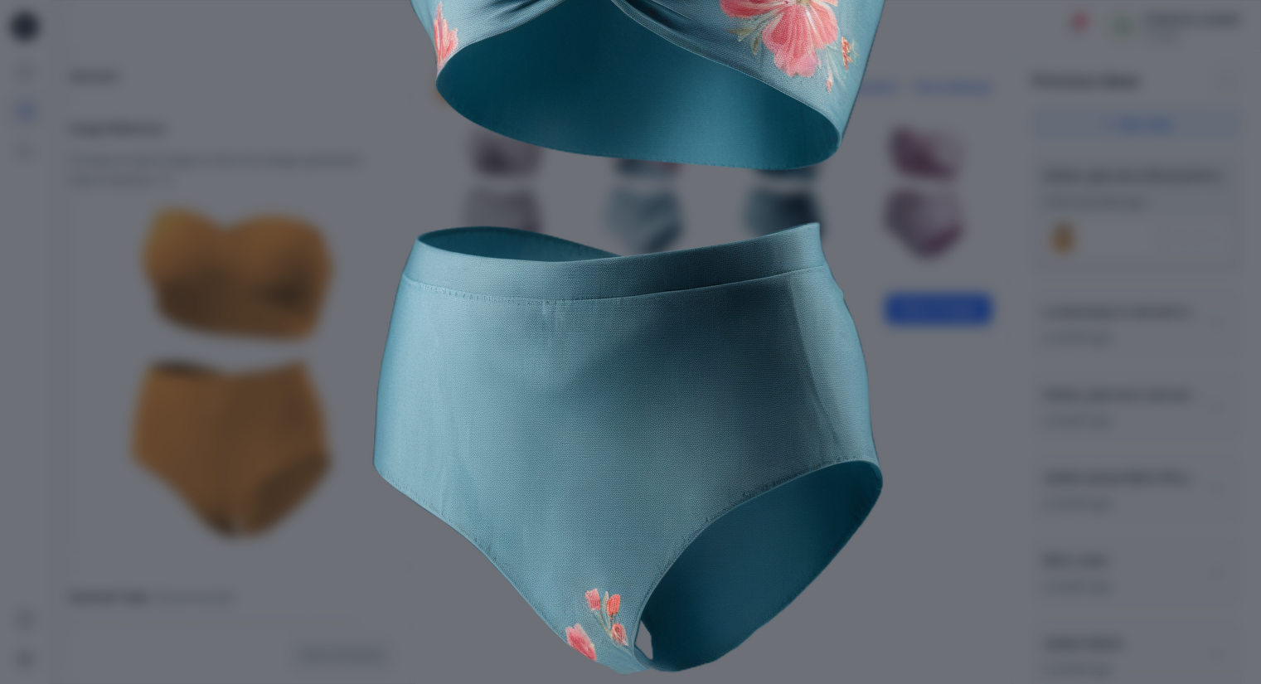
click at [1105, 293] on div "Close" at bounding box center [630, 342] width 1261 height 684
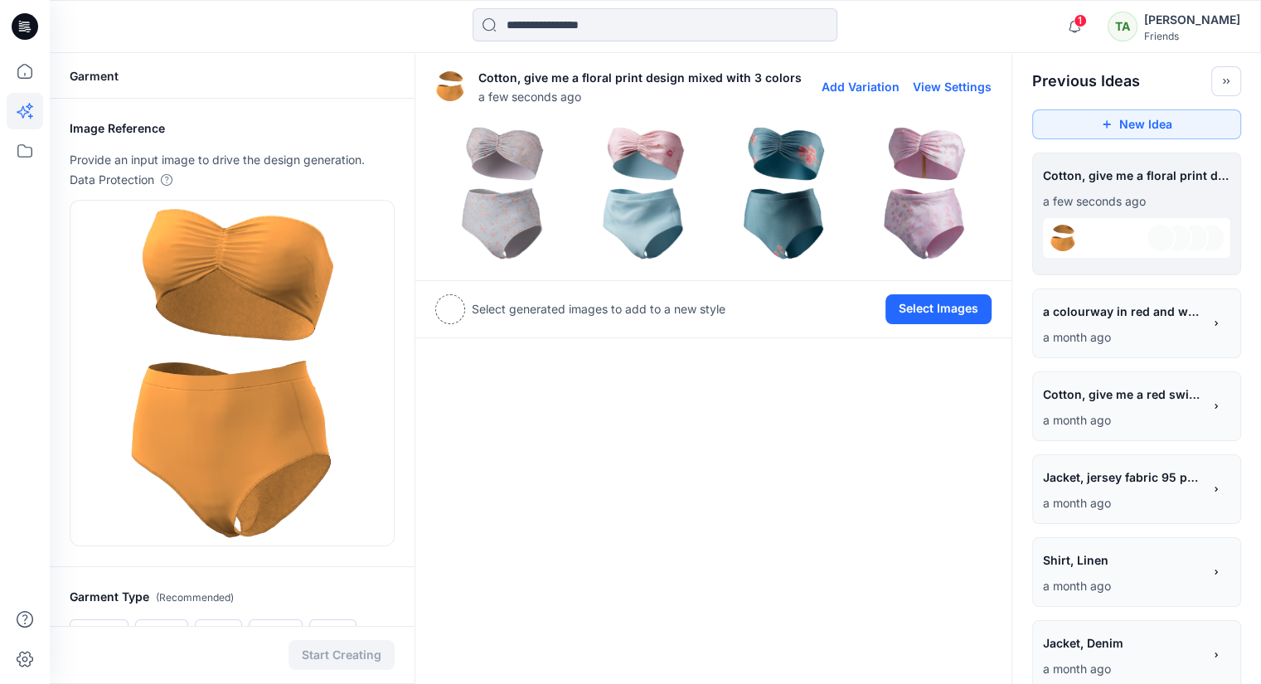
click at [926, 201] on img at bounding box center [924, 193] width 133 height 133
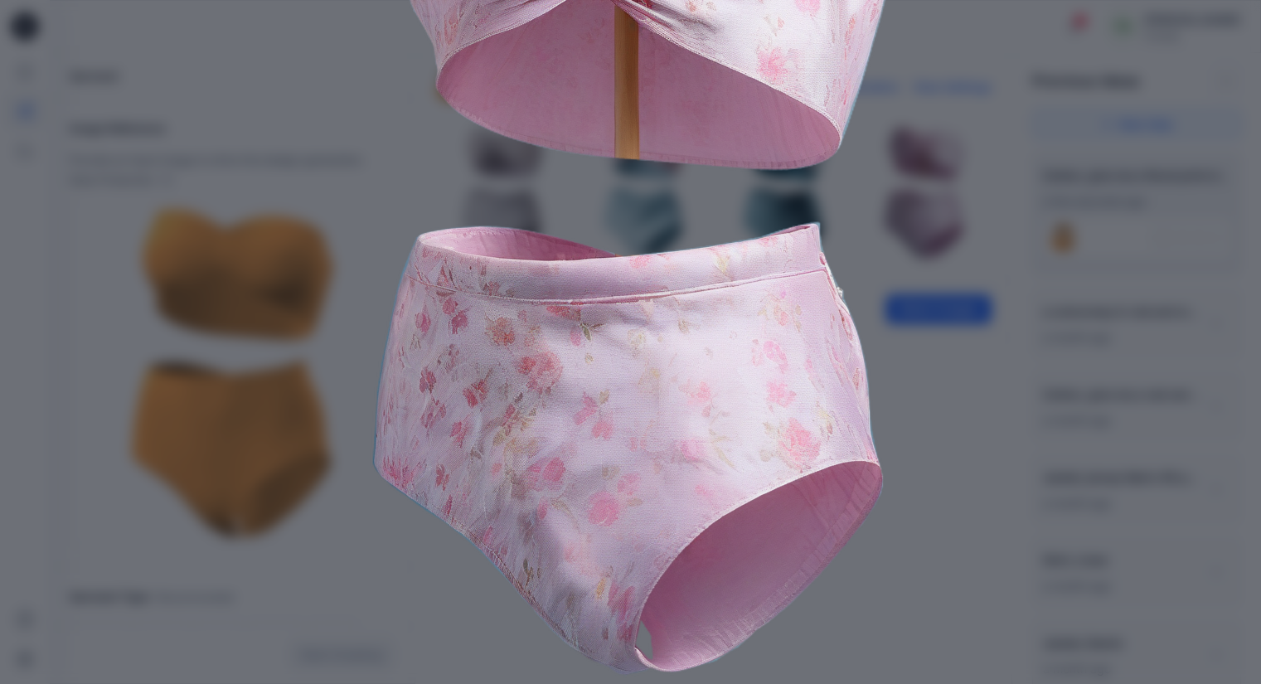
click at [1078, 322] on div "Close" at bounding box center [630, 342] width 1261 height 684
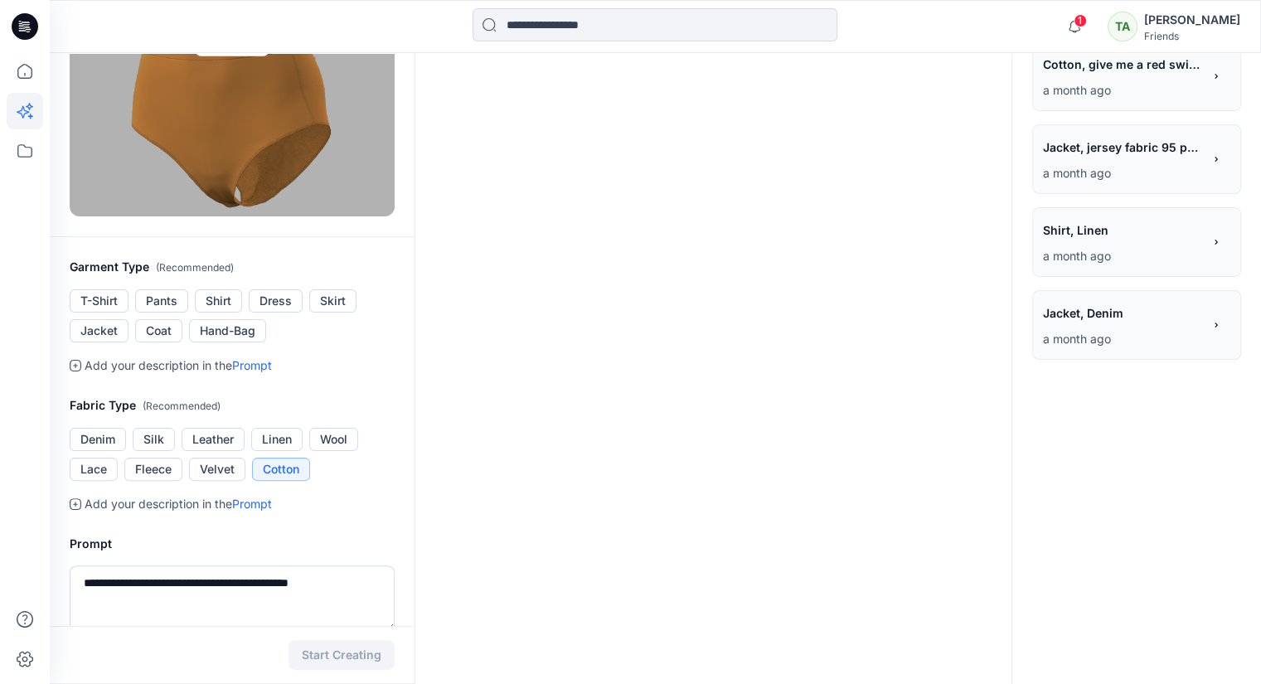
scroll to position [332, 0]
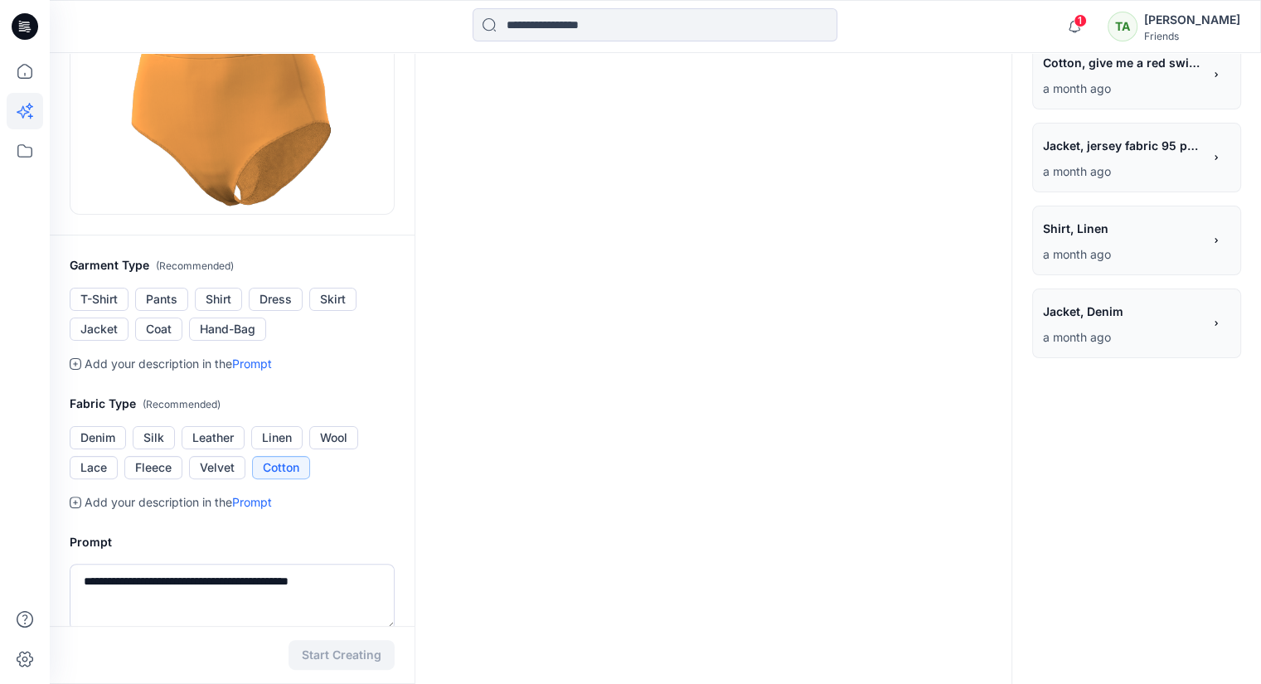
click at [371, 477] on ul "Denim Silk Leather Linen Wool Lace Fleece Velvet Cotton" at bounding box center [232, 452] width 325 height 53
click at [94, 468] on button "Lace" at bounding box center [94, 467] width 48 height 23
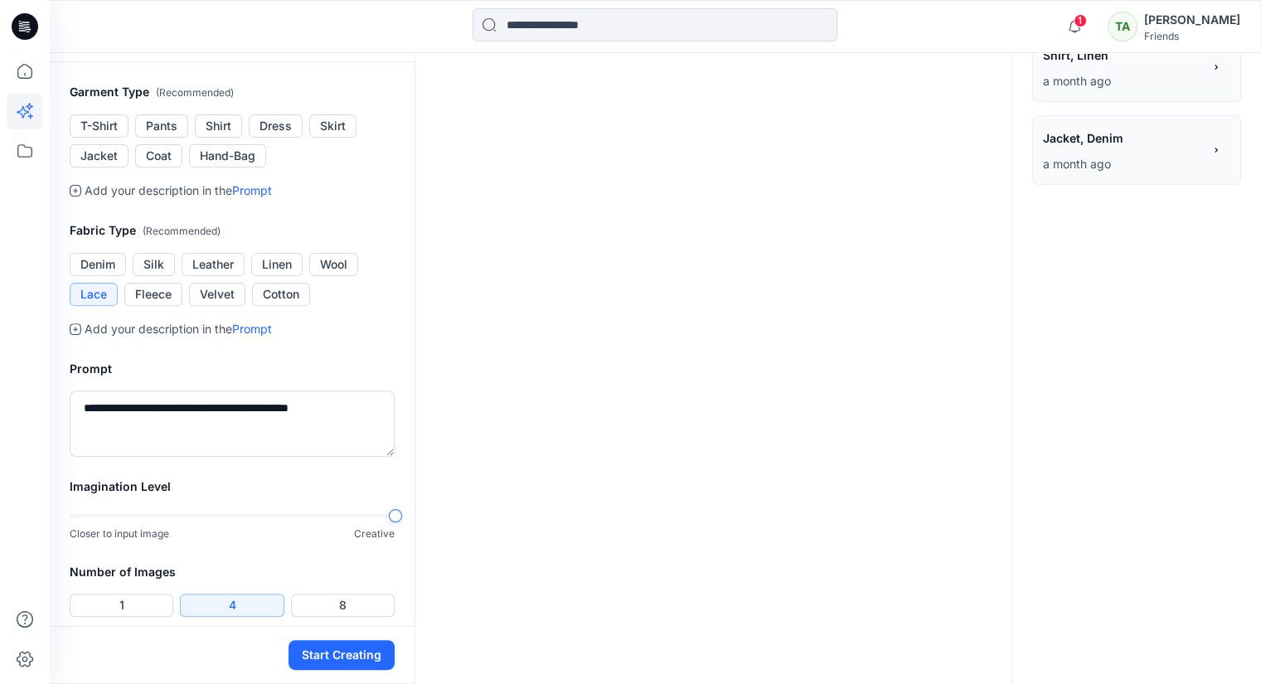
scroll to position [589, 0]
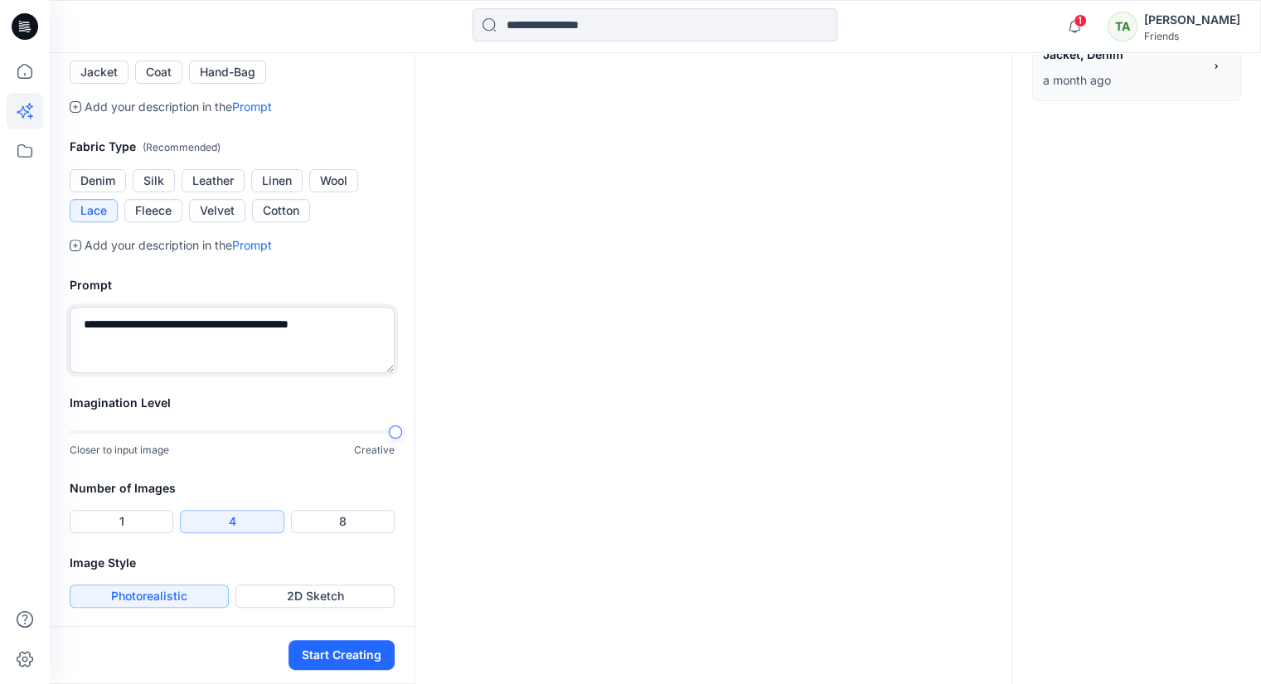
drag, startPoint x: 366, startPoint y: 328, endPoint x: 44, endPoint y: 337, distance: 322.6
click at [44, 337] on div "**********" at bounding box center [630, 48] width 1261 height 1274
type textarea "**********"
click at [352, 651] on button "Start Creating" at bounding box center [341, 655] width 106 height 30
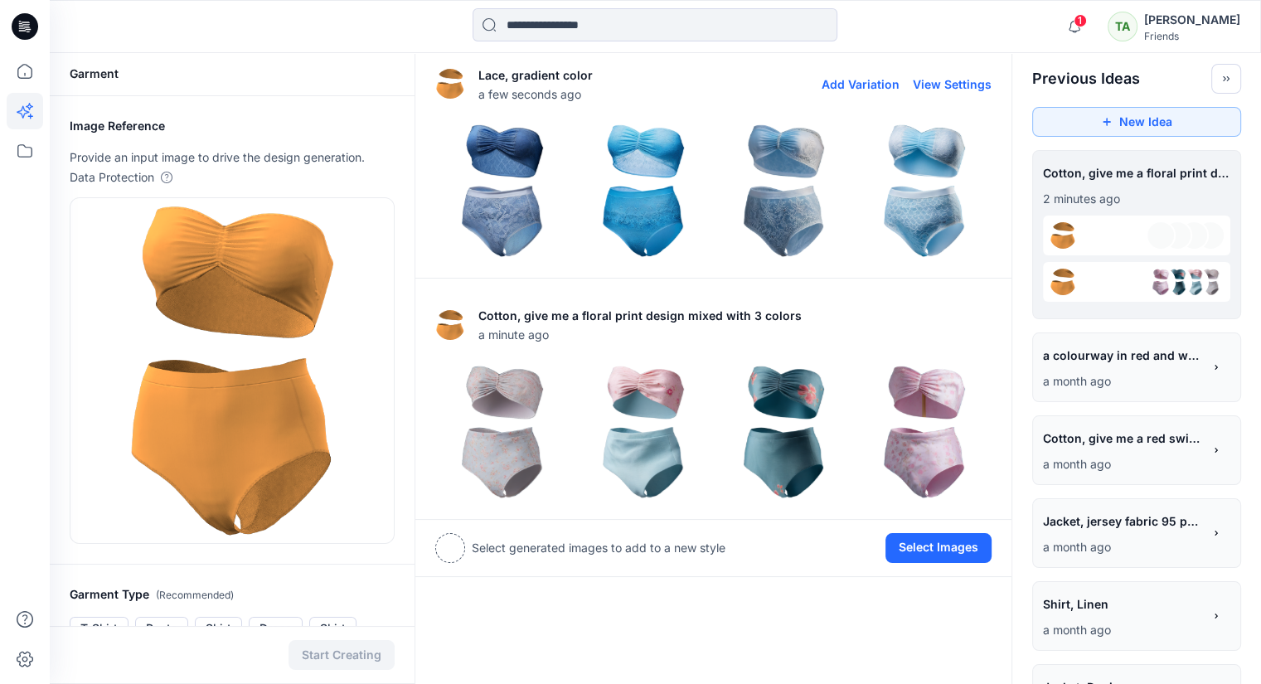
scroll to position [0, 0]
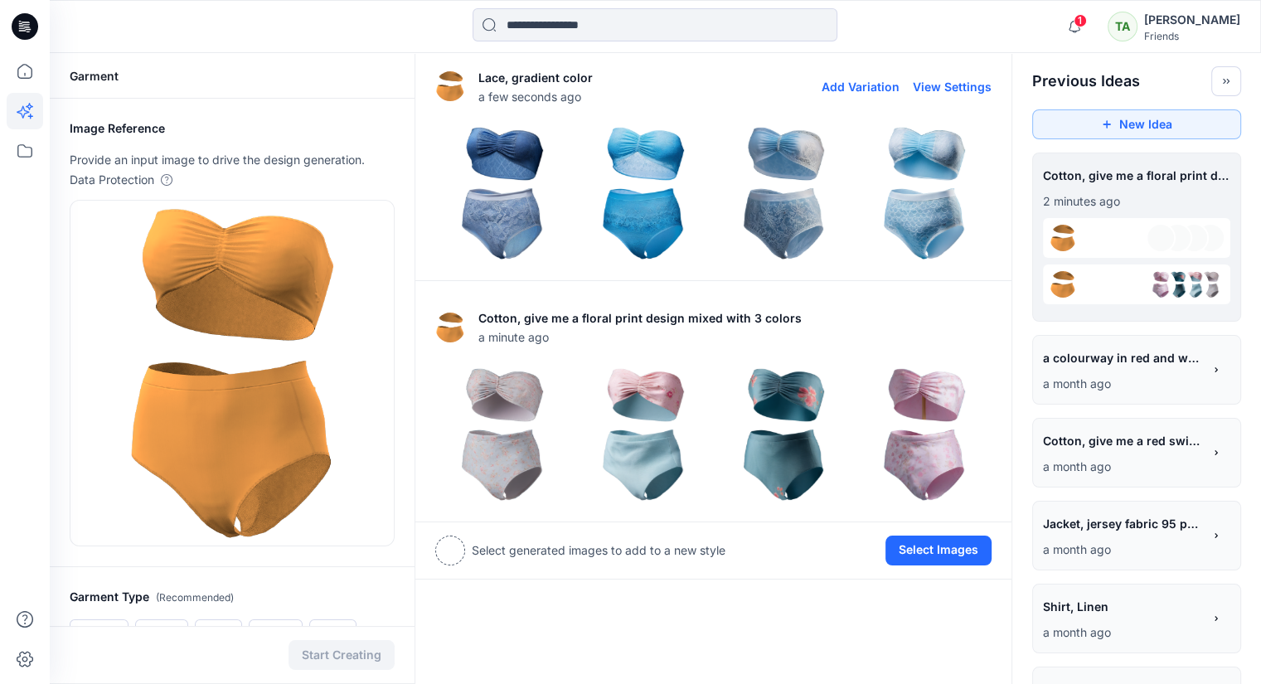
click at [471, 202] on img at bounding box center [502, 193] width 133 height 133
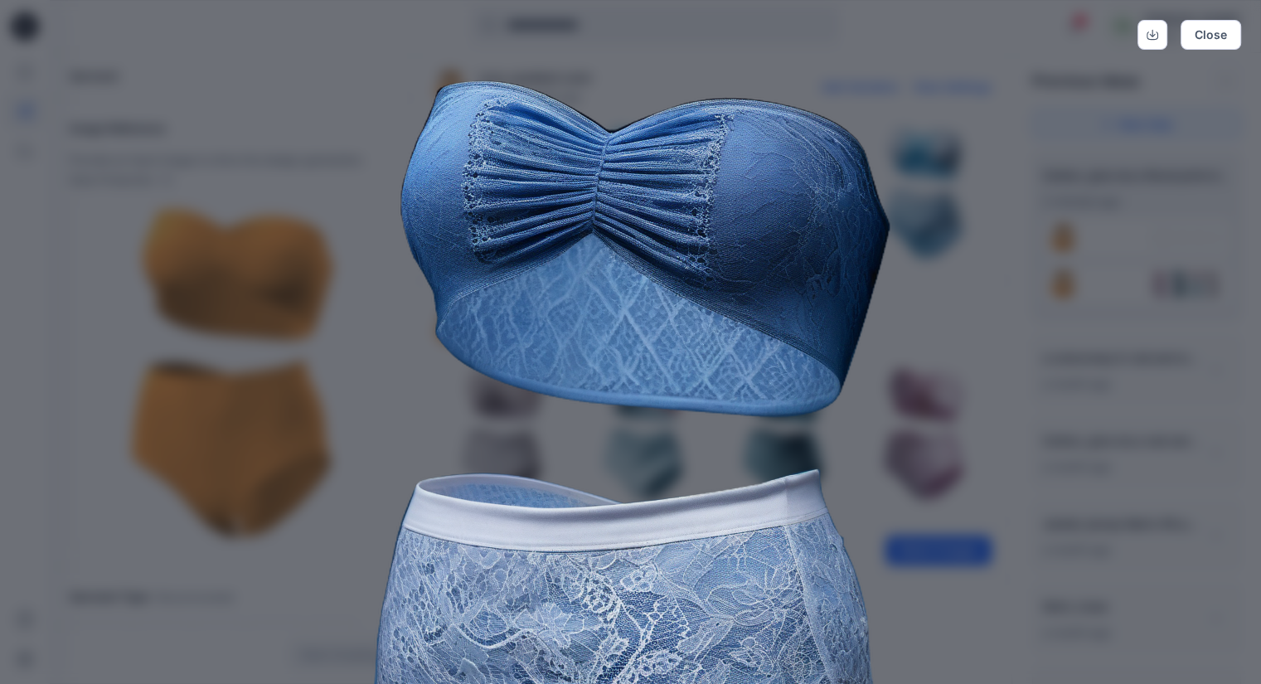
click at [1224, 258] on div "Close" at bounding box center [630, 342] width 1261 height 684
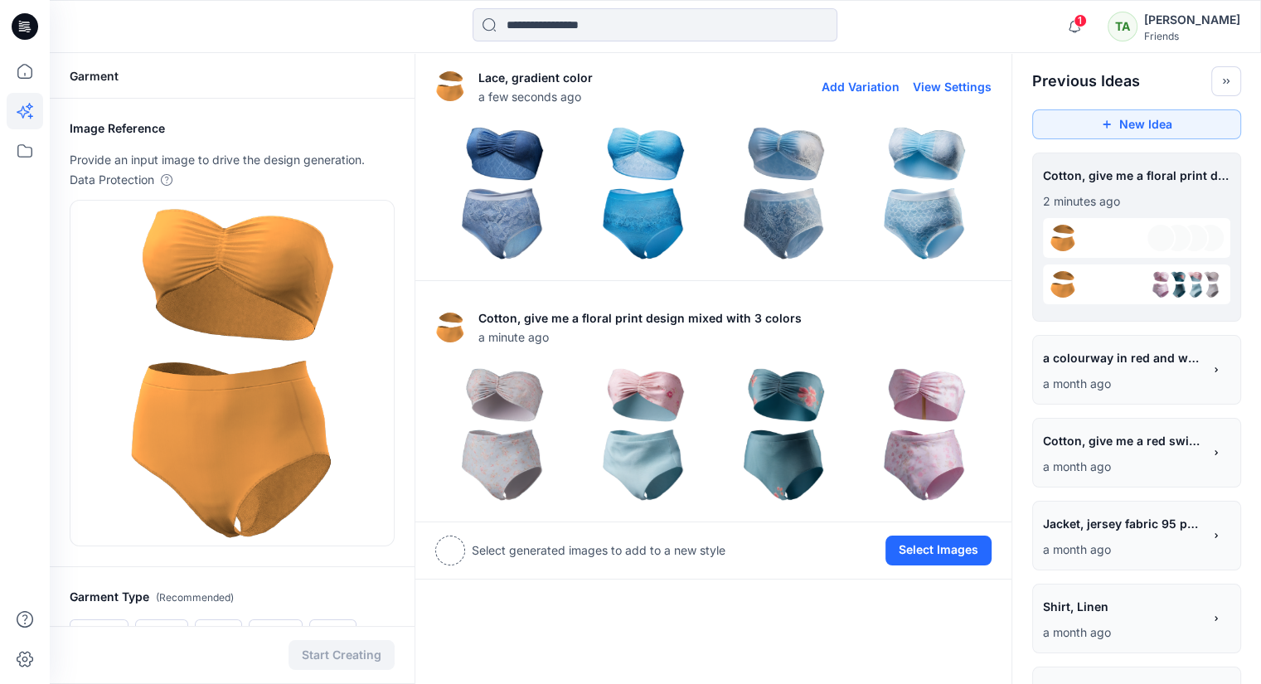
click at [645, 191] on img at bounding box center [643, 193] width 133 height 133
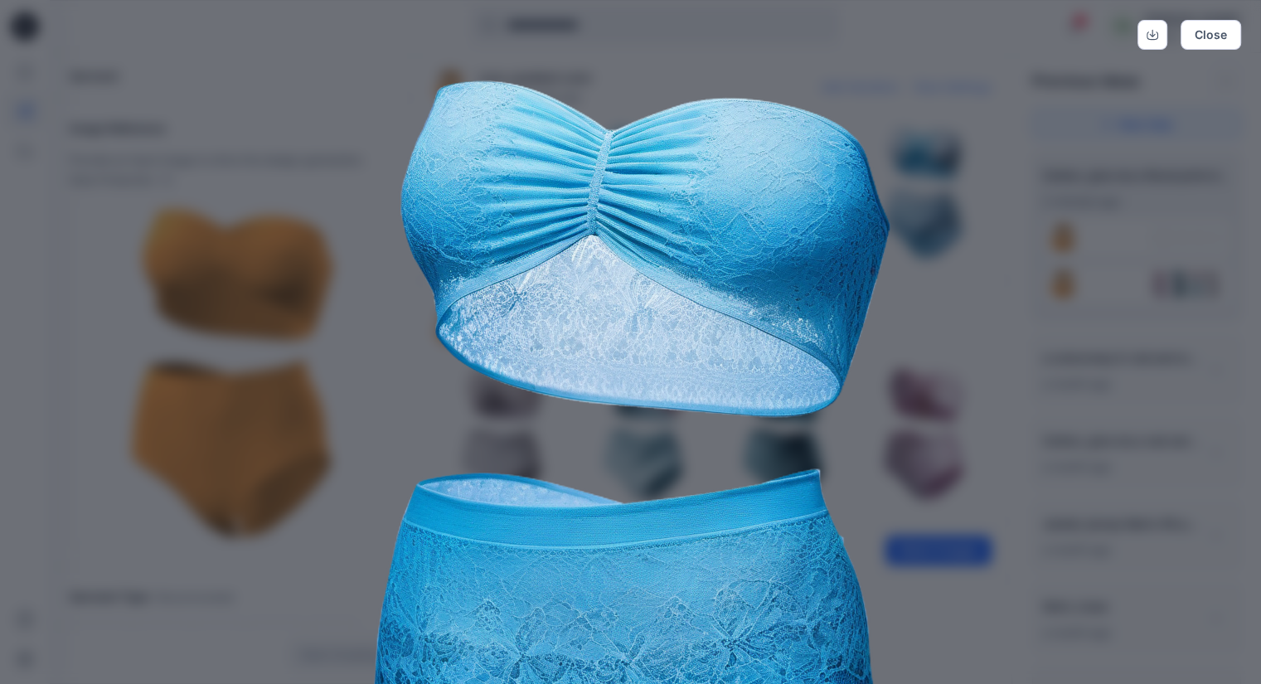
click at [1154, 367] on div "Close" at bounding box center [630, 342] width 1261 height 684
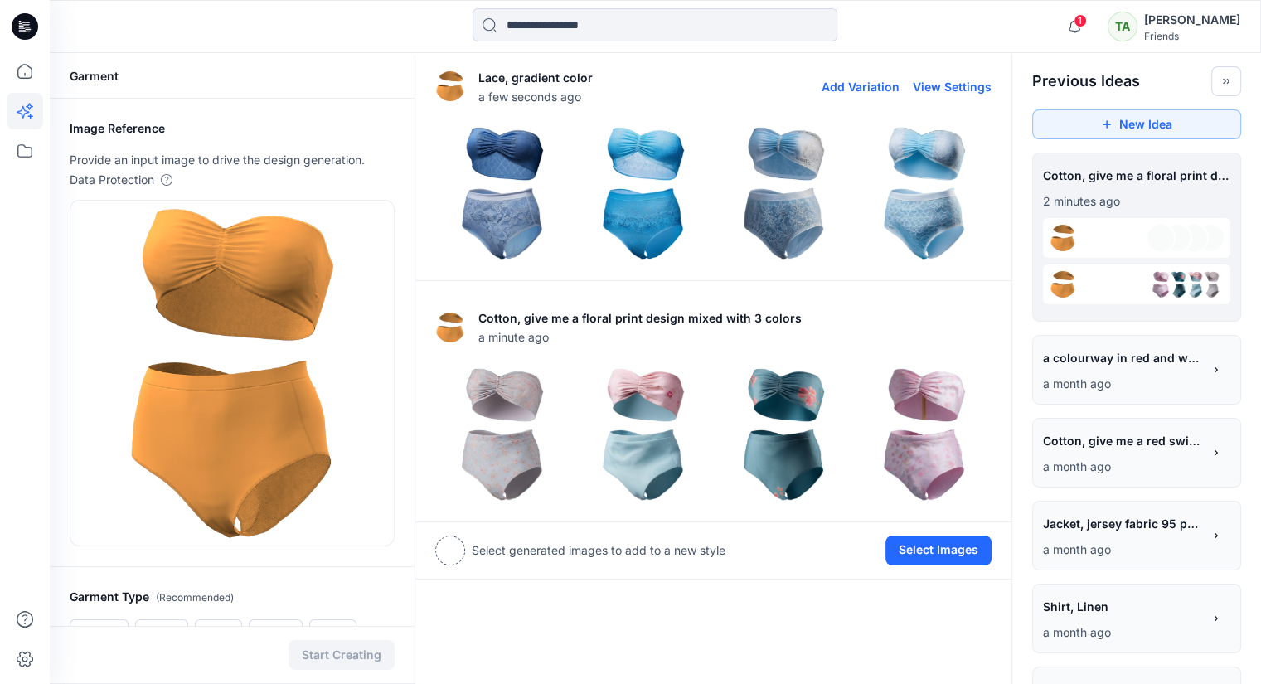
click at [748, 206] on img at bounding box center [784, 193] width 133 height 133
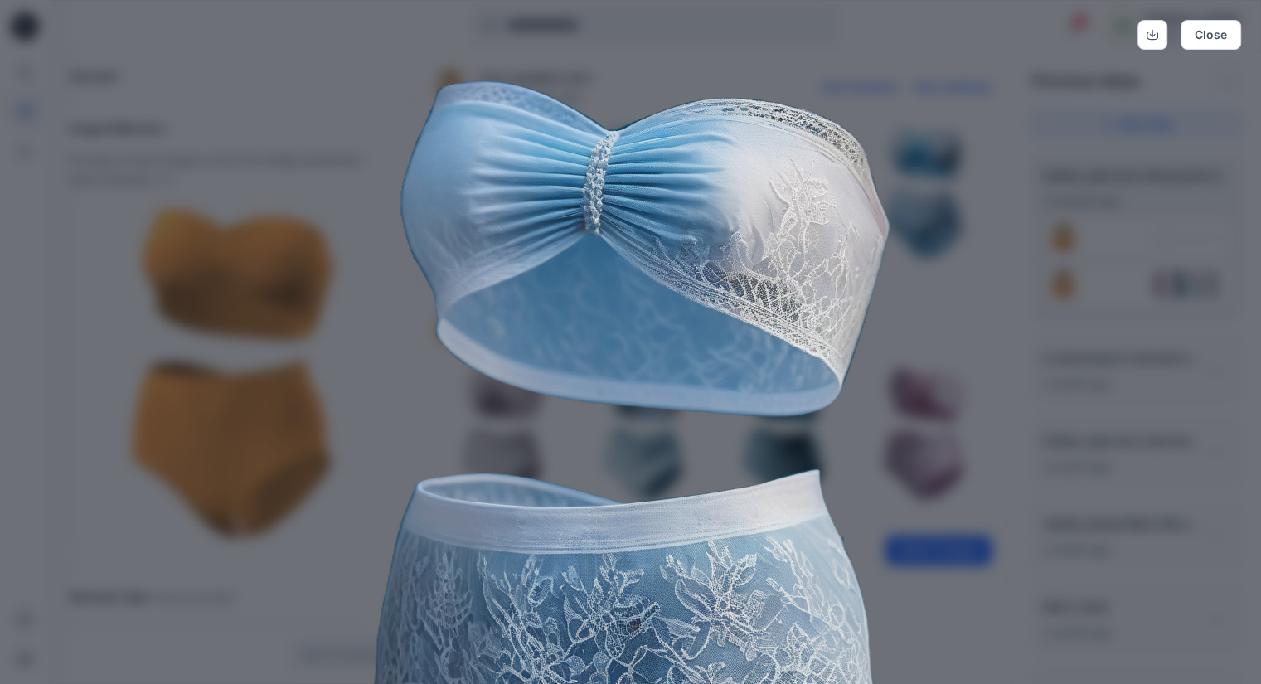
click at [1175, 334] on div "Close" at bounding box center [630, 342] width 1261 height 684
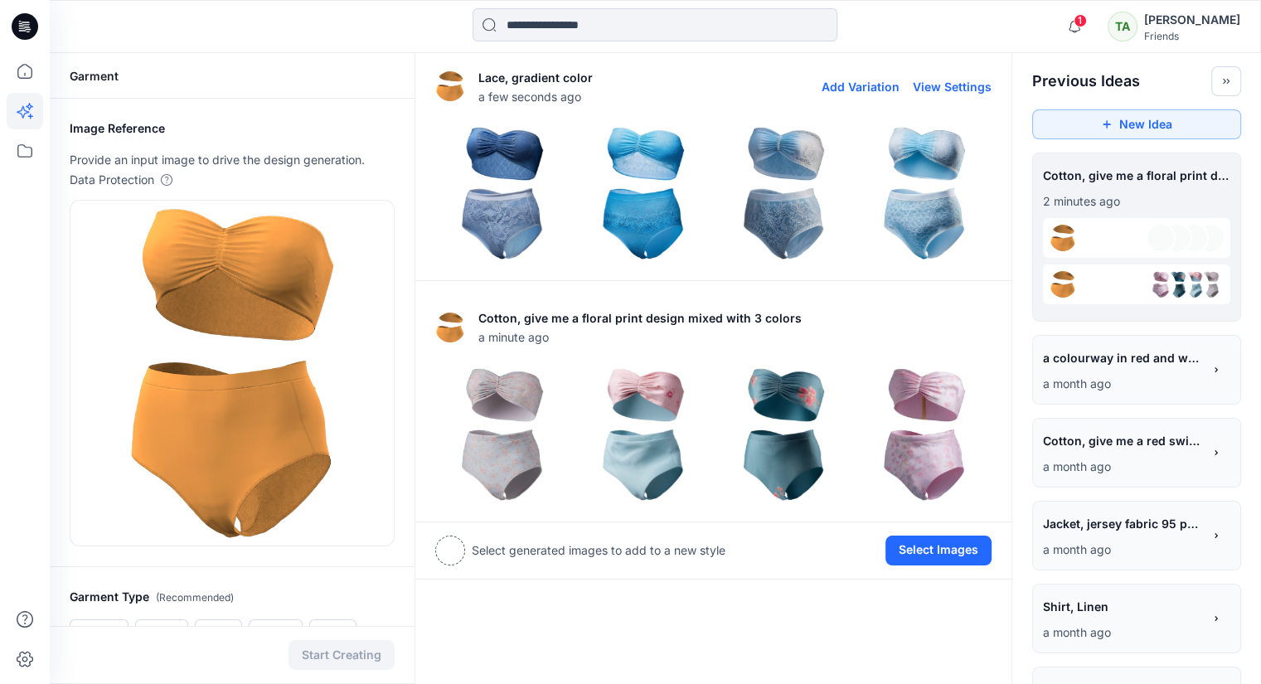
click at [918, 160] on img at bounding box center [924, 193] width 133 height 133
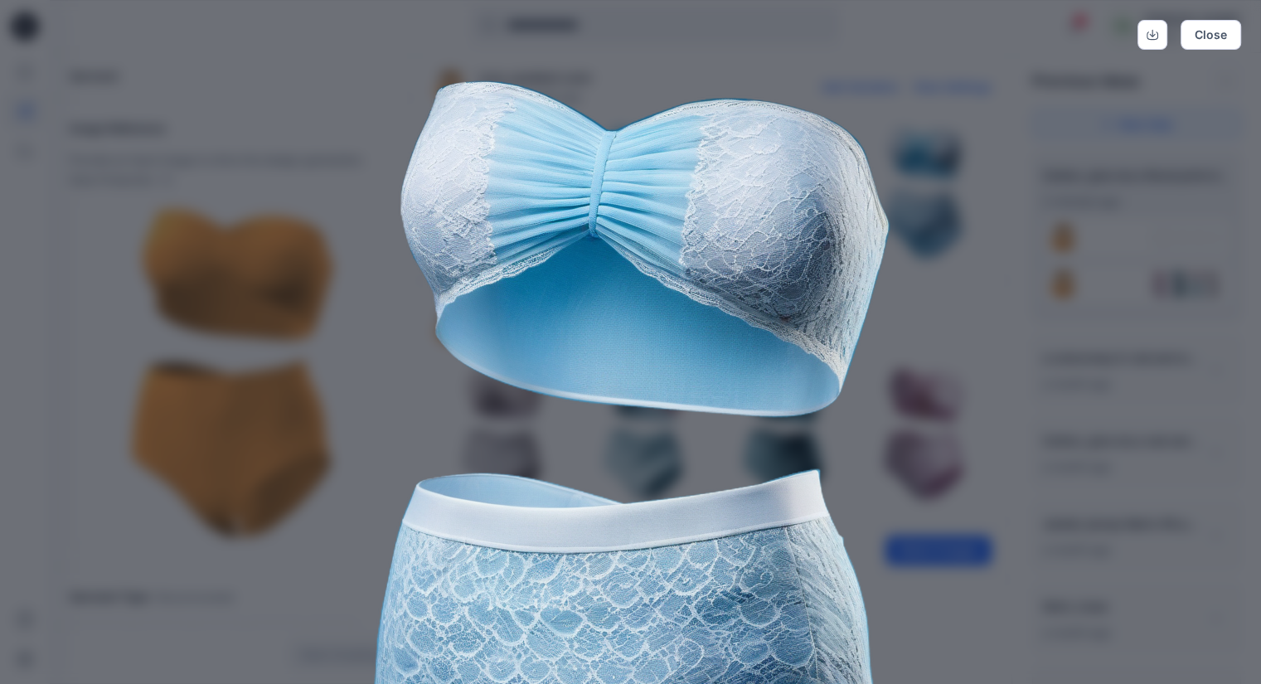
click at [1057, 404] on div "Close" at bounding box center [630, 342] width 1261 height 684
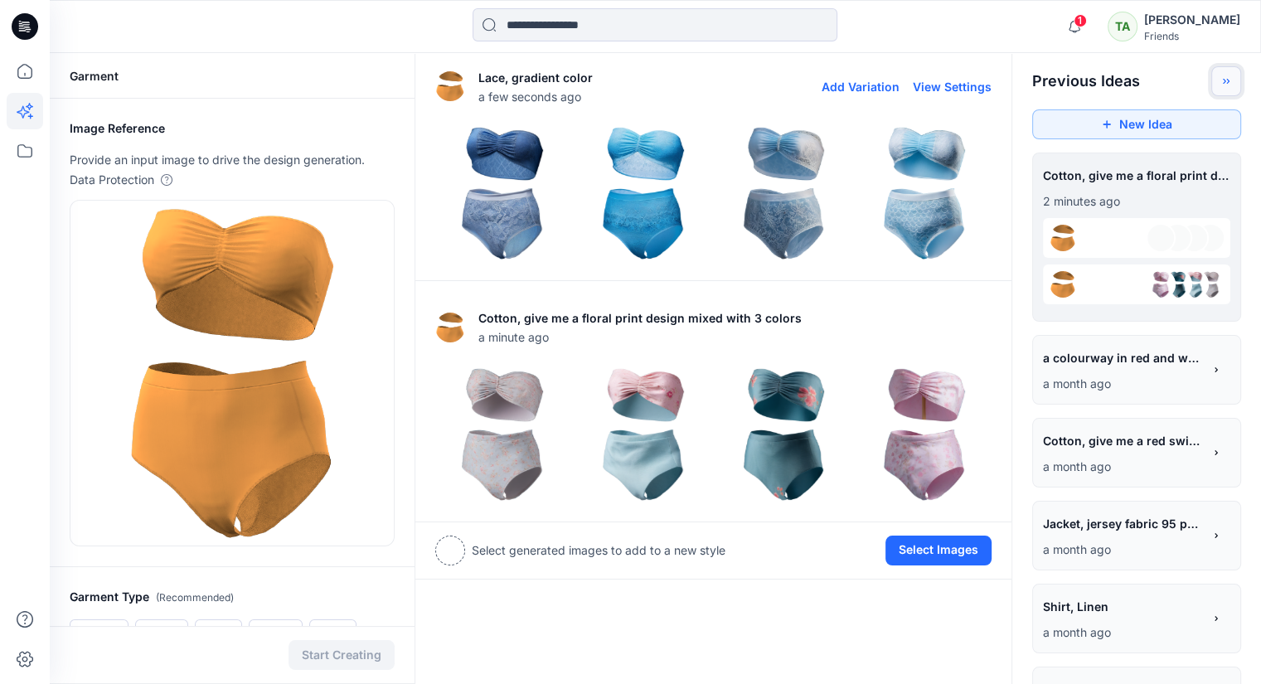
click at [1217, 92] on button "Toggle idea bar" at bounding box center [1226, 81] width 30 height 30
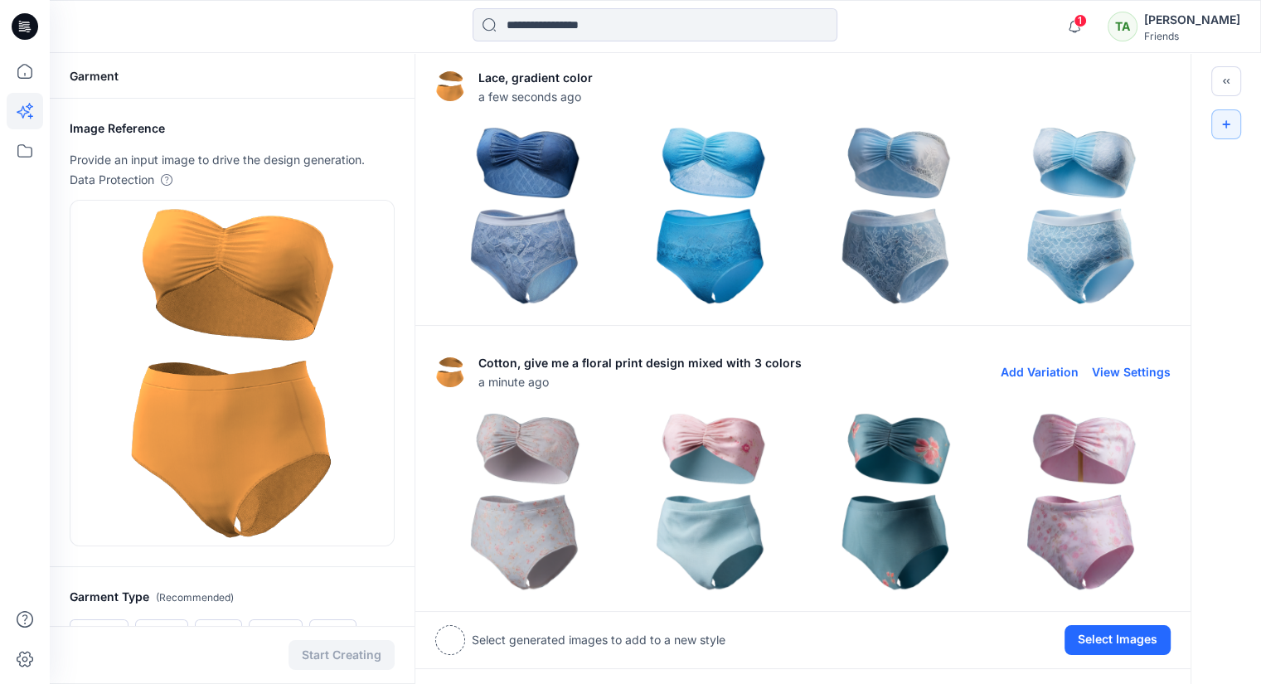
click at [934, 511] on img at bounding box center [895, 501] width 177 height 177
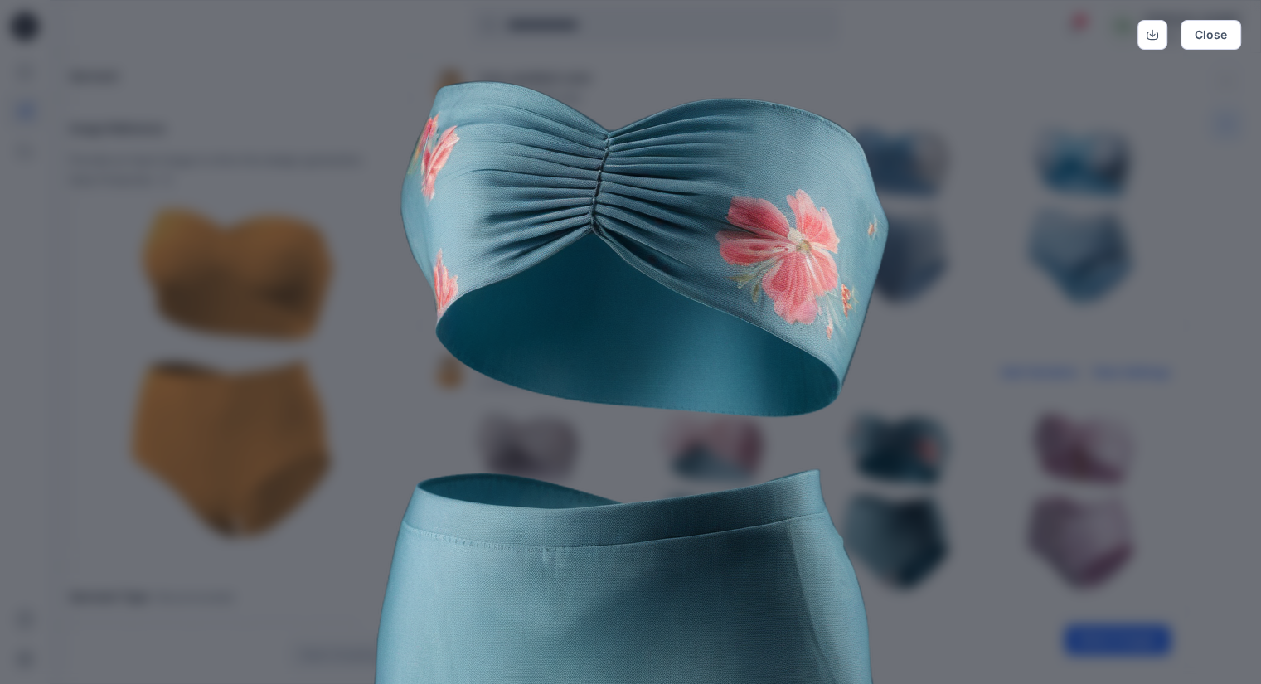
click at [1209, 133] on div "Close" at bounding box center [630, 342] width 1261 height 684
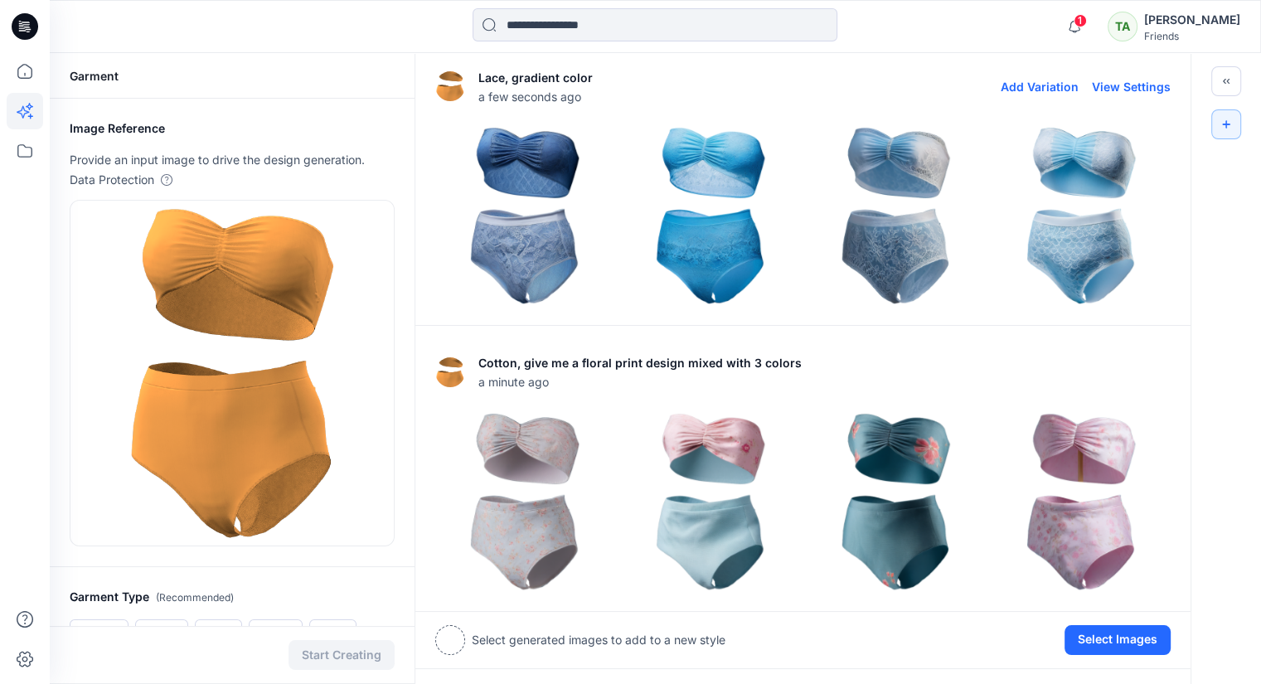
click at [540, 212] on img at bounding box center [524, 215] width 177 height 177
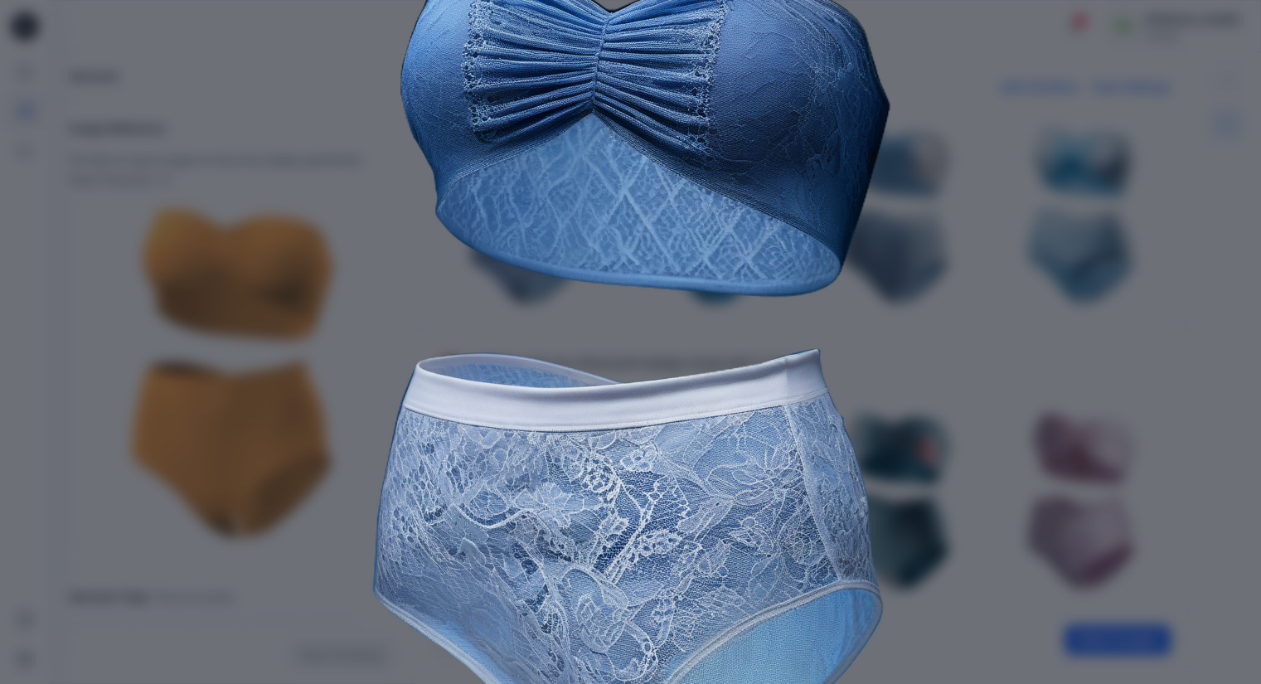
scroll to position [247, 0]
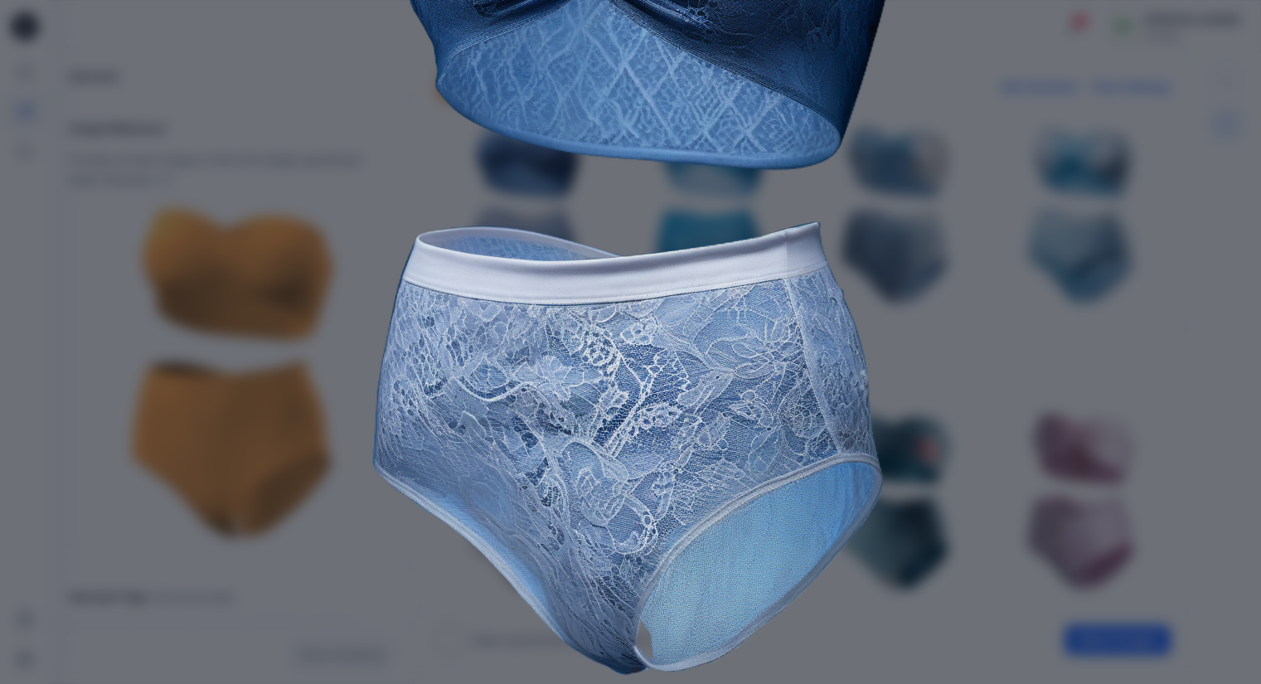
click at [1164, 353] on div "Close" at bounding box center [630, 342] width 1261 height 684
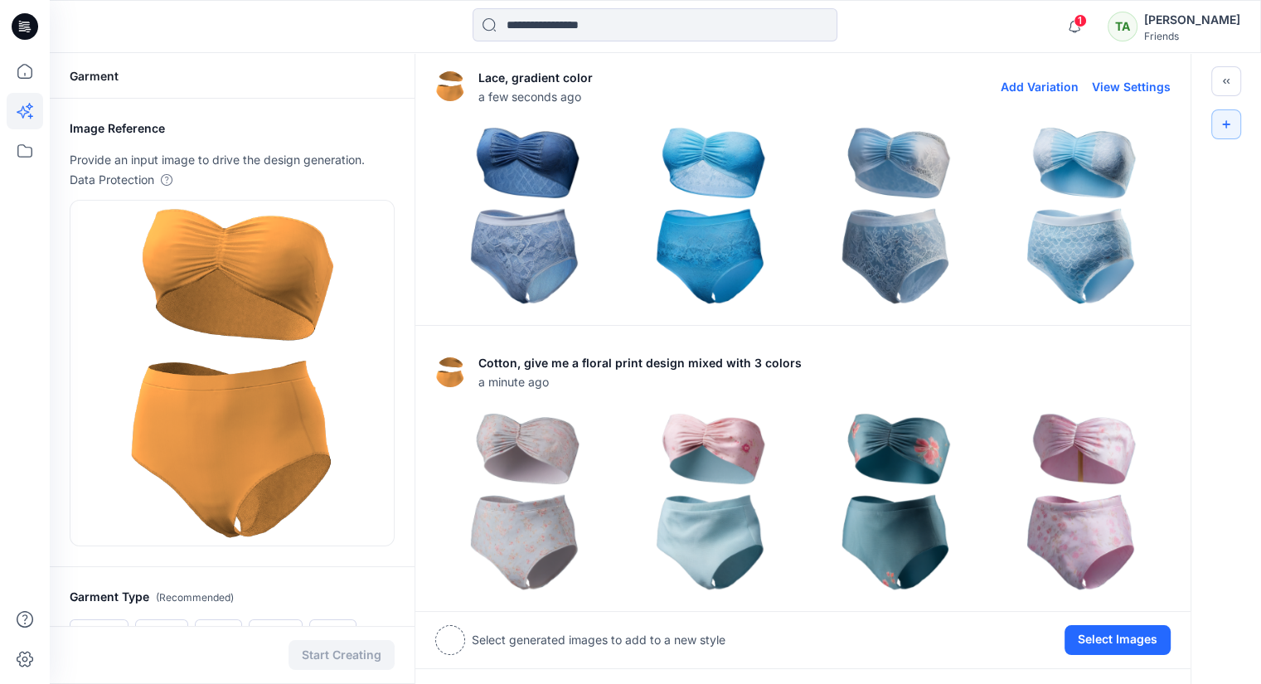
click at [1069, 211] on img at bounding box center [1080, 215] width 177 height 177
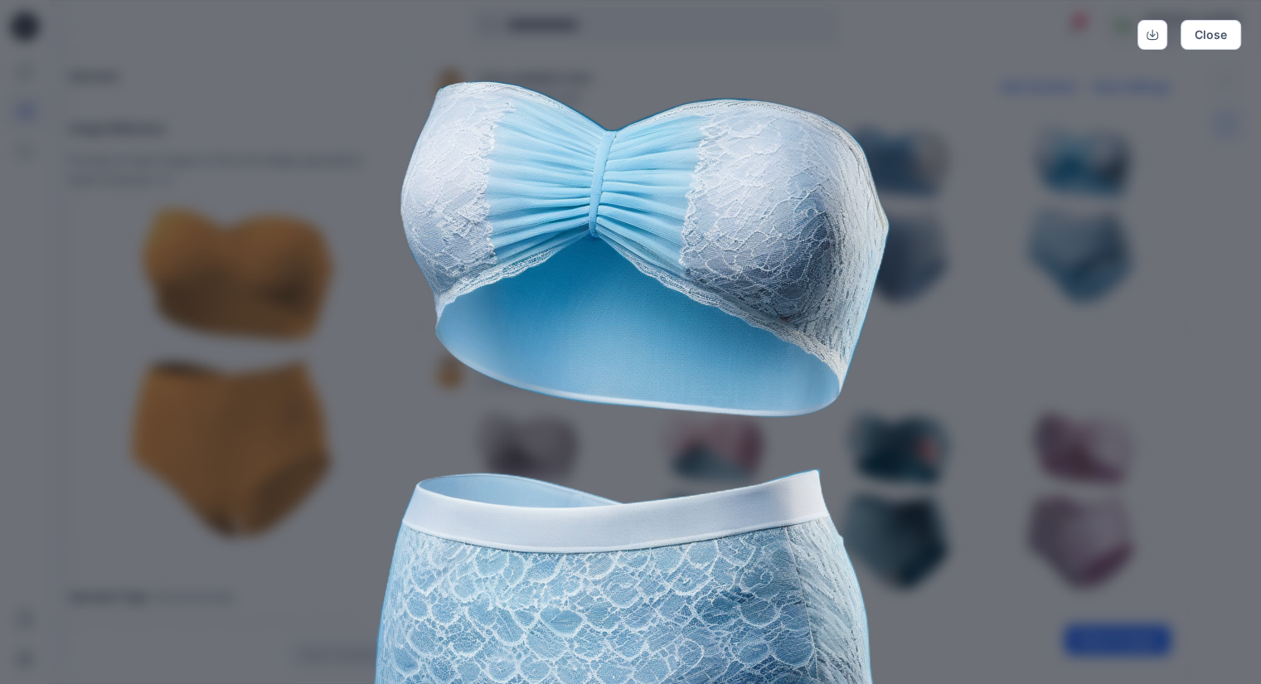
click at [1124, 370] on div "Close" at bounding box center [630, 342] width 1261 height 684
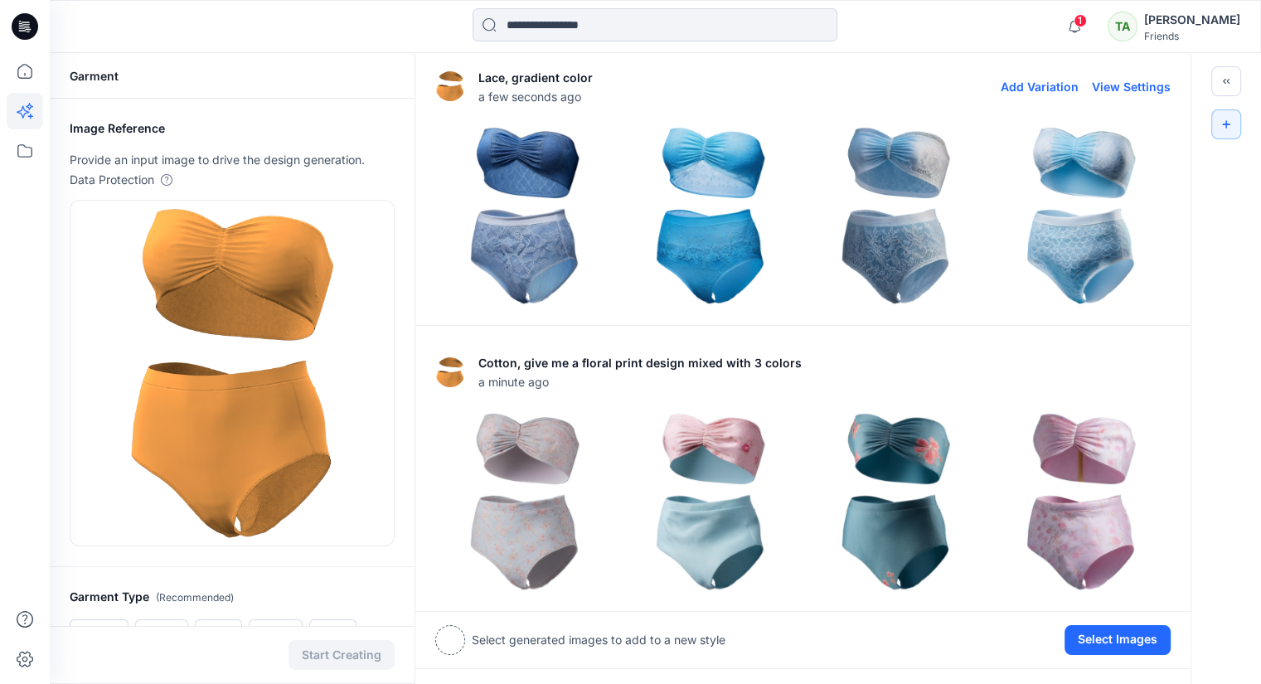
click at [884, 221] on img at bounding box center [895, 215] width 177 height 177
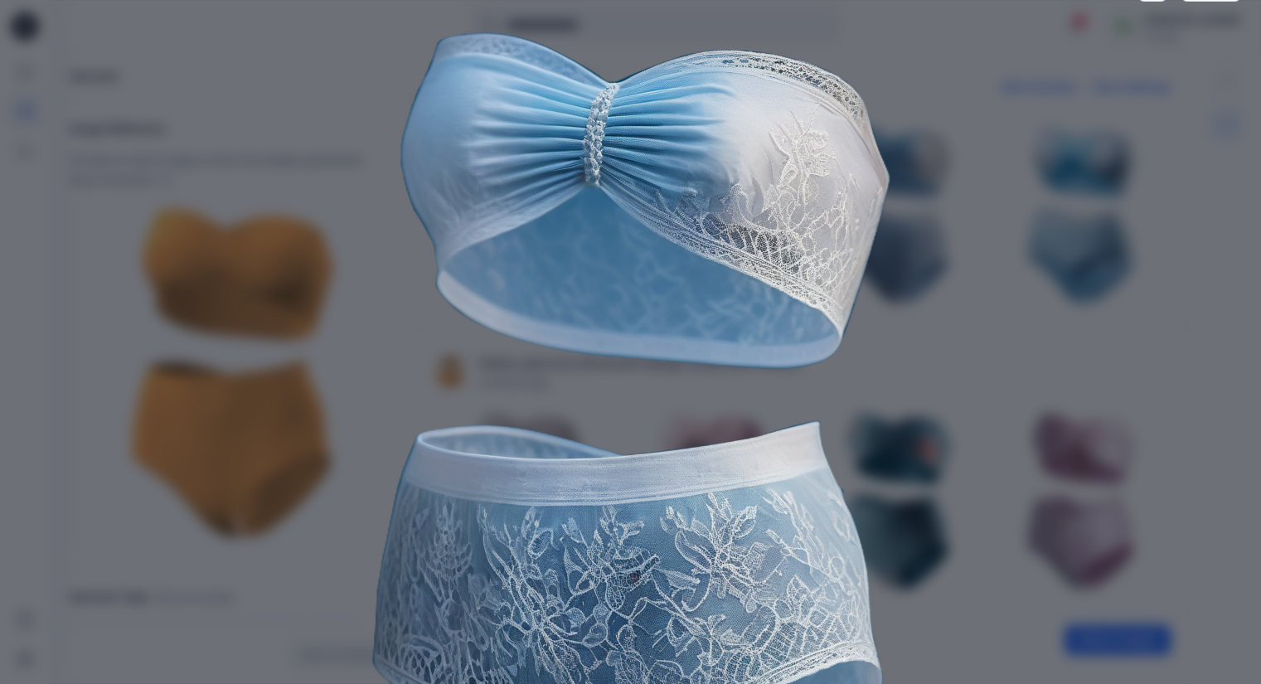
scroll to position [0, 0]
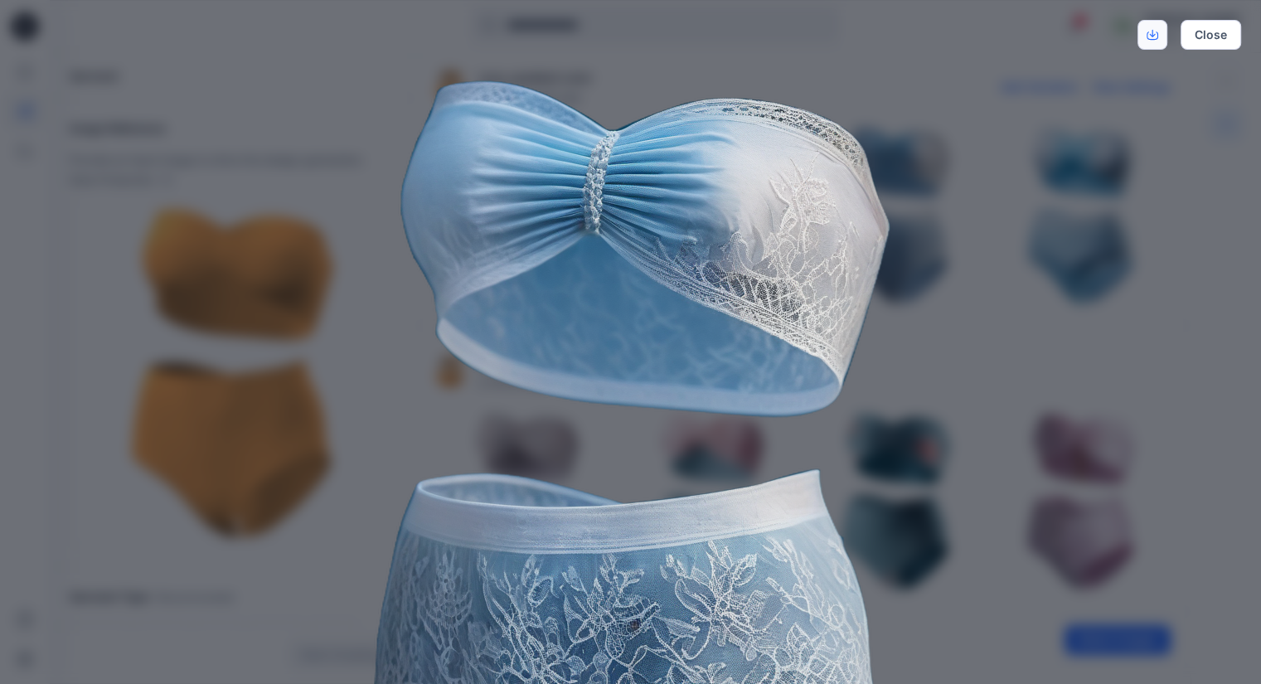
click at [1154, 29] on icon "Download" at bounding box center [1152, 35] width 12 height 12
click at [1057, 248] on div "Close" at bounding box center [630, 342] width 1261 height 684
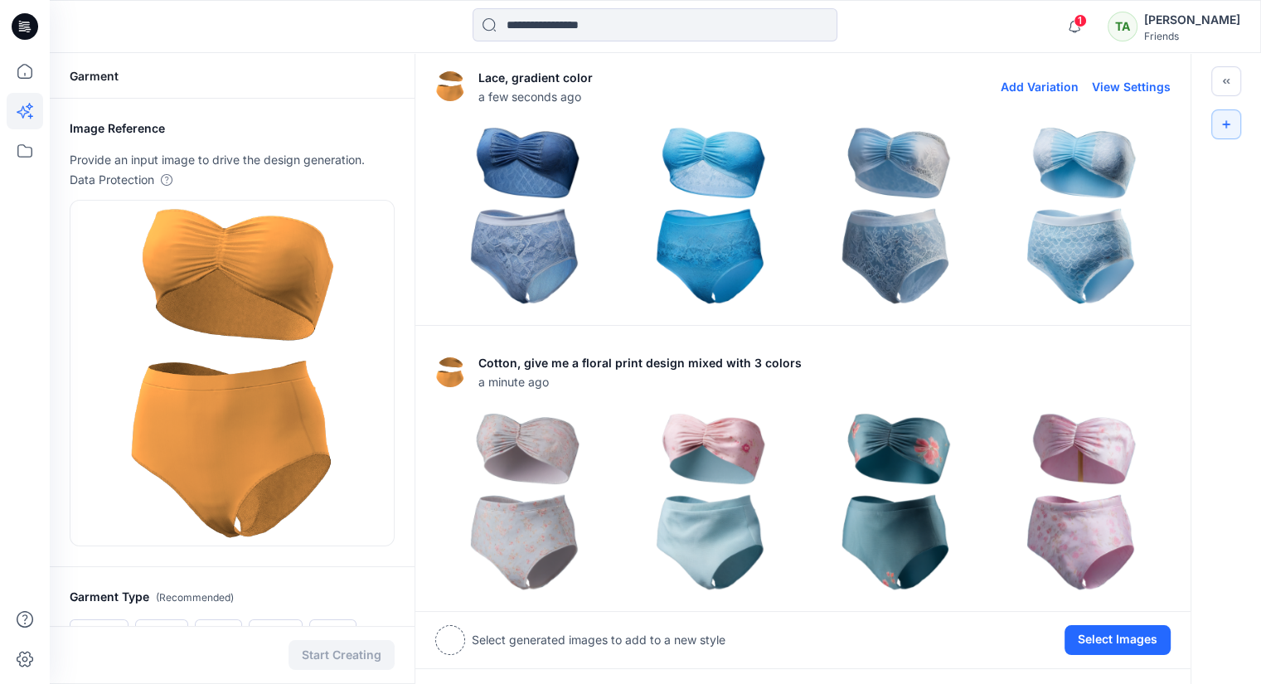
click at [676, 240] on img at bounding box center [710, 215] width 177 height 177
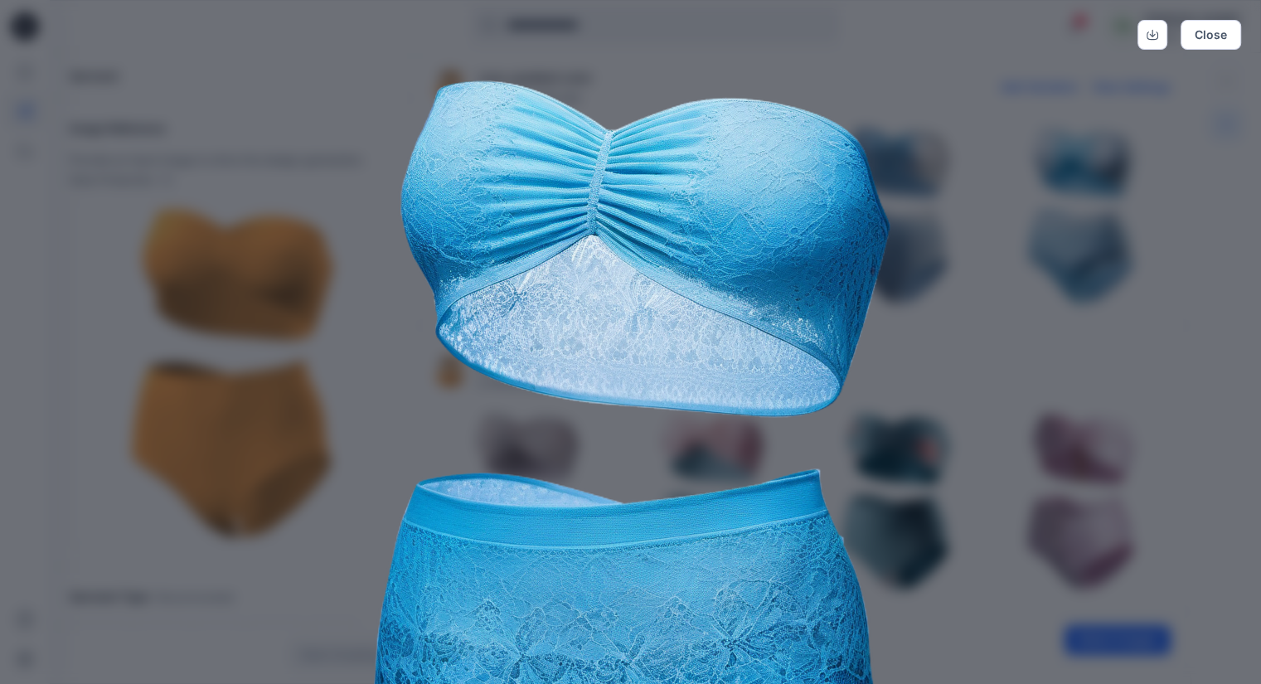
scroll to position [247, 0]
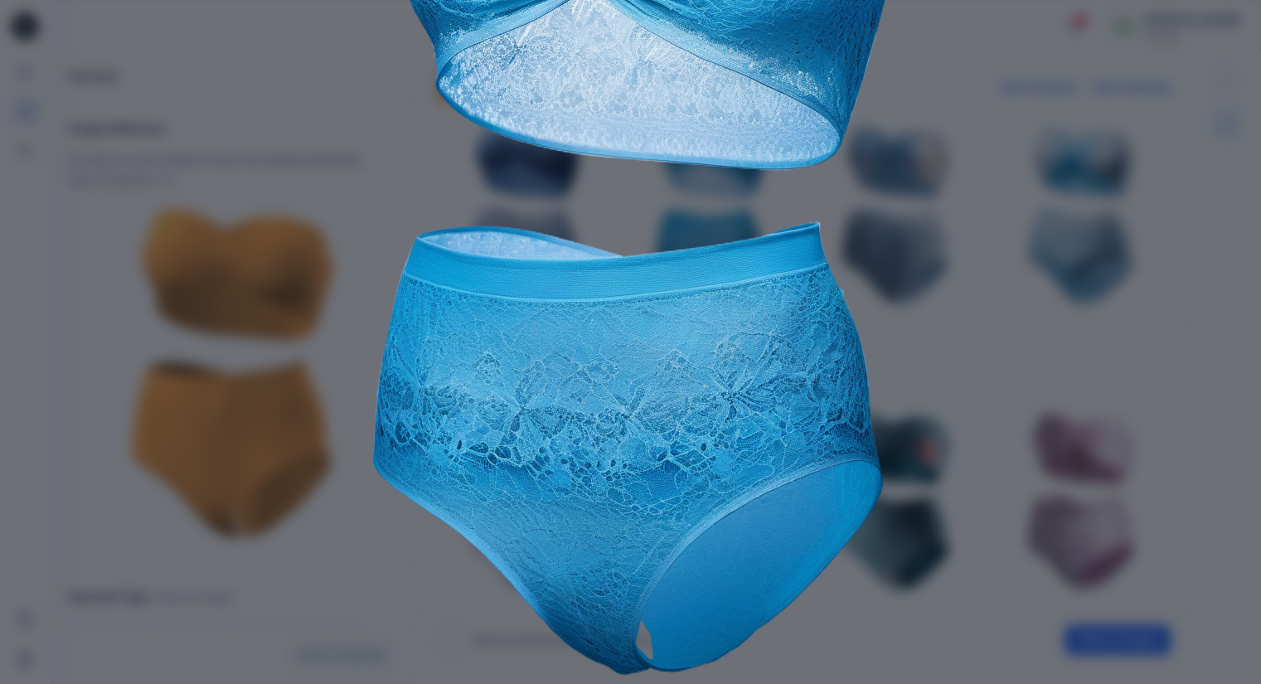
click at [1099, 298] on div "Close" at bounding box center [630, 342] width 1261 height 684
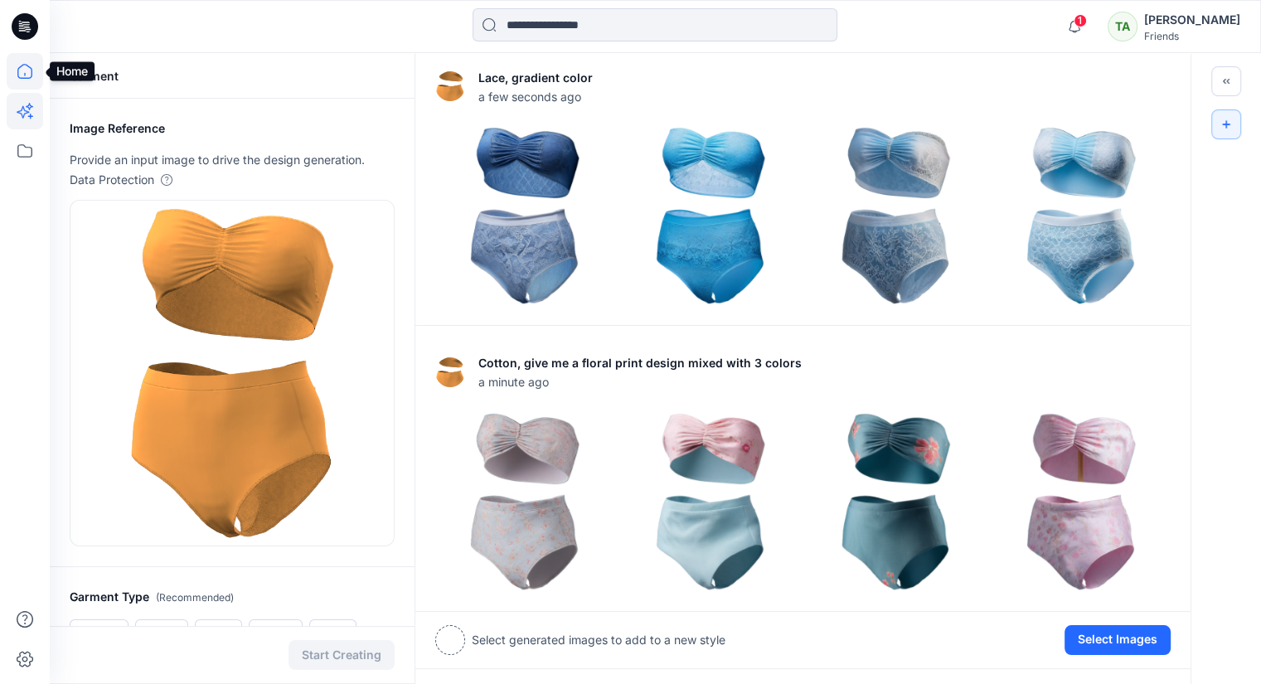
click at [35, 77] on icon at bounding box center [25, 71] width 36 height 36
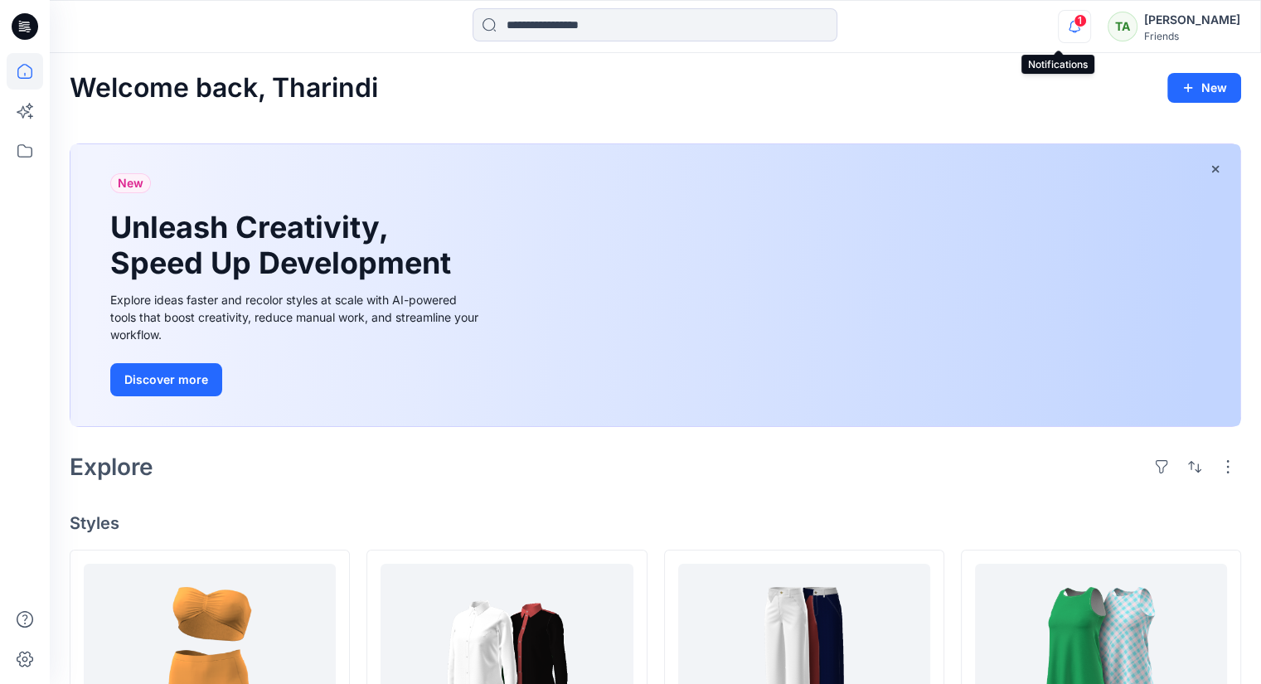
click at [1072, 31] on icon "button" at bounding box center [1074, 32] width 5 height 2
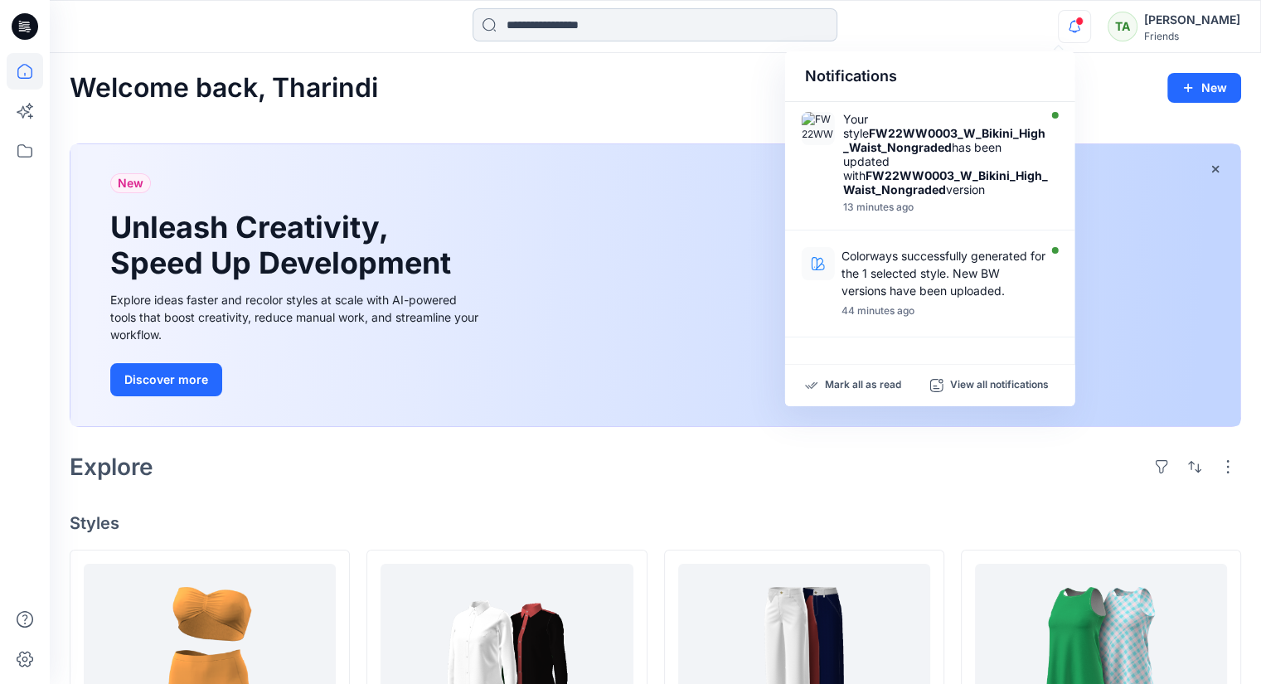
click at [549, 21] on input at bounding box center [654, 24] width 365 height 33
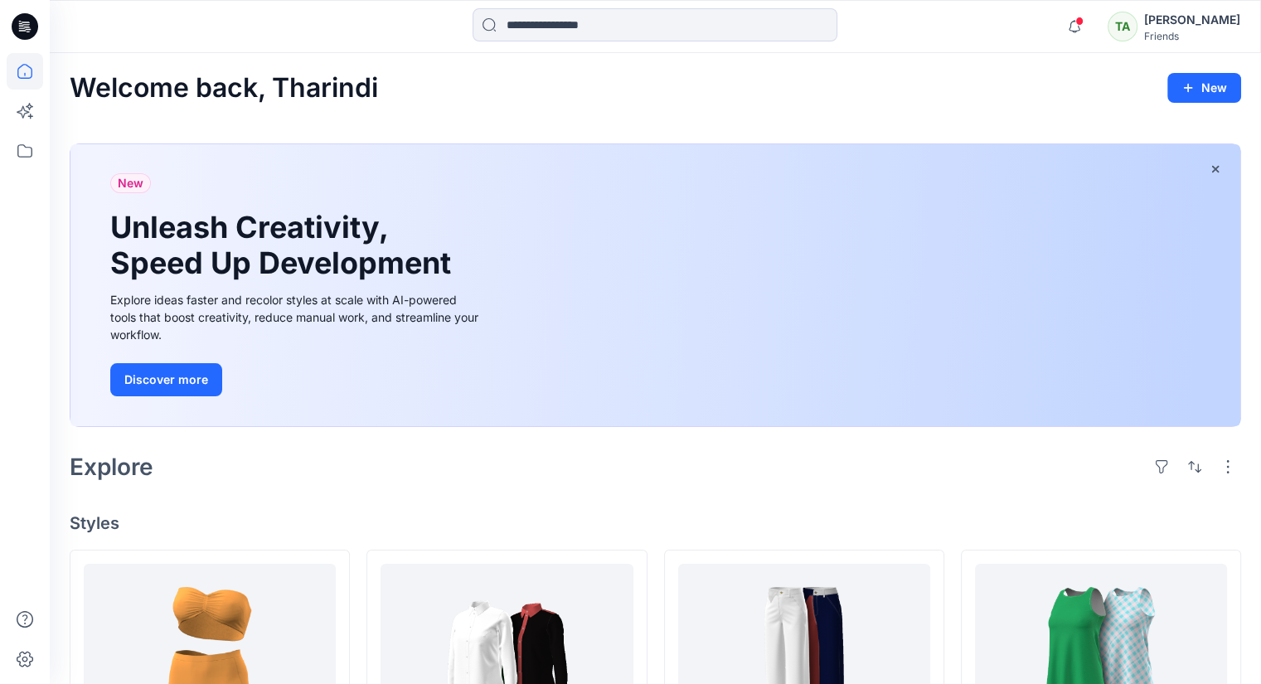
click at [408, 26] on div at bounding box center [654, 26] width 605 height 36
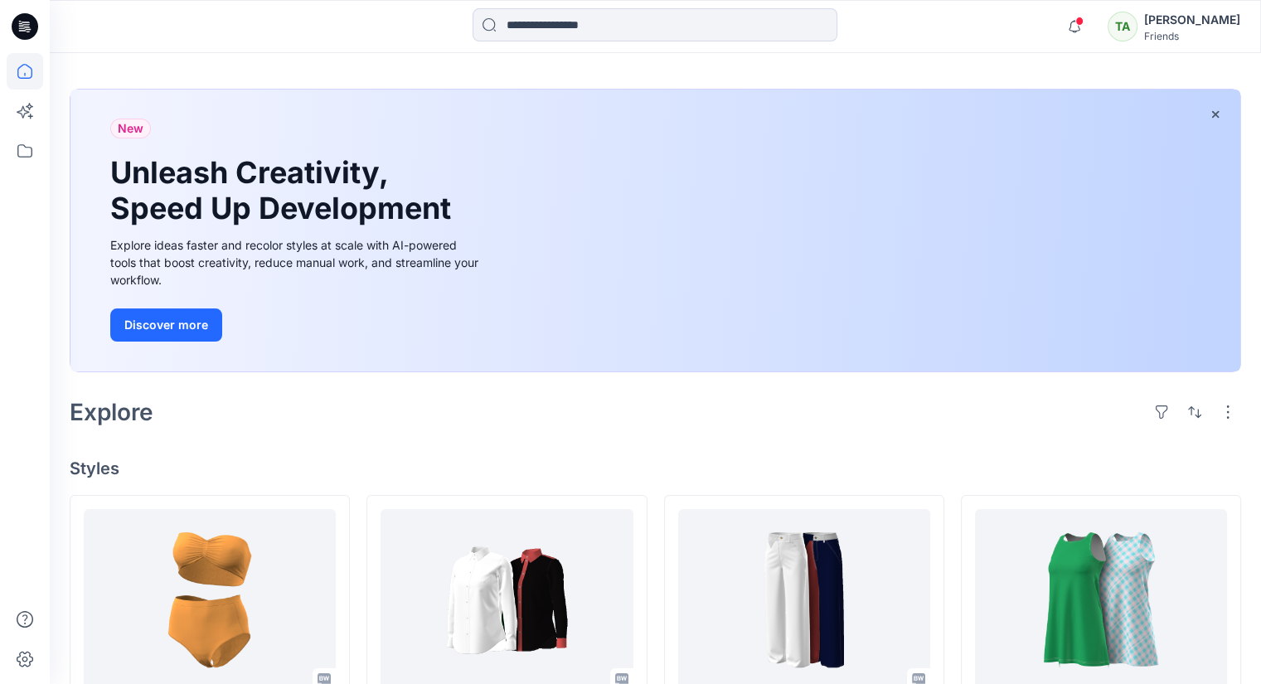
scroll to position [166, 0]
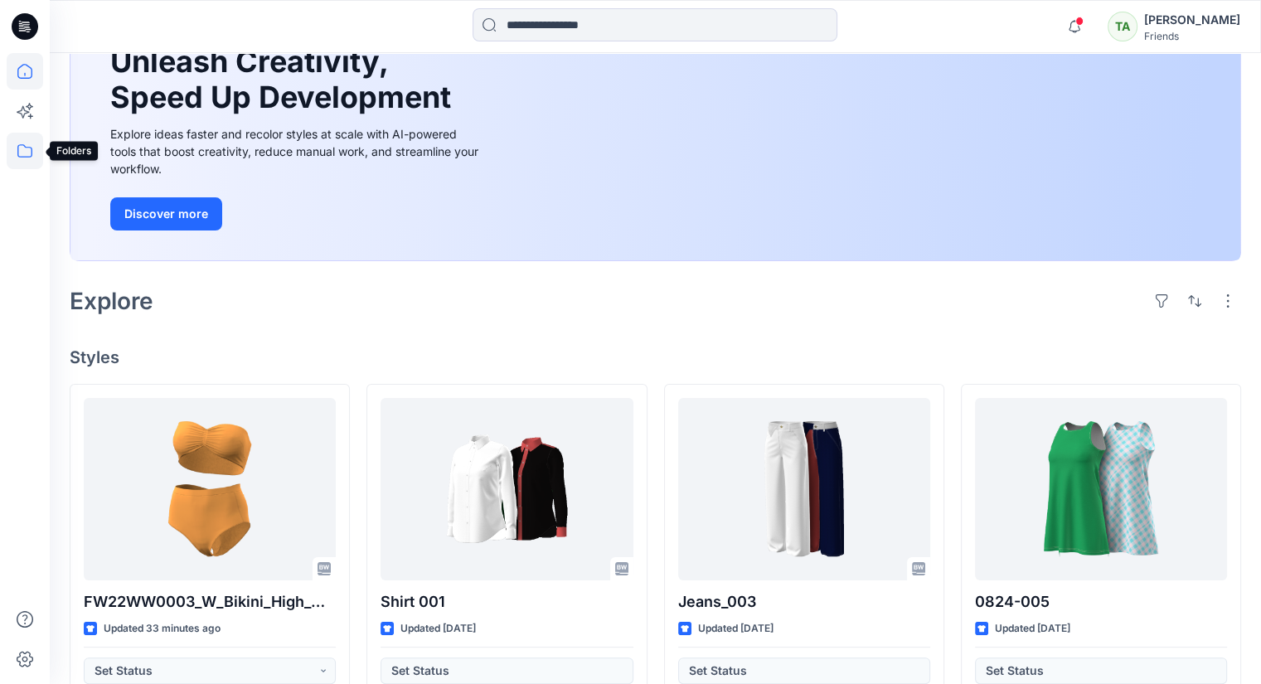
click at [22, 155] on icon at bounding box center [25, 151] width 36 height 36
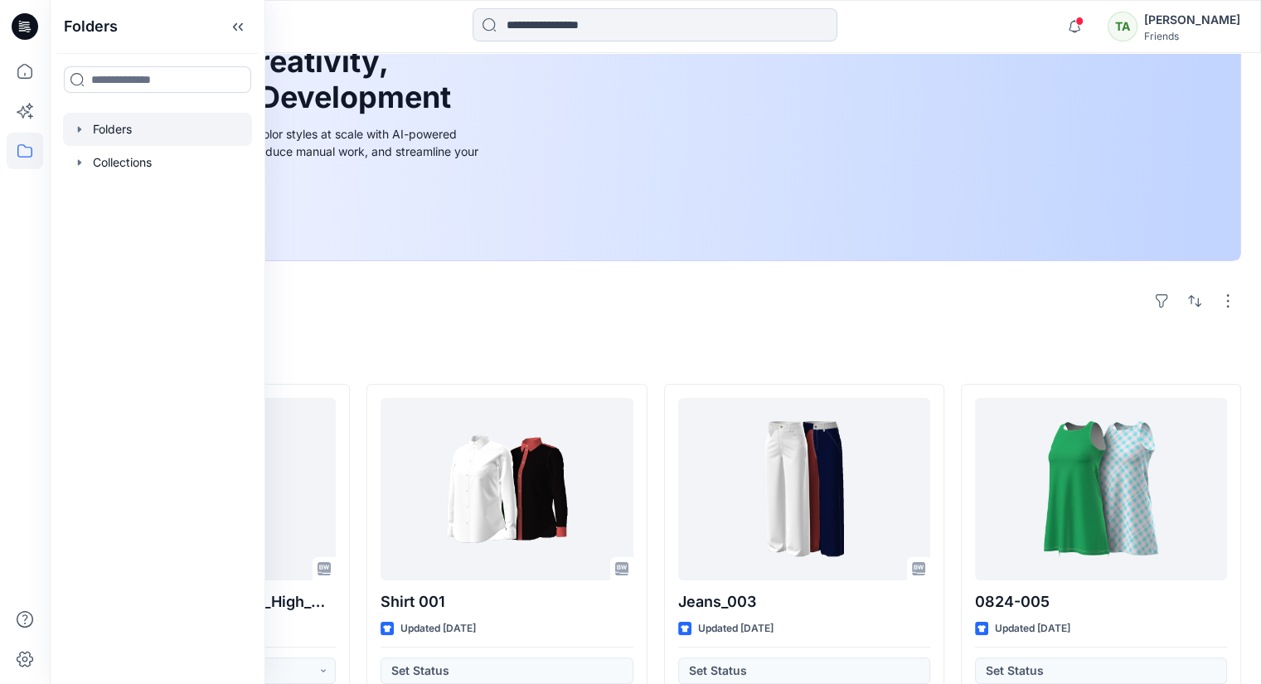
click at [137, 127] on div at bounding box center [157, 129] width 189 height 33
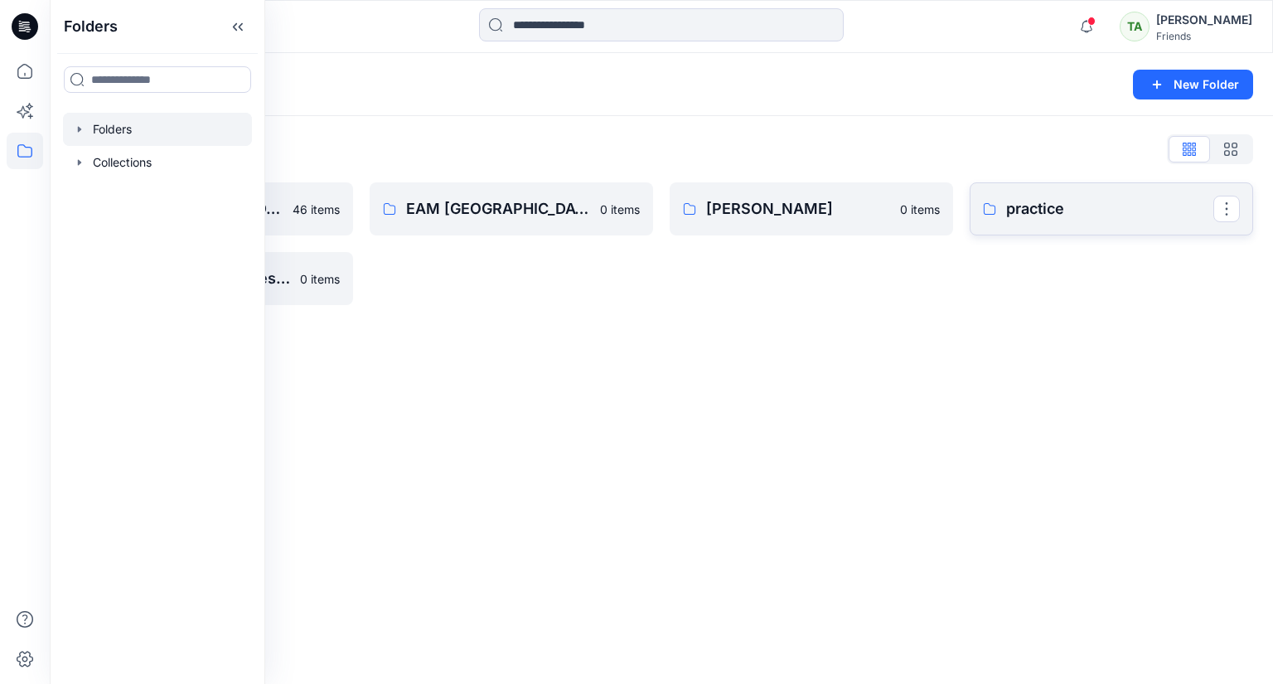
click at [1067, 218] on p "practice" at bounding box center [1109, 208] width 207 height 23
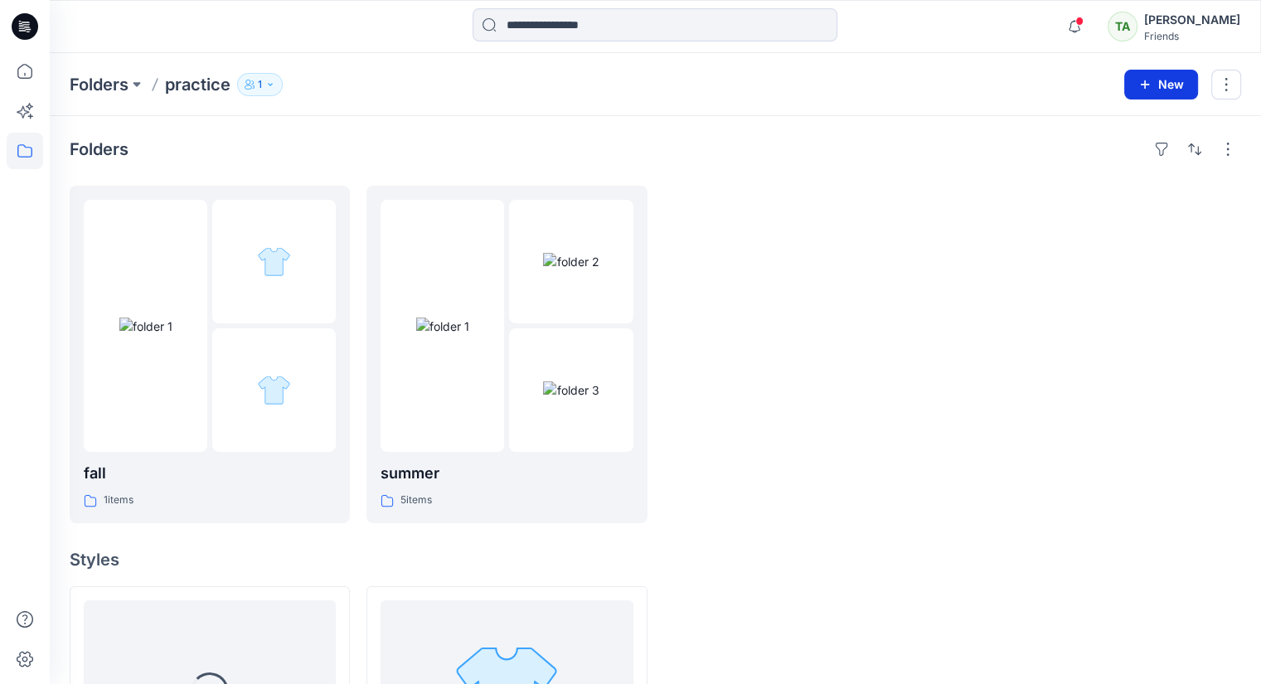
click at [1141, 85] on icon "button" at bounding box center [1144, 84] width 13 height 13
click at [1117, 117] on p "New Style" at bounding box center [1110, 126] width 56 height 20
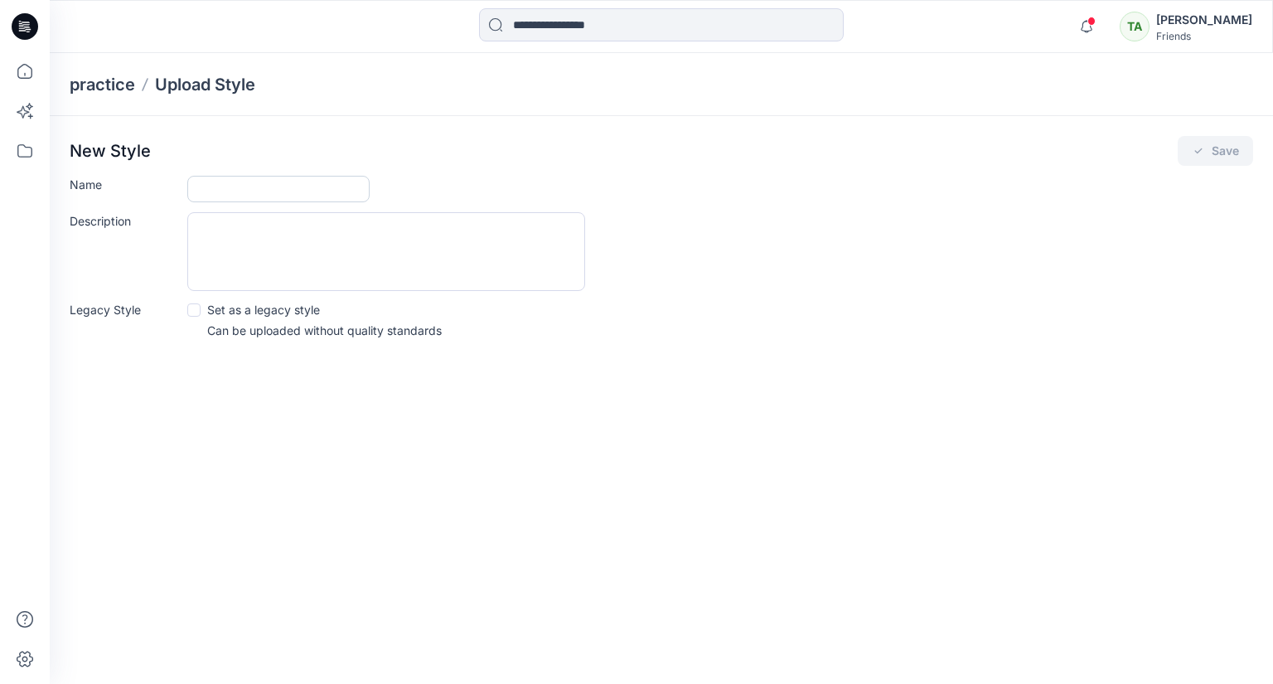
drag, startPoint x: 259, startPoint y: 189, endPoint x: 274, endPoint y: 191, distance: 15.1
click at [259, 189] on input "Name" at bounding box center [278, 189] width 182 height 27
type input "**********"
click at [460, 247] on textarea "Description" at bounding box center [386, 251] width 398 height 79
drag, startPoint x: 898, startPoint y: 490, endPoint x: 860, endPoint y: 474, distance: 40.5
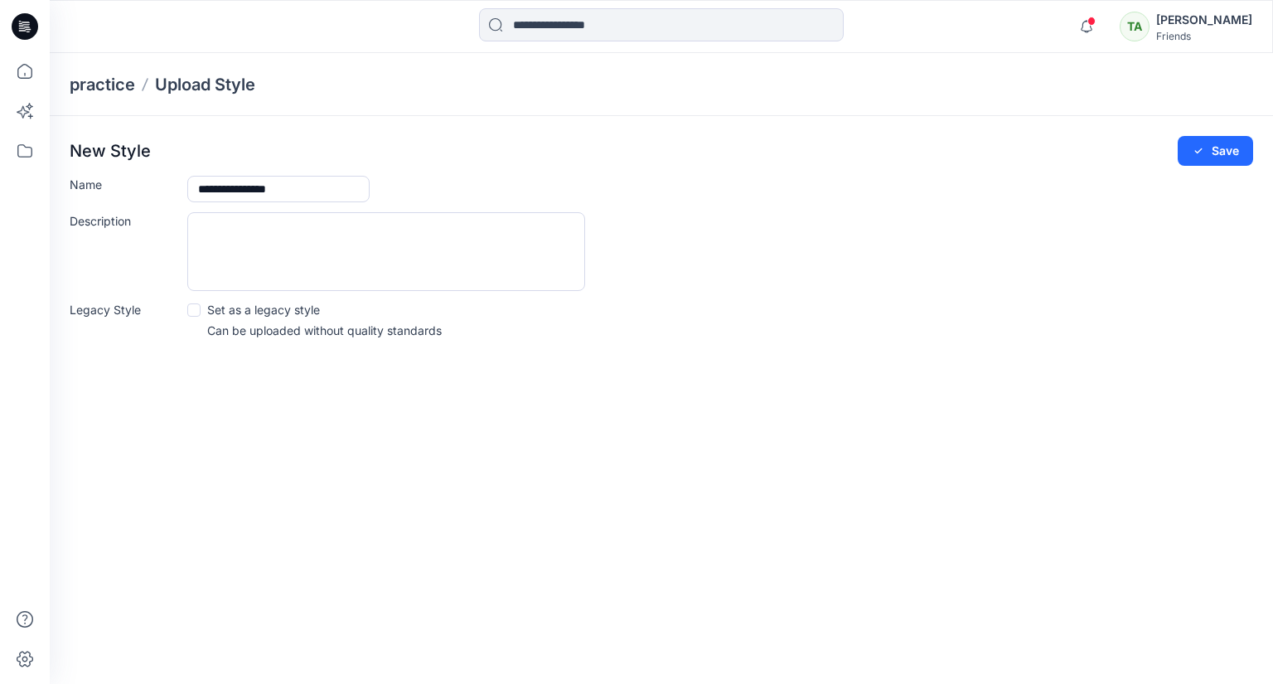
click at [898, 490] on div "**********" at bounding box center [661, 368] width 1223 height 631
click at [342, 249] on textarea "Description" at bounding box center [386, 251] width 398 height 79
type textarea "**********"
click at [1241, 147] on button "Save" at bounding box center [1215, 151] width 75 height 30
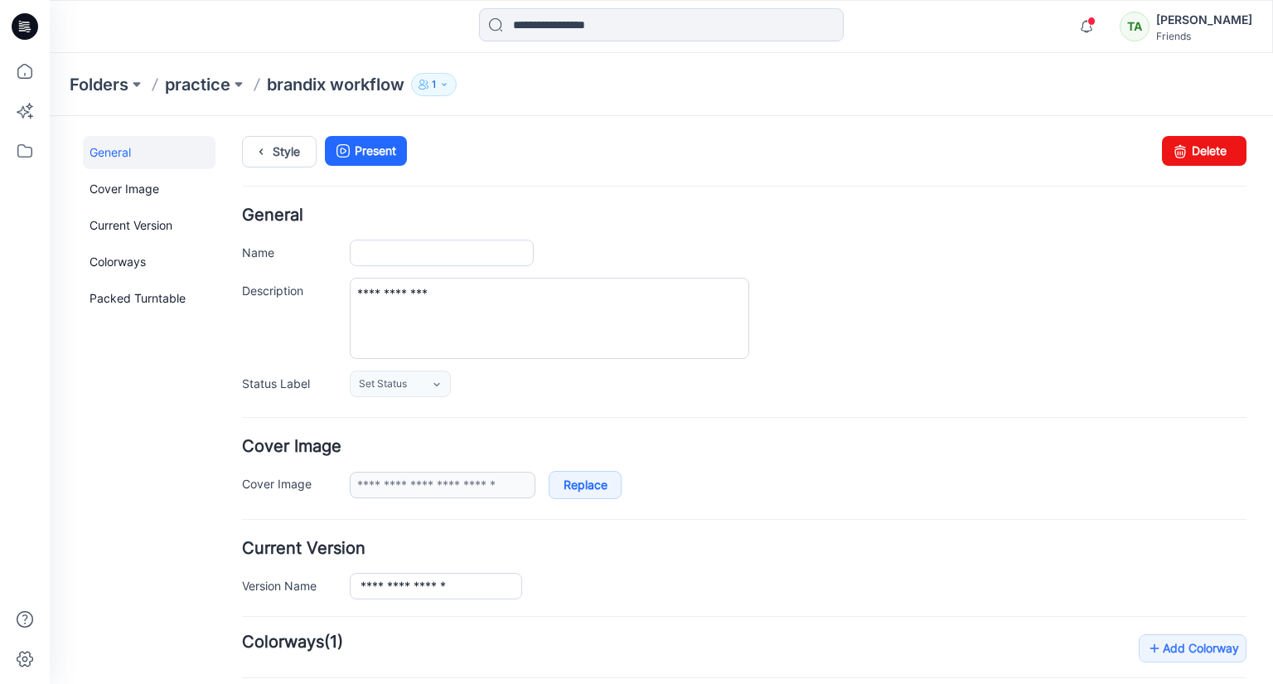
type input "**********"
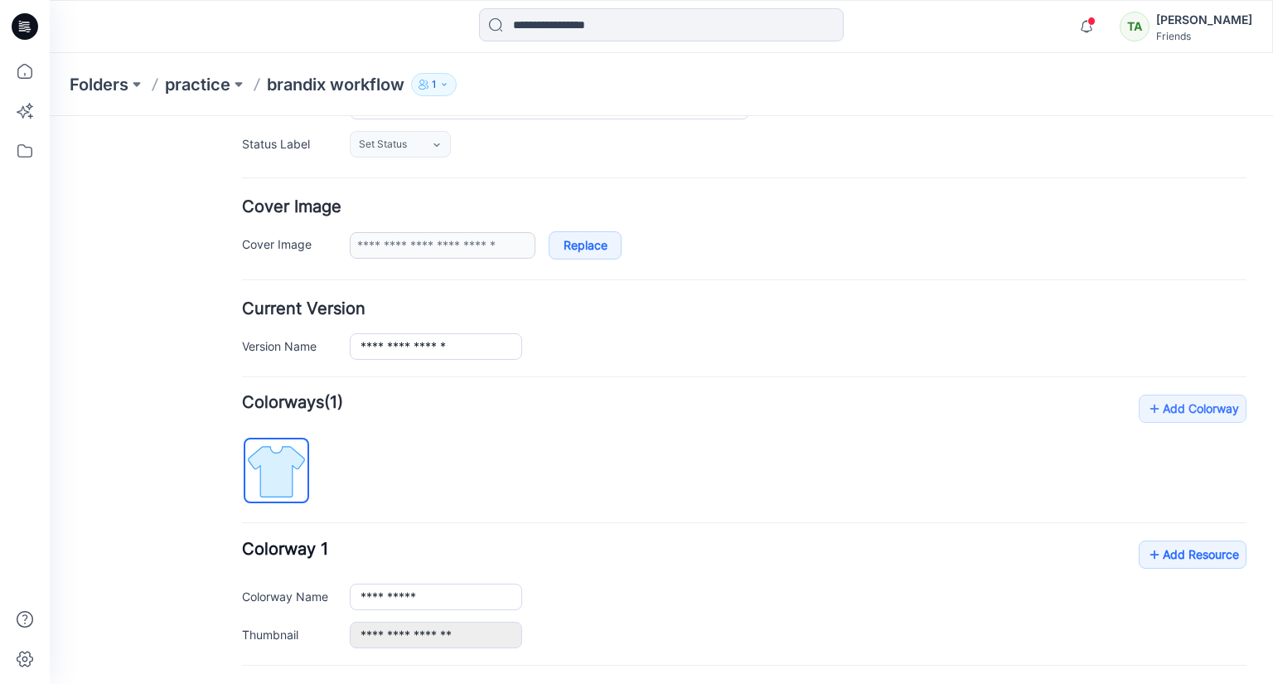
scroll to position [249, 0]
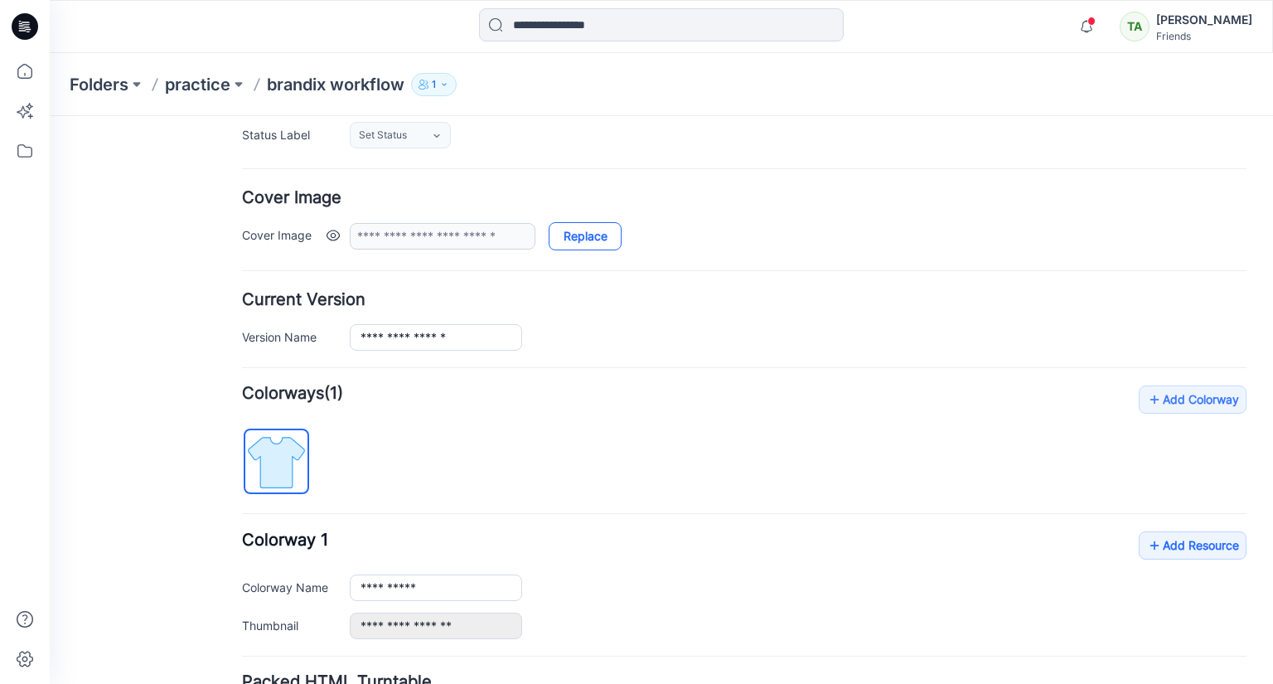
click at [585, 237] on link "Replace" at bounding box center [585, 236] width 73 height 28
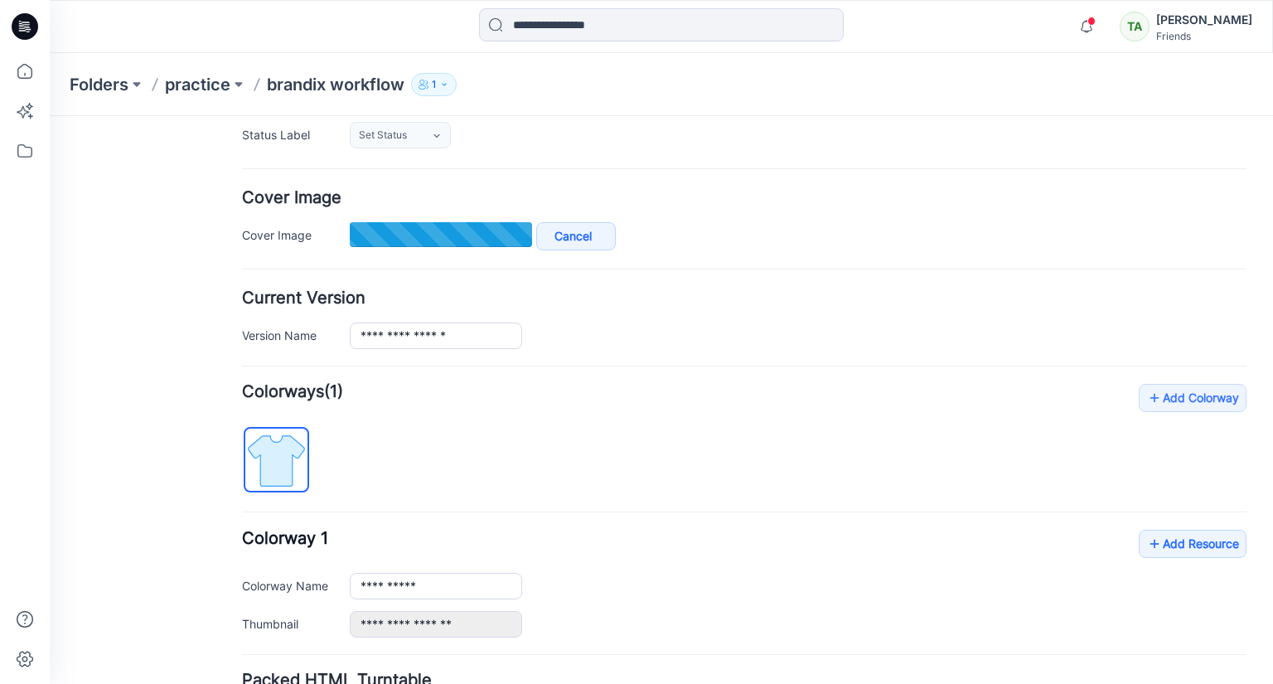
type input "**********"
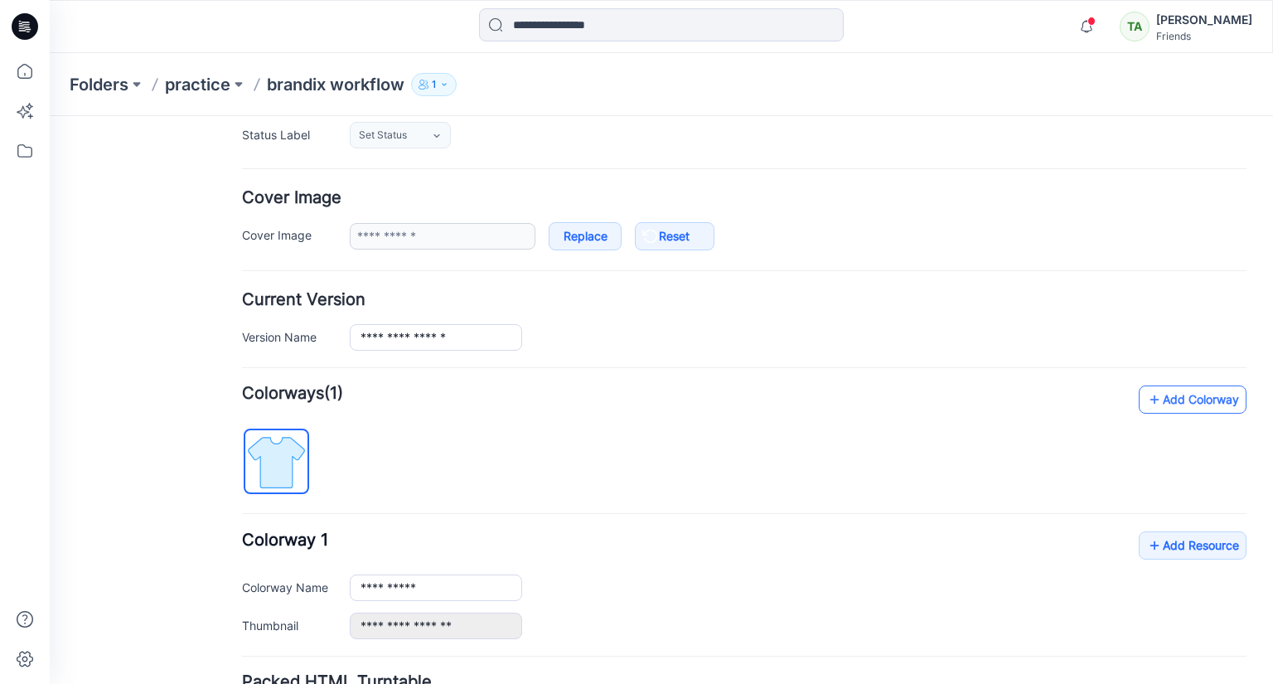
click at [1201, 403] on link "Add Colorway" at bounding box center [1193, 399] width 108 height 28
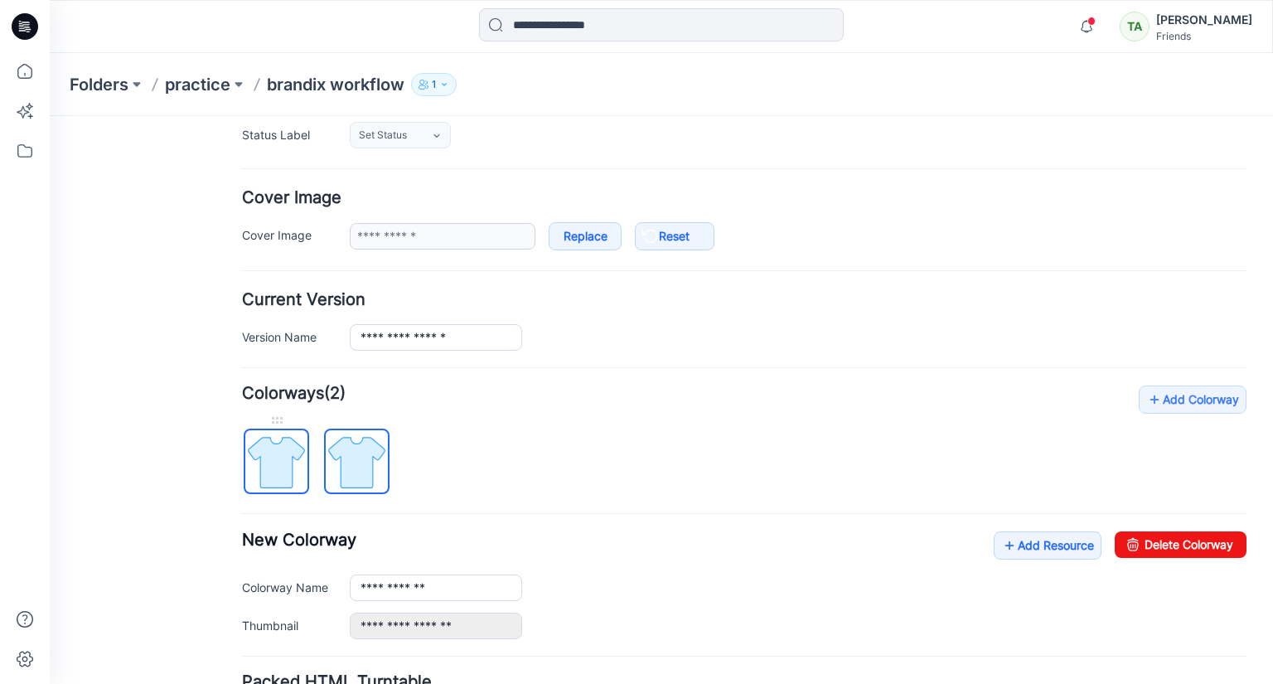
click at [274, 461] on img at bounding box center [276, 462] width 62 height 62
click at [360, 454] on img at bounding box center [357, 462] width 62 height 62
type input "**********"
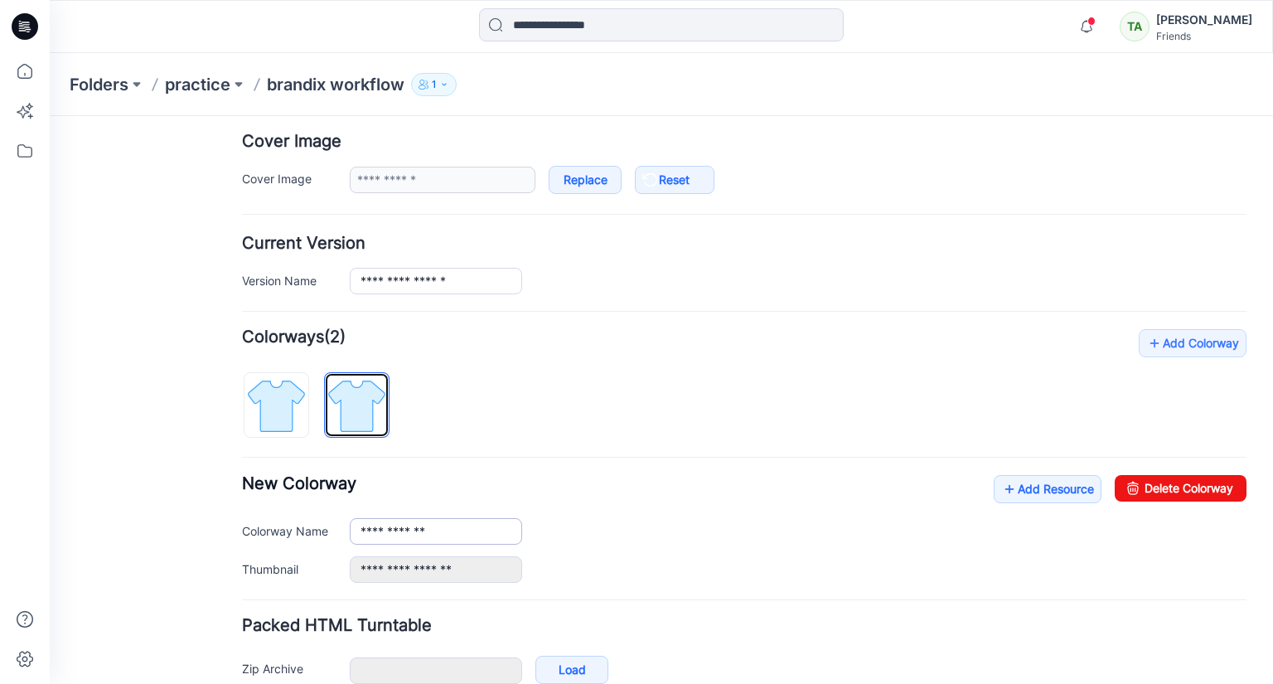
scroll to position [390, 0]
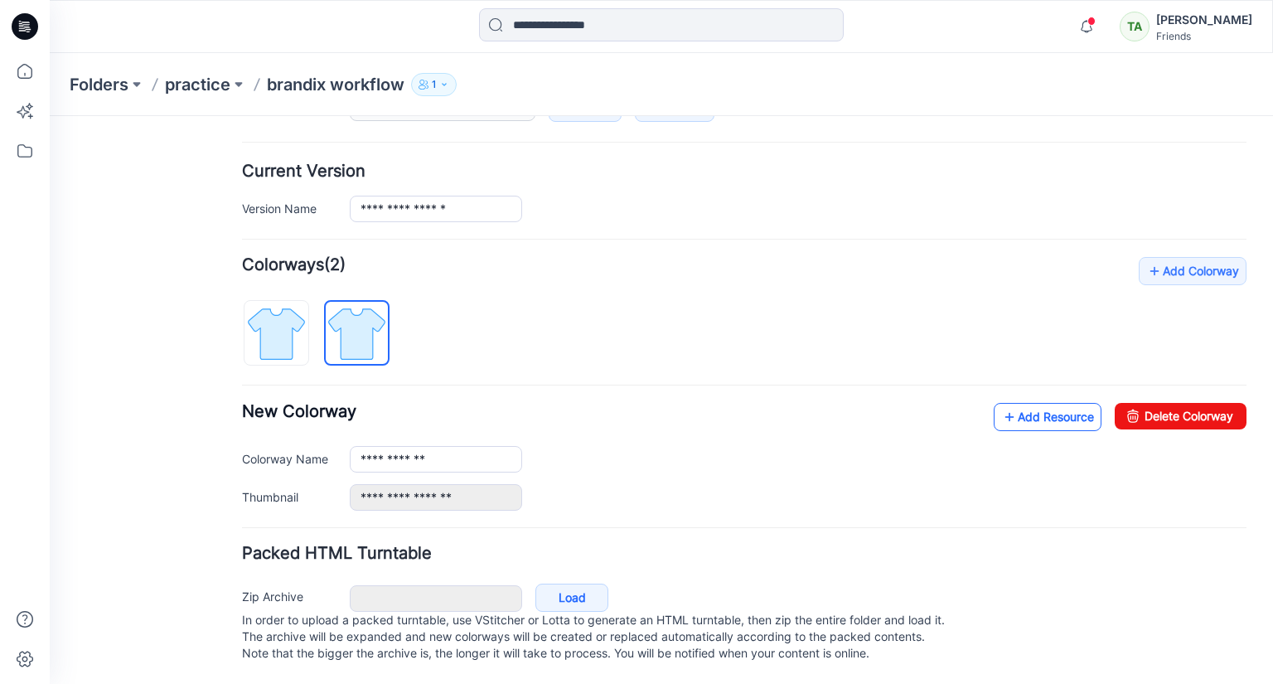
click at [1054, 403] on link "Add Resource" at bounding box center [1048, 417] width 108 height 28
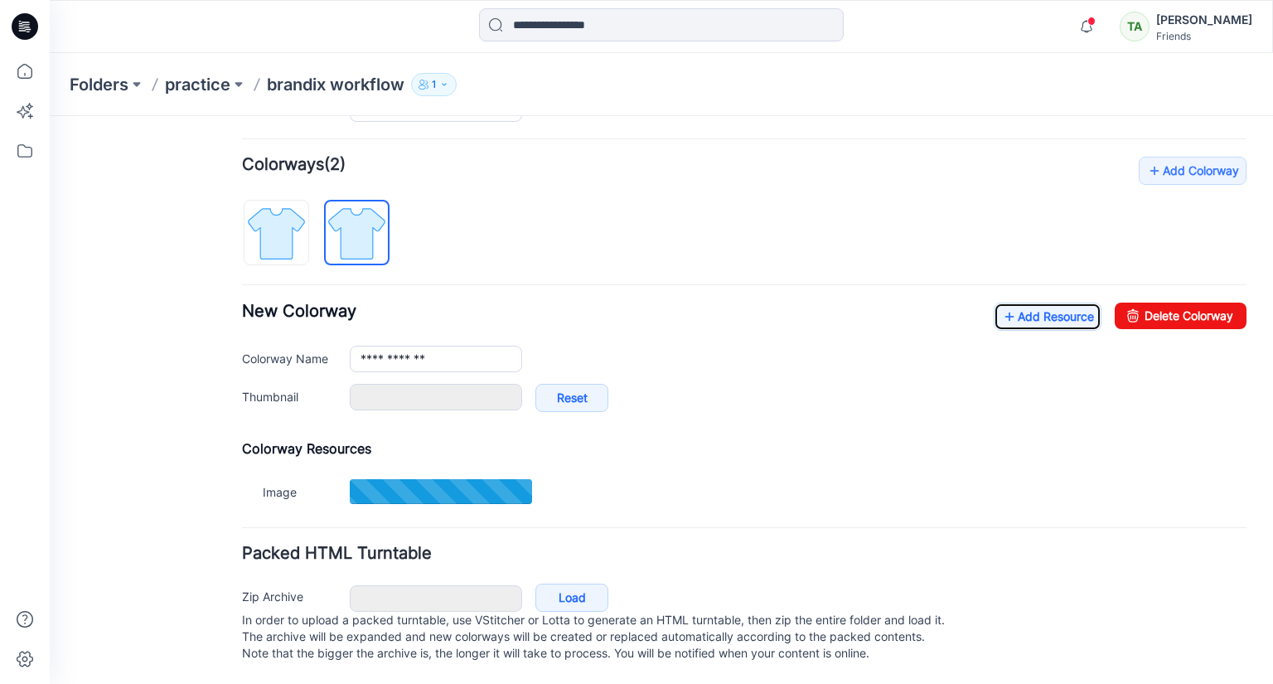
scroll to position [491, 0]
type input "**********"
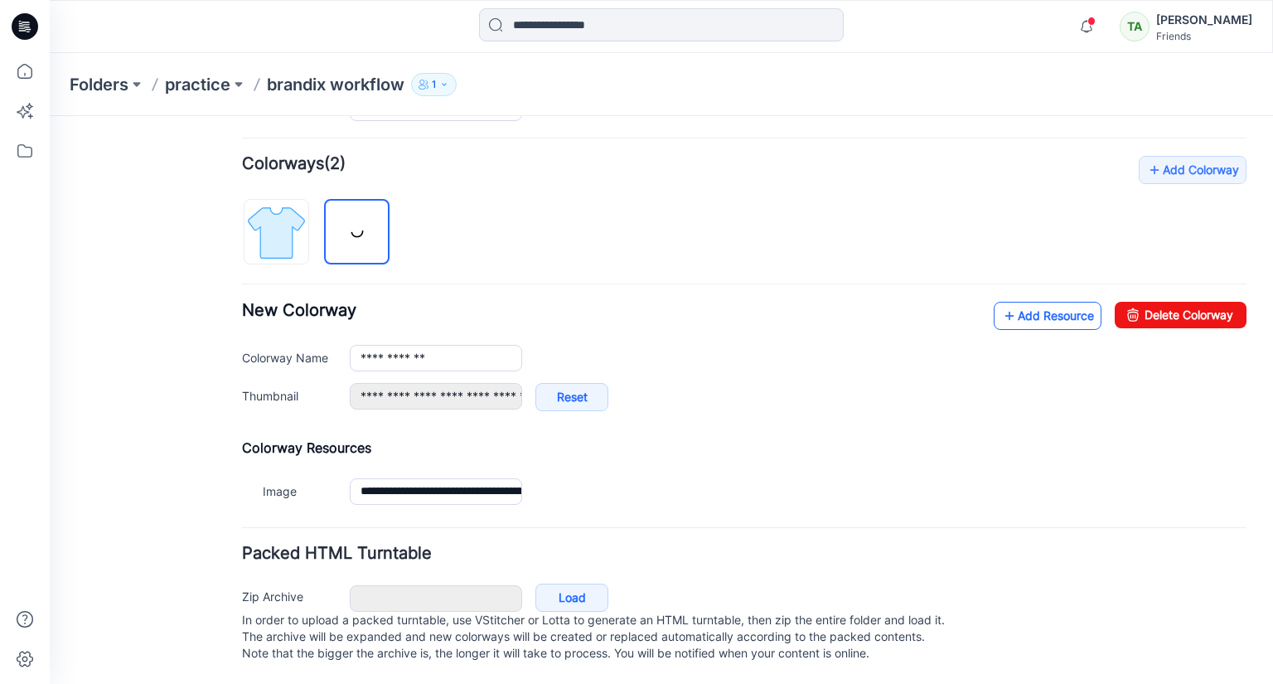
click at [1059, 302] on link "Add Resource" at bounding box center [1048, 316] width 108 height 28
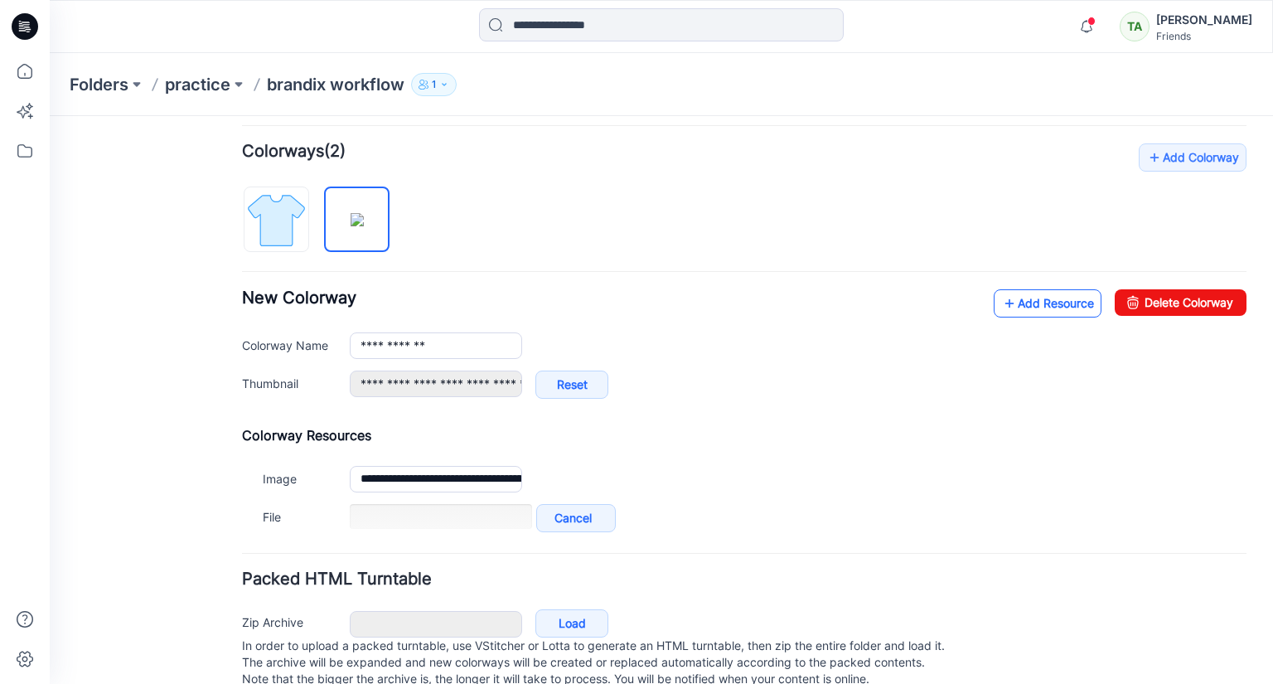
click at [1026, 304] on link "Add Resource" at bounding box center [1048, 303] width 108 height 28
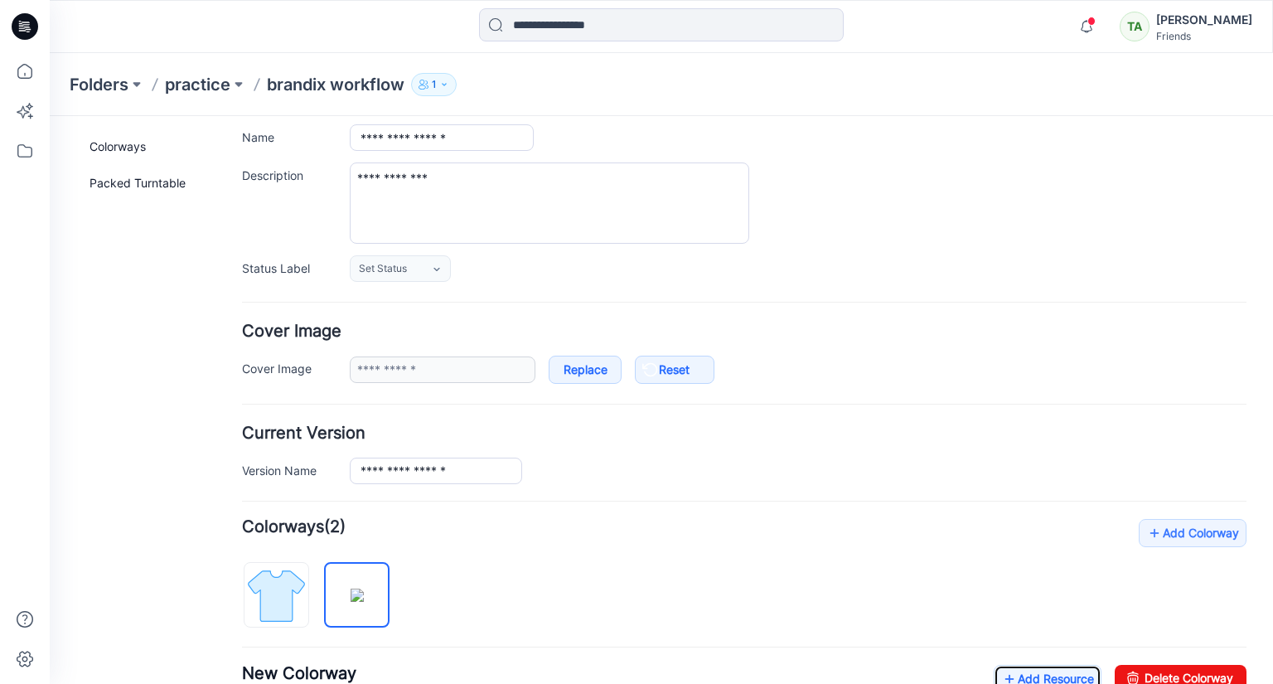
scroll to position [0, 0]
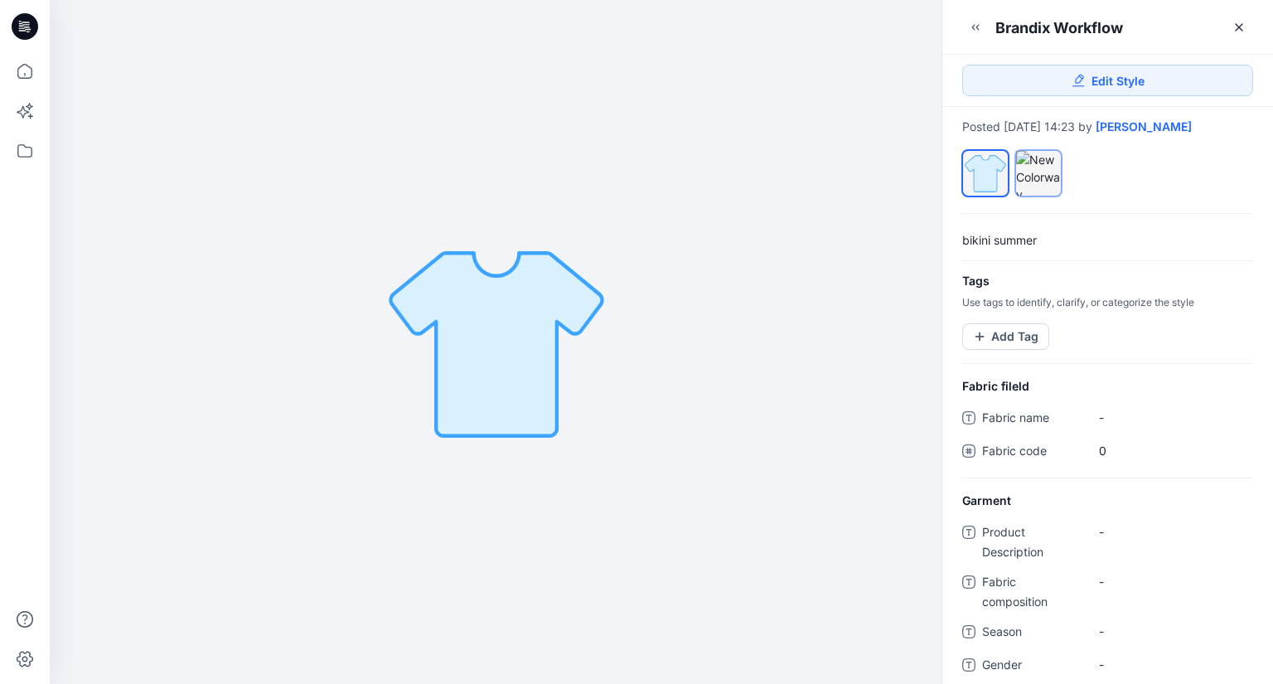
click at [1051, 182] on div at bounding box center [1038, 173] width 45 height 45
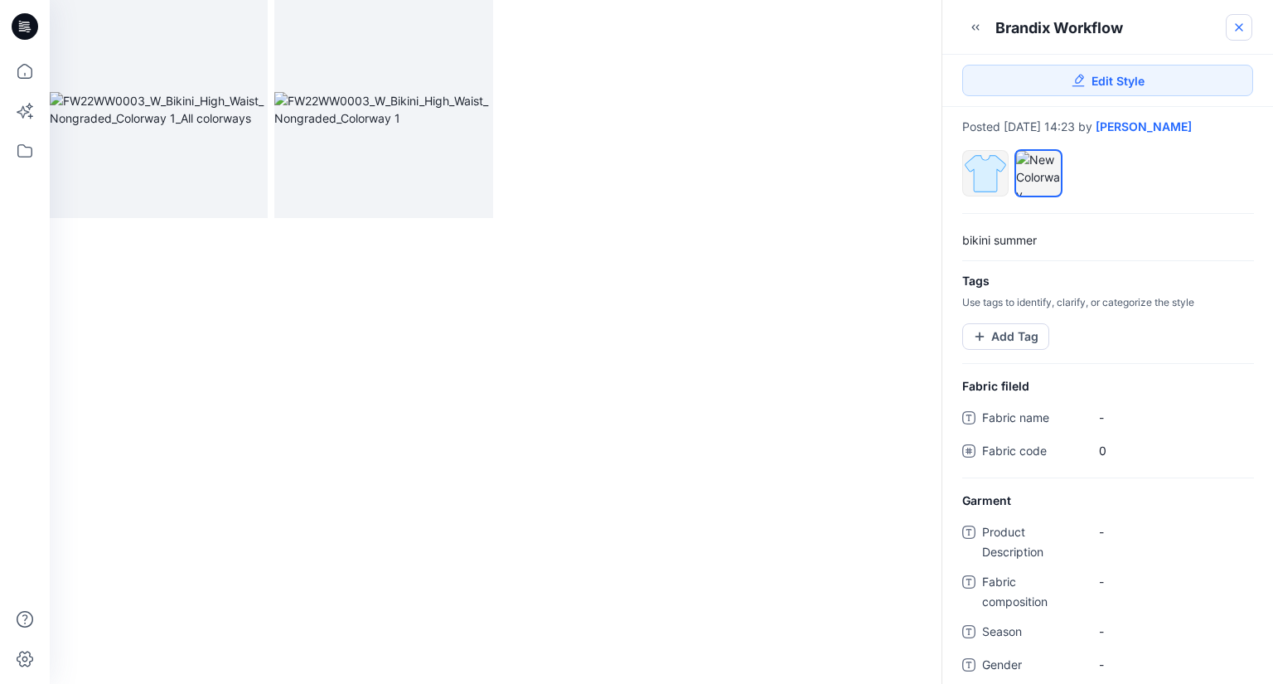
click at [1241, 29] on icon at bounding box center [1239, 27] width 7 height 7
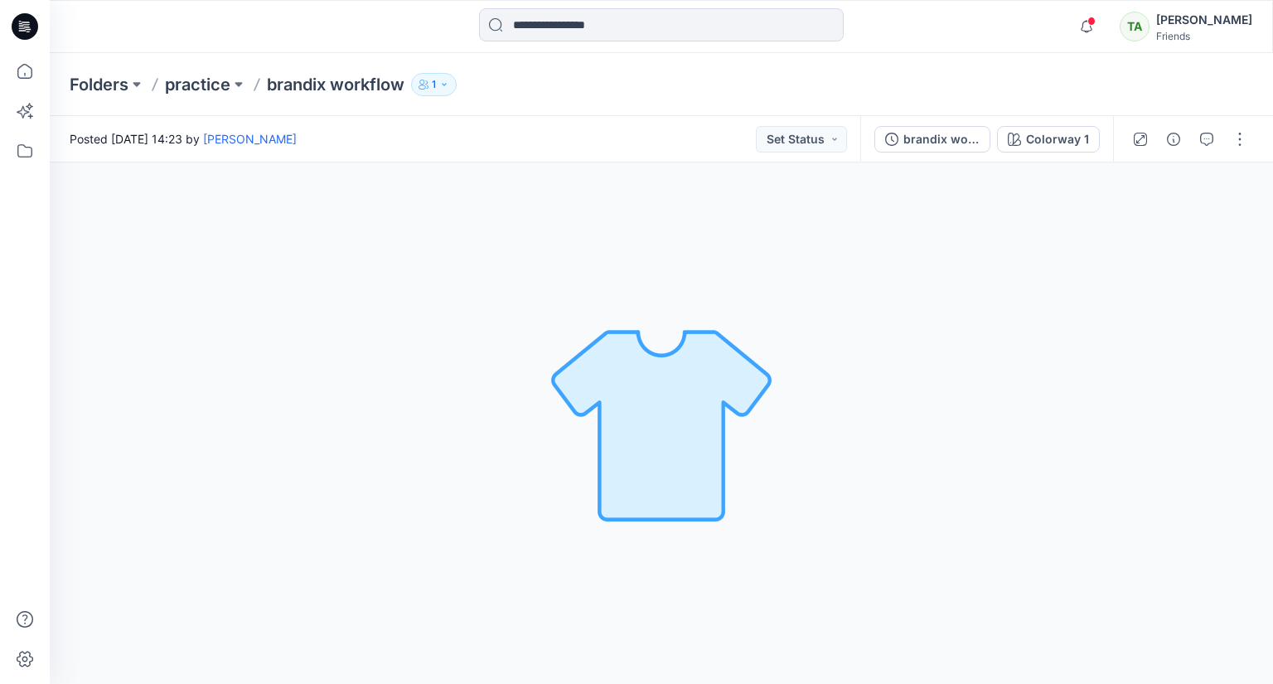
click at [681, 479] on img at bounding box center [661, 424] width 232 height 232
drag, startPoint x: 966, startPoint y: 429, endPoint x: 499, endPoint y: 430, distance: 467.5
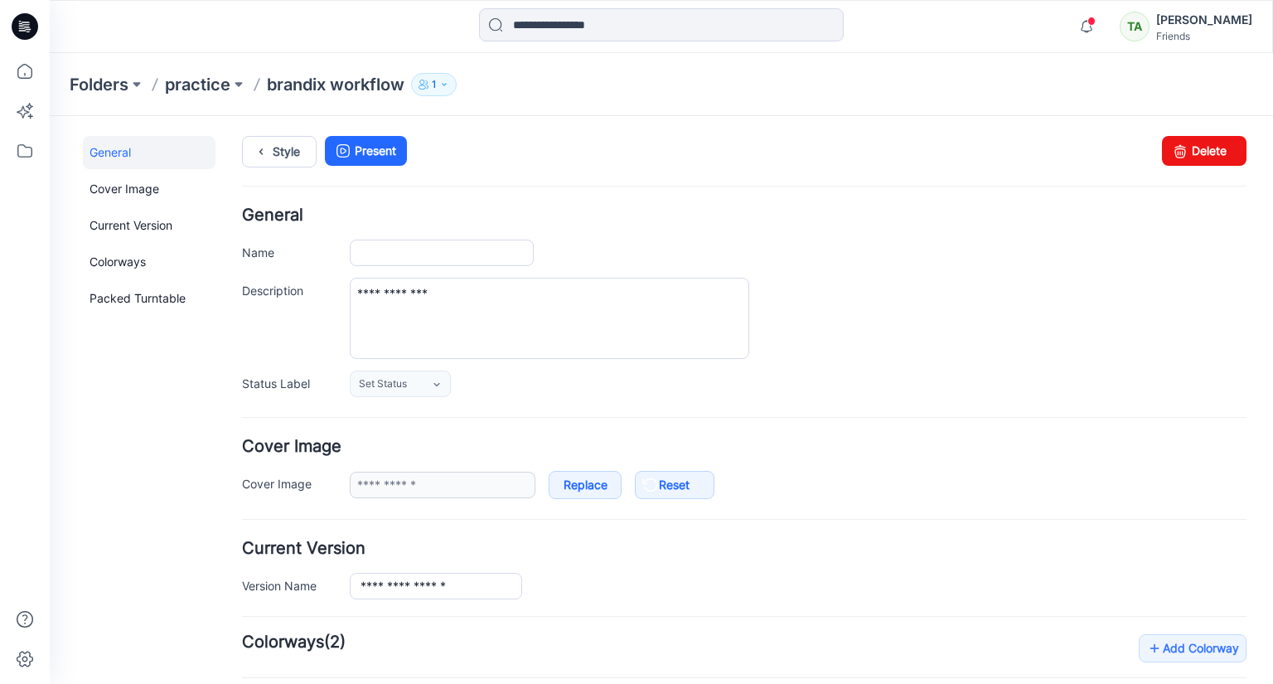
type input "**********"
click at [1069, 312] on div "**********" at bounding box center [798, 318] width 897 height 81
click at [1049, 303] on div "**********" at bounding box center [798, 318] width 897 height 81
